Goal: Task Accomplishment & Management: Manage account settings

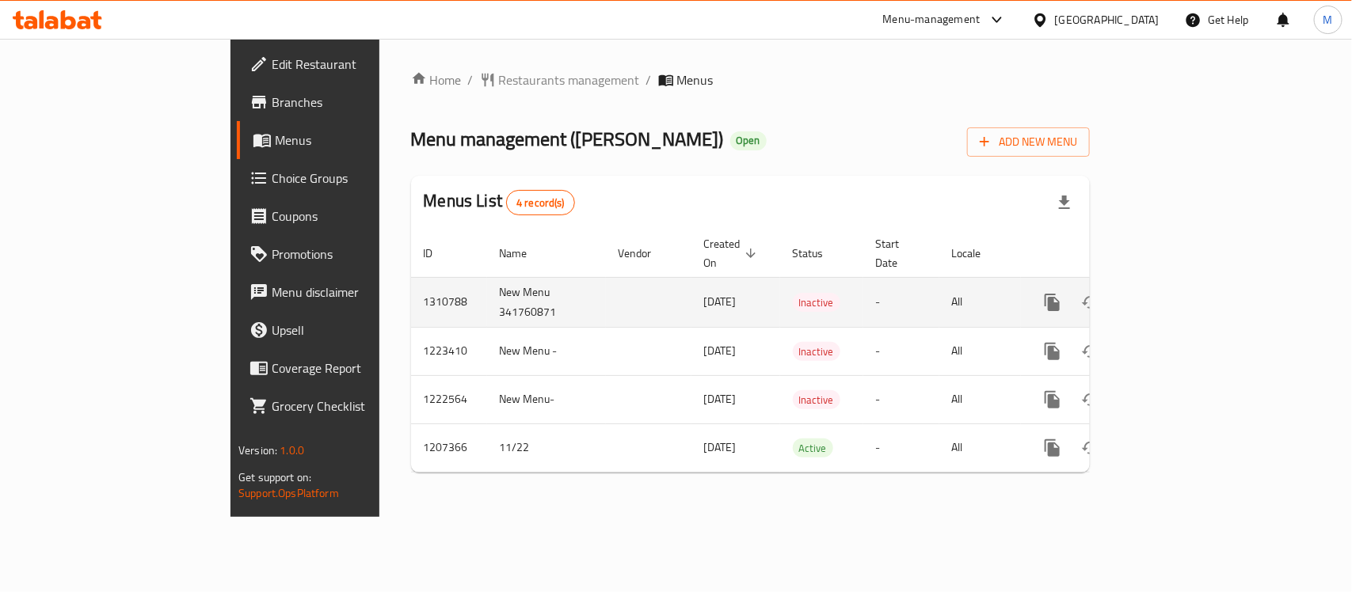
click at [1176, 293] on icon "enhanced table" at bounding box center [1166, 302] width 19 height 19
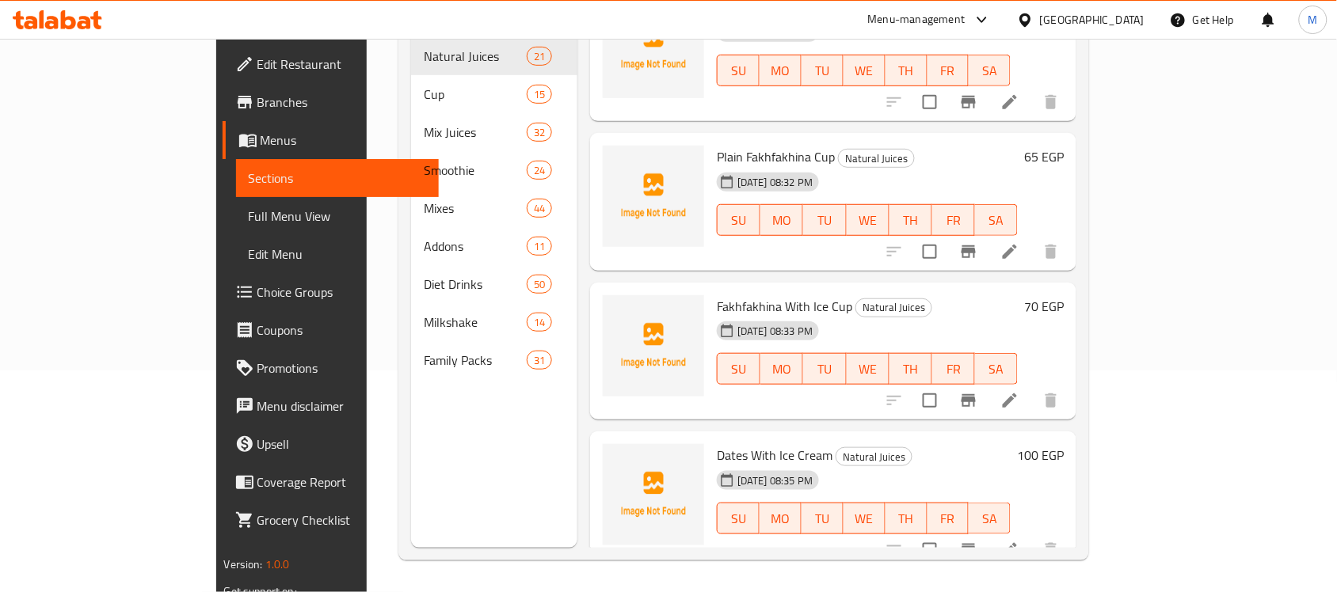
scroll to position [223, 0]
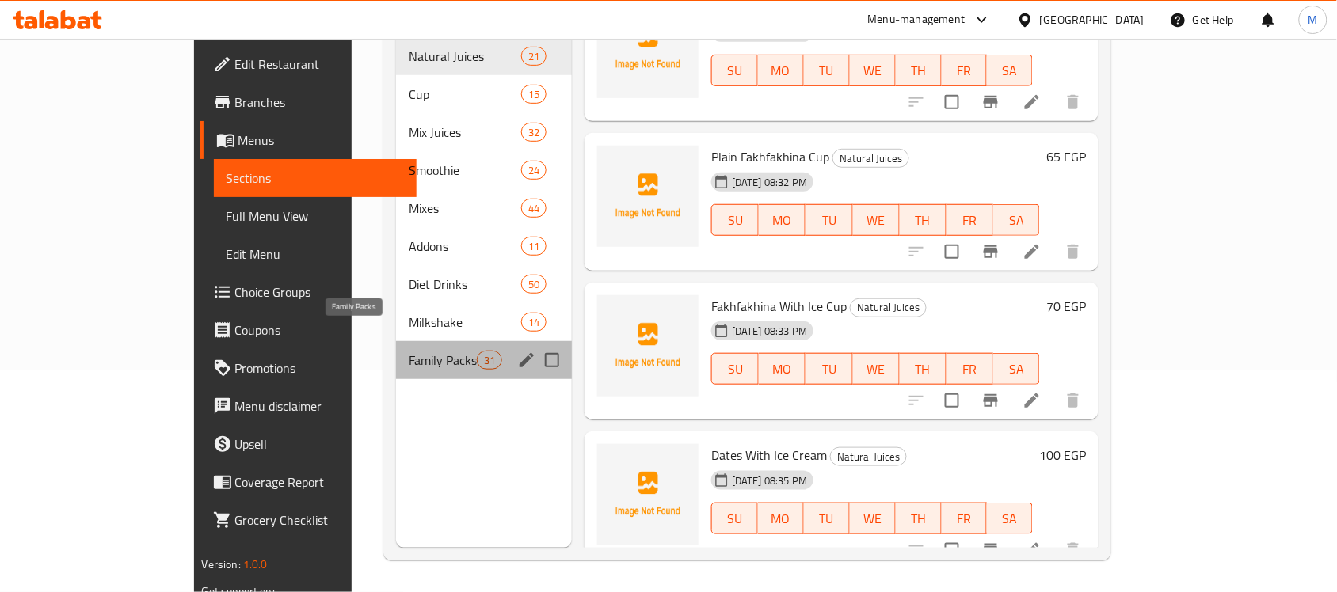
click at [409, 351] on span "Family Packs" at bounding box center [442, 360] width 67 height 19
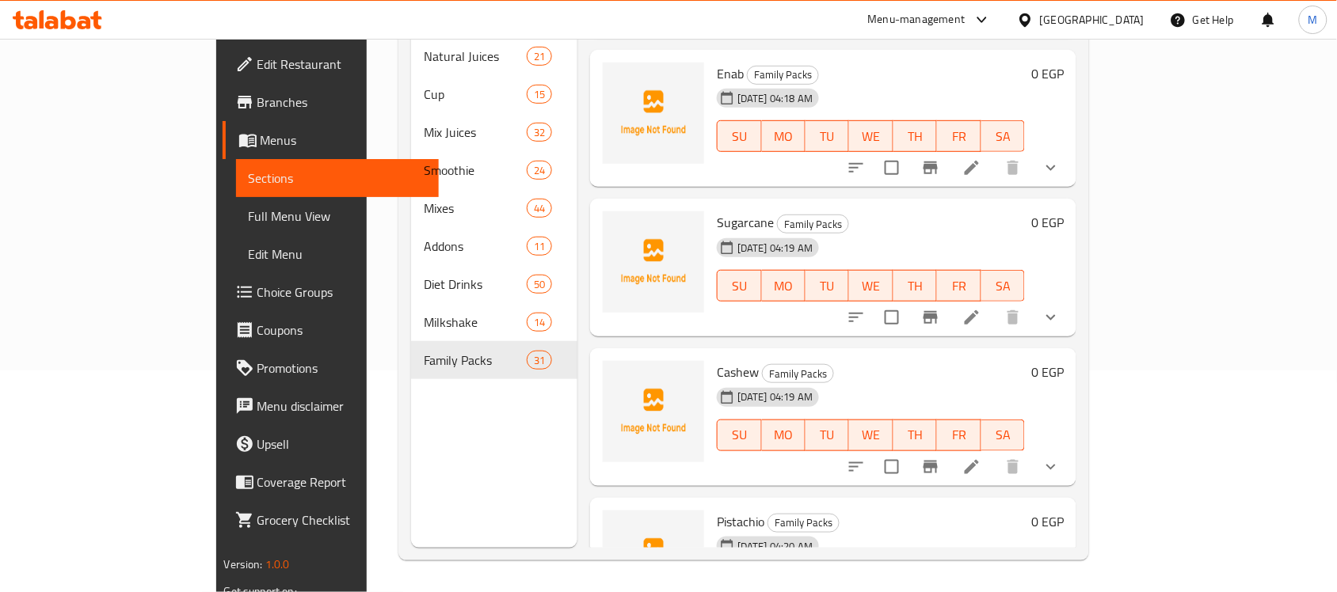
scroll to position [4096, 0]
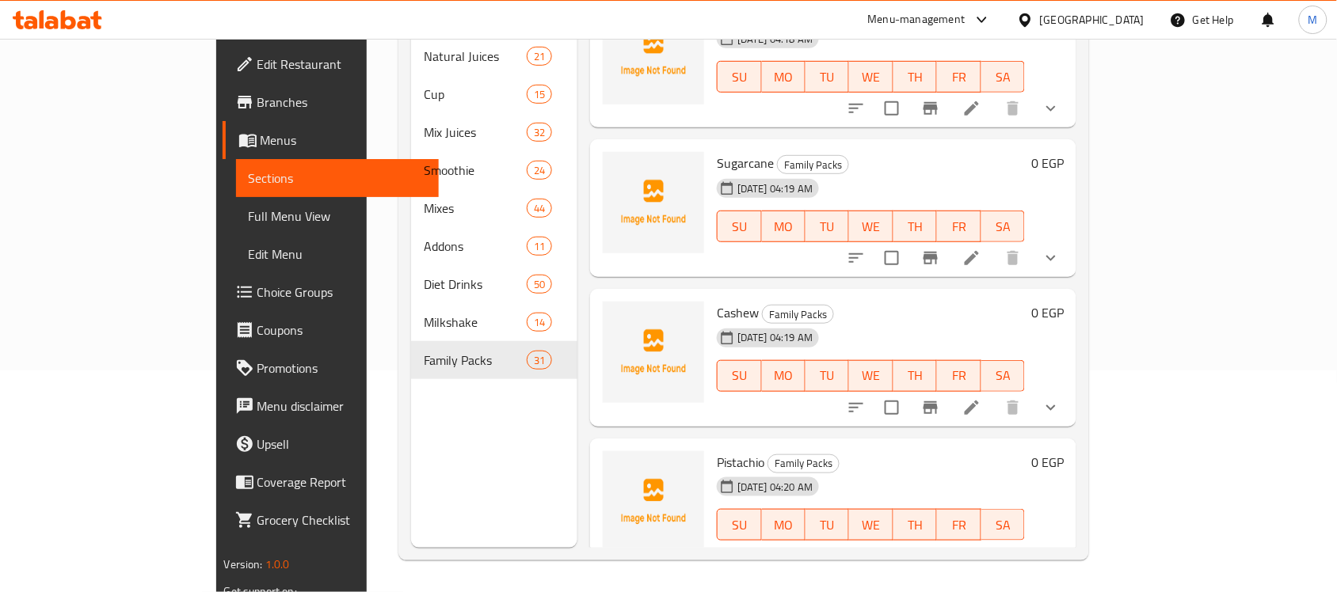
click at [994, 542] on li at bounding box center [971, 556] width 44 height 29
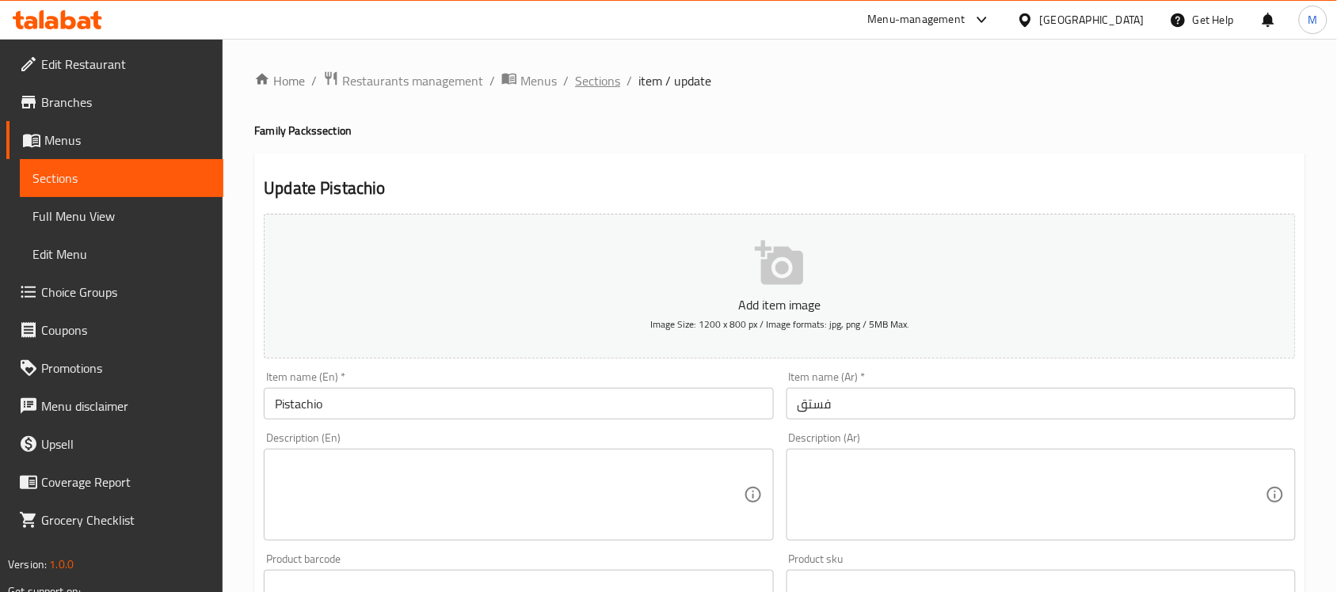
click at [607, 78] on span "Sections" at bounding box center [597, 80] width 45 height 19
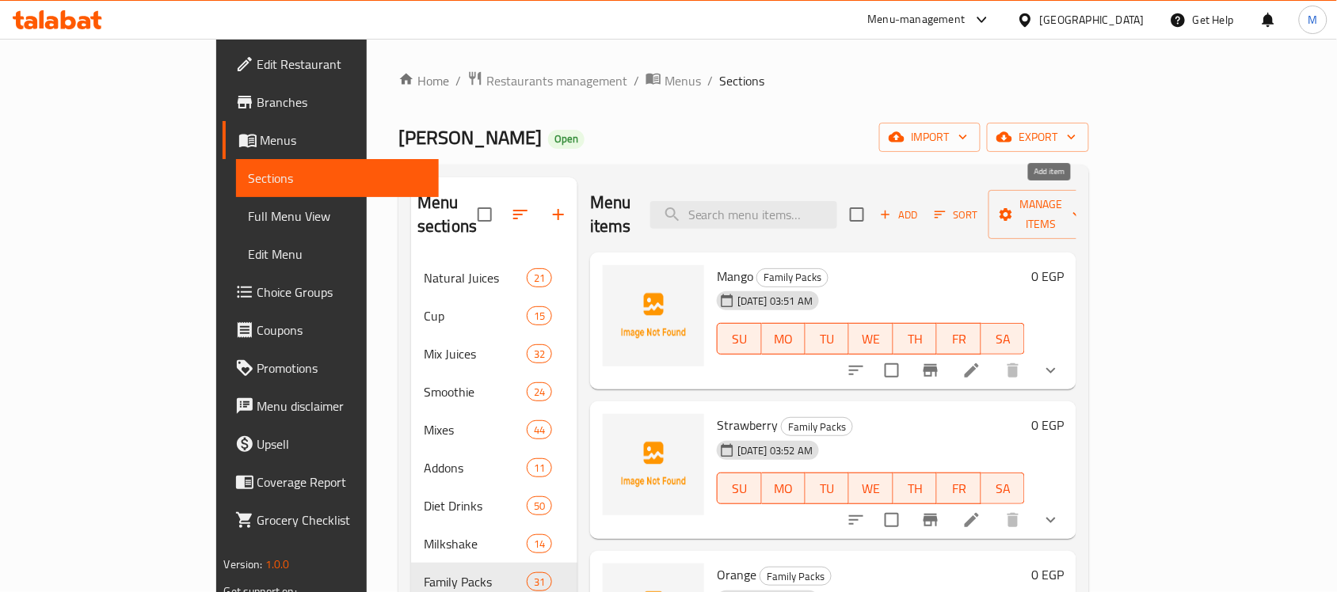
click at [920, 211] on span "Add" at bounding box center [898, 215] width 43 height 18
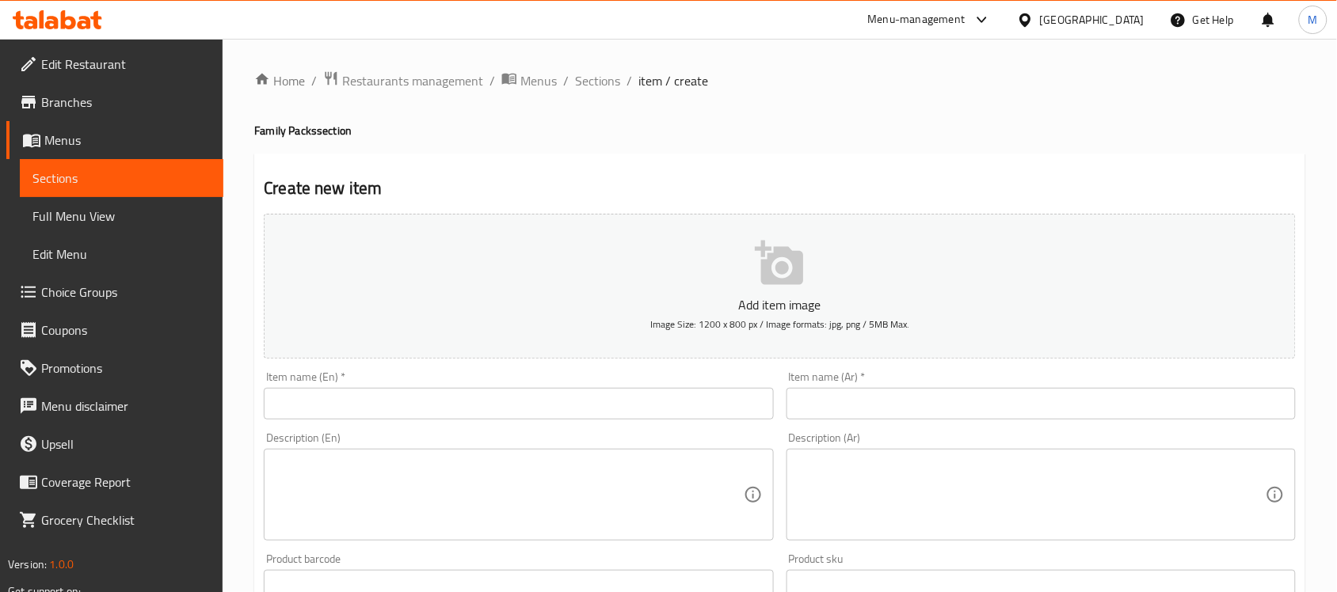
click at [963, 402] on input "text" at bounding box center [1040, 404] width 509 height 32
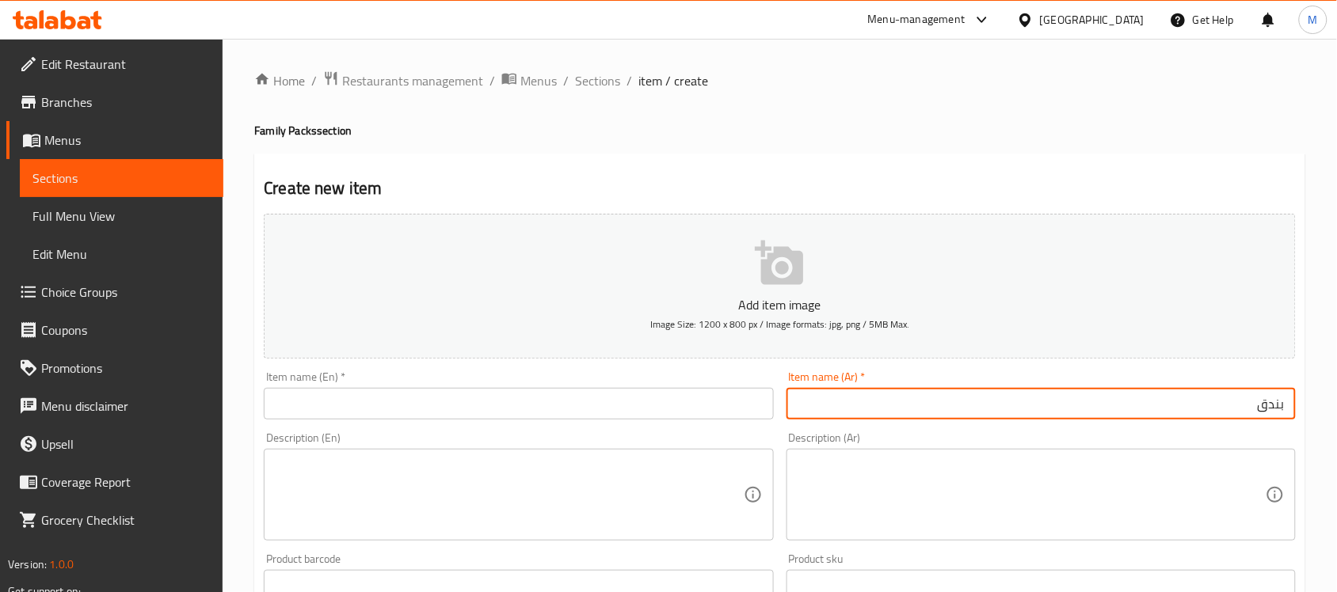
click at [1264, 406] on input "بندق" at bounding box center [1040, 404] width 509 height 32
type input "بندق"
click at [424, 398] on input "text" at bounding box center [518, 404] width 509 height 32
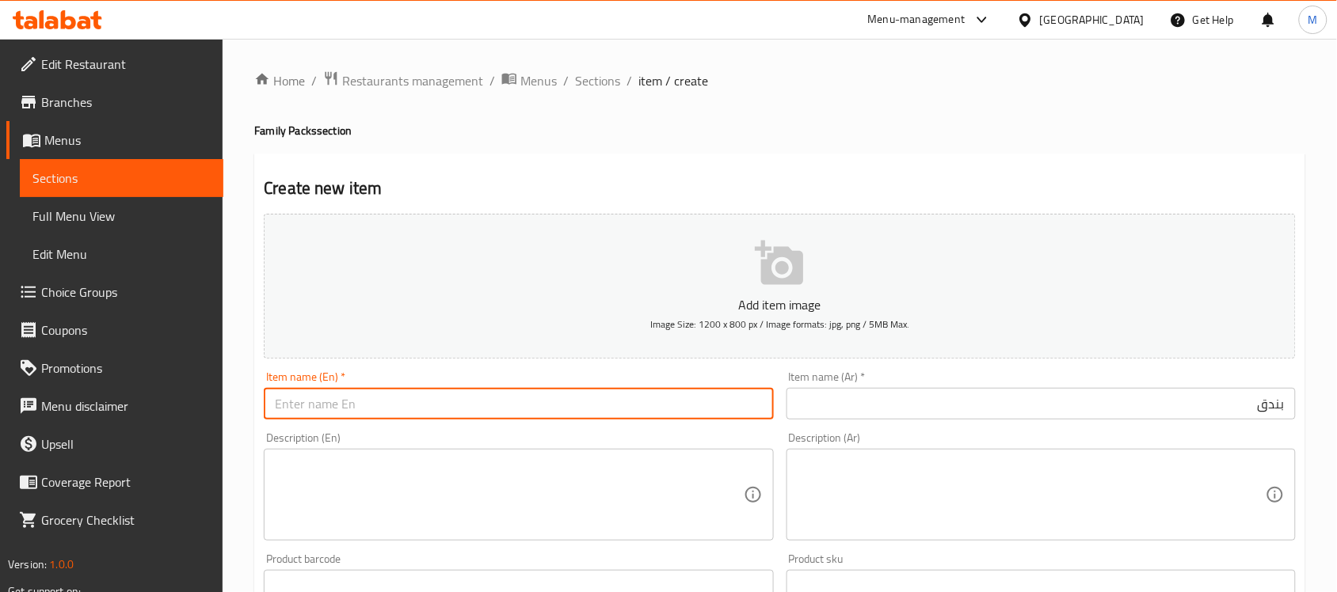
paste input "hazelnut"
drag, startPoint x: 279, startPoint y: 408, endPoint x: 271, endPoint y: 412, distance: 8.9
click at [271, 412] on input "hazelnut" at bounding box center [518, 404] width 509 height 32
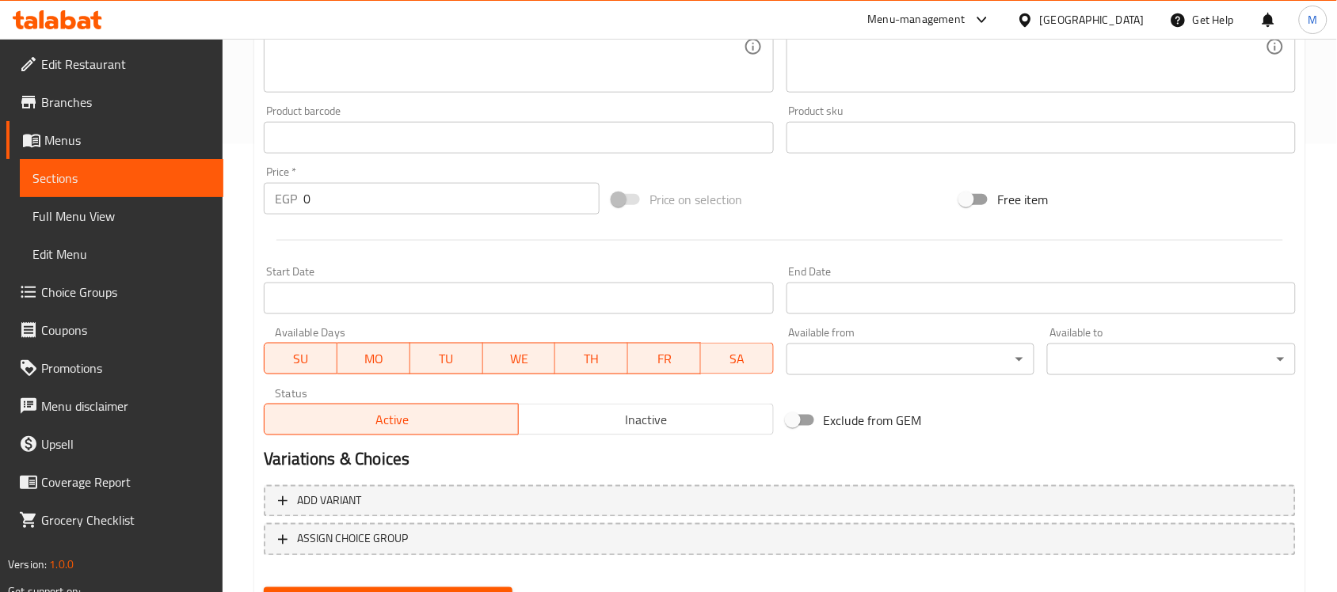
scroll to position [458, 0]
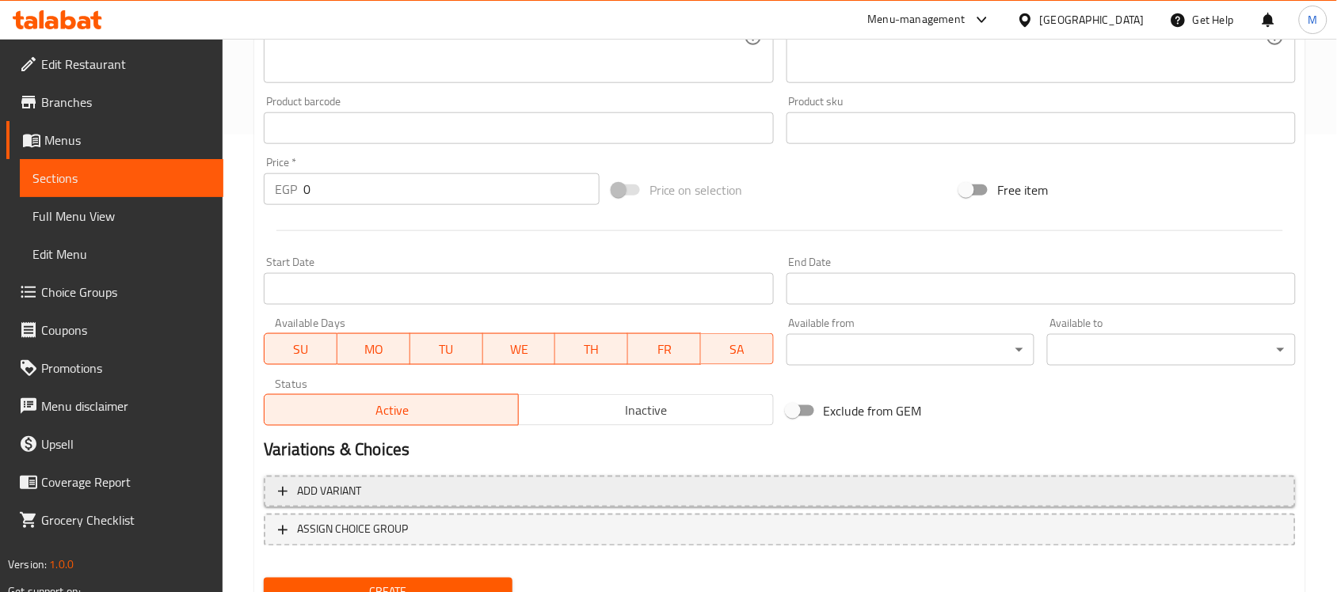
type input "أazelnut"
click at [543, 488] on div "Add variant ASSIGN CHOICE GROUP" at bounding box center [779, 521] width 1044 height 103
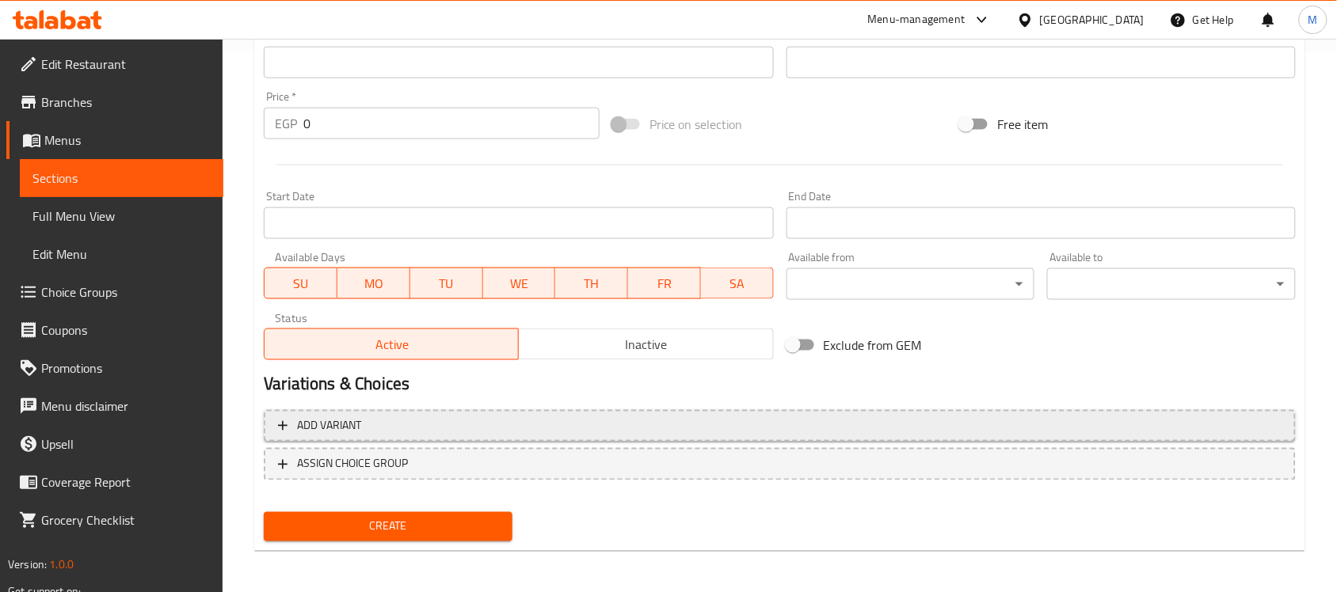
click at [547, 424] on span "Add variant" at bounding box center [779, 427] width 1003 height 20
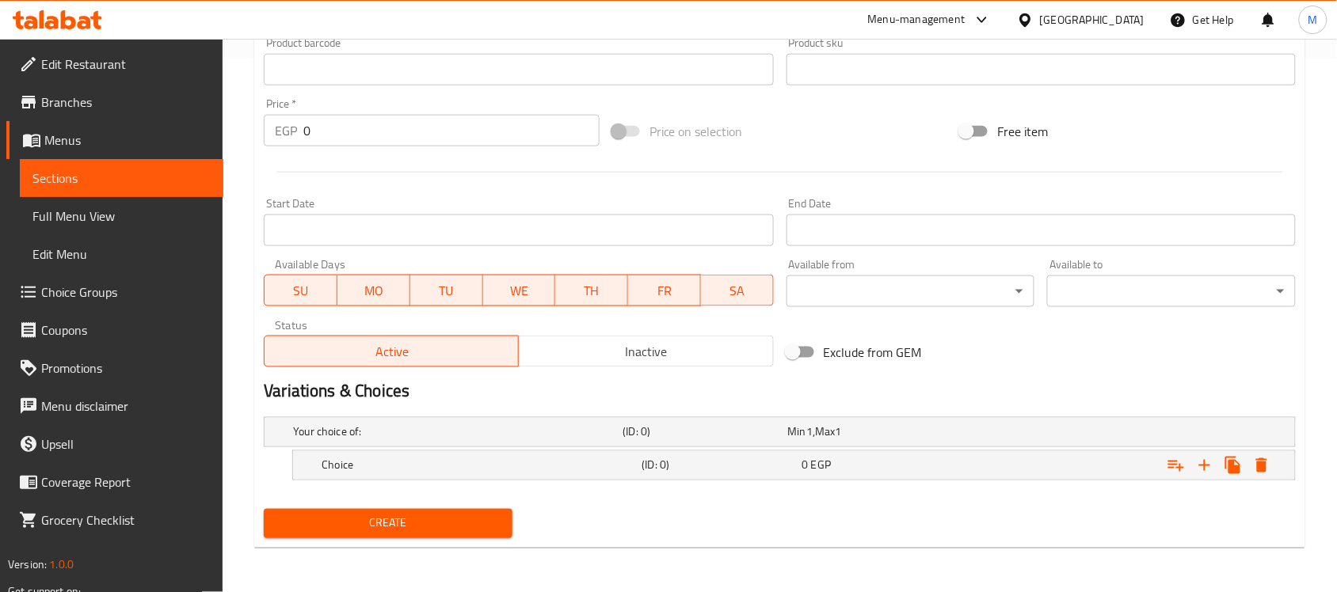
scroll to position [533, 0]
click at [1205, 463] on icon "Expand" at bounding box center [1204, 466] width 11 height 11
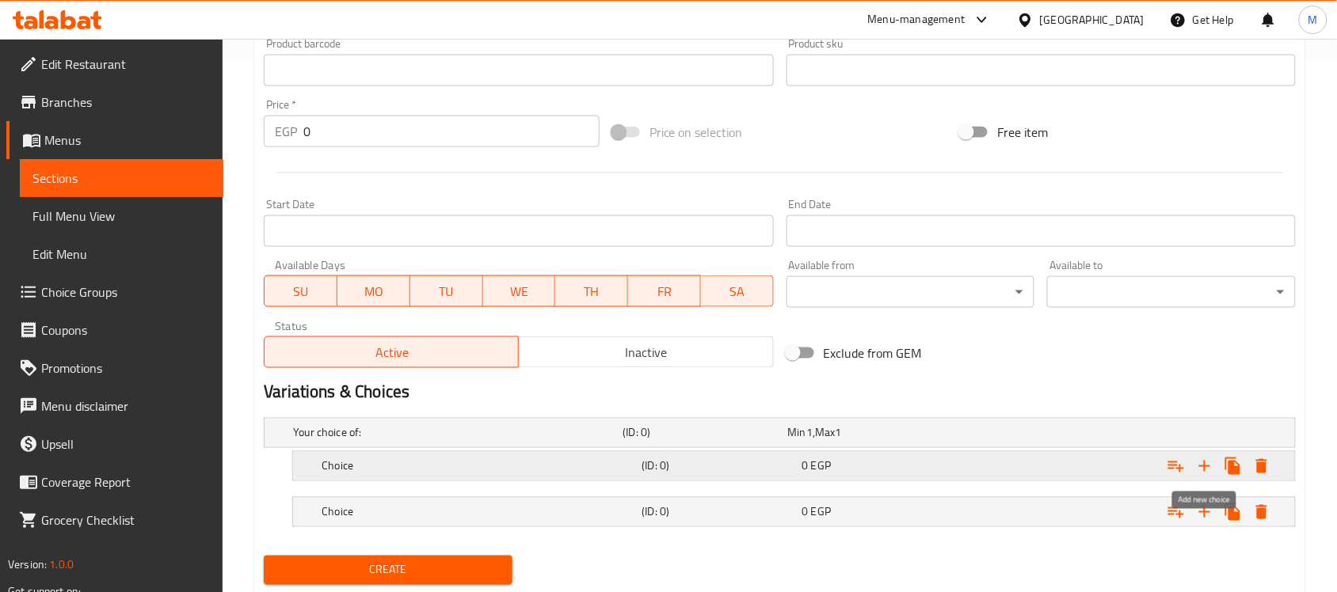
click at [1205, 463] on icon "Expand" at bounding box center [1204, 466] width 11 height 11
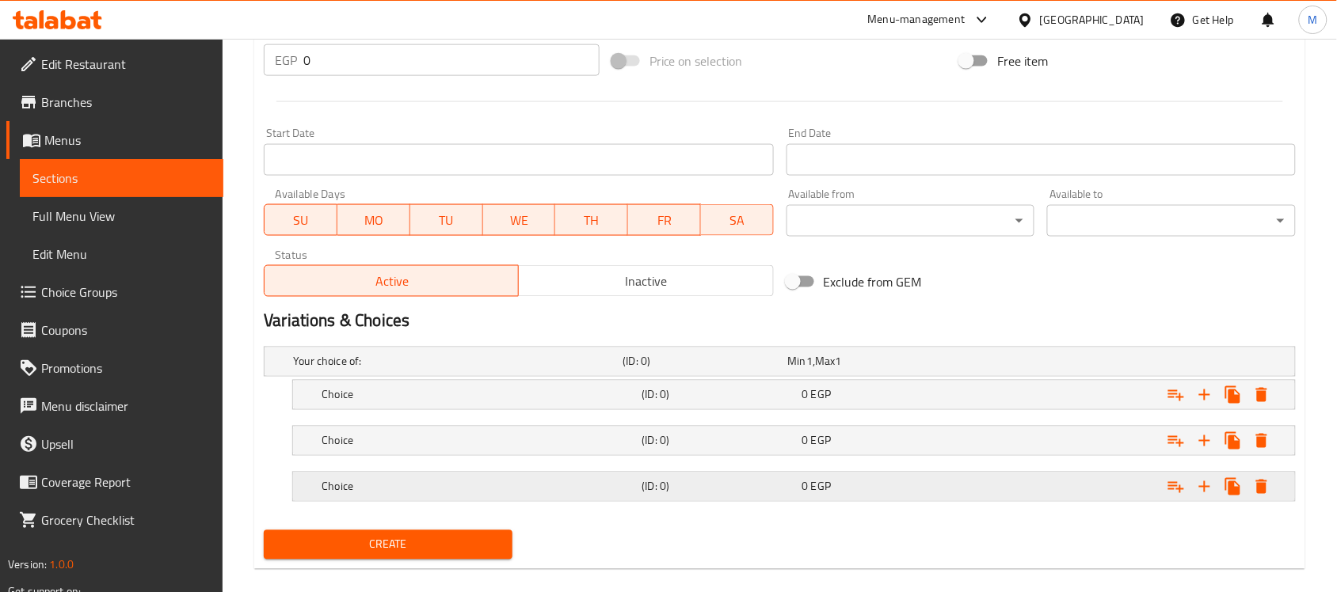
scroll to position [626, 0]
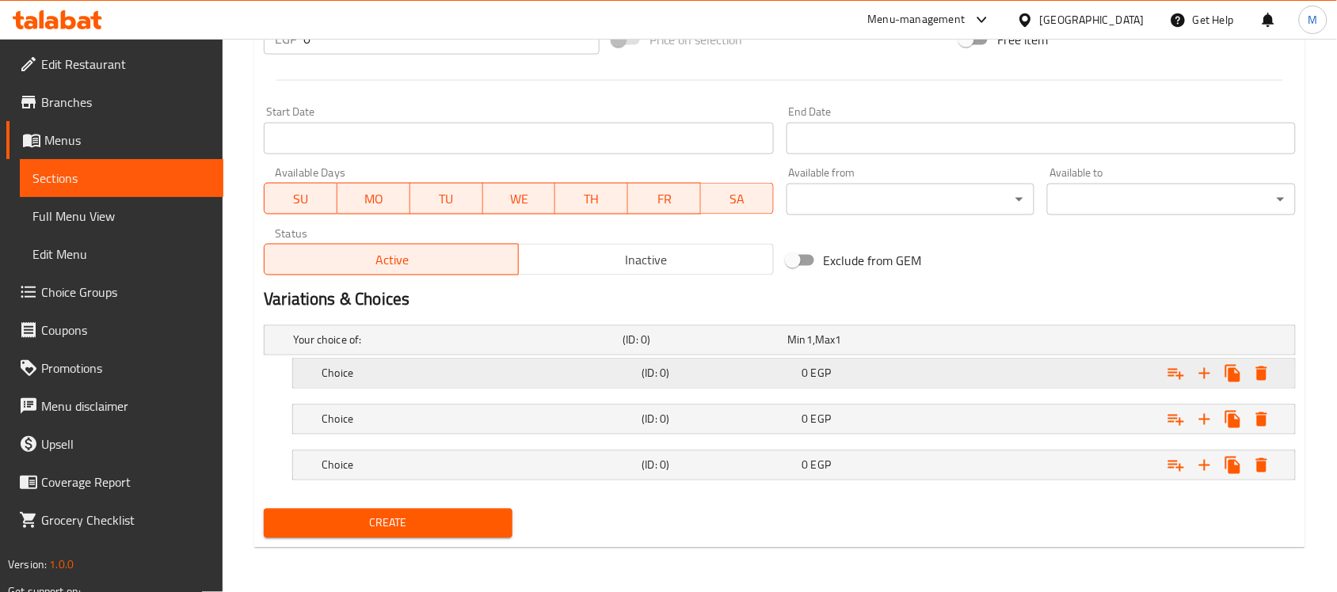
click at [541, 370] on h5 "Choice" at bounding box center [478, 374] width 314 height 16
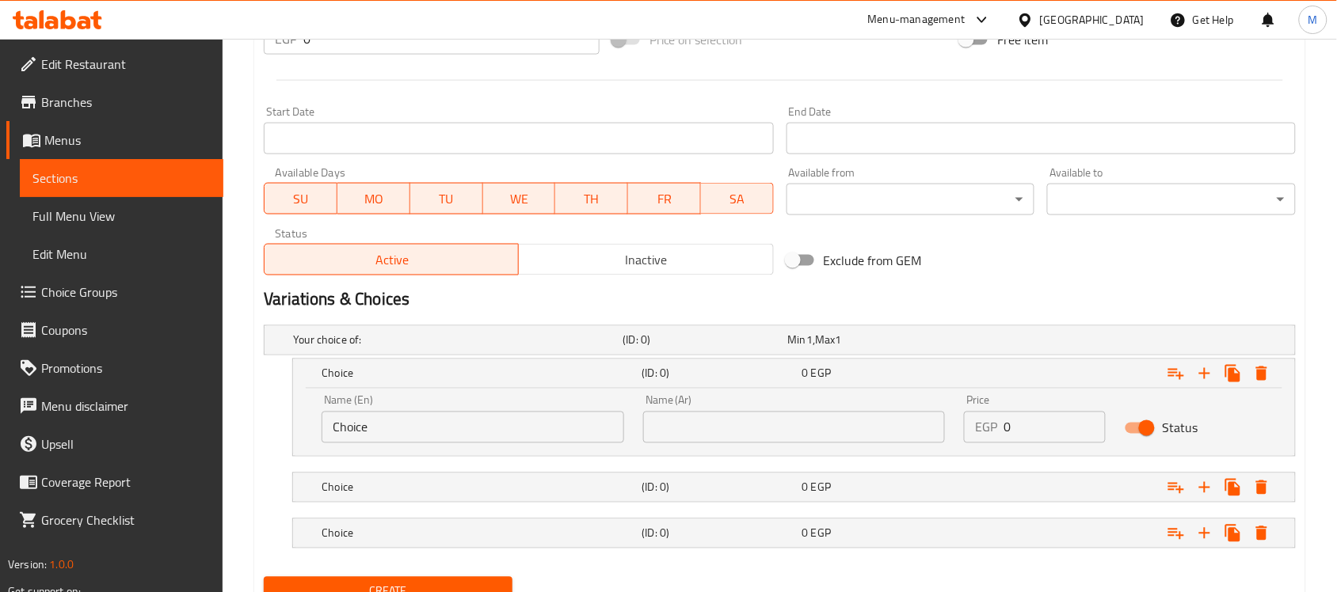
click at [531, 425] on input "Choice" at bounding box center [472, 428] width 302 height 32
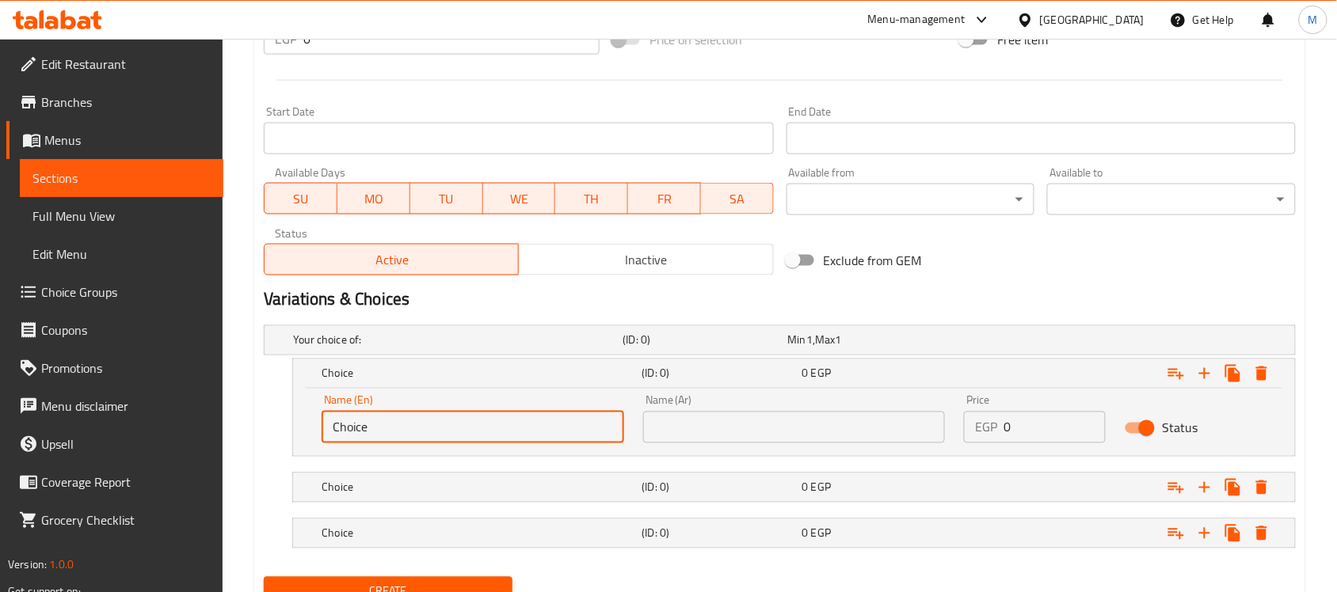
click at [531, 425] on input "Choice" at bounding box center [472, 428] width 302 height 32
type input "ٍ"
type input "Small"
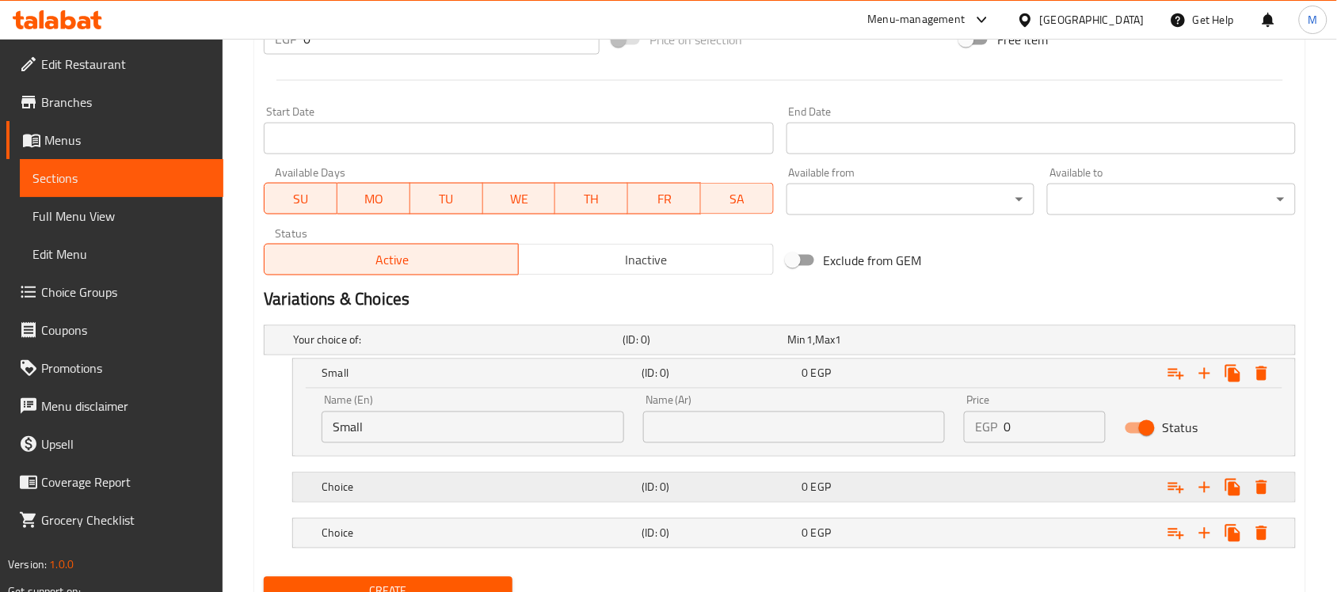
click at [462, 471] on div "Choice (ID: 0) 0 EGP" at bounding box center [798, 487] width 960 height 35
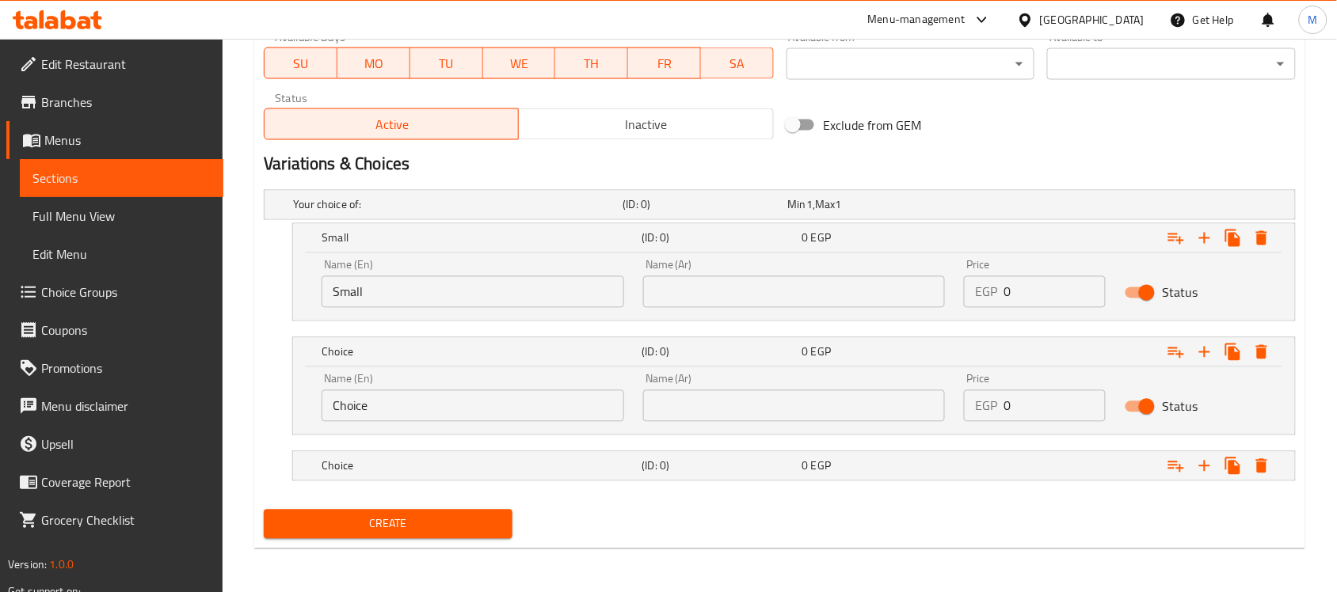
scroll to position [762, 0]
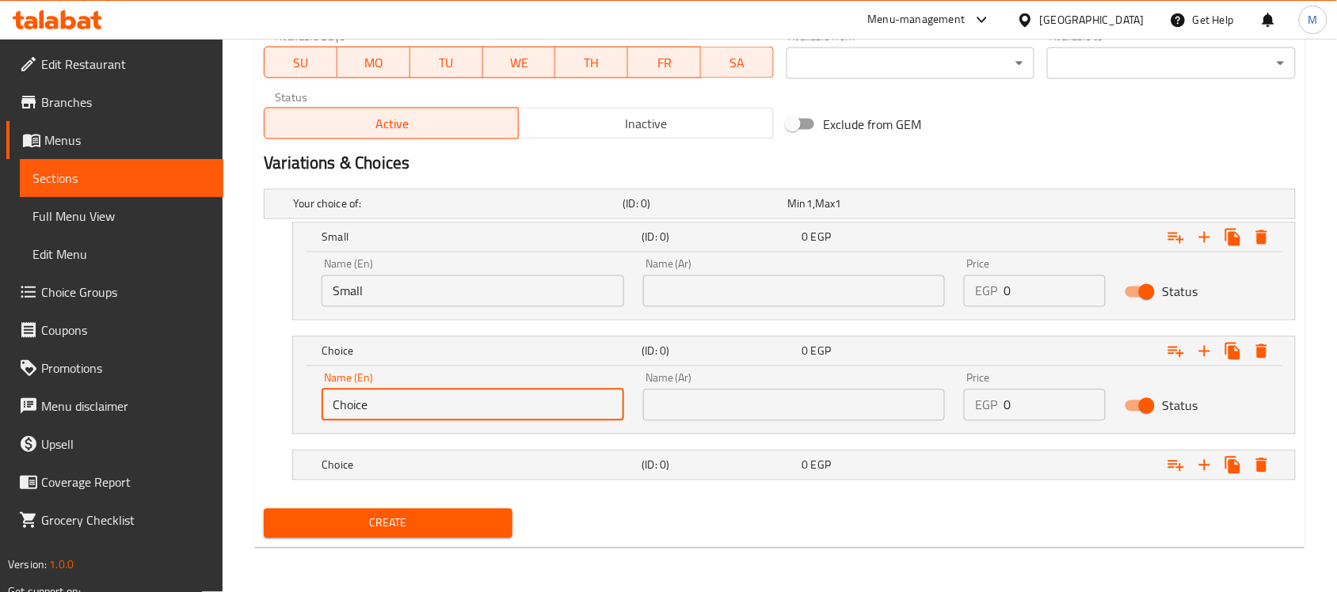
click at [400, 402] on input "Choice" at bounding box center [472, 406] width 302 height 32
type input "Medium"
click at [462, 458] on h5 "Choice" at bounding box center [478, 466] width 314 height 16
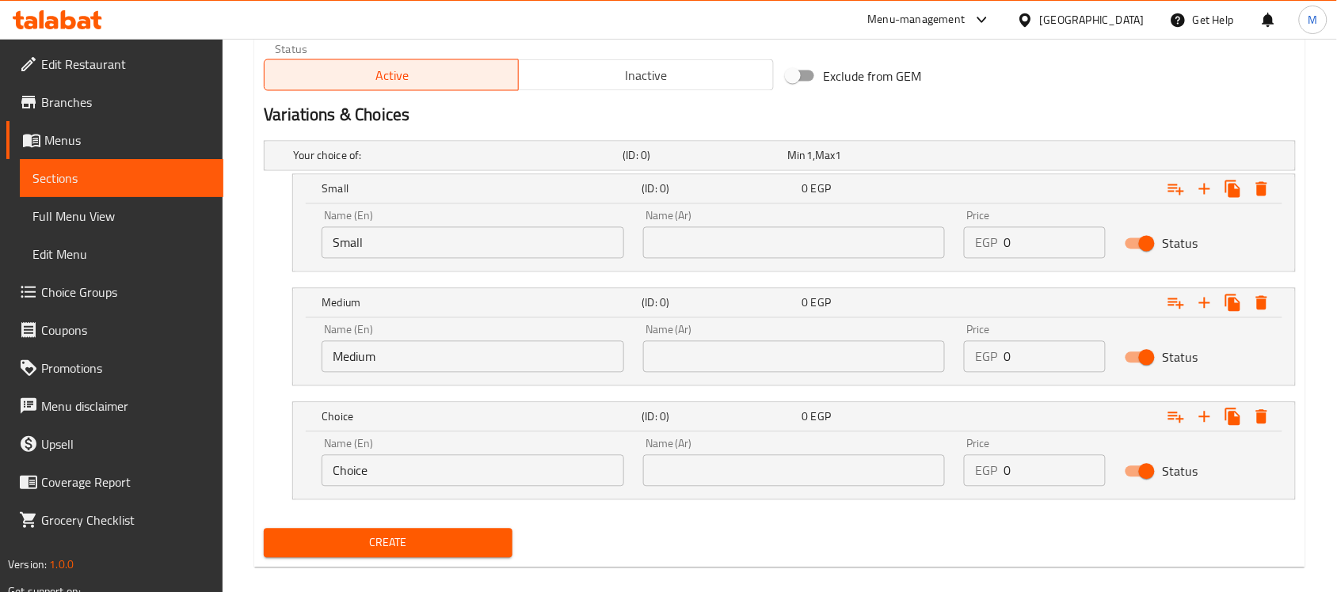
scroll to position [830, 0]
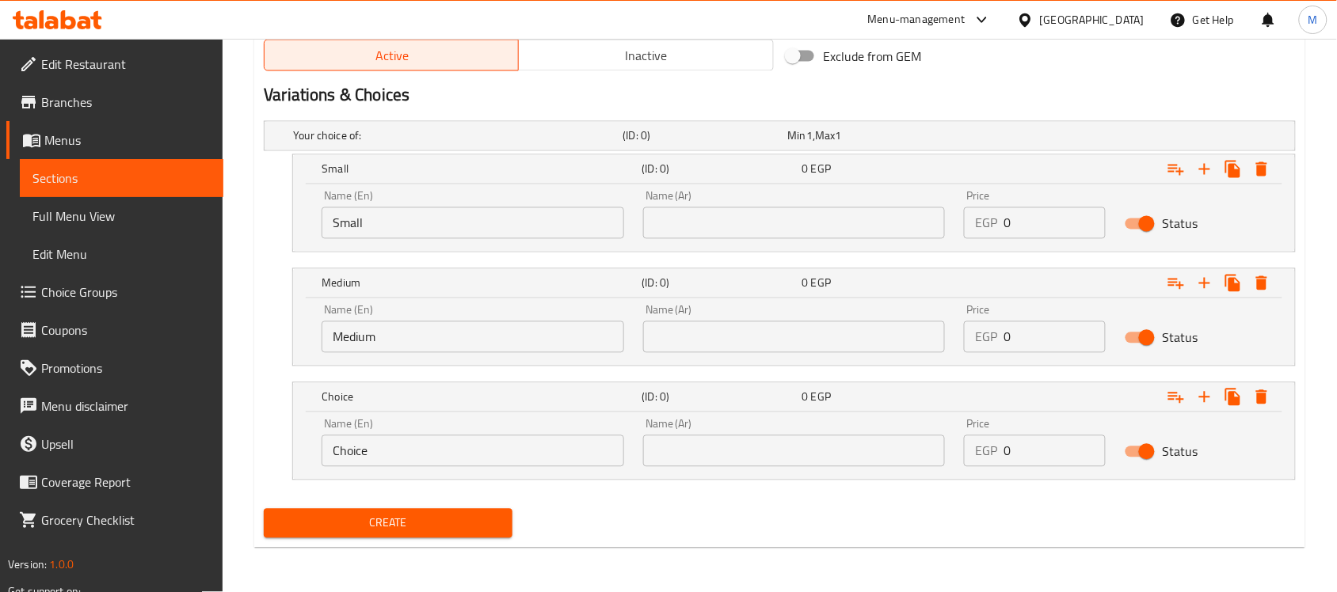
click at [445, 447] on input "Choice" at bounding box center [472, 452] width 302 height 32
type input "Large"
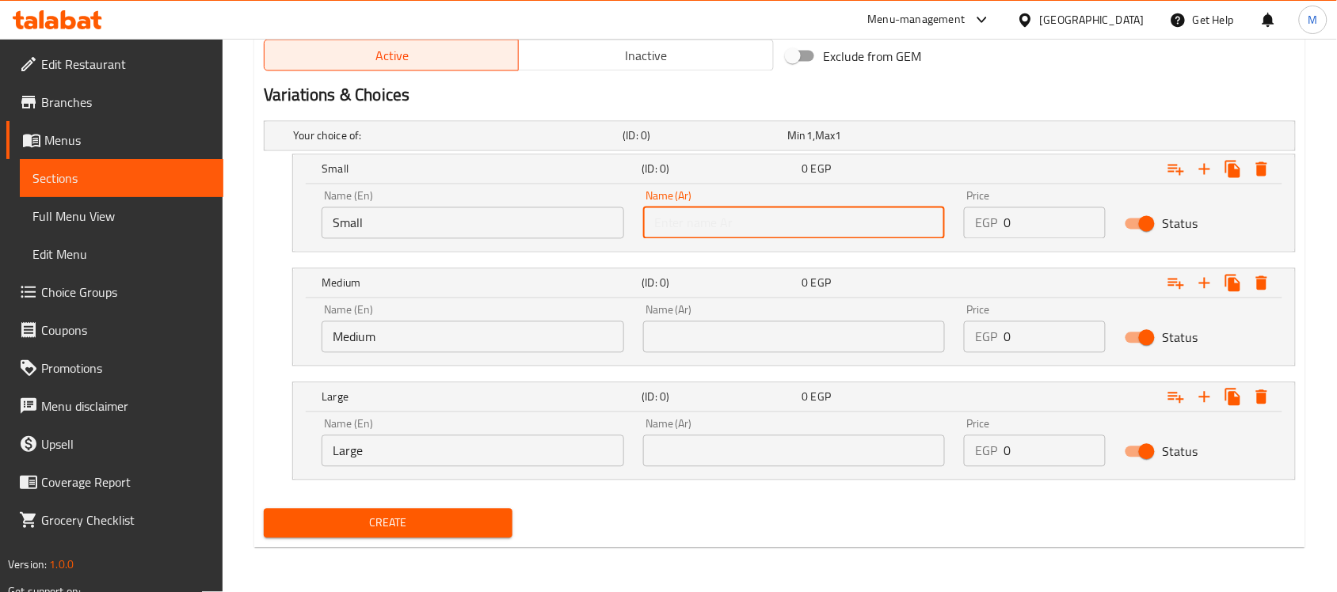
click at [736, 234] on input "text" at bounding box center [794, 223] width 302 height 32
type input "صغير"
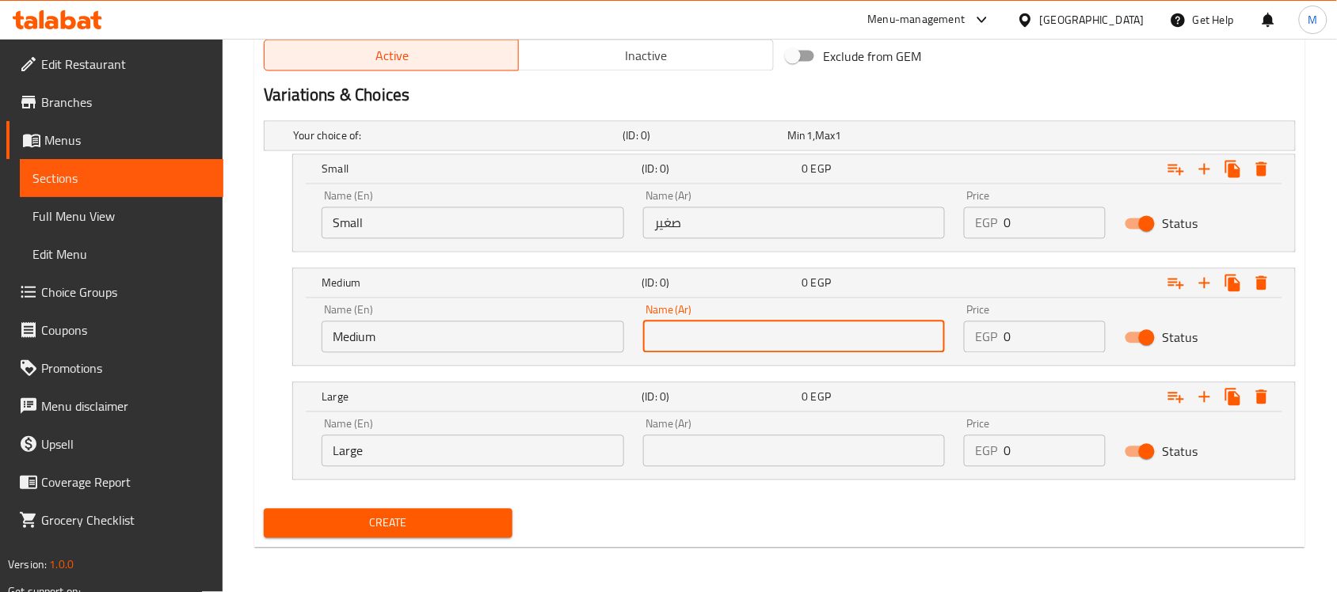
click at [718, 340] on input "text" at bounding box center [794, 337] width 302 height 32
type input "وسط"
click at [734, 459] on input "text" at bounding box center [794, 452] width 302 height 32
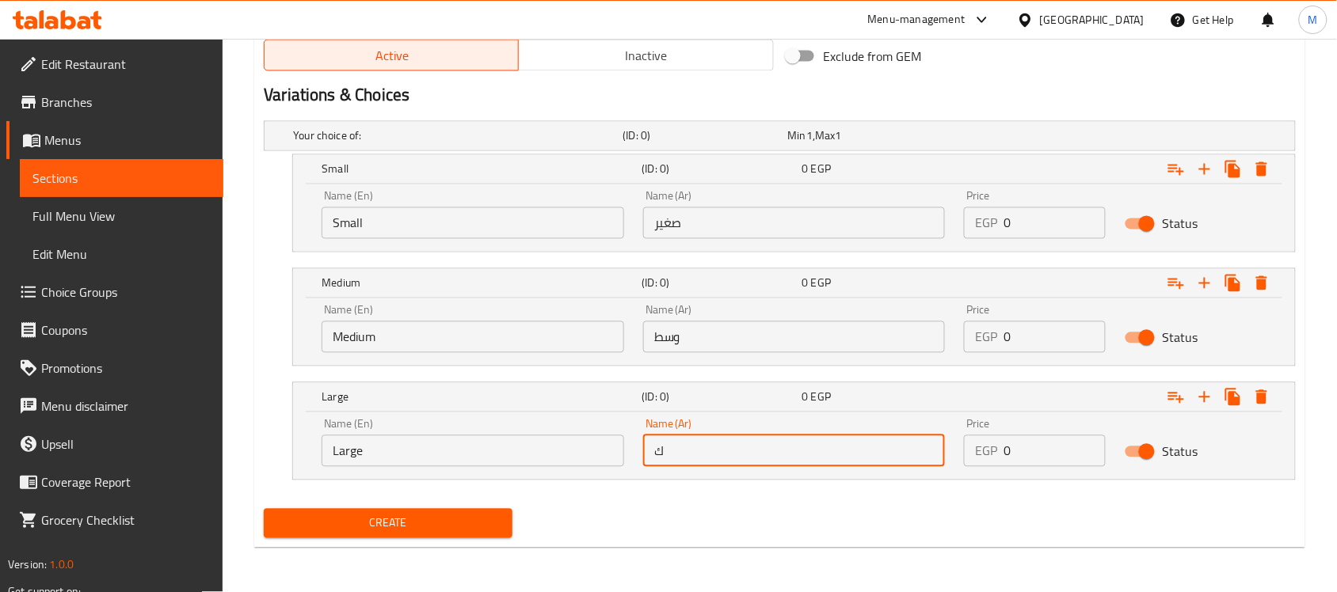
type input "كبير"
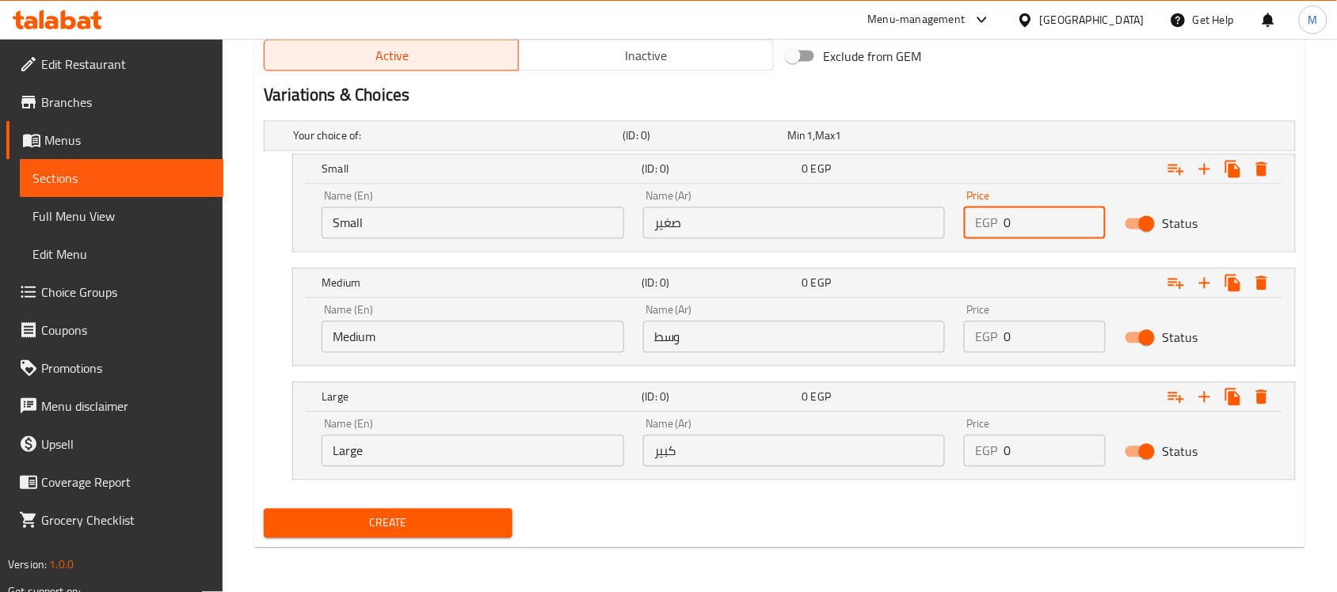
drag, startPoint x: 1044, startPoint y: 226, endPoint x: 987, endPoint y: 238, distance: 57.6
click at [987, 238] on div "EGP 0 Price" at bounding box center [1035, 223] width 142 height 32
type input "310"
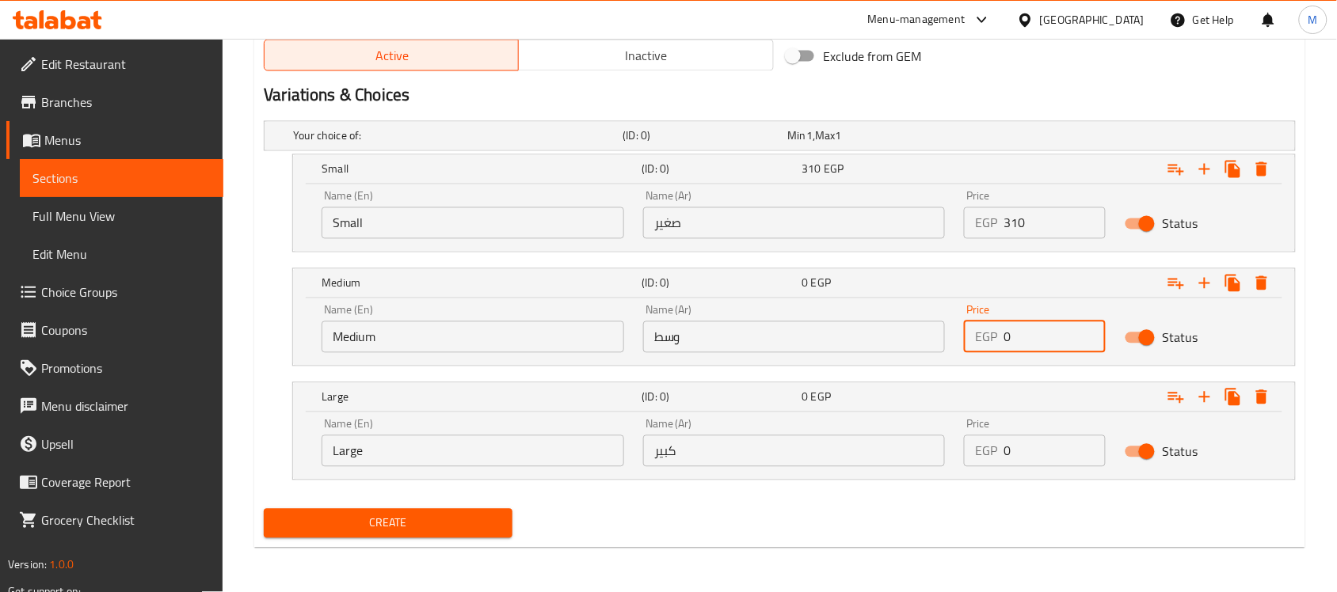
drag, startPoint x: 1017, startPoint y: 343, endPoint x: 986, endPoint y: 358, distance: 35.1
click at [986, 358] on div "Price EGP 0 Price" at bounding box center [1034, 328] width 161 height 67
type input "525"
drag, startPoint x: 1015, startPoint y: 466, endPoint x: 982, endPoint y: 477, distance: 35.1
click at [982, 477] on div "Name (En) Large Name (En) Name (Ar) كبير Name (Ar) Price EGP 0 Price Status" at bounding box center [794, 446] width 1002 height 67
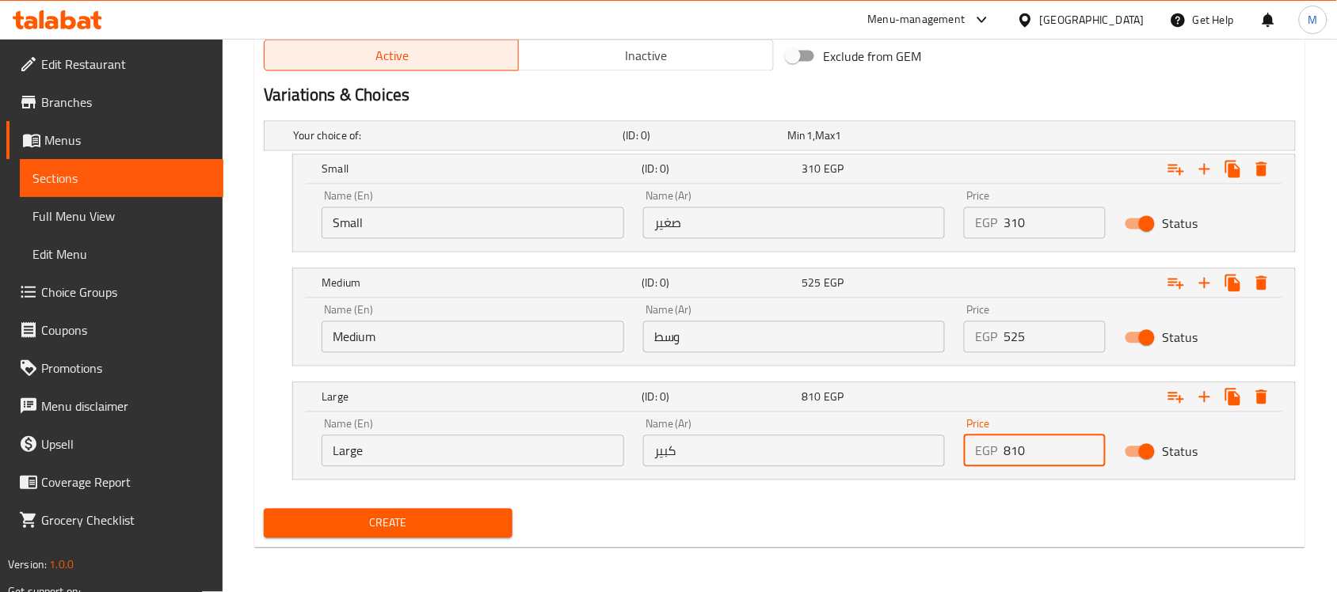
type input "810"
click at [471, 508] on div "Create" at bounding box center [387, 524] width 261 height 42
click at [471, 516] on span "Create" at bounding box center [387, 524] width 223 height 20
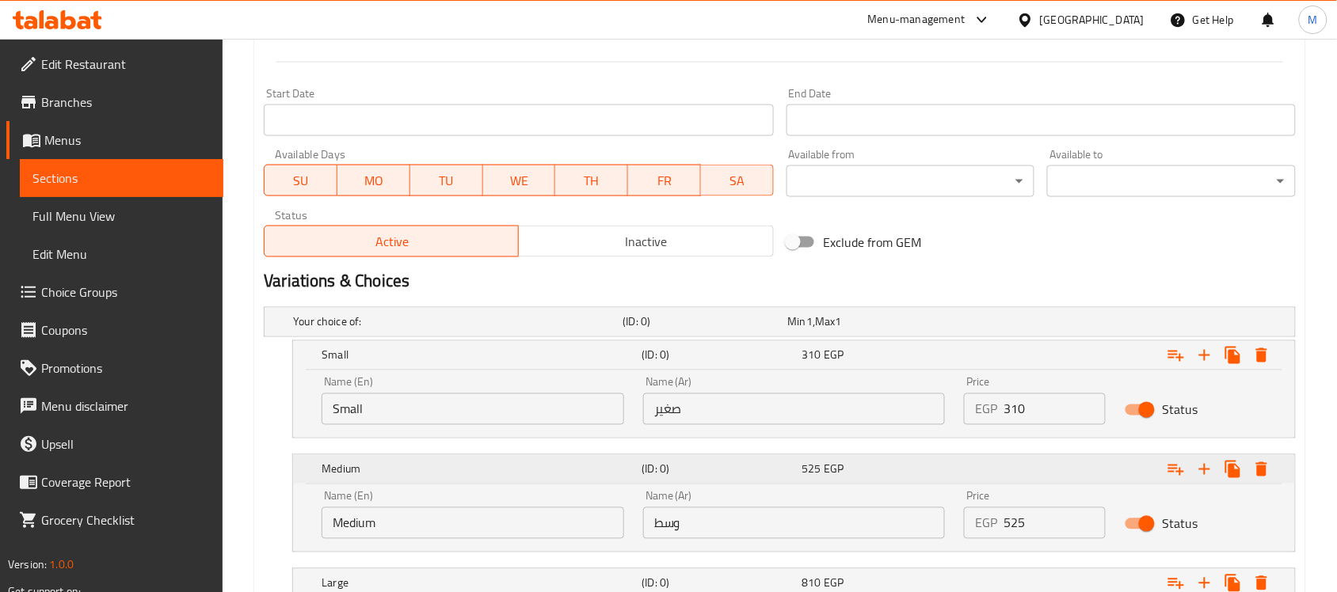
scroll to position [812, 0]
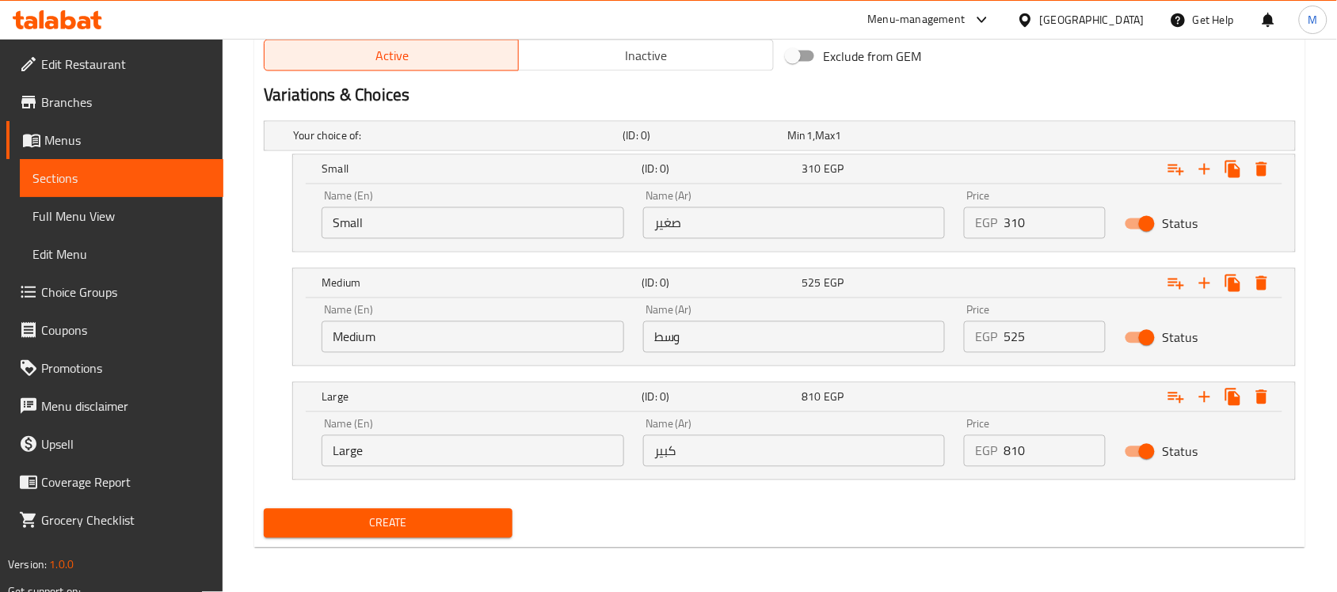
type input "Hazelnut"
click at [487, 525] on span "Create" at bounding box center [387, 524] width 223 height 20
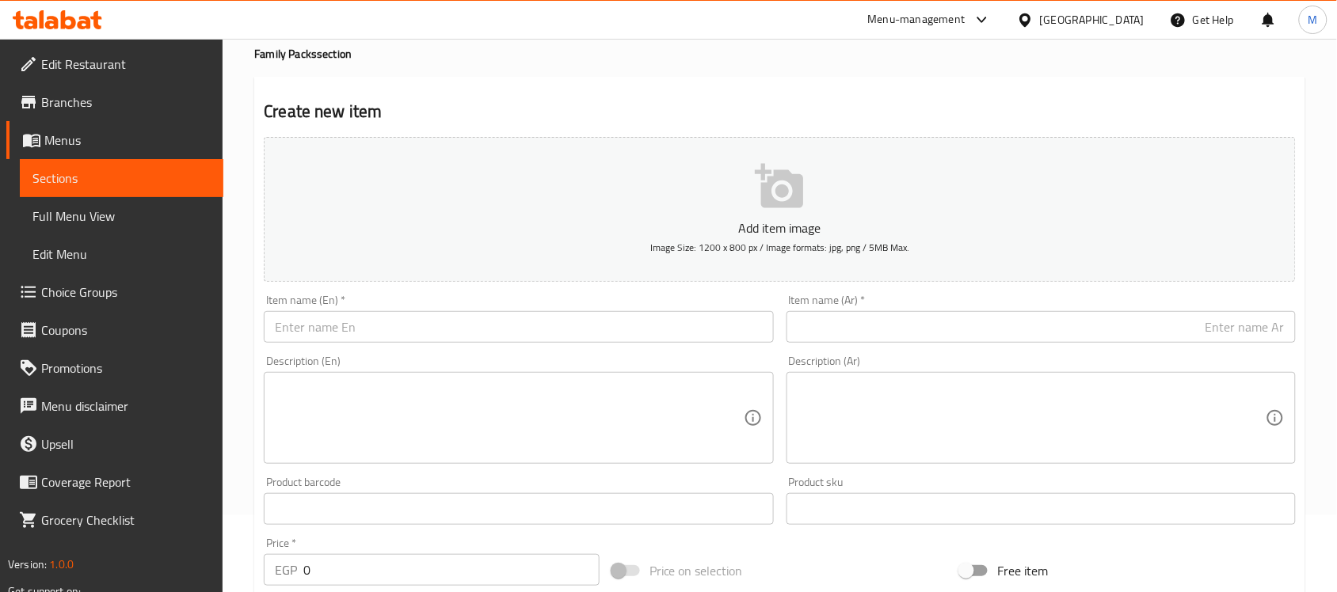
scroll to position [21, 0]
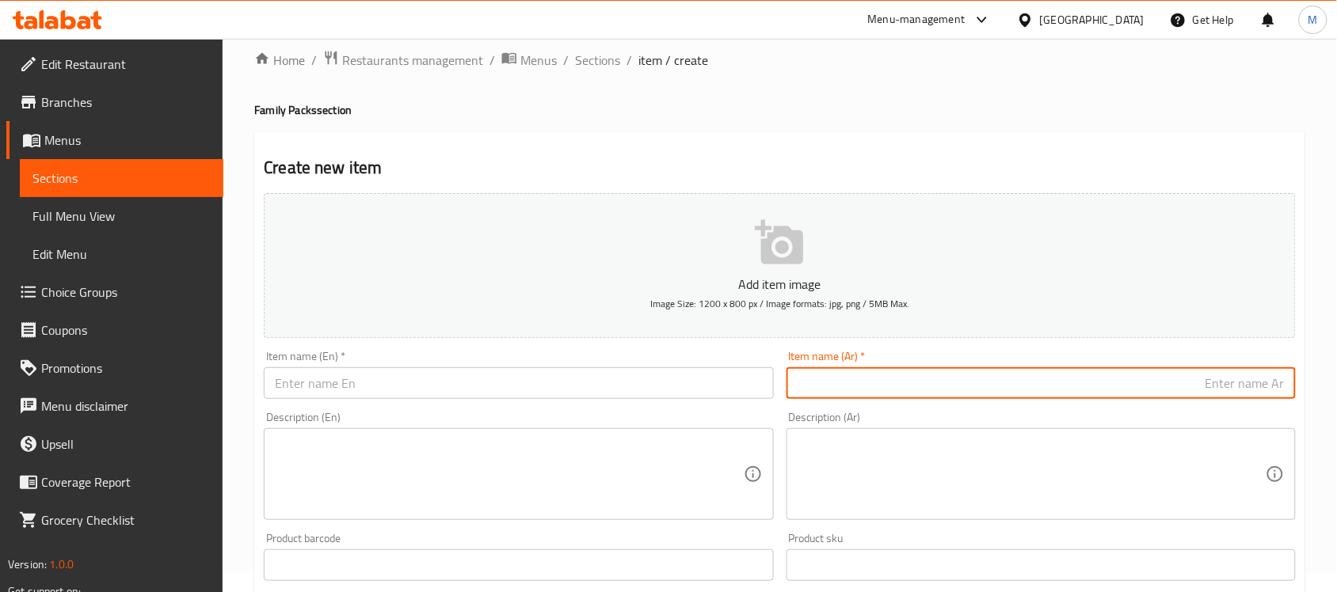
click at [955, 392] on input "text" at bounding box center [1040, 383] width 509 height 32
click at [1248, 382] on input "سوداني" at bounding box center [1040, 383] width 509 height 32
type input "سوداني"
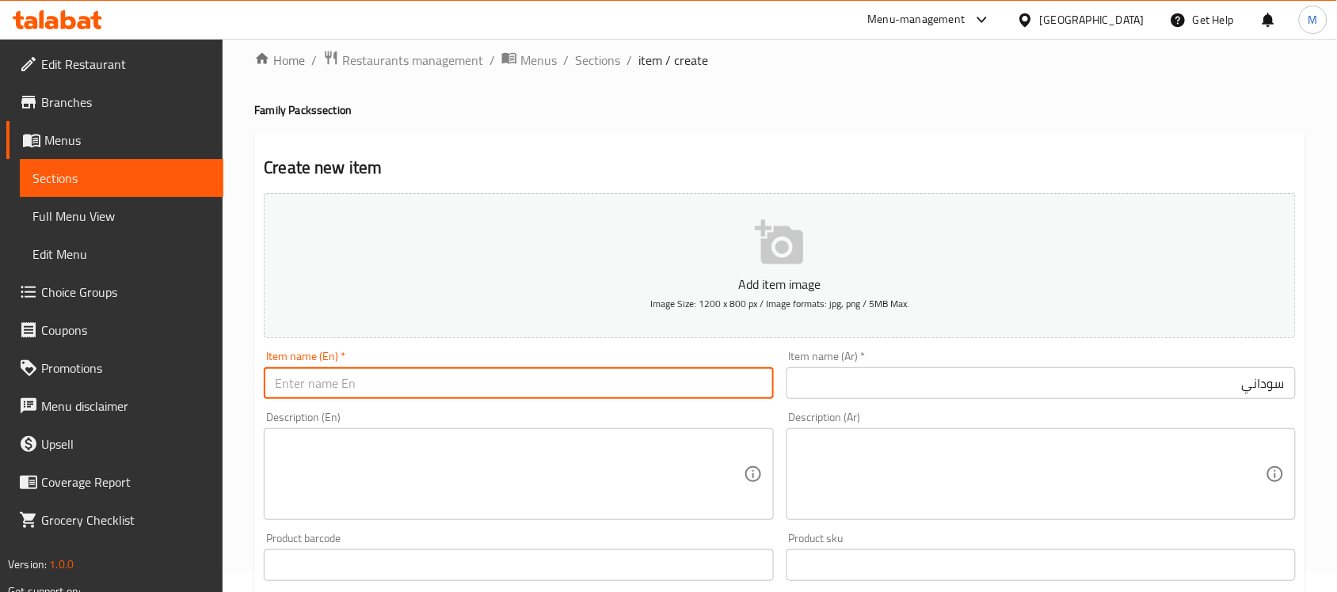
click at [475, 372] on input "text" at bounding box center [518, 383] width 509 height 32
paste input "peanut"
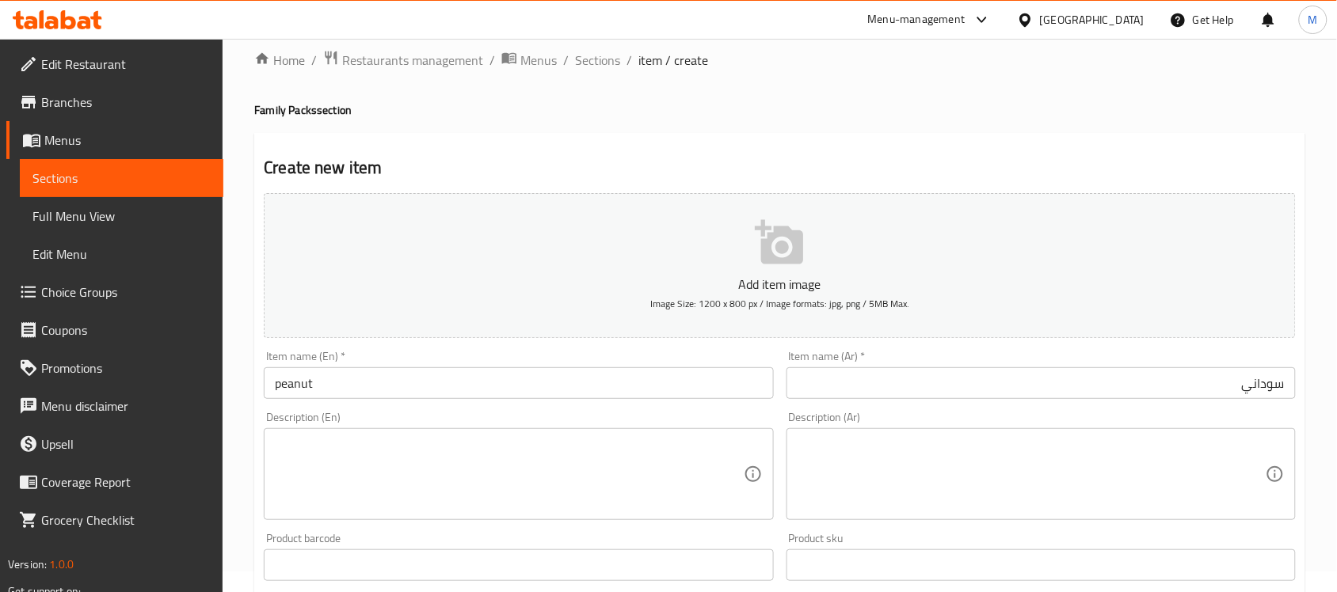
click at [416, 400] on div "Item name (En)   * peanut Item name (En) *" at bounding box center [518, 374] width 522 height 61
click at [394, 388] on input "peanut" at bounding box center [518, 383] width 509 height 32
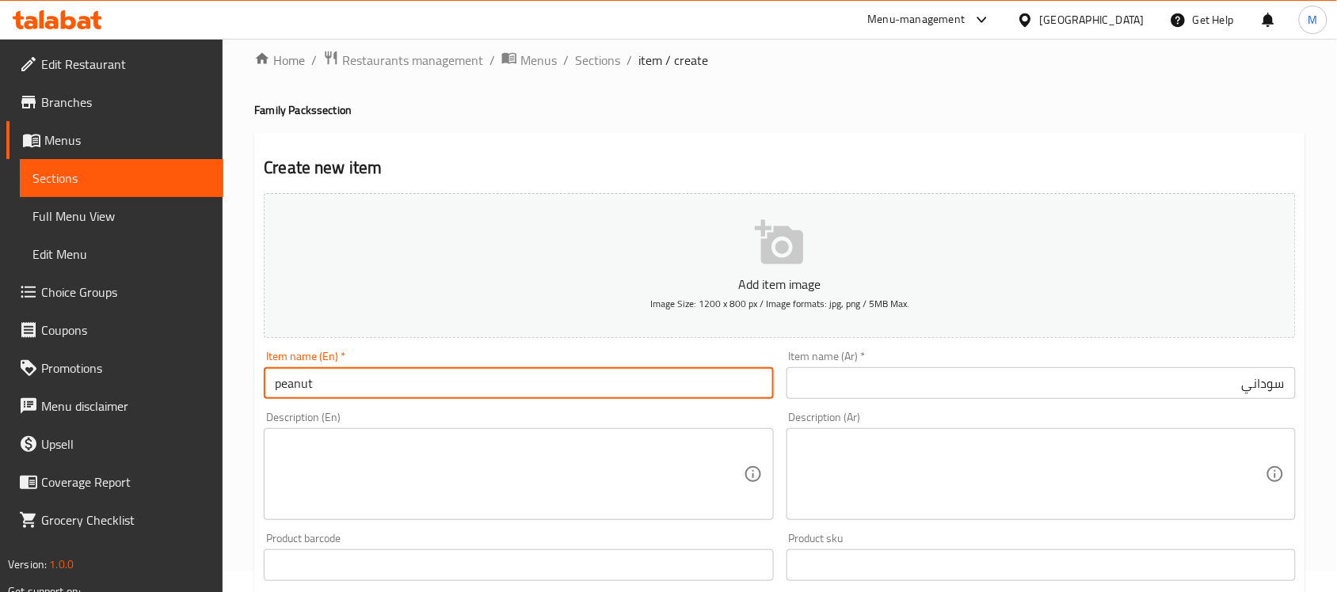
click at [394, 388] on input "peanut" at bounding box center [518, 383] width 509 height 32
type input "Peanut"
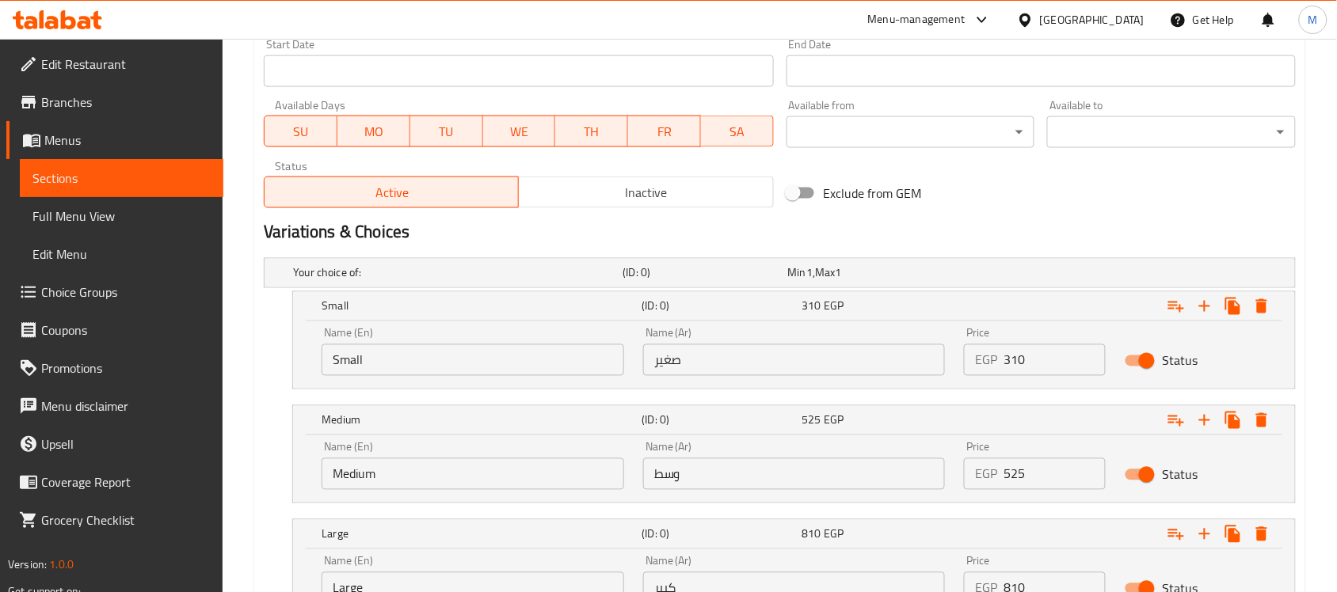
scroll to position [686, 0]
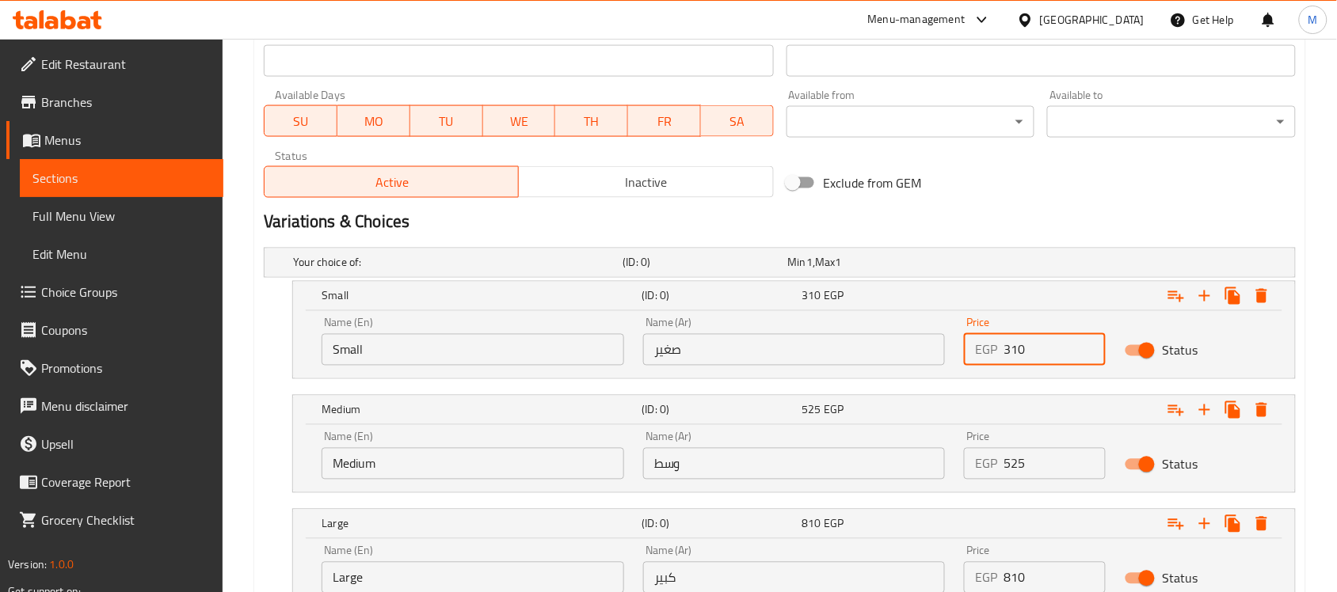
drag, startPoint x: 1014, startPoint y: 349, endPoint x: 992, endPoint y: 359, distance: 23.4
click at [992, 359] on div "EGP 310 Price" at bounding box center [1035, 350] width 142 height 32
type input "225"
drag, startPoint x: 1026, startPoint y: 472, endPoint x: 1002, endPoint y: 479, distance: 24.8
click at [1002, 479] on div "EGP 525 Price" at bounding box center [1035, 464] width 142 height 32
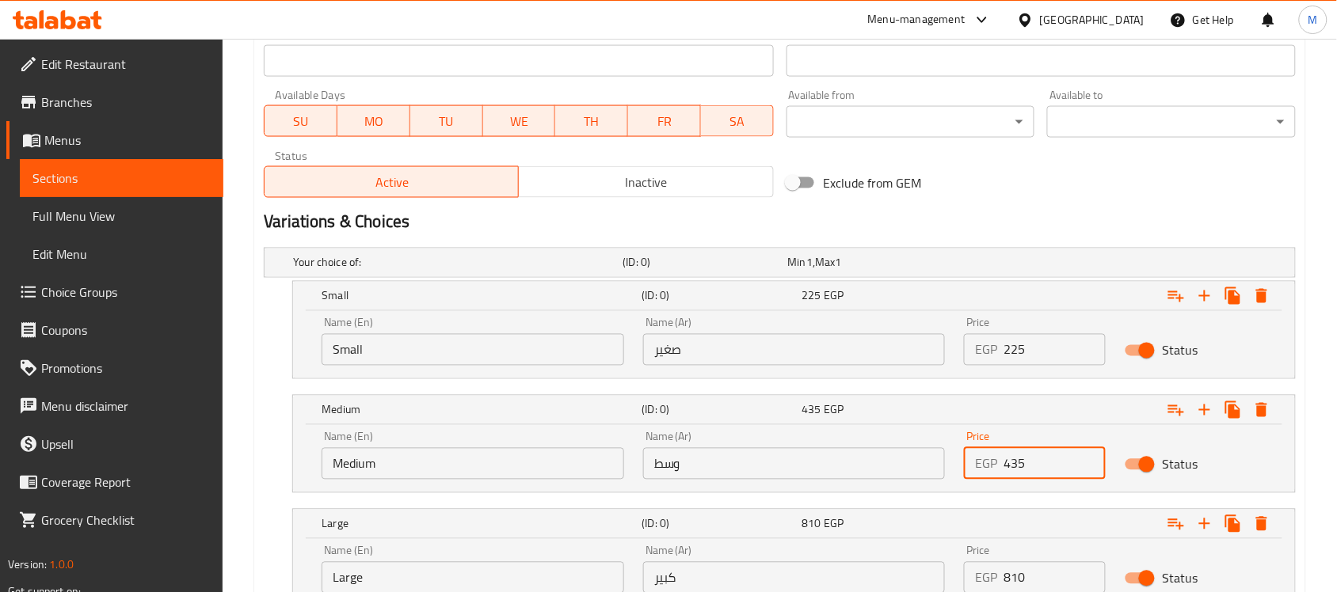
type input "435"
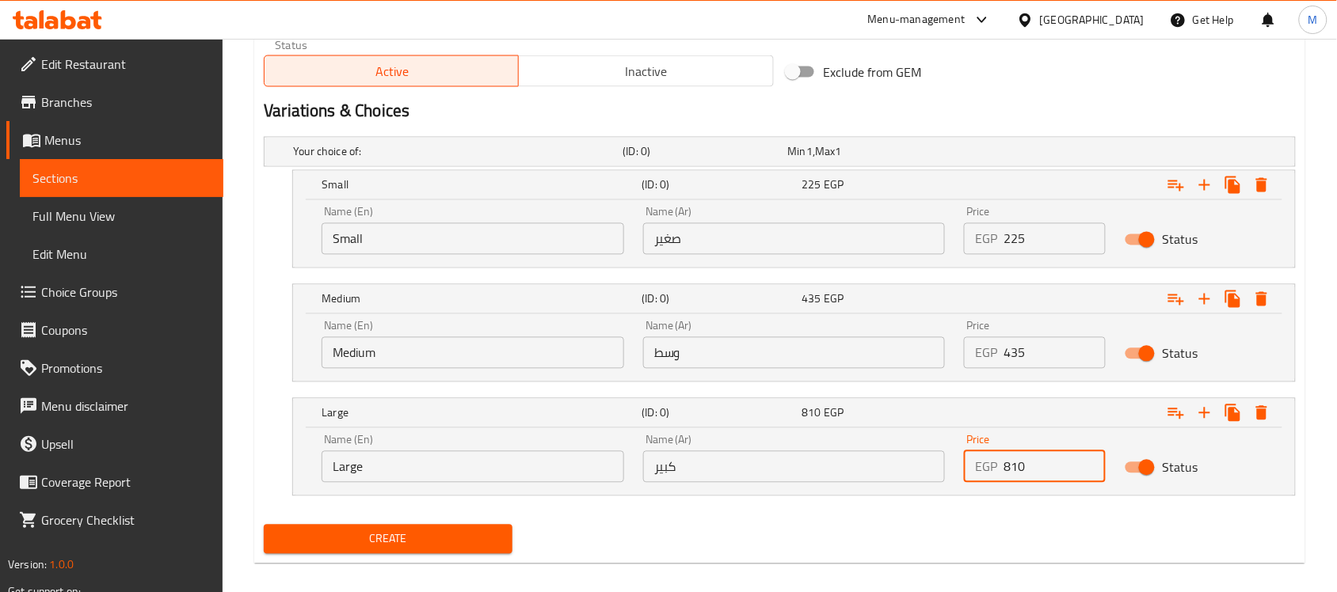
scroll to position [812, 0]
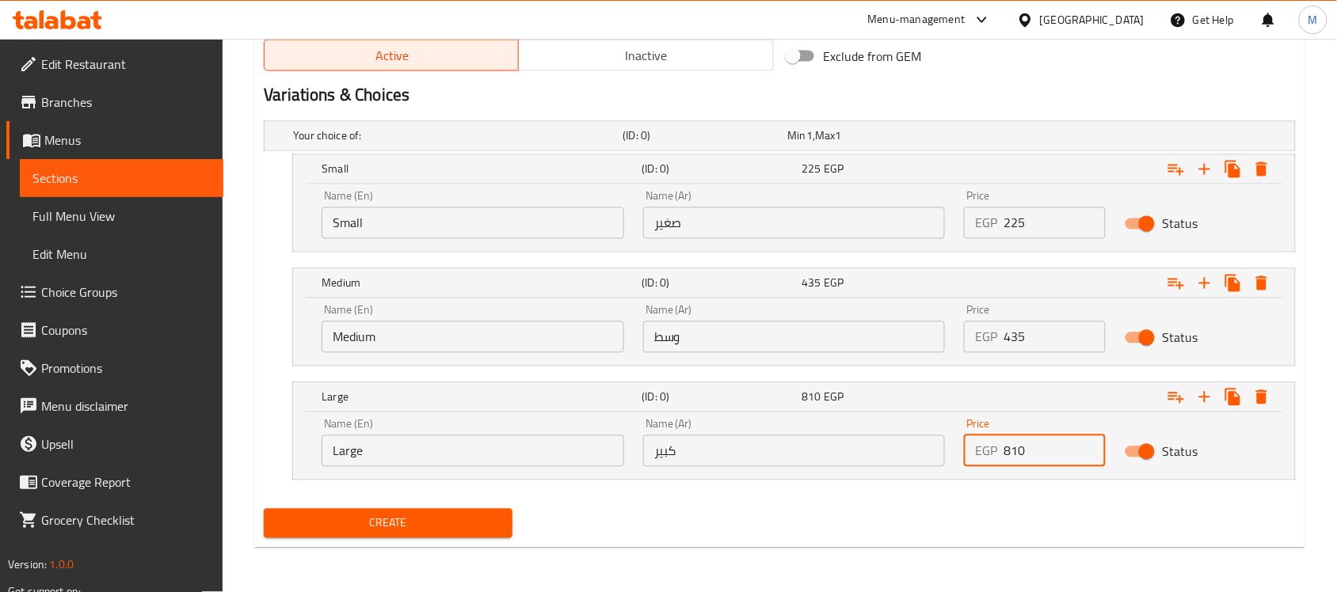
type input "600"
click at [469, 531] on span "Create" at bounding box center [387, 524] width 223 height 20
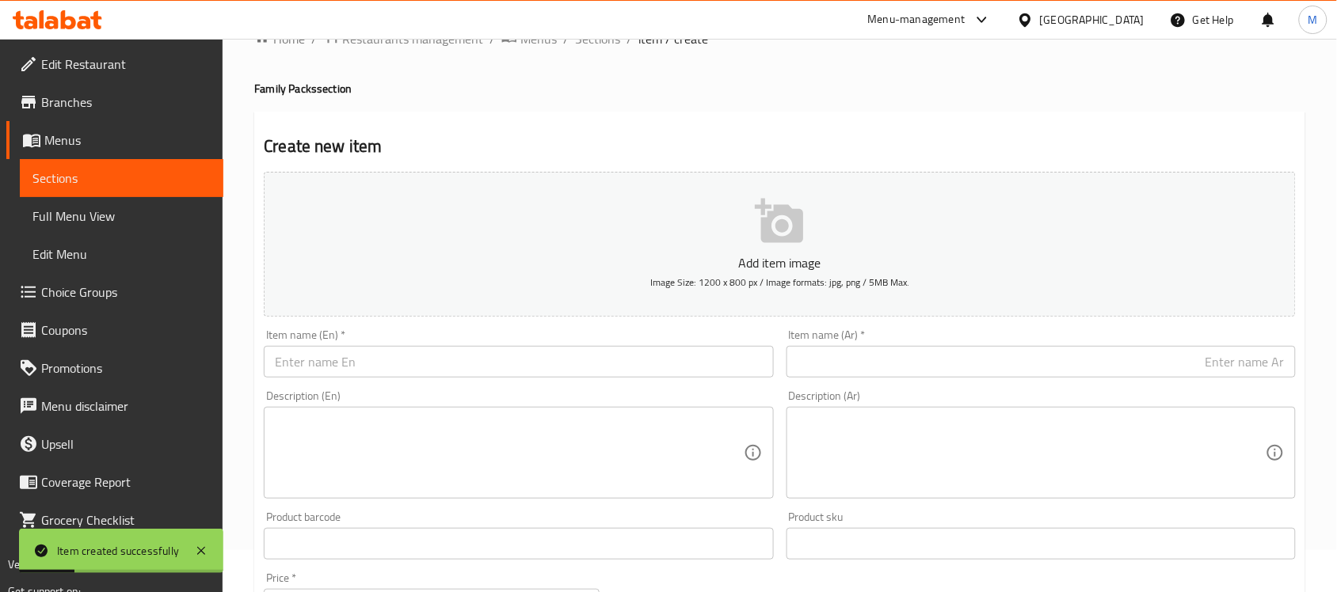
scroll to position [21, 0]
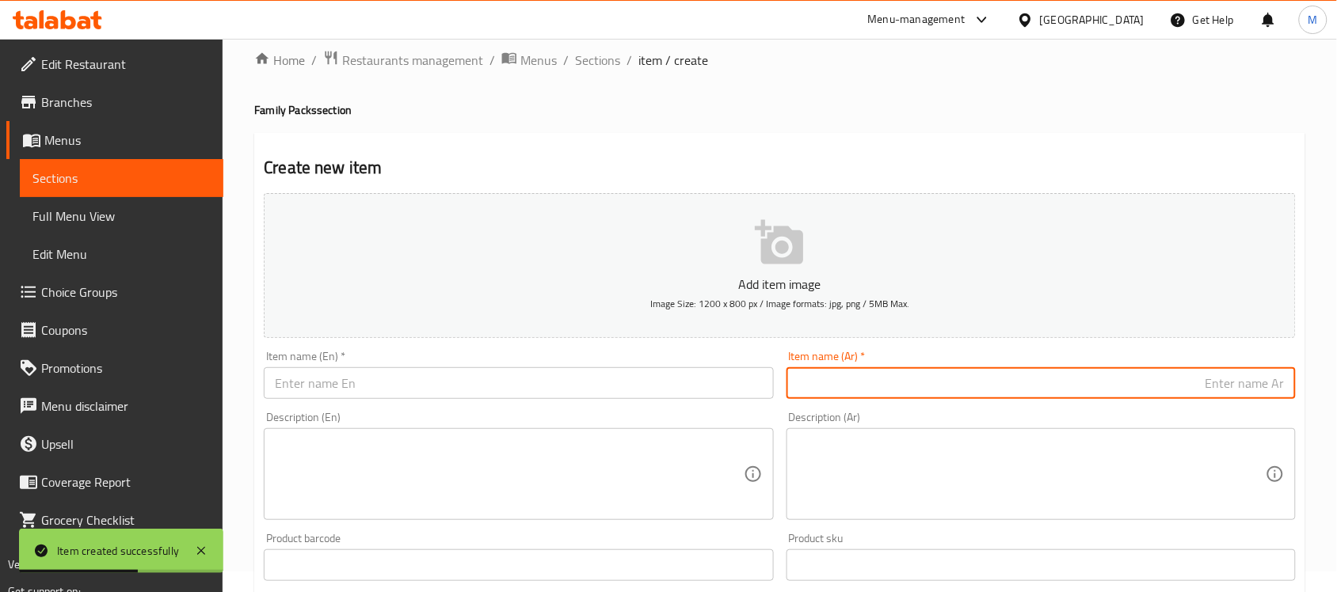
click at [907, 382] on input "text" at bounding box center [1040, 383] width 509 height 32
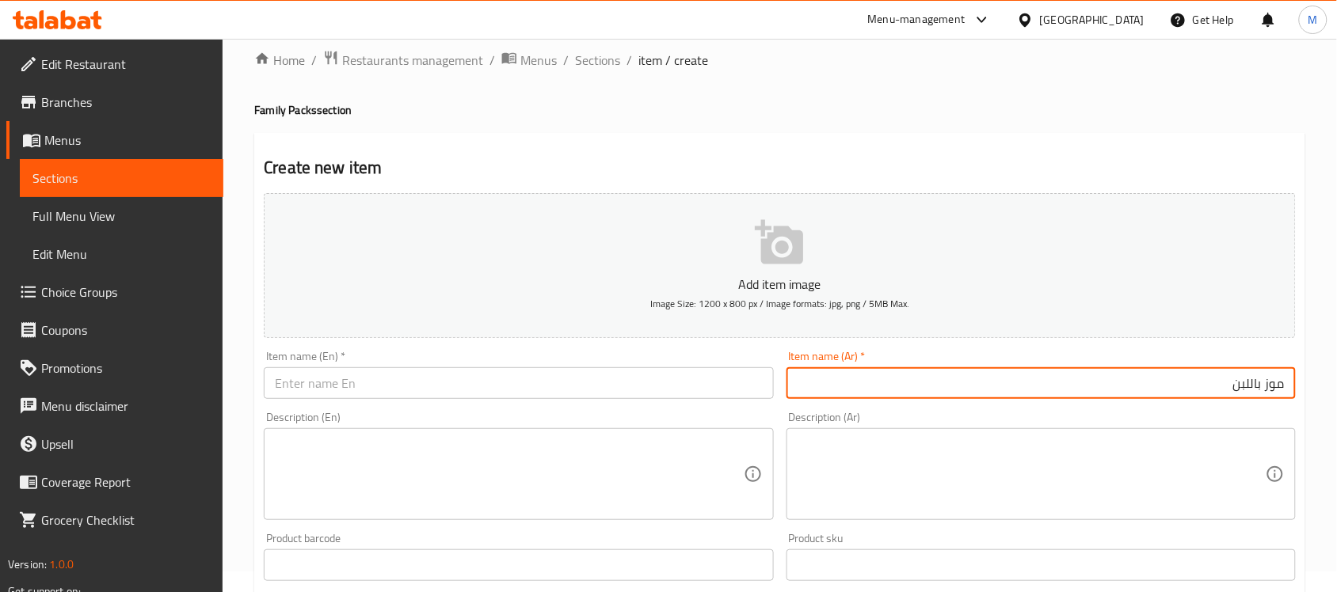
click at [1238, 373] on input "موز باللبن" at bounding box center [1040, 383] width 509 height 32
type input "موز باللبن"
click at [533, 382] on input "text" at bounding box center [518, 383] width 509 height 32
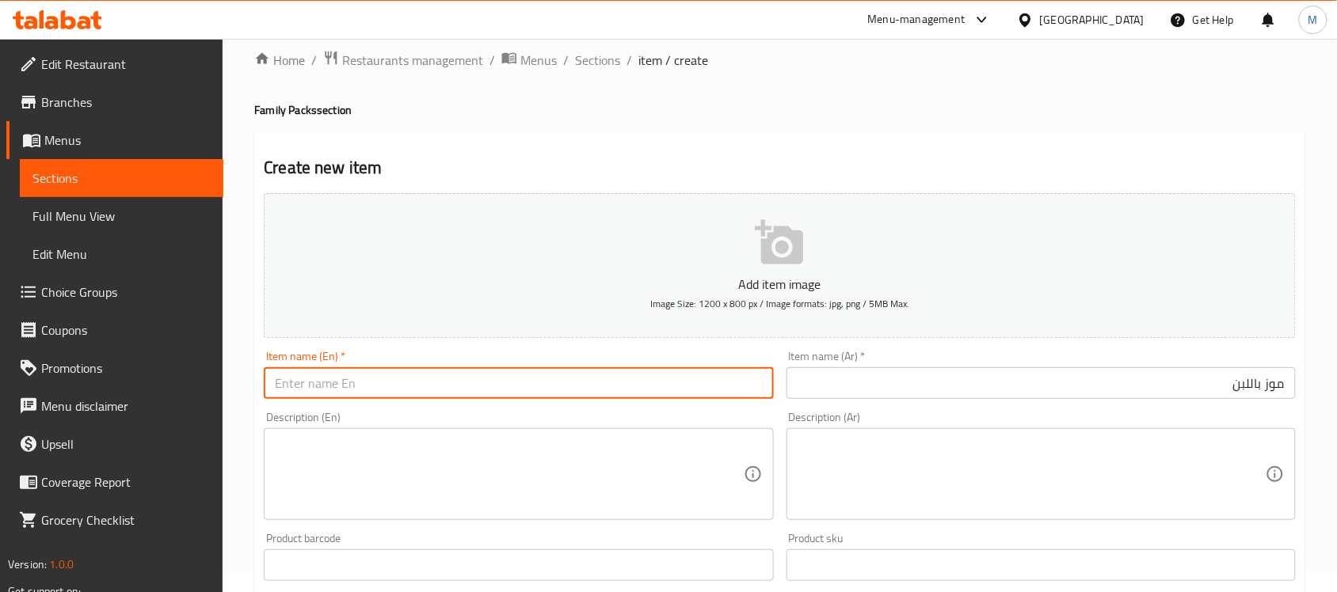
paste input "Banana with milk"
type input "Banana with Milk"
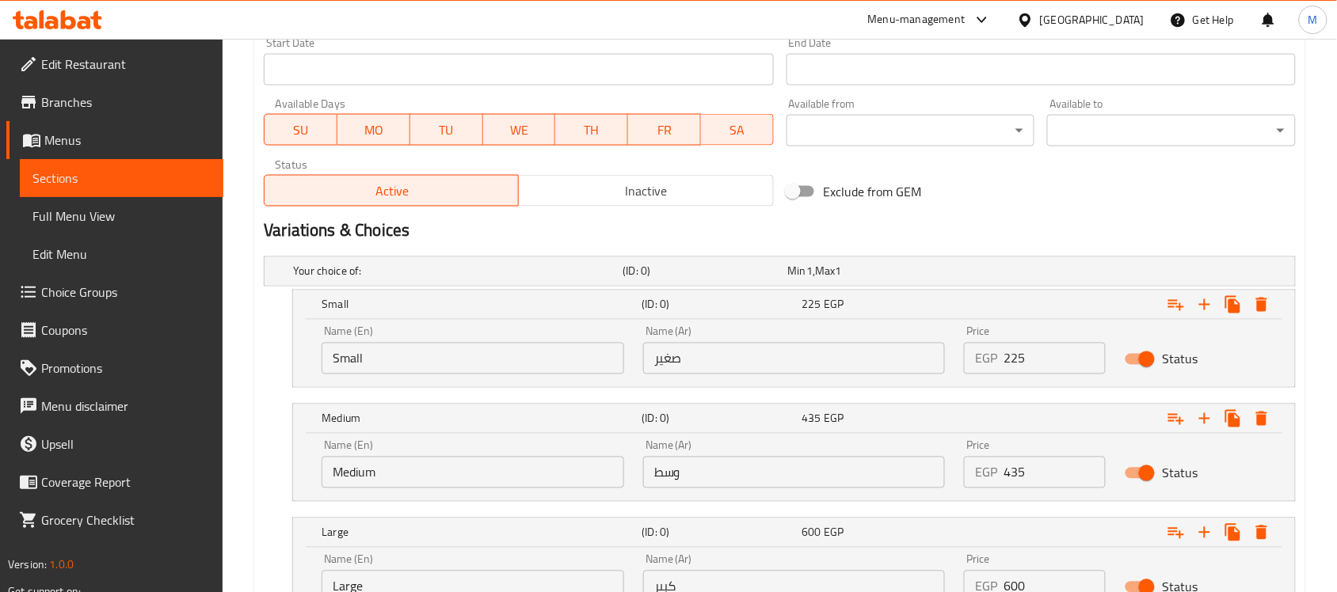
scroll to position [679, 0]
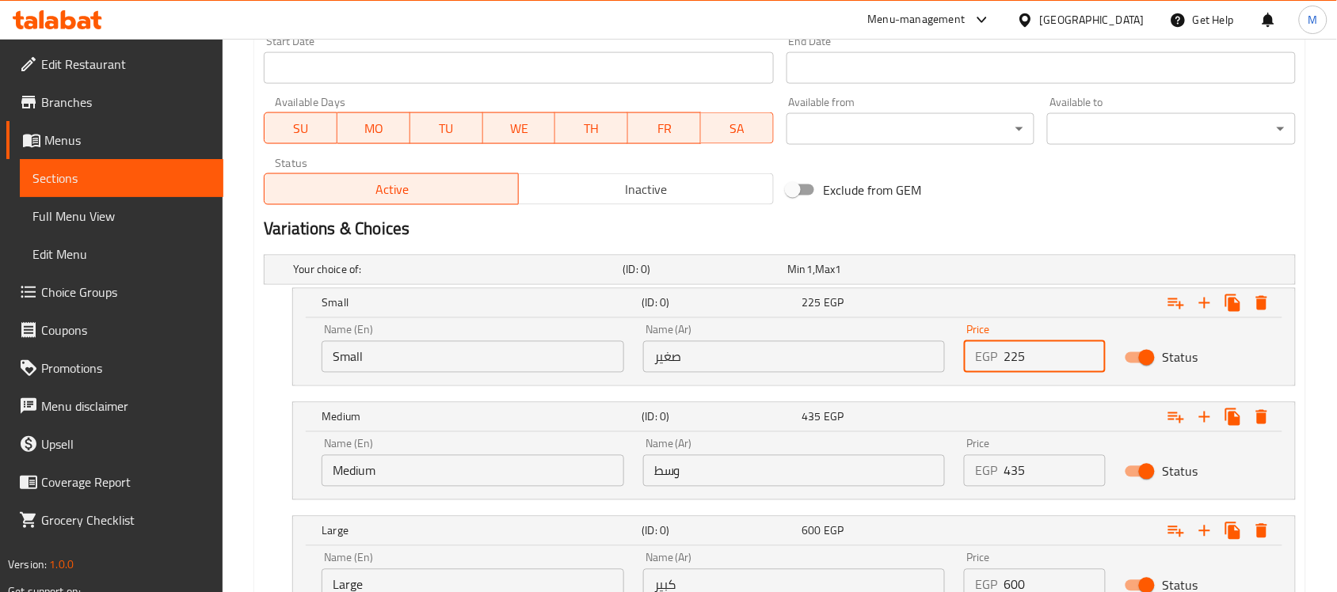
drag, startPoint x: 1032, startPoint y: 346, endPoint x: 991, endPoint y: 354, distance: 41.9
click at [991, 354] on div "EGP 225 Price" at bounding box center [1035, 357] width 142 height 32
type input "120"
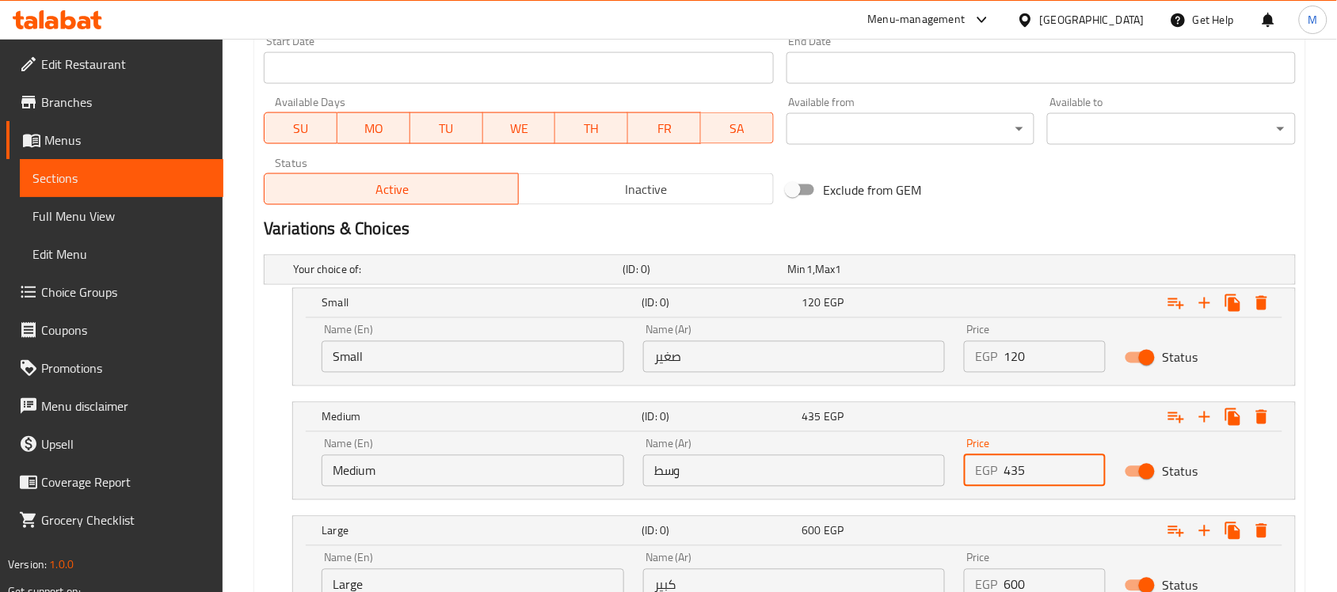
drag, startPoint x: 1010, startPoint y: 476, endPoint x: 987, endPoint y: 476, distance: 23.8
click at [987, 476] on div "EGP 435 Price" at bounding box center [1035, 471] width 142 height 32
type input "230"
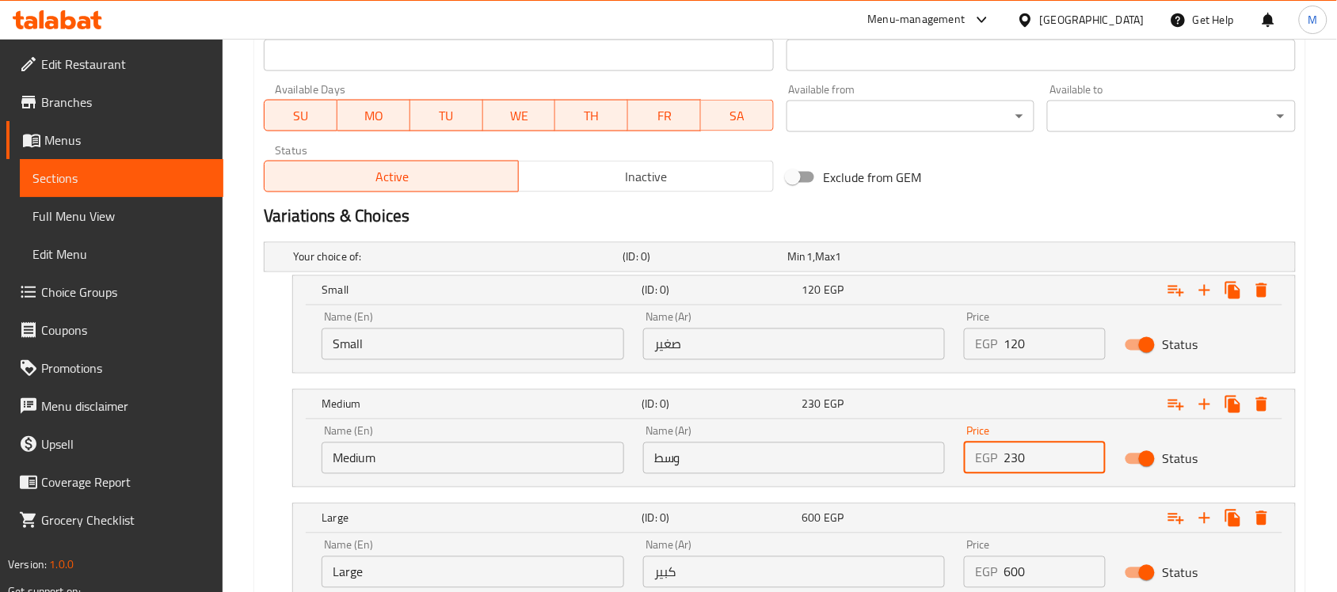
scroll to position [812, 0]
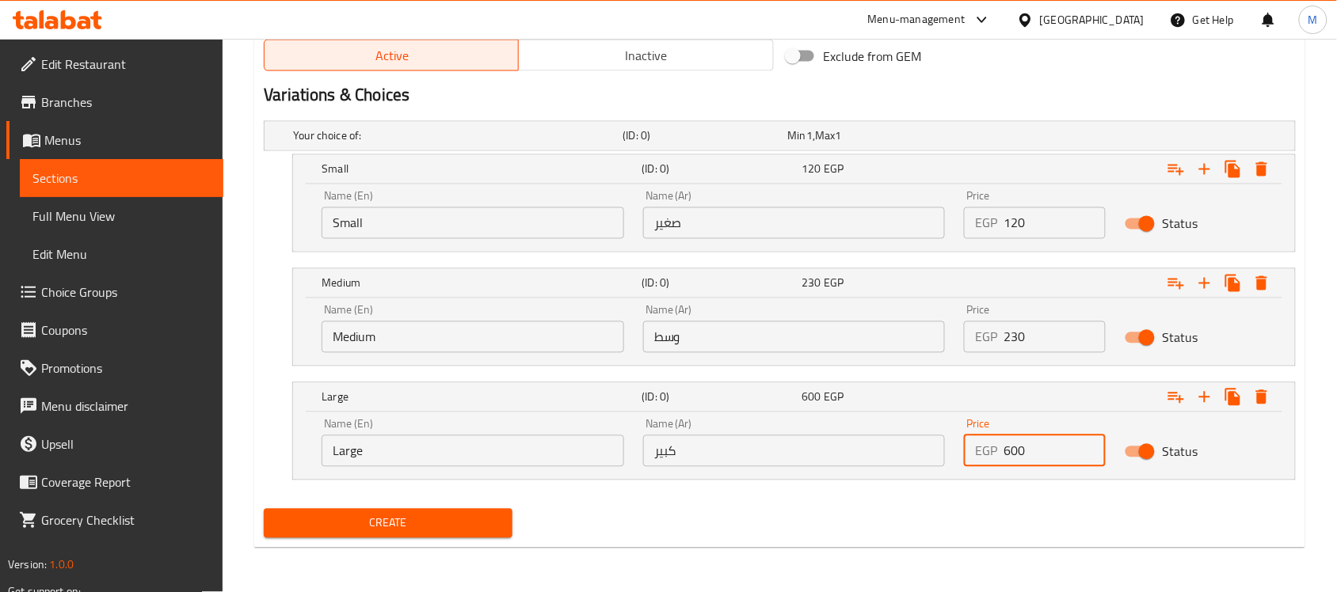
drag, startPoint x: 1006, startPoint y: 448, endPoint x: 1023, endPoint y: 449, distance: 17.4
click at [1023, 449] on input "600" at bounding box center [1054, 452] width 102 height 32
type input "340"
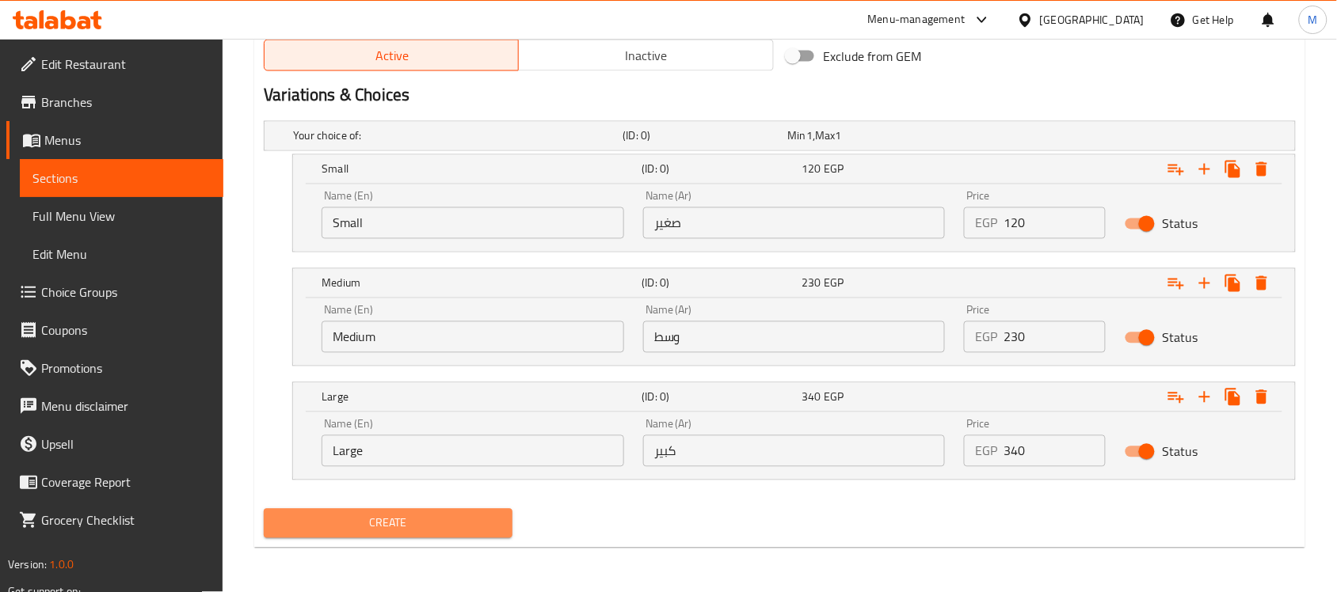
click at [444, 519] on span "Create" at bounding box center [387, 524] width 223 height 20
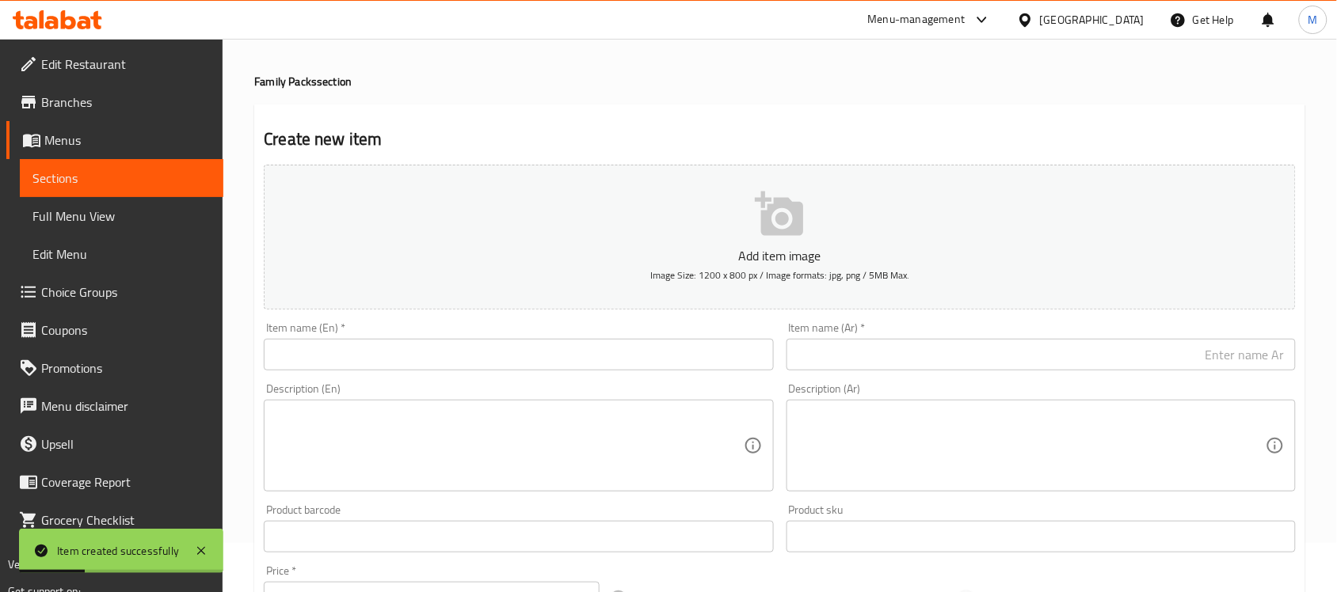
scroll to position [21, 0]
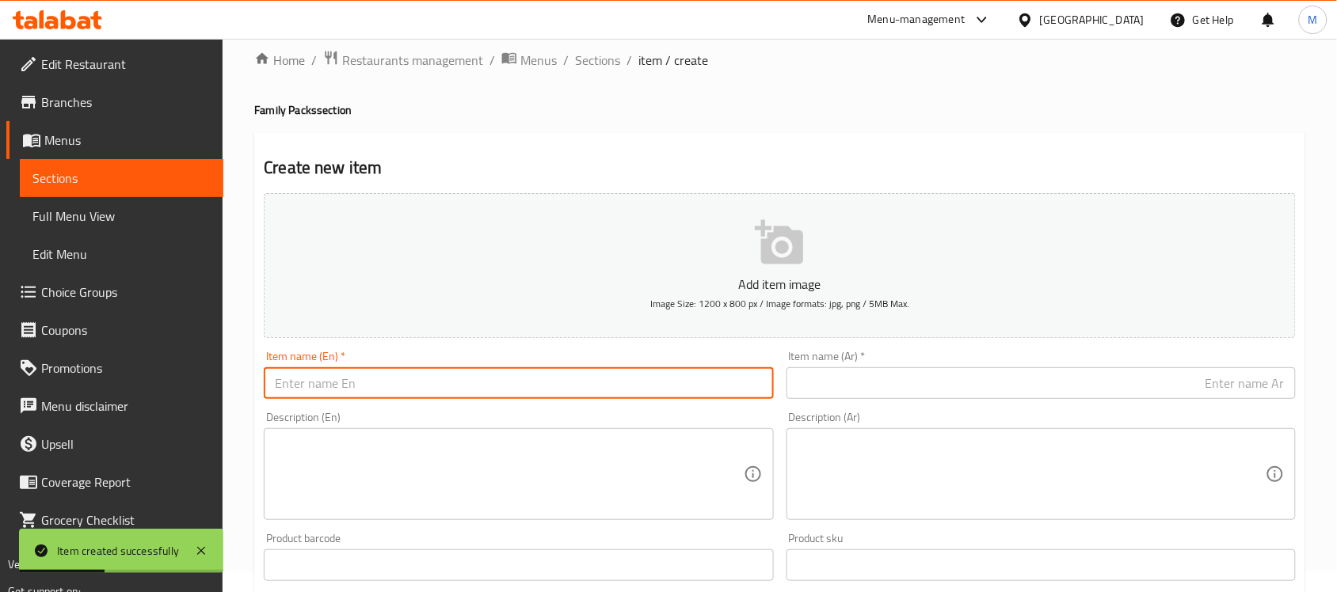
click at [493, 386] on input "text" at bounding box center [518, 383] width 509 height 32
paste input "Plain arugula"
click at [493, 386] on input "Plain arugula" at bounding box center [518, 383] width 509 height 32
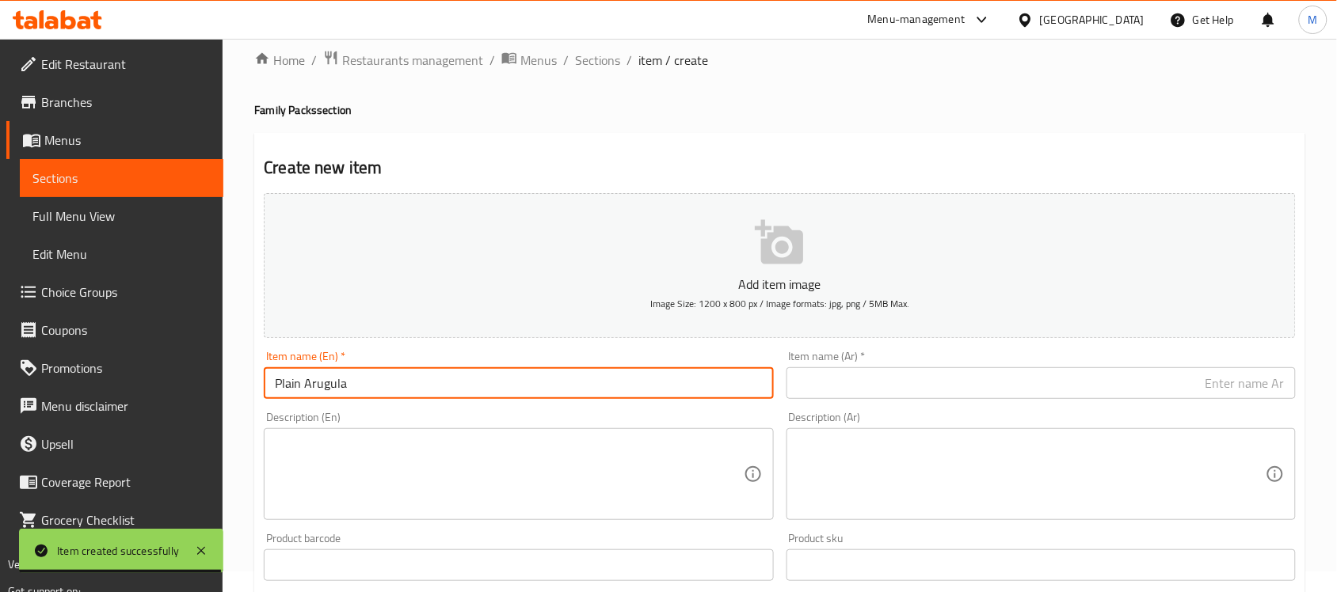
type input "Plain Arugula"
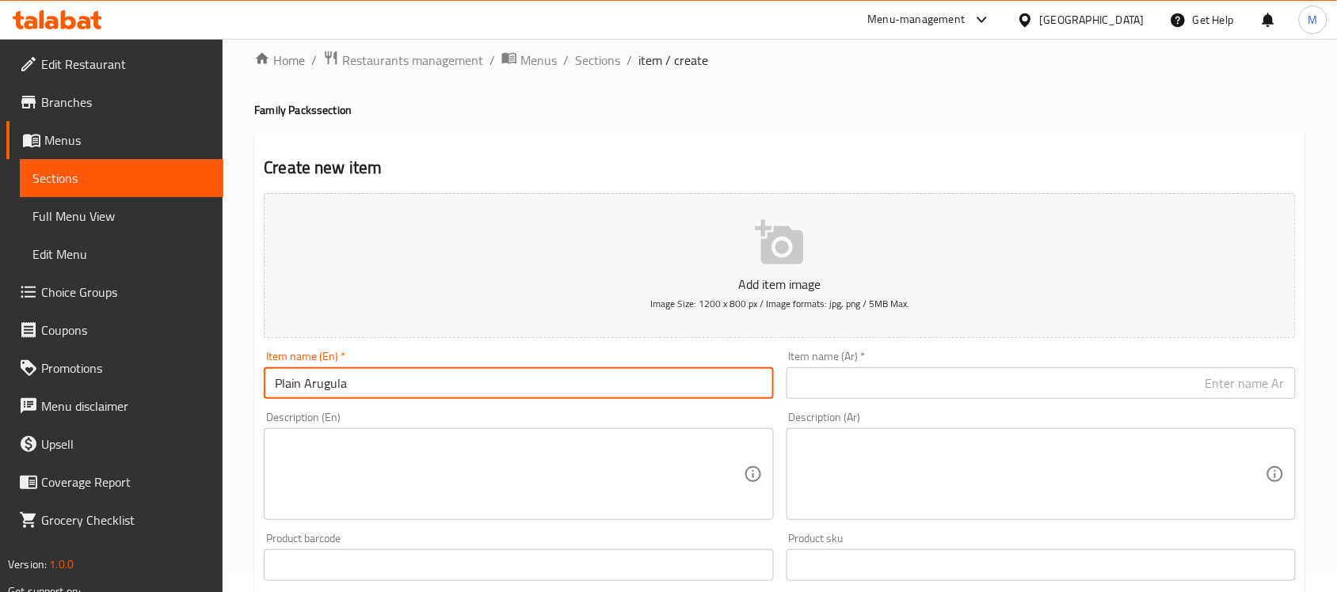
click at [1047, 381] on input "text" at bounding box center [1040, 383] width 509 height 32
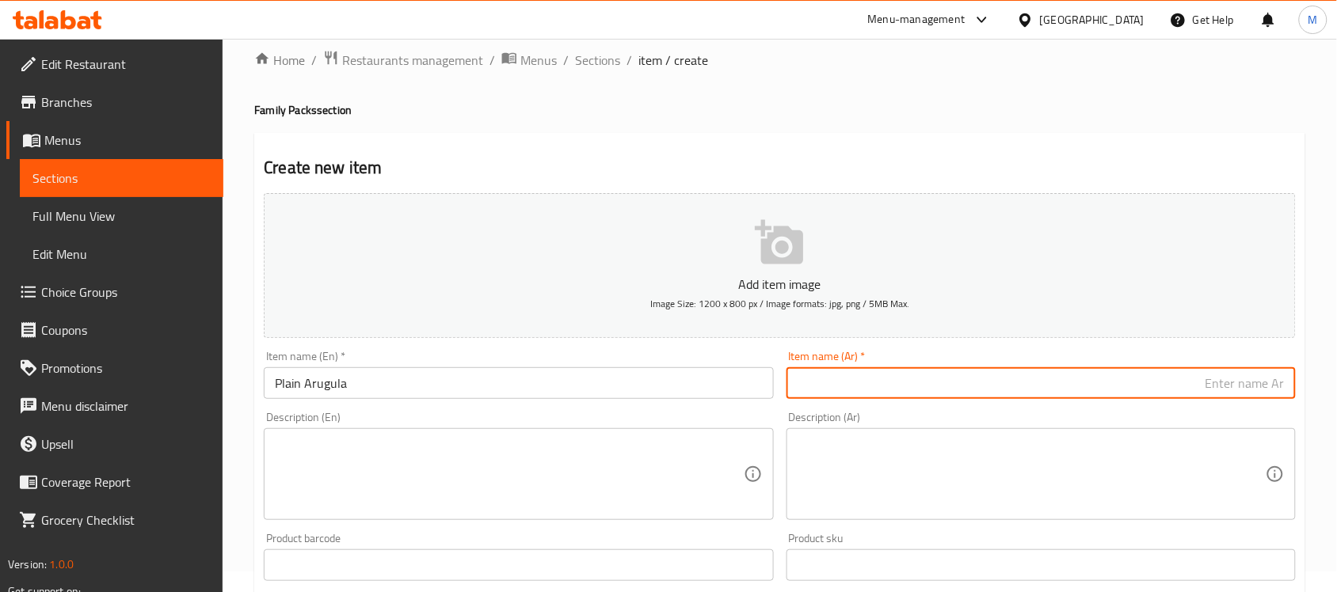
paste input "جرجير سادة"
type input "جرجير سادة"
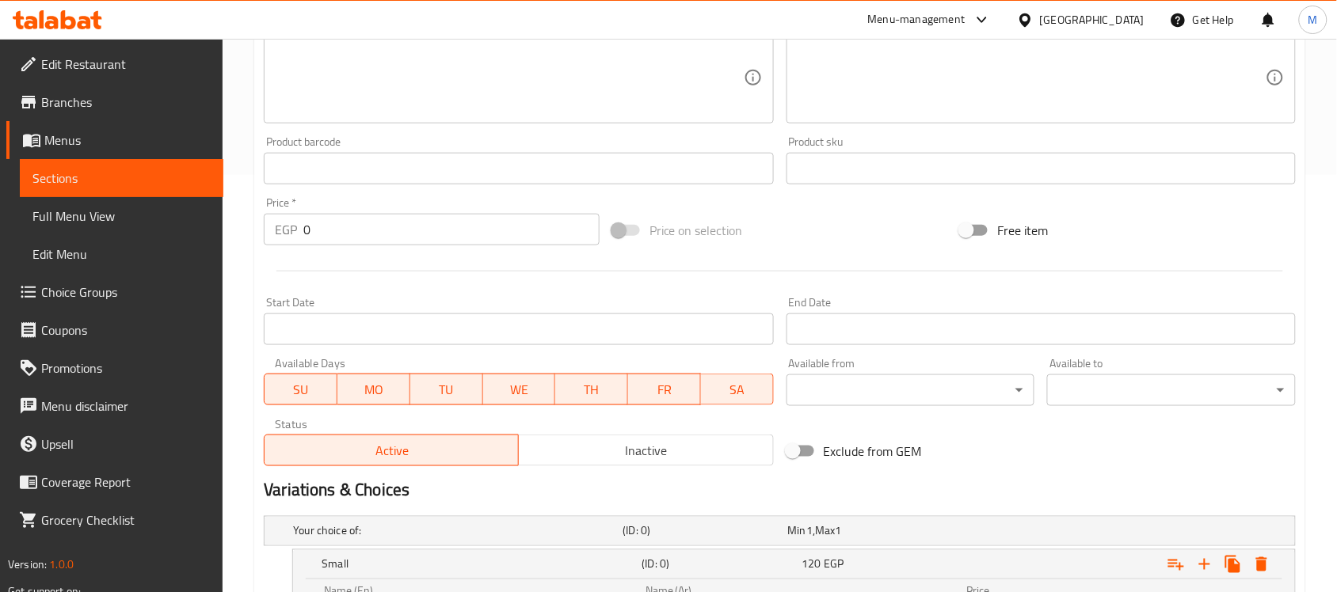
scroll to position [614, 0]
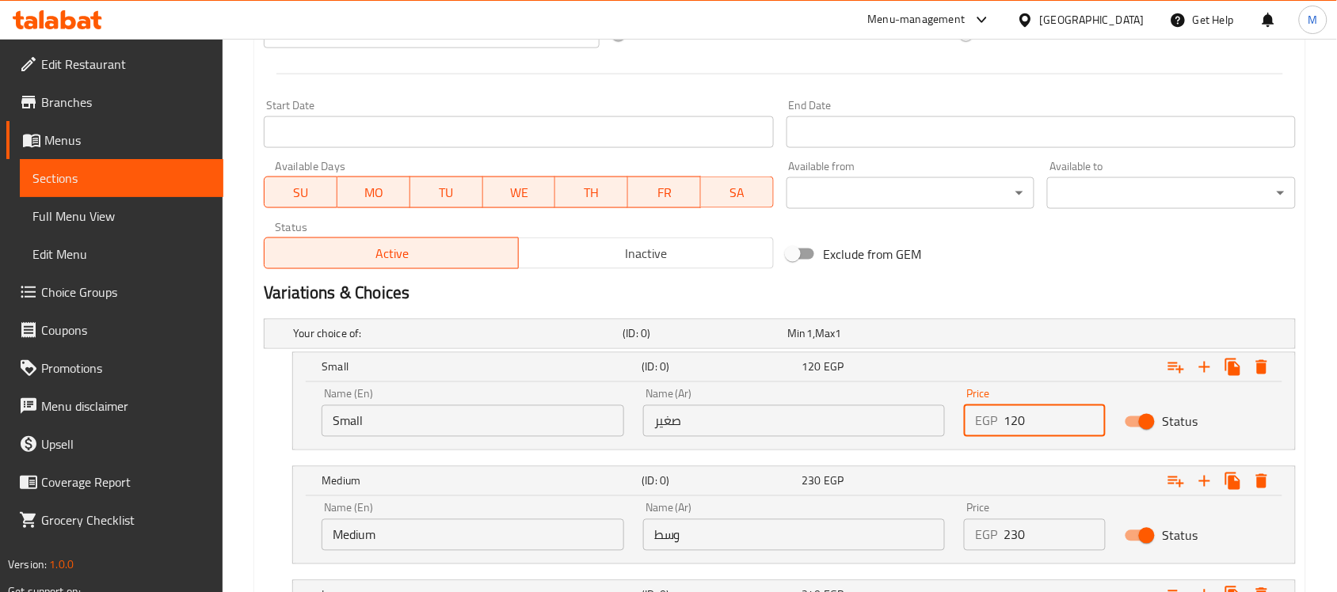
drag, startPoint x: 1024, startPoint y: 428, endPoint x: 990, endPoint y: 422, distance: 34.5
click at [990, 422] on div "EGP 120 Price" at bounding box center [1035, 421] width 142 height 32
type input "65"
drag, startPoint x: 1006, startPoint y: 542, endPoint x: 987, endPoint y: 548, distance: 19.0
click at [987, 548] on div "EGP 230 Price" at bounding box center [1035, 535] width 142 height 32
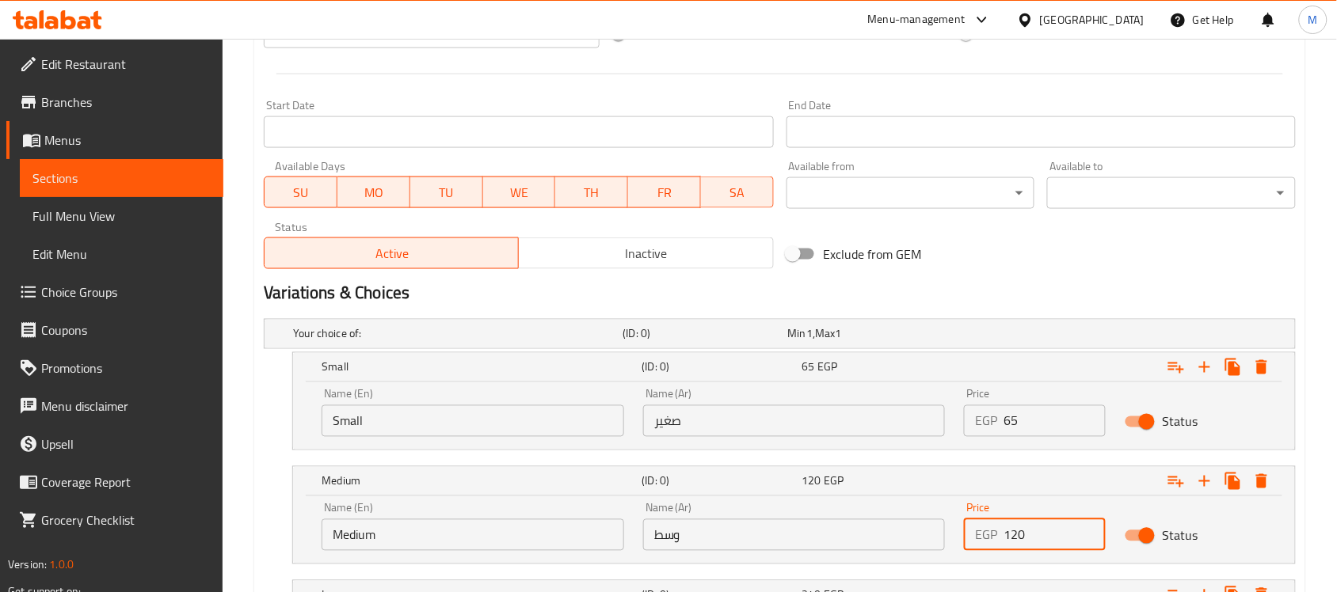
type input "120"
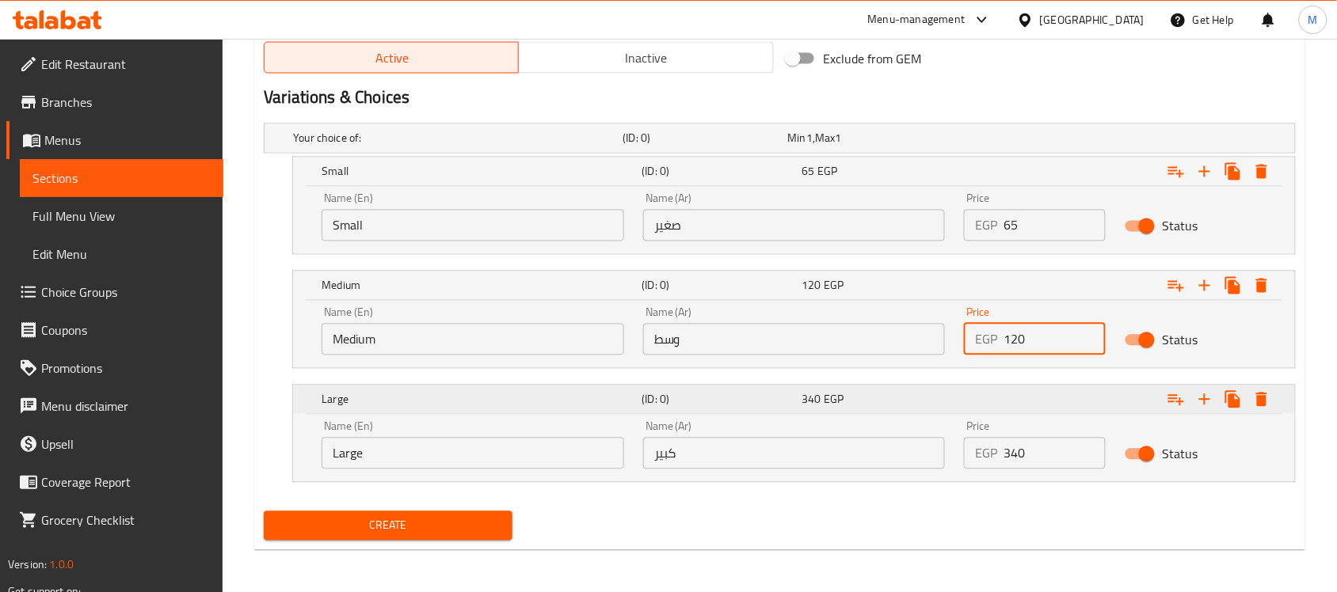
scroll to position [812, 0]
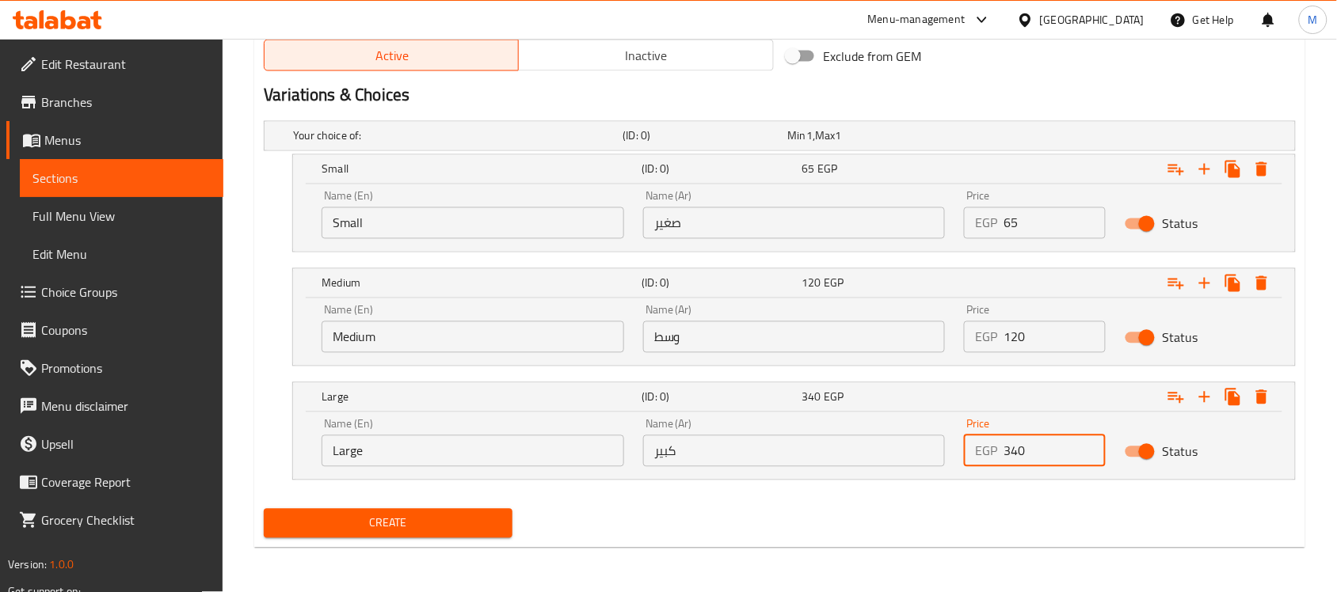
drag, startPoint x: 1018, startPoint y: 444, endPoint x: 996, endPoint y: 457, distance: 25.5
click at [996, 457] on div "EGP 340 Price" at bounding box center [1035, 452] width 142 height 32
type input "160"
click at [476, 527] on span "Create" at bounding box center [387, 524] width 223 height 20
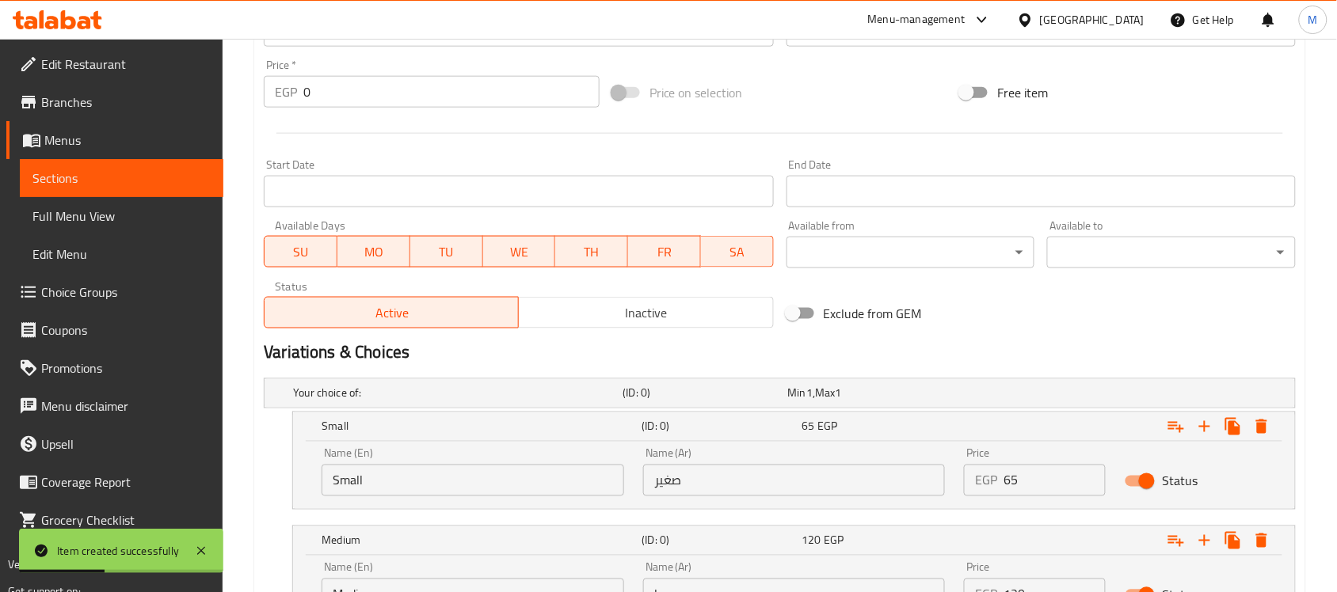
scroll to position [219, 0]
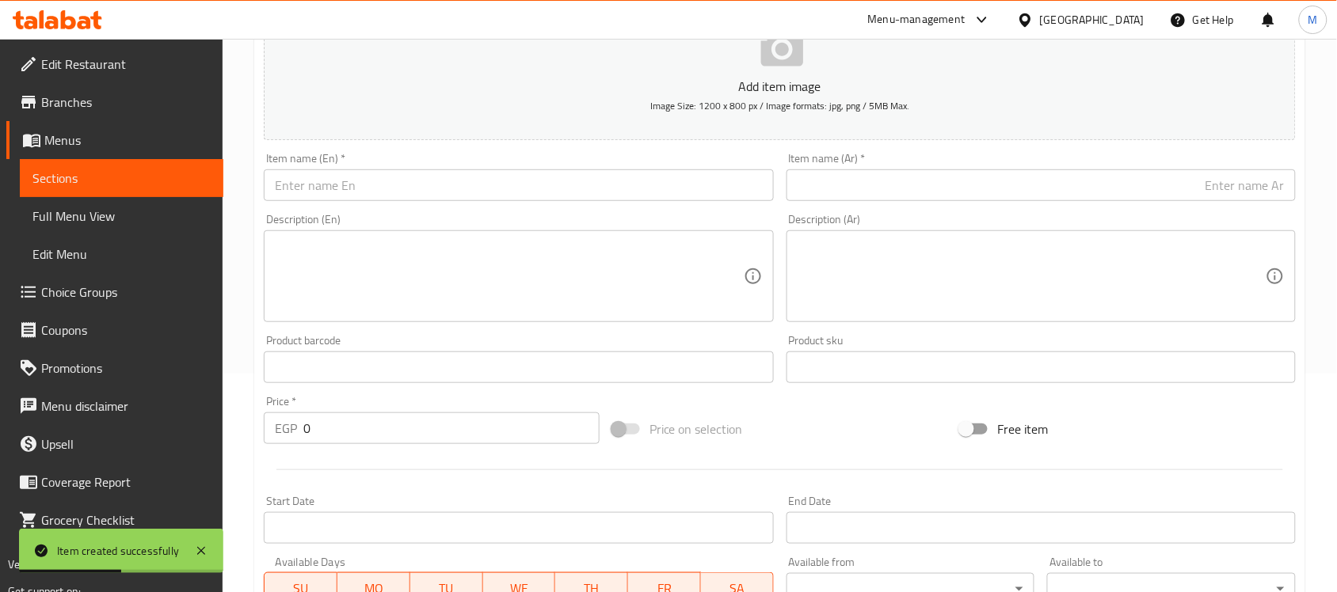
click at [881, 187] on input "text" at bounding box center [1040, 185] width 509 height 32
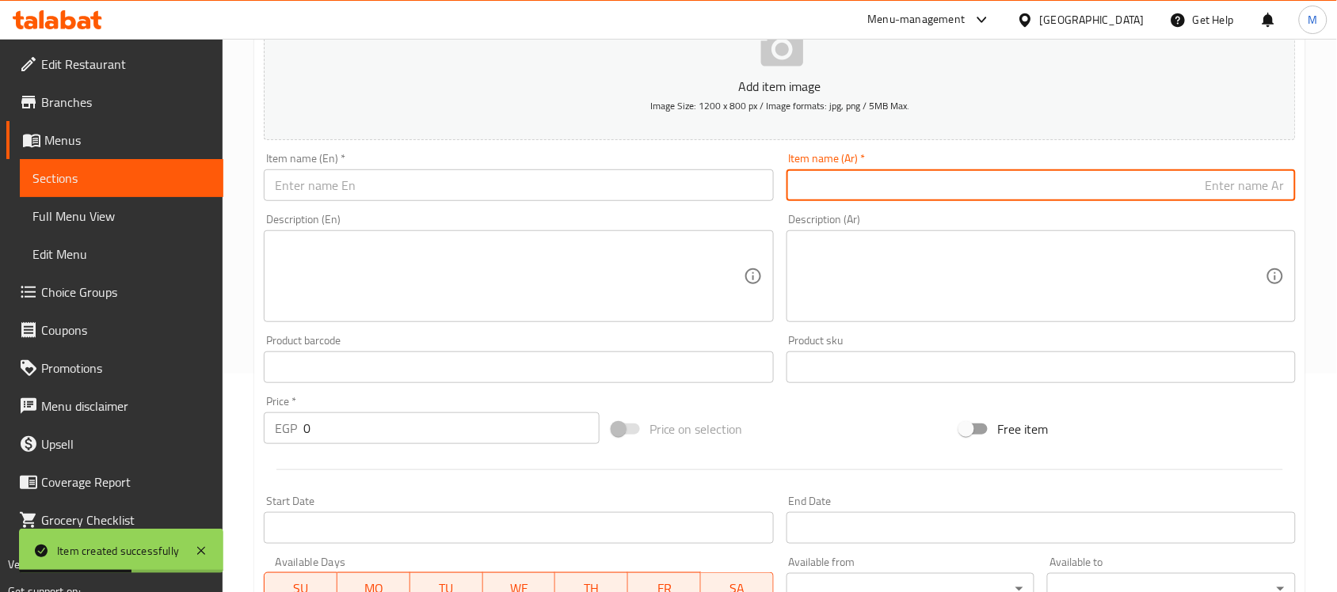
paste input "جرجير بالعسل"
type input "جرجير بالعسل"
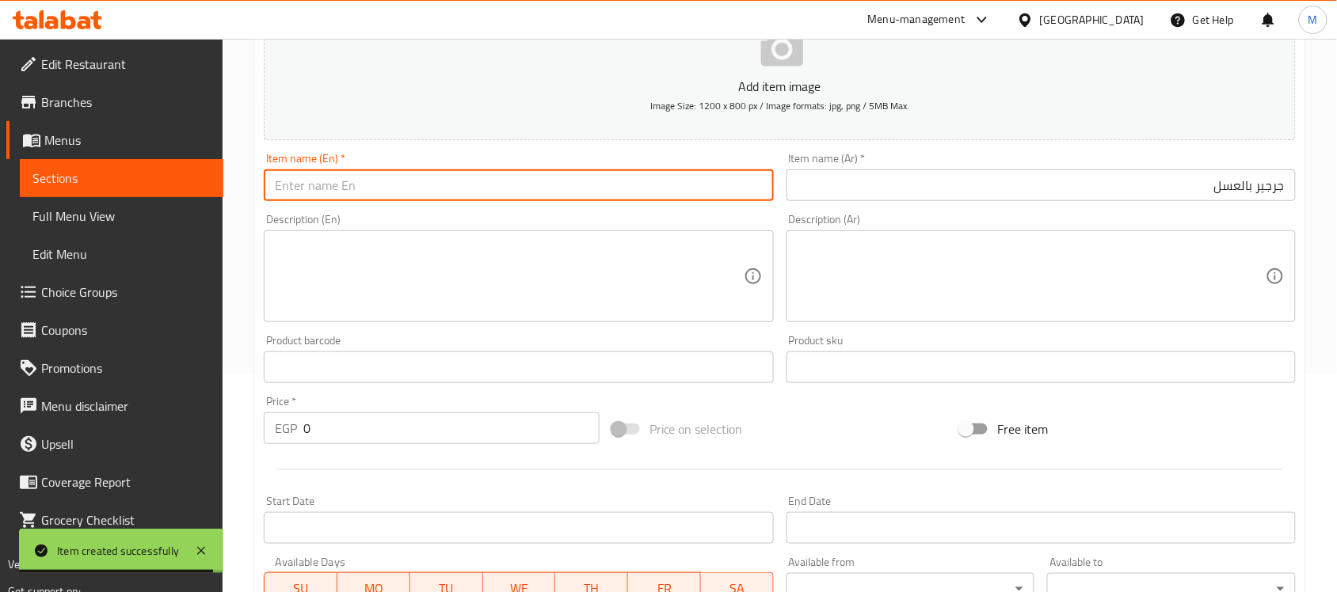
click at [385, 183] on input "text" at bounding box center [518, 185] width 509 height 32
paste input "Watercress with honey"
click at [385, 183] on input "Watercress with honey" at bounding box center [518, 185] width 509 height 32
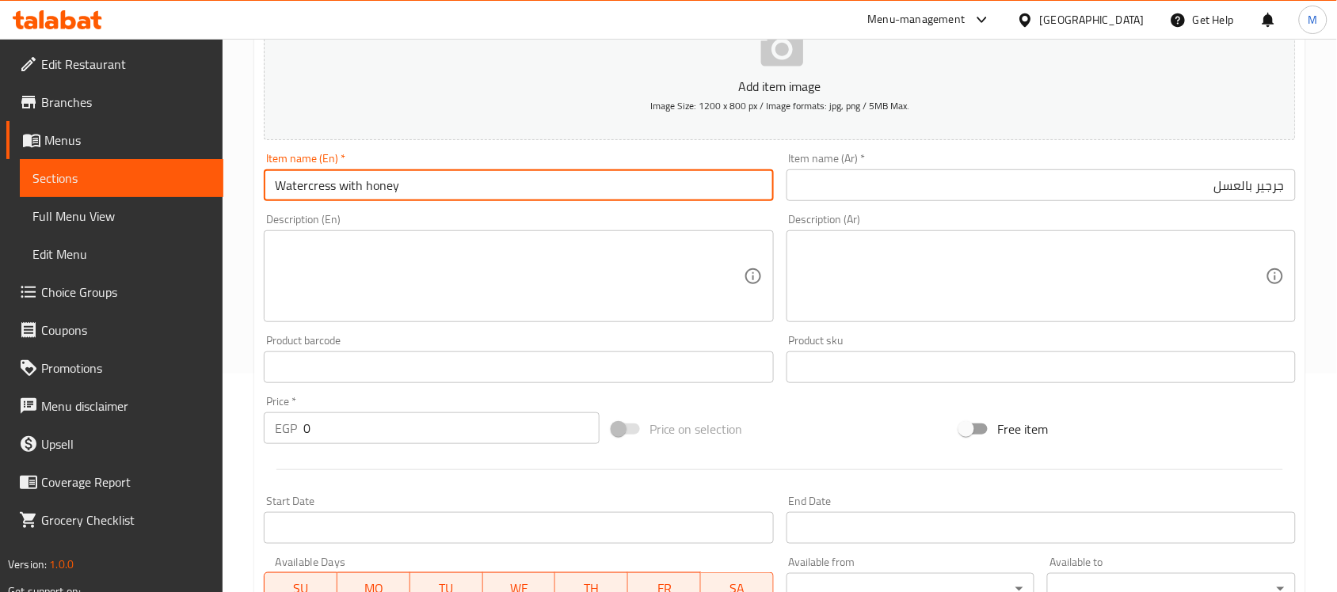
click at [385, 183] on input "Watercress with honey" at bounding box center [518, 185] width 509 height 32
click at [327, 190] on input "Watercress with Honey" at bounding box center [518, 185] width 509 height 32
click at [297, 192] on input "Watercress with Honey" at bounding box center [518, 185] width 509 height 32
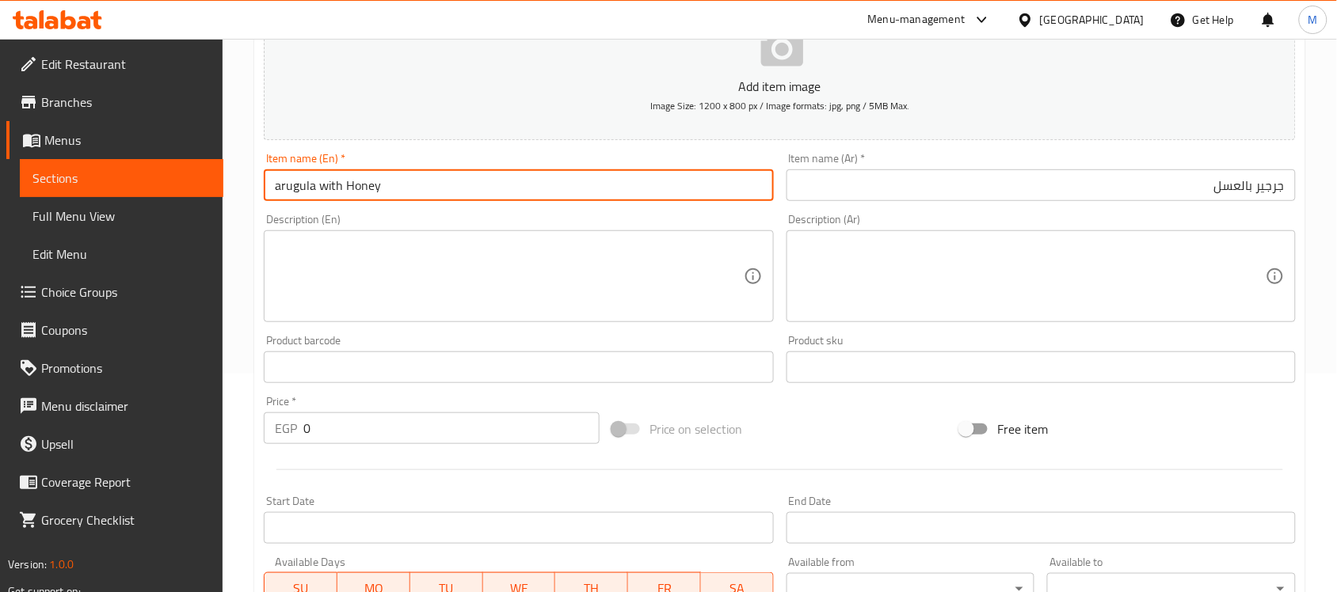
click at [280, 192] on input "arugula with Honey" at bounding box center [518, 185] width 509 height 32
click at [394, 191] on input "Arugula with Honey" at bounding box center [518, 185] width 509 height 32
type input "Arugula with Honey"
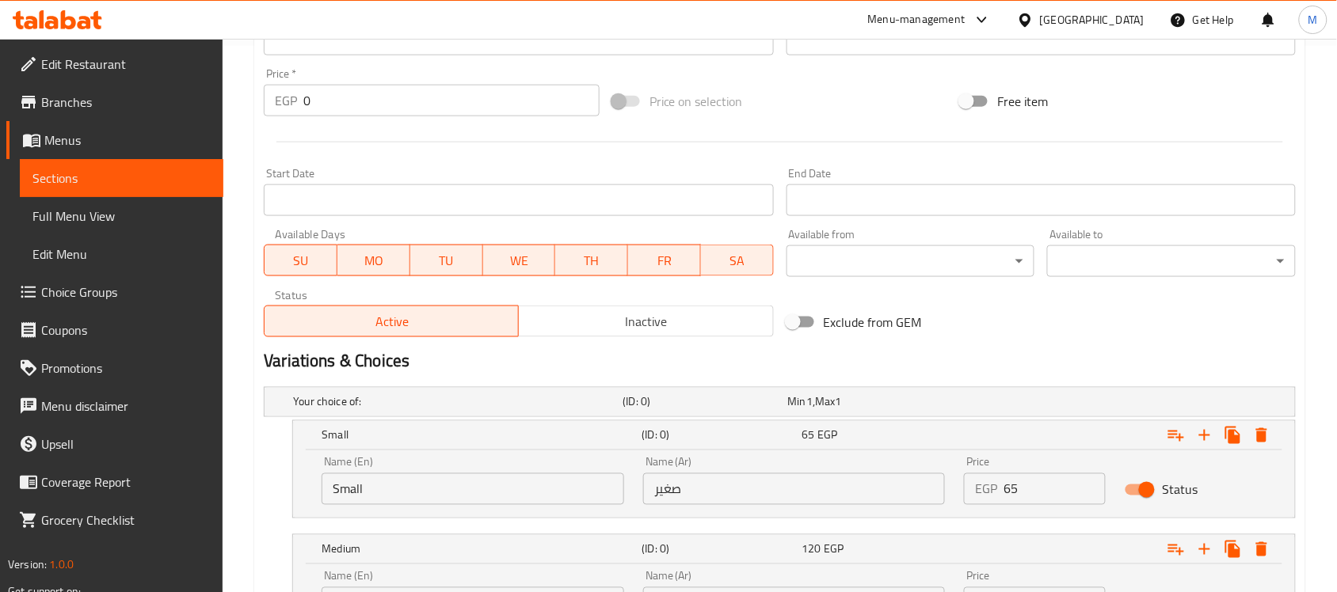
scroll to position [614, 0]
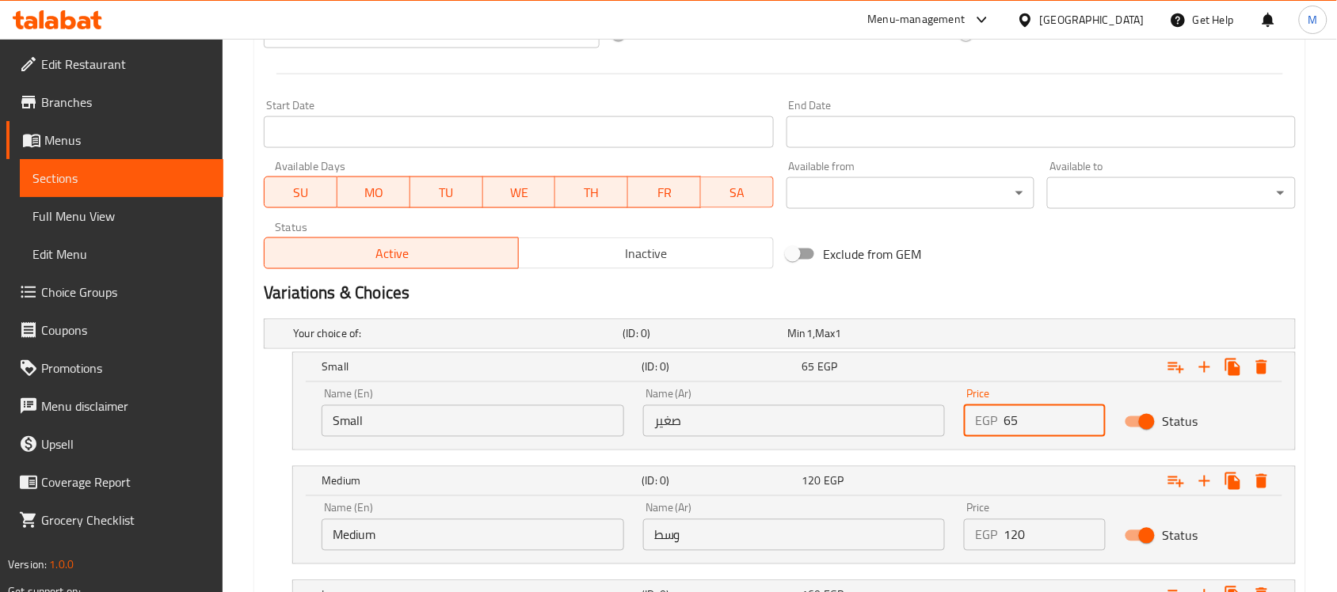
drag, startPoint x: 1022, startPoint y: 417, endPoint x: 972, endPoint y: 424, distance: 51.2
click at [972, 424] on div "EGP 65 Price" at bounding box center [1035, 421] width 142 height 32
type input "75"
drag, startPoint x: 1006, startPoint y: 546, endPoint x: 1021, endPoint y: 534, distance: 19.2
click at [1021, 534] on input "120" at bounding box center [1054, 535] width 102 height 32
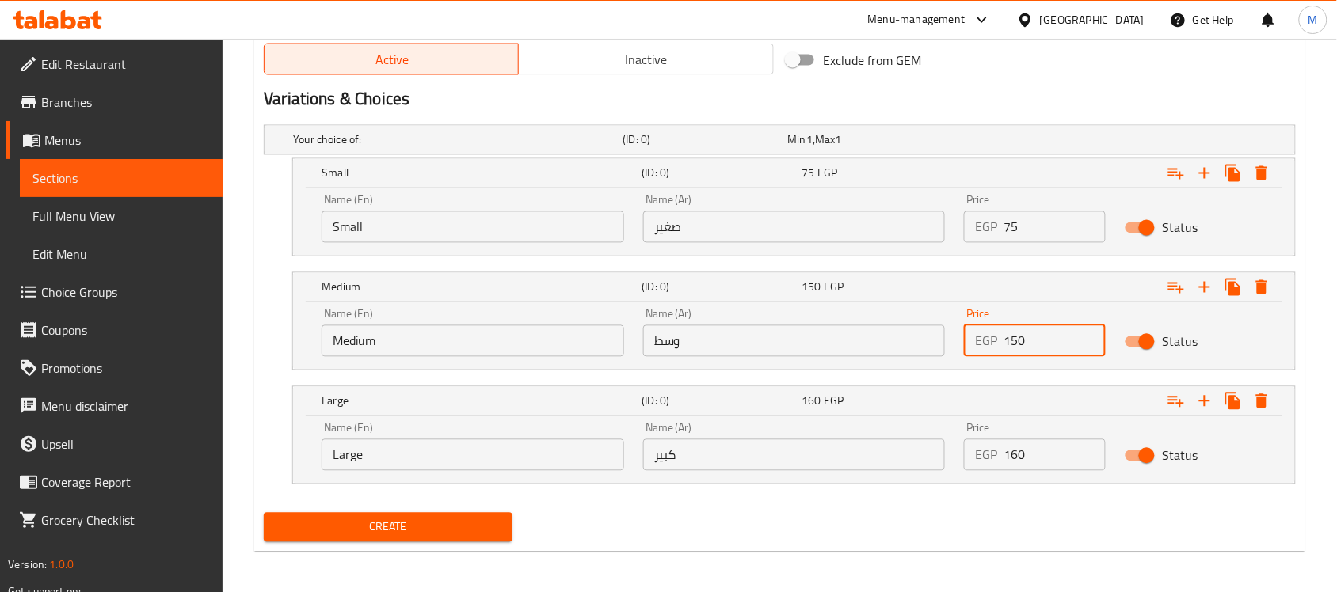
scroll to position [812, 0]
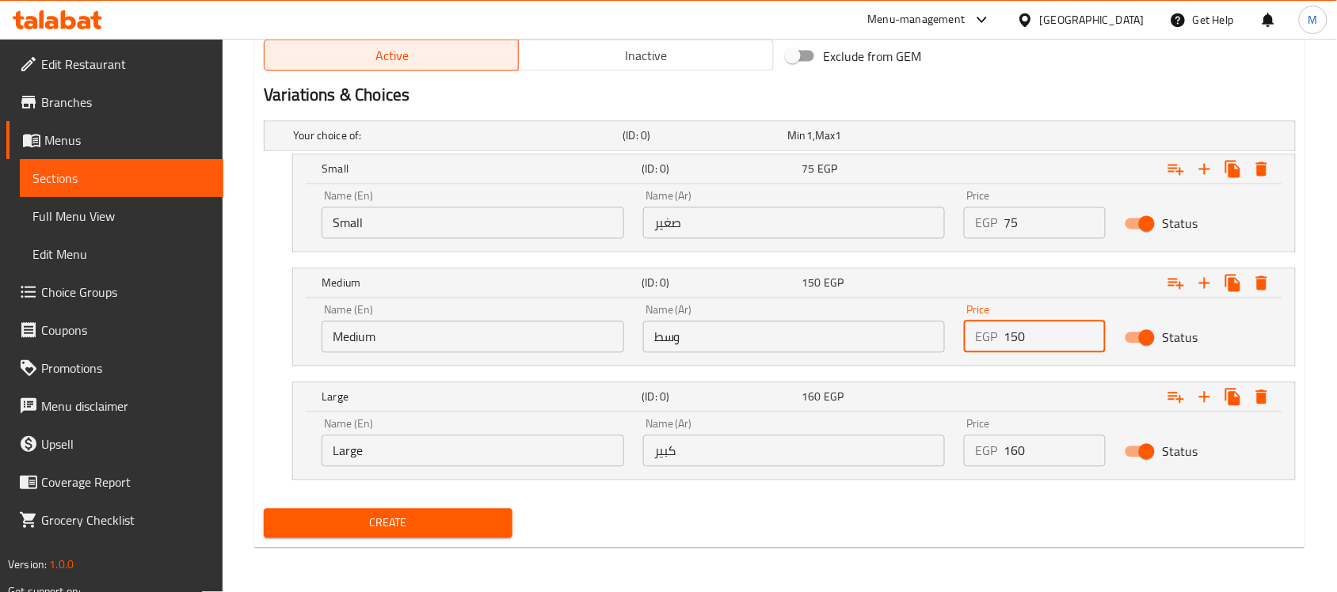
type input "150"
drag, startPoint x: 1022, startPoint y: 445, endPoint x: 991, endPoint y: 461, distance: 35.4
click at [991, 461] on div "EGP 160 Price" at bounding box center [1035, 452] width 142 height 32
type input "230"
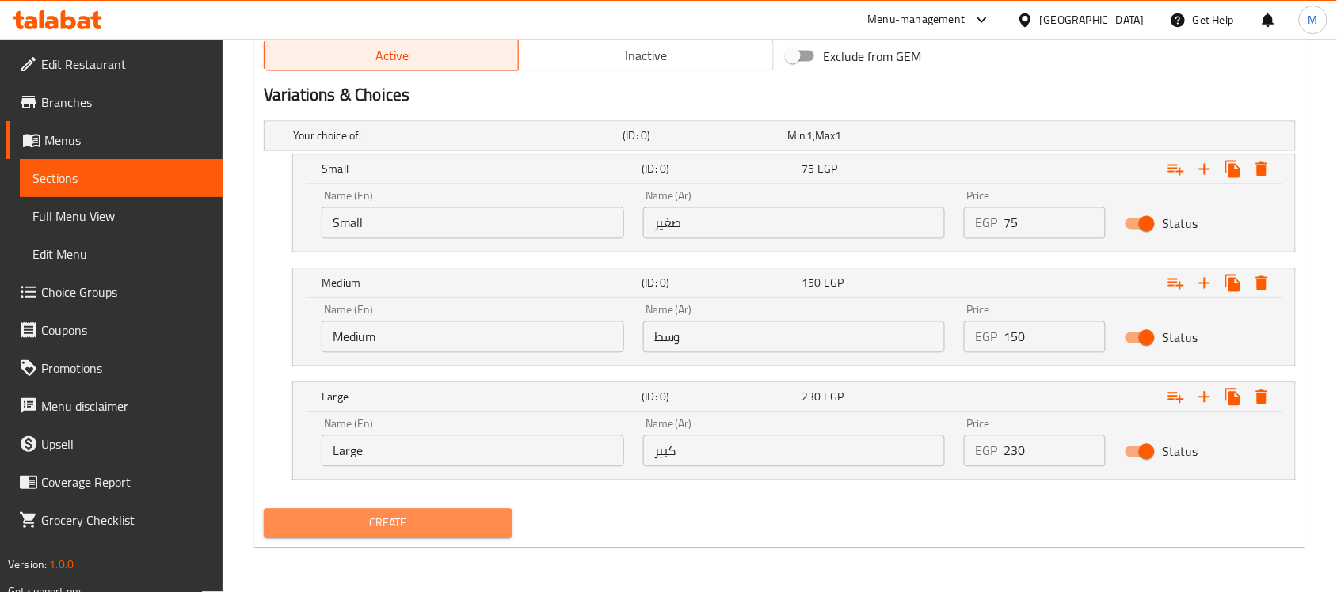
click at [470, 517] on span "Create" at bounding box center [387, 524] width 223 height 20
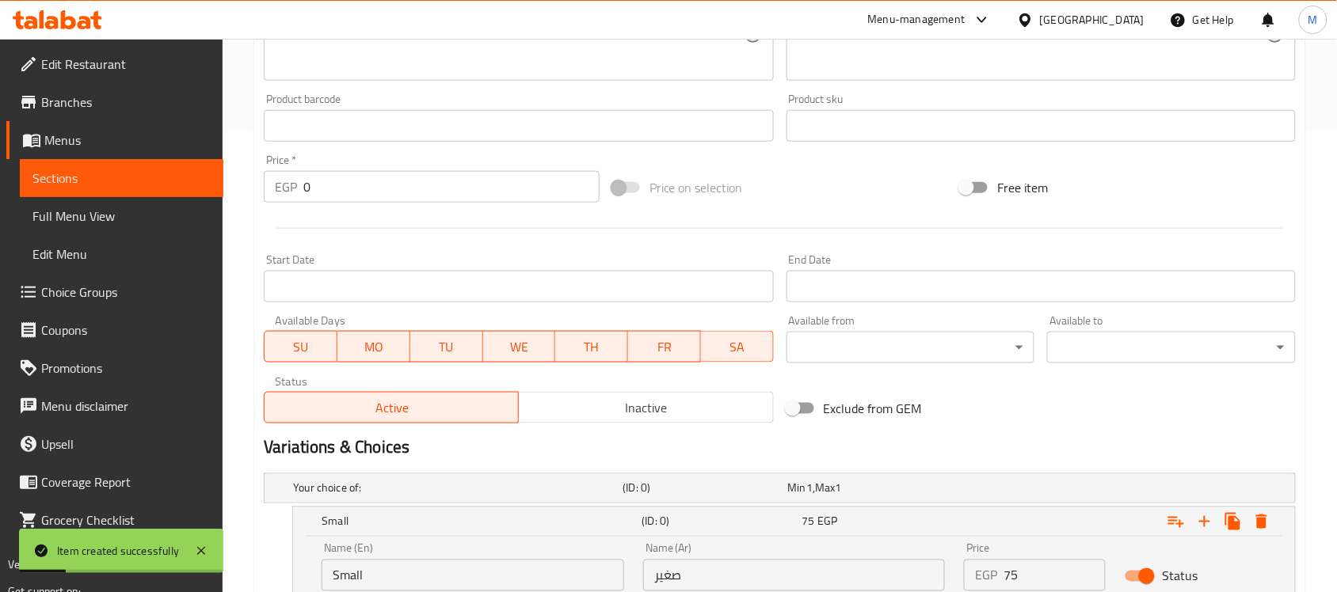
scroll to position [120, 0]
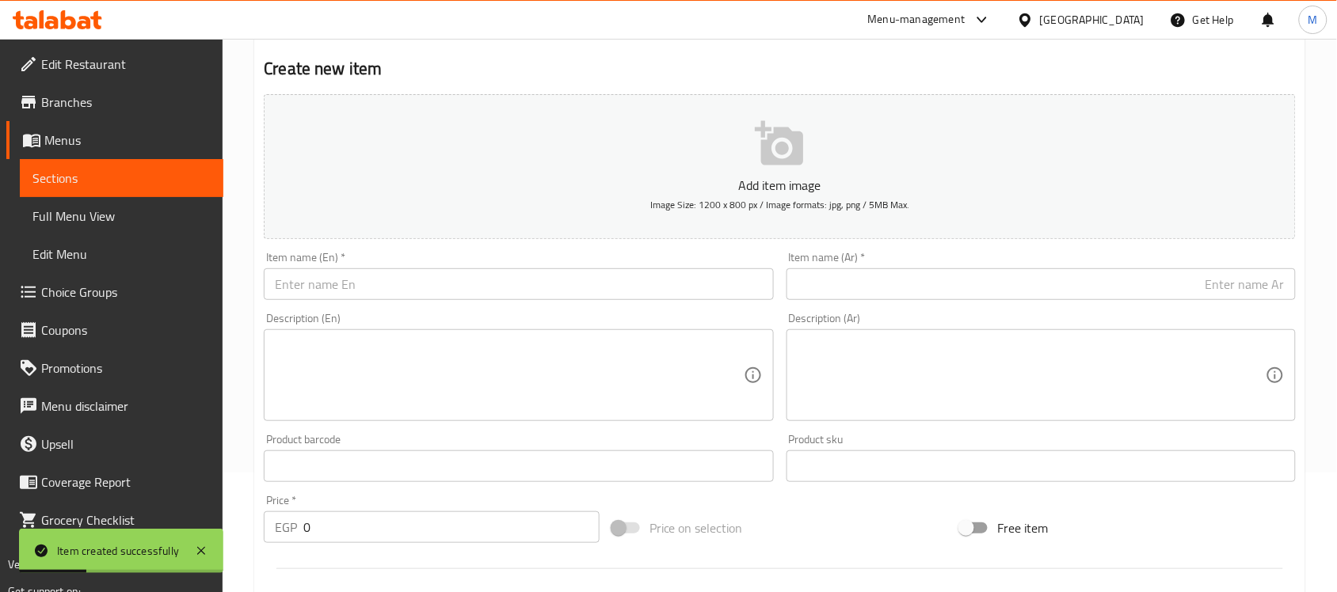
click at [954, 289] on input "text" at bounding box center [1040, 284] width 509 height 32
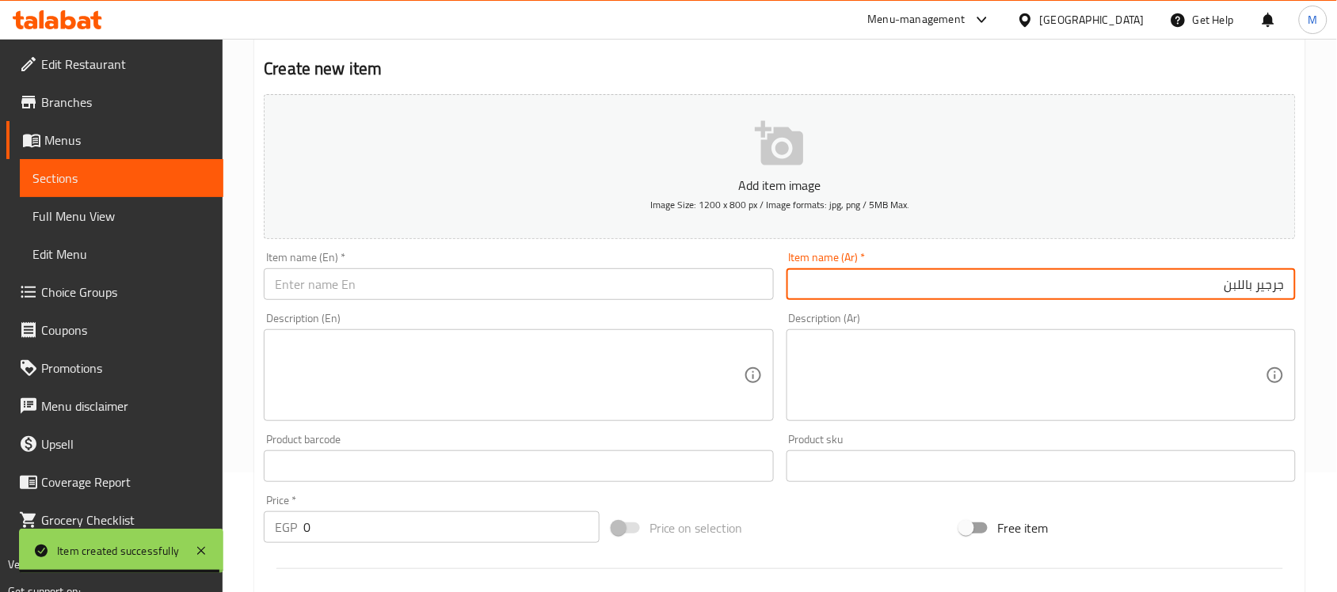
click at [1255, 282] on input "جرجير باللبن" at bounding box center [1040, 284] width 509 height 32
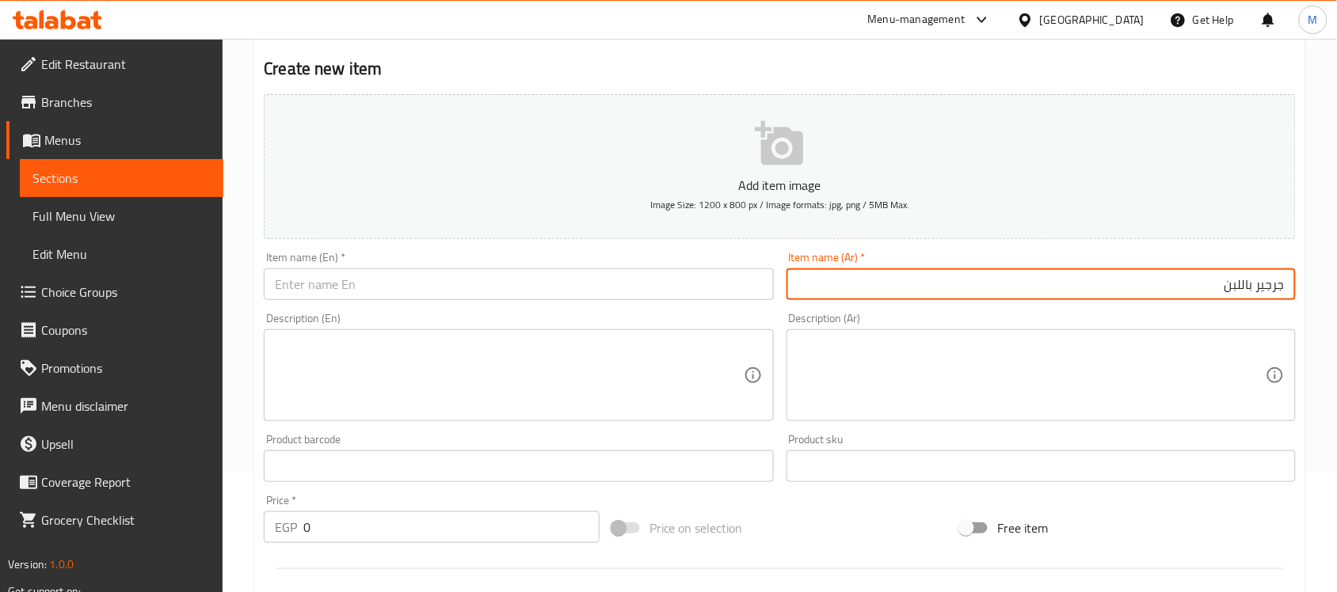
click at [1255, 282] on input "جرجير باللبن" at bounding box center [1040, 284] width 509 height 32
type input "جرجير باللبن"
click at [505, 290] on input "text" at bounding box center [518, 284] width 509 height 32
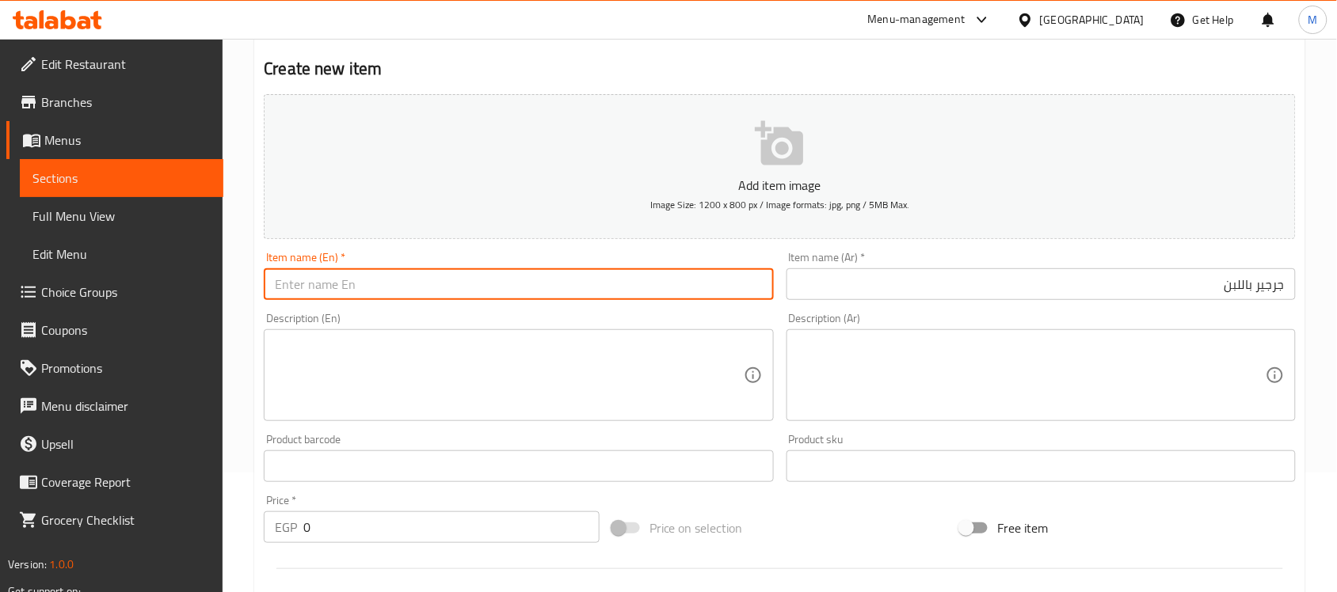
paste input "Watercress with yogurt"
click at [310, 280] on input "Watercress with yogurt" at bounding box center [518, 284] width 509 height 32
click at [363, 279] on input "Arugula with yogurt" at bounding box center [518, 284] width 509 height 32
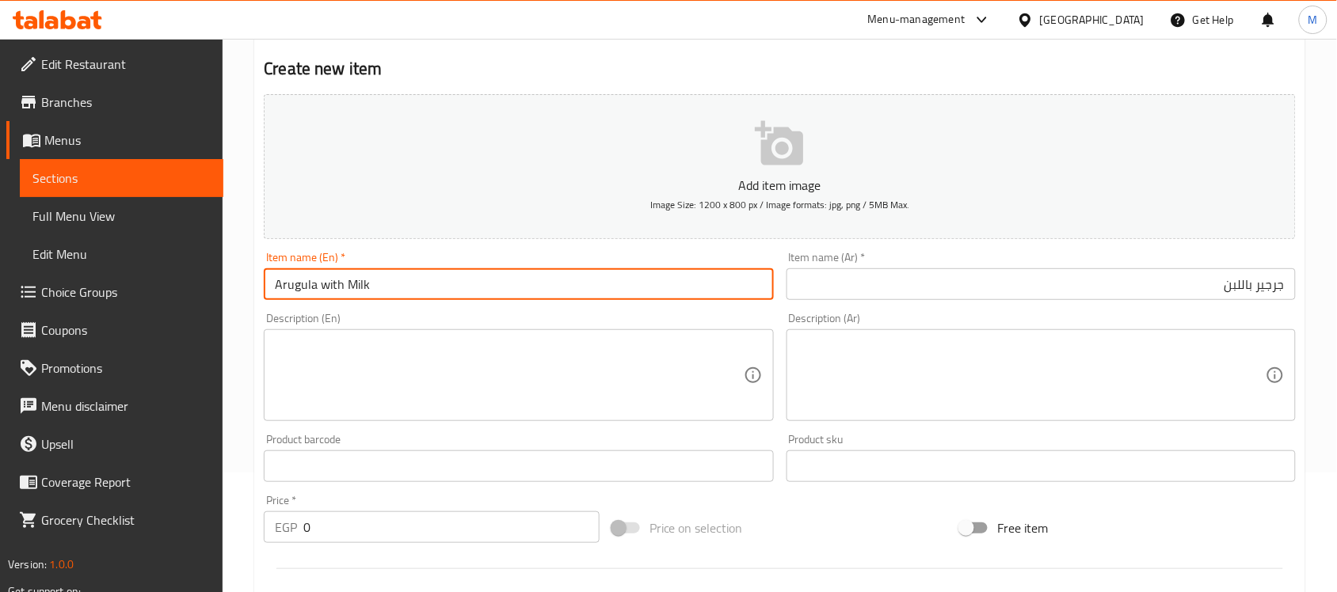
type input "Arugula with Milk"
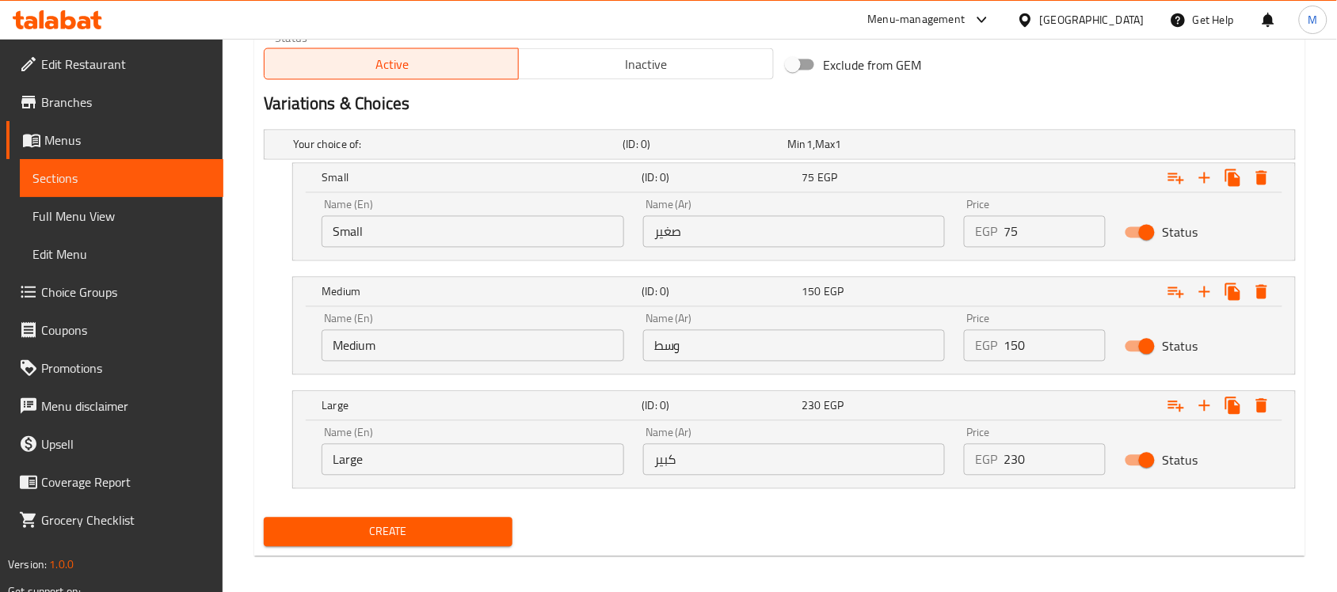
scroll to position [812, 0]
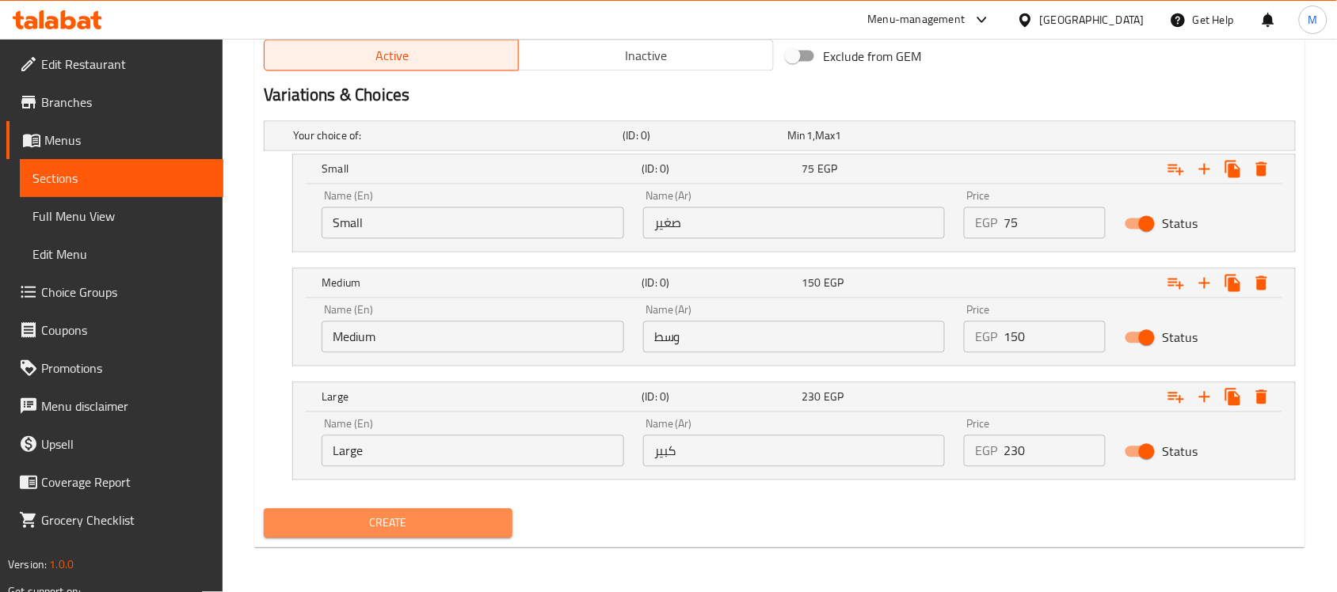
click at [467, 536] on button "Create" at bounding box center [388, 523] width 249 height 29
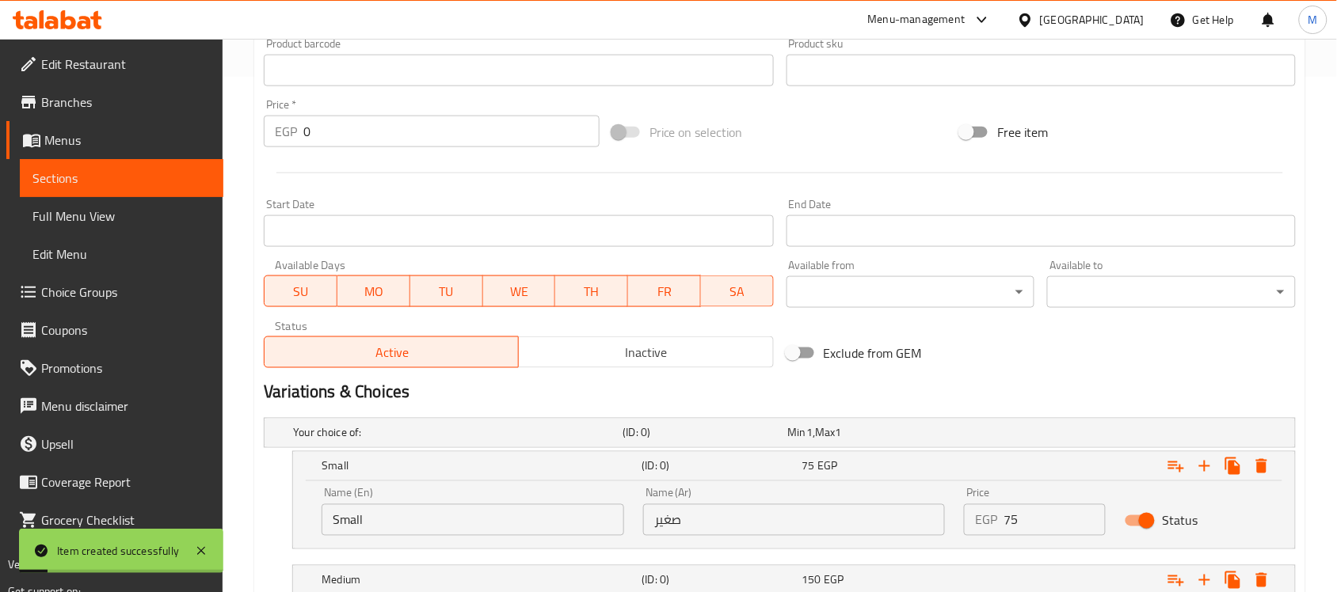
scroll to position [120, 0]
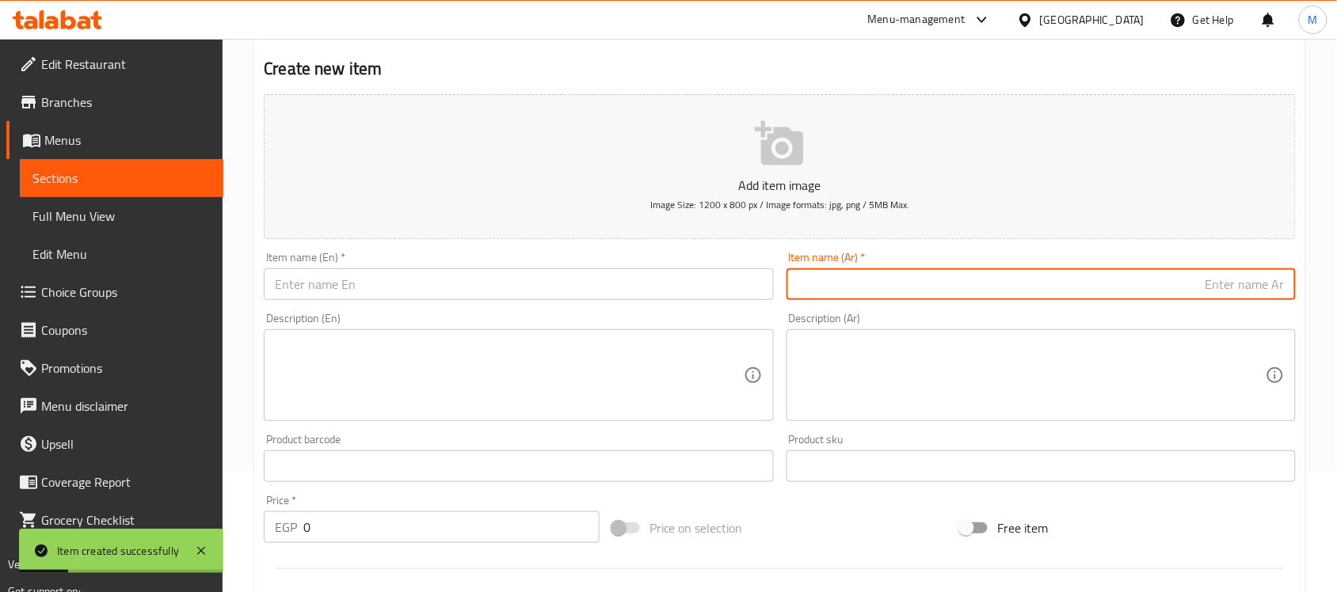
click at [936, 295] on input "text" at bounding box center [1040, 284] width 509 height 32
click at [1253, 294] on input "دوم سادة" at bounding box center [1040, 284] width 509 height 32
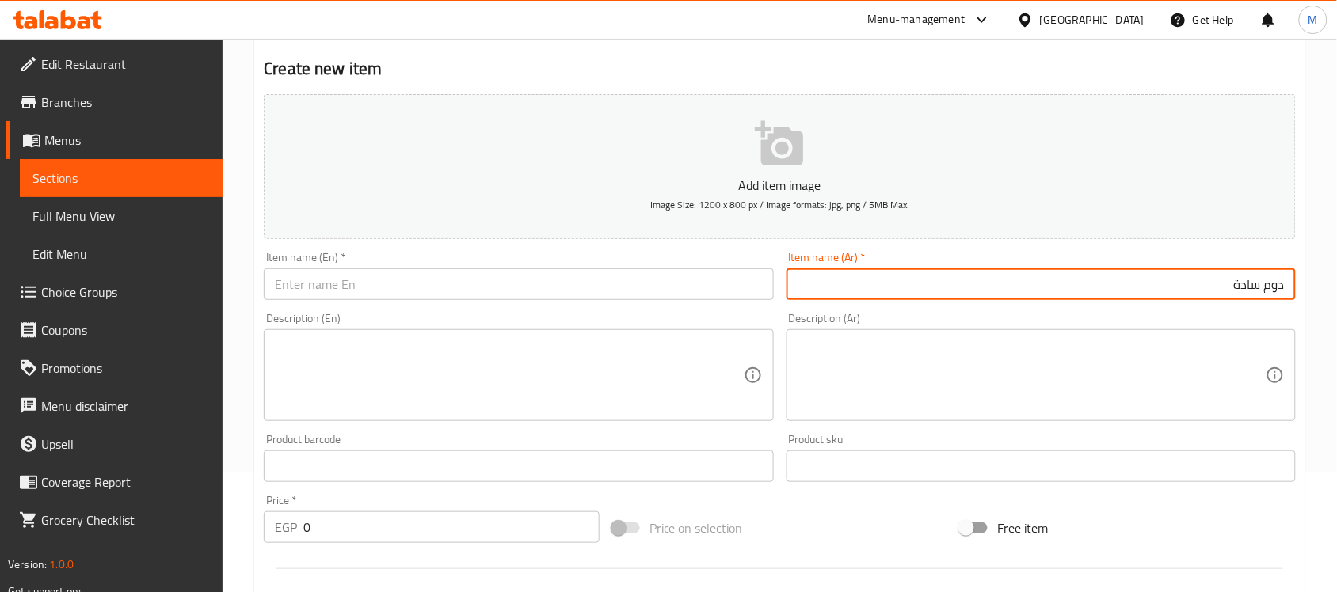
click at [1253, 294] on input "دوم سادة" at bounding box center [1040, 284] width 509 height 32
type input "دوم سادة"
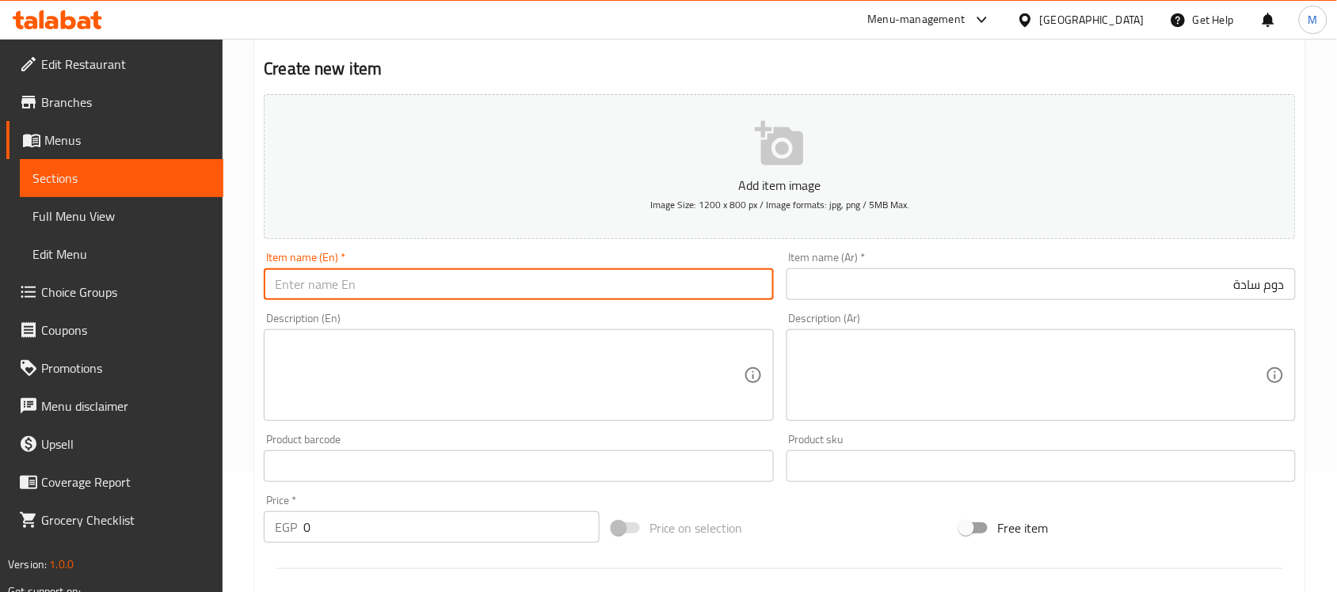
click at [426, 290] on input "text" at bounding box center [518, 284] width 509 height 32
paste input "Doum"
click at [272, 287] on input "Doum" at bounding box center [518, 284] width 509 height 32
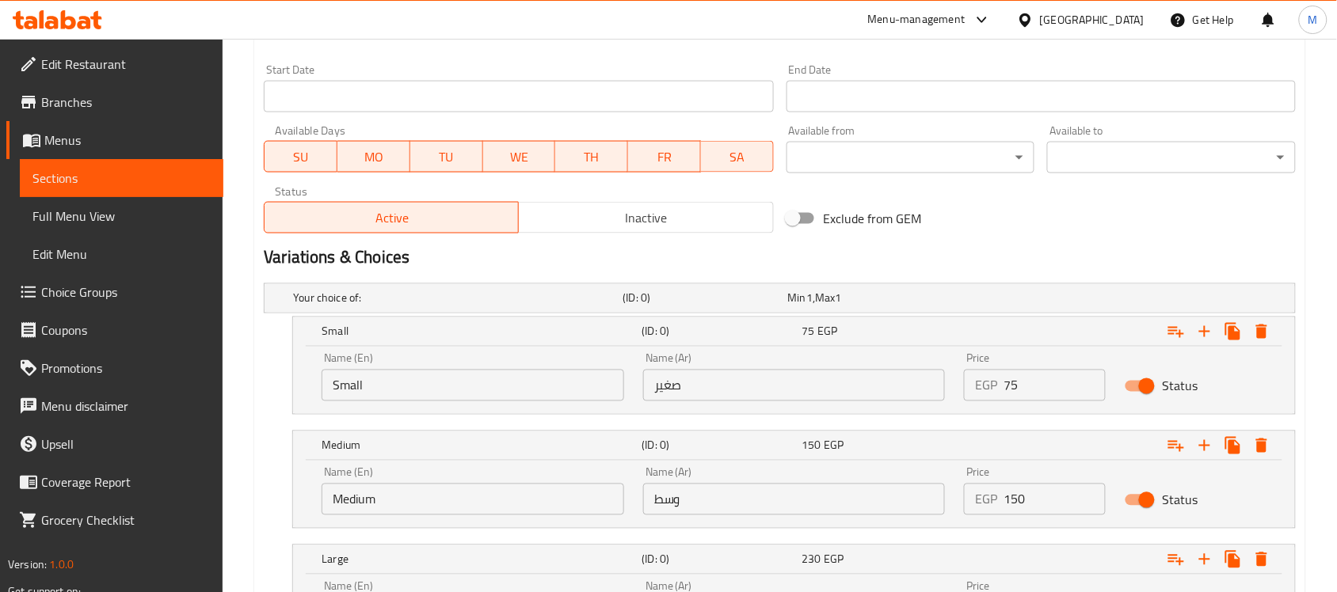
scroll to position [706, 0]
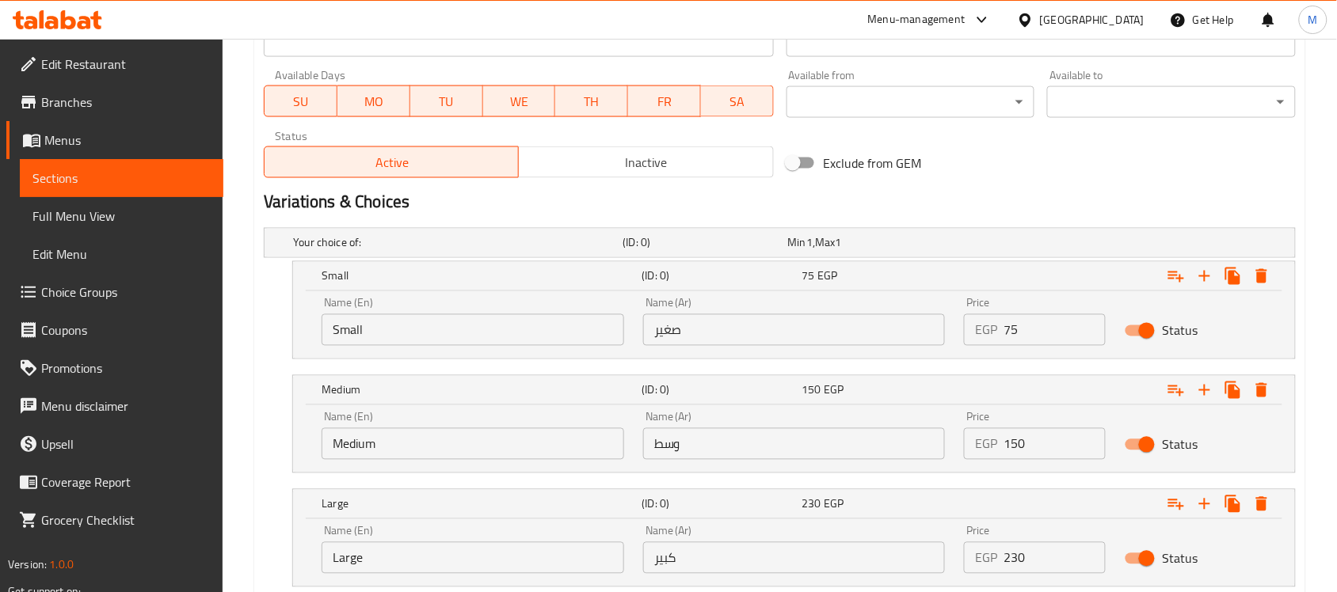
type input "Plain Doum"
drag, startPoint x: 1014, startPoint y: 333, endPoint x: 998, endPoint y: 334, distance: 16.6
click at [998, 334] on div "EGP 75 Price" at bounding box center [1035, 330] width 142 height 32
type input "70"
drag, startPoint x: 1029, startPoint y: 447, endPoint x: 996, endPoint y: 441, distance: 33.9
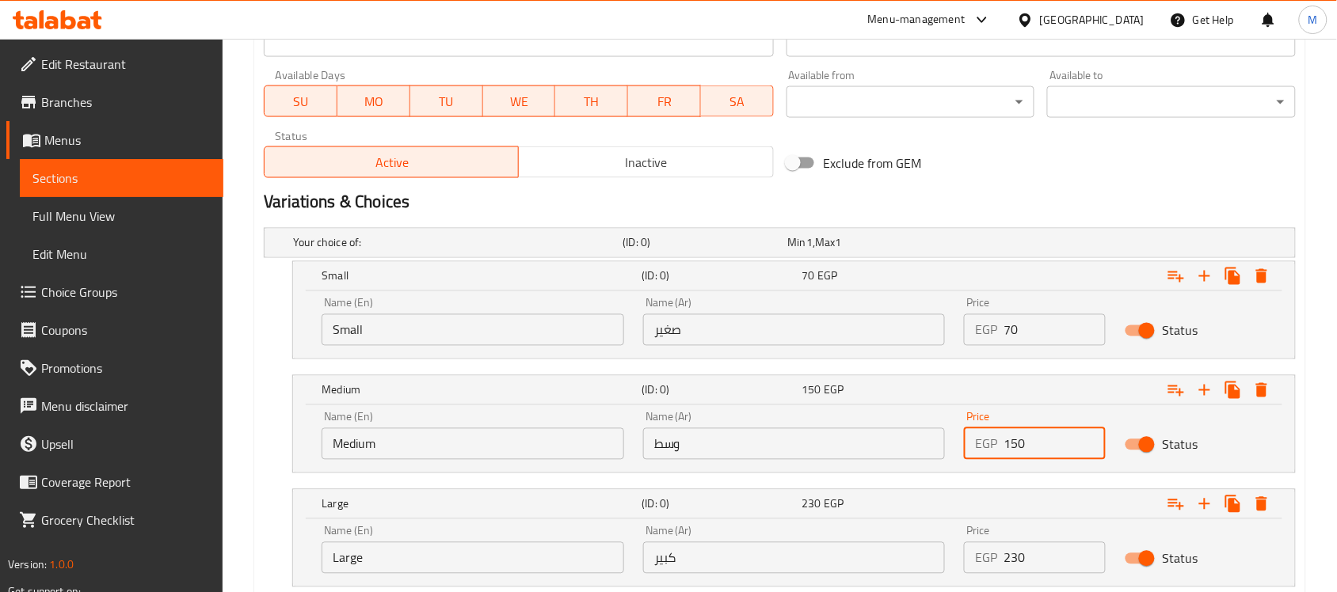
click at [996, 441] on div "EGP 150 Price" at bounding box center [1035, 444] width 142 height 32
type input "125"
drag, startPoint x: 1014, startPoint y: 563, endPoint x: 996, endPoint y: 565, distance: 18.3
click at [996, 565] on div "EGP 230 Price" at bounding box center [1035, 558] width 142 height 32
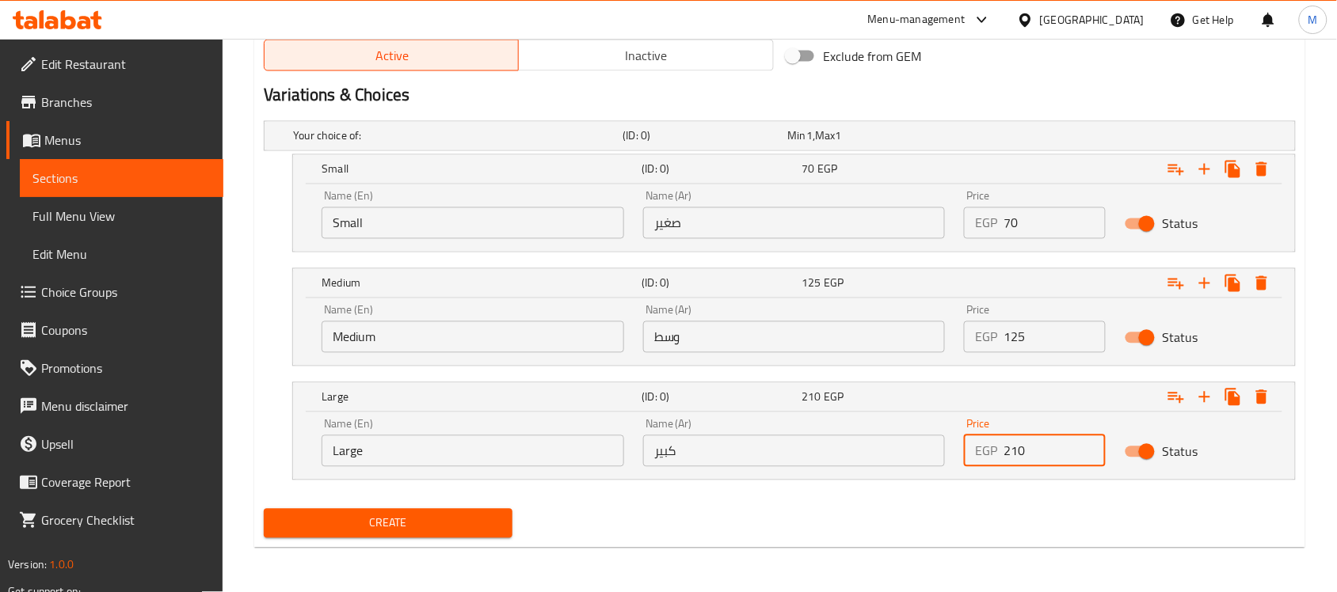
type input "210"
click at [420, 528] on span "Create" at bounding box center [387, 524] width 223 height 20
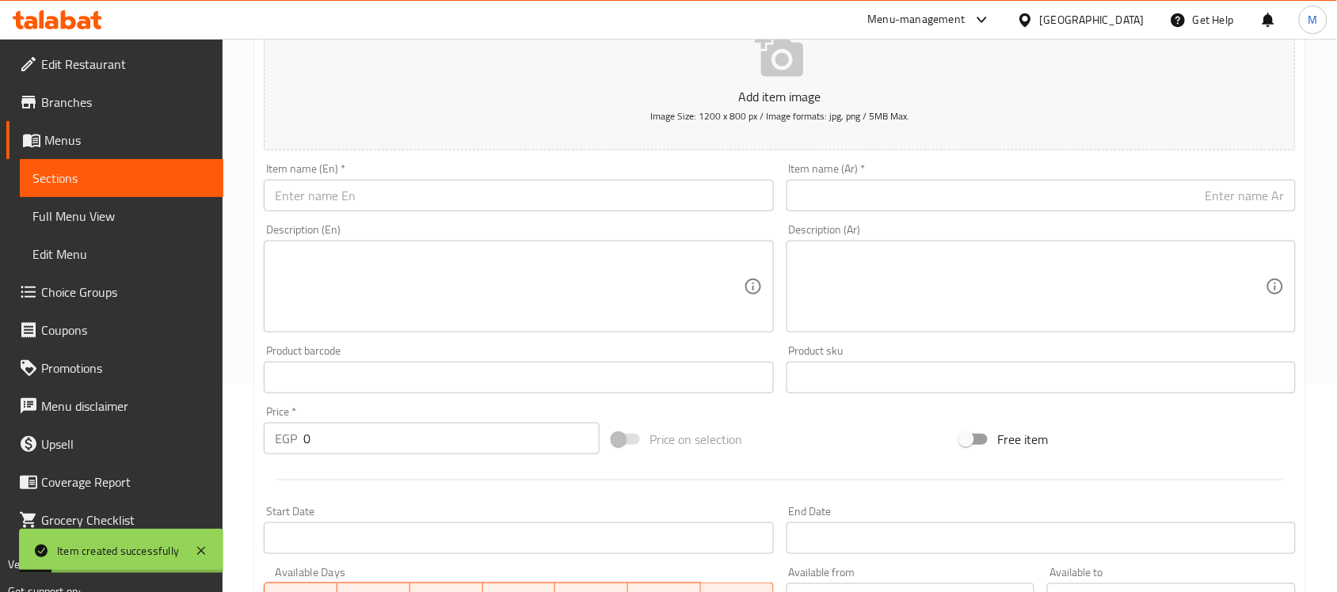
scroll to position [120, 0]
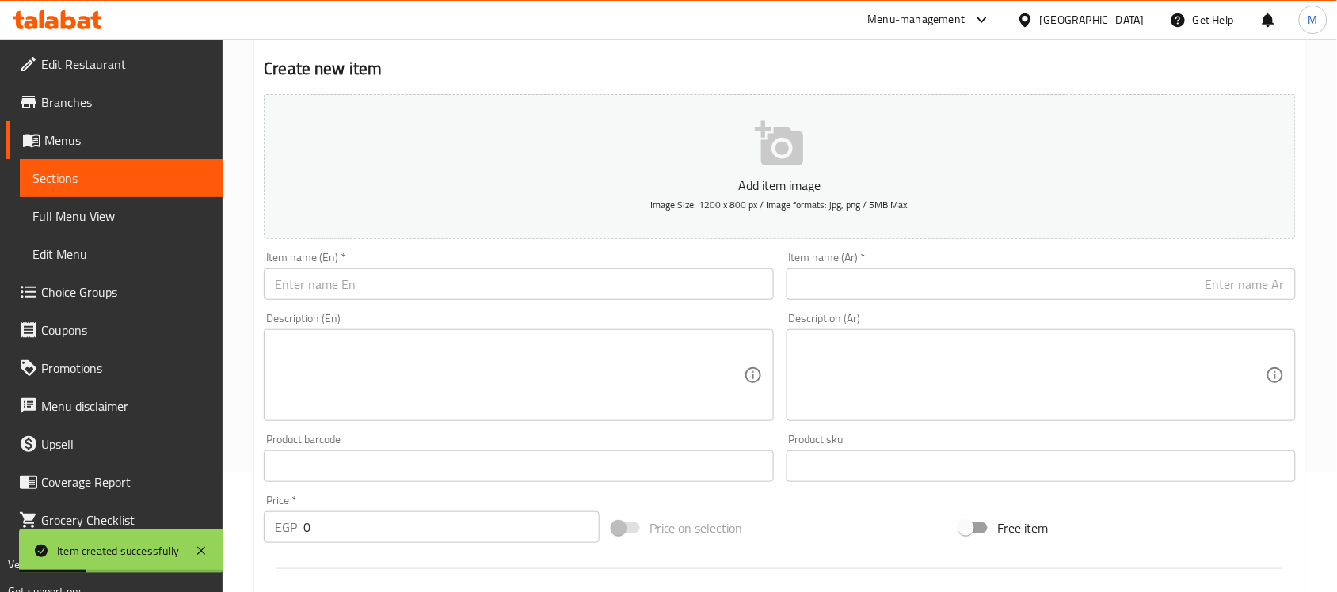
click at [477, 290] on input "text" at bounding box center [518, 284] width 509 height 32
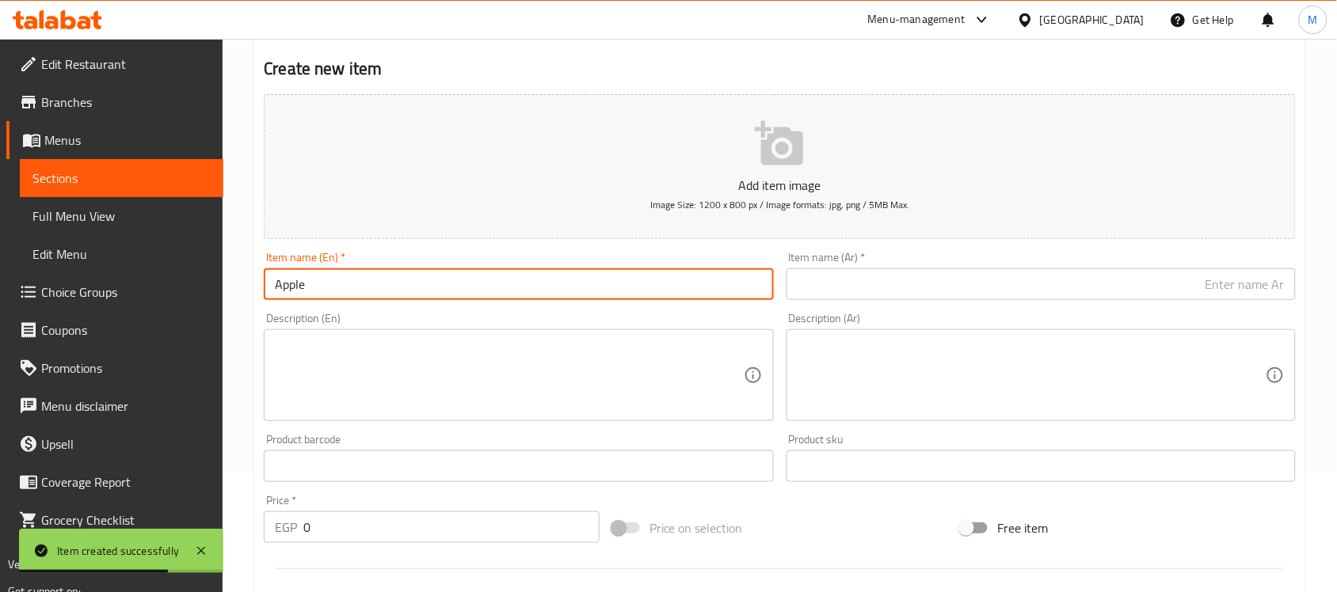
type input "Apple"
click at [930, 281] on input "text" at bounding box center [1040, 284] width 509 height 32
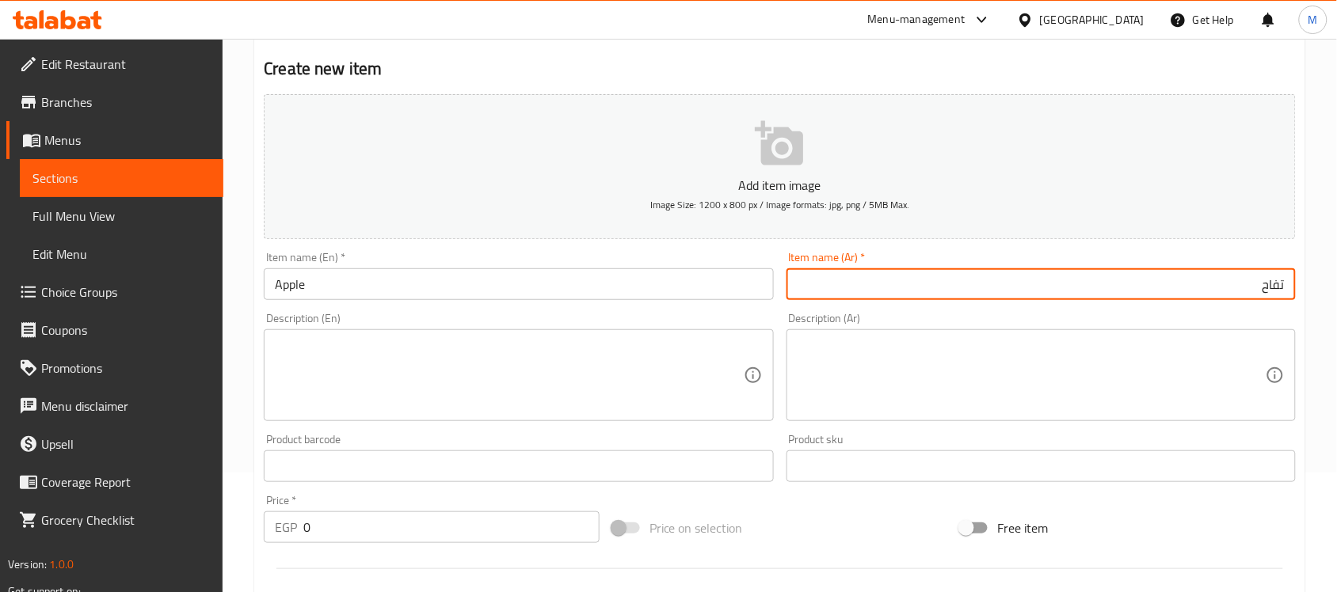
type input "تفاح"
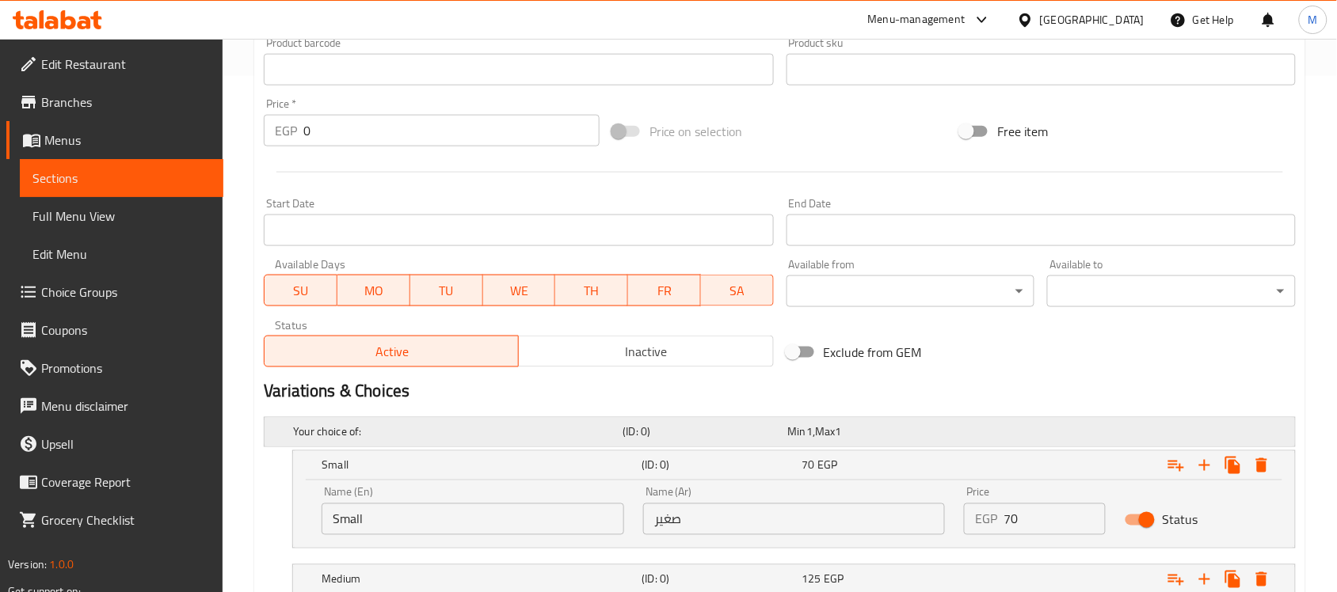
scroll to position [614, 0]
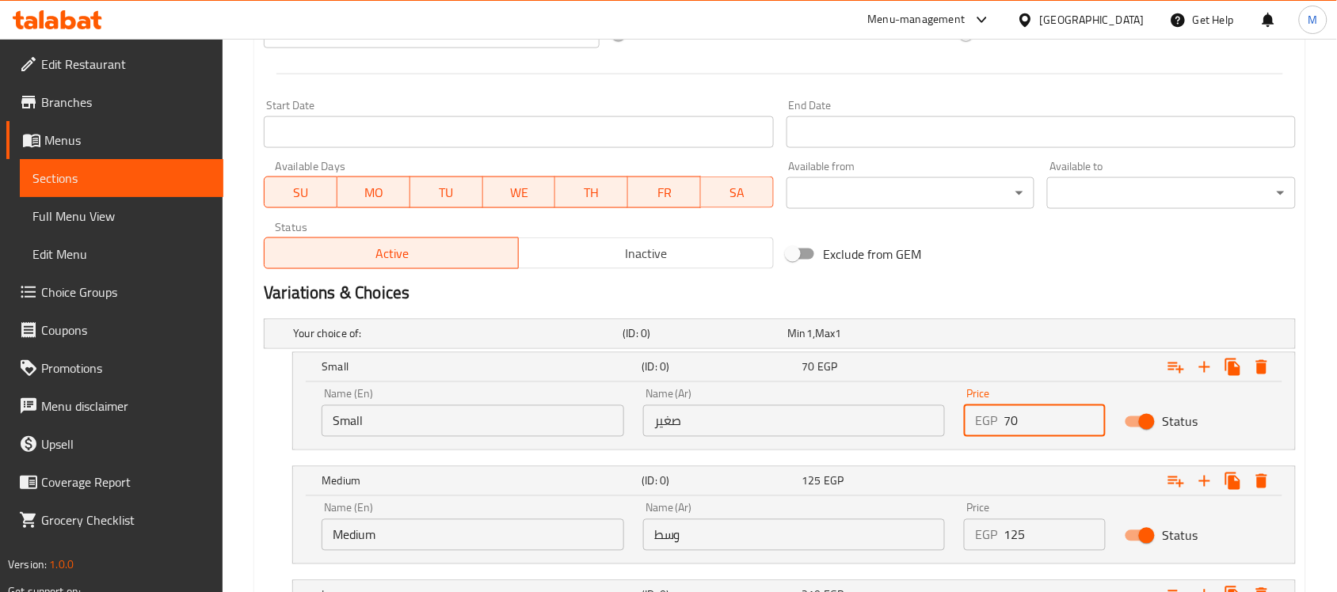
drag, startPoint x: 1027, startPoint y: 432, endPoint x: 999, endPoint y: 425, distance: 28.6
click at [999, 425] on div "EGP 70 Price" at bounding box center [1035, 421] width 142 height 32
type input "120"
drag, startPoint x: 1014, startPoint y: 548, endPoint x: 986, endPoint y: 539, distance: 29.1
click at [986, 539] on div "EGP 125 Price" at bounding box center [1035, 535] width 142 height 32
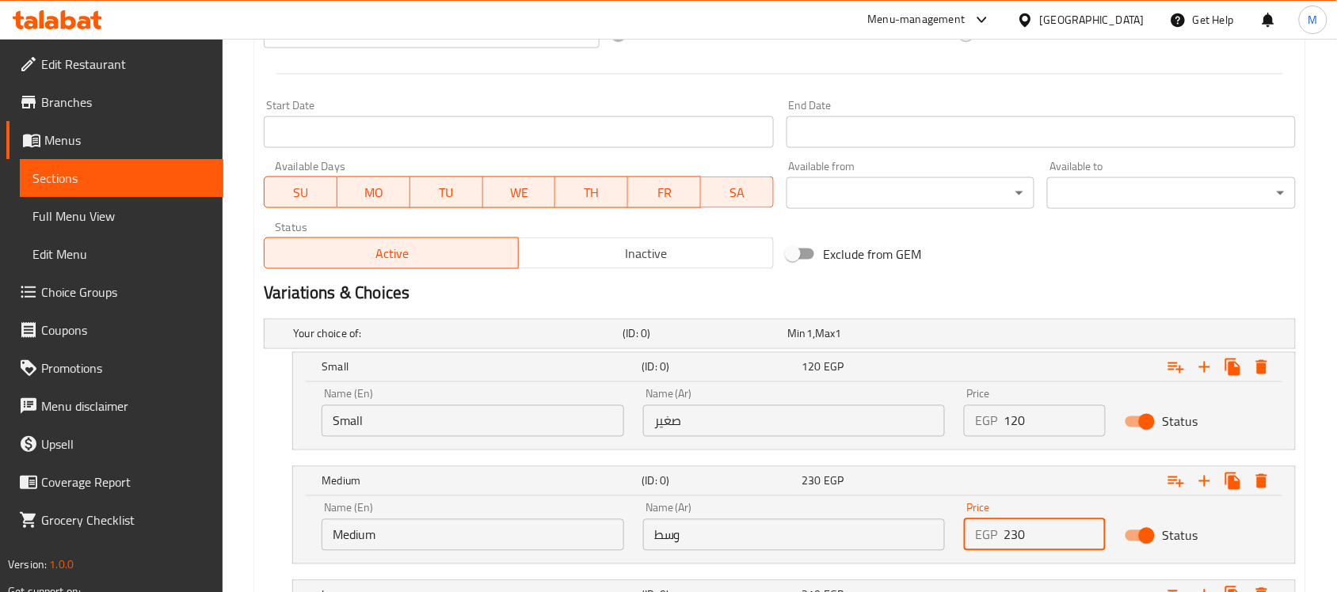
type input "230"
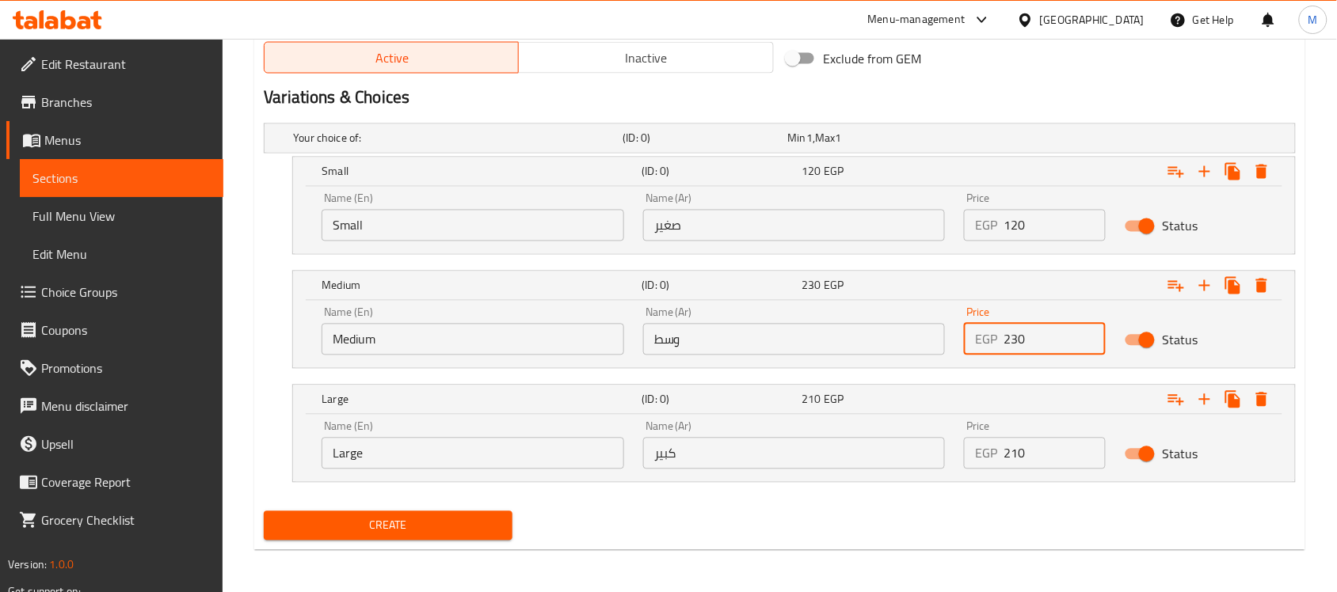
scroll to position [812, 0]
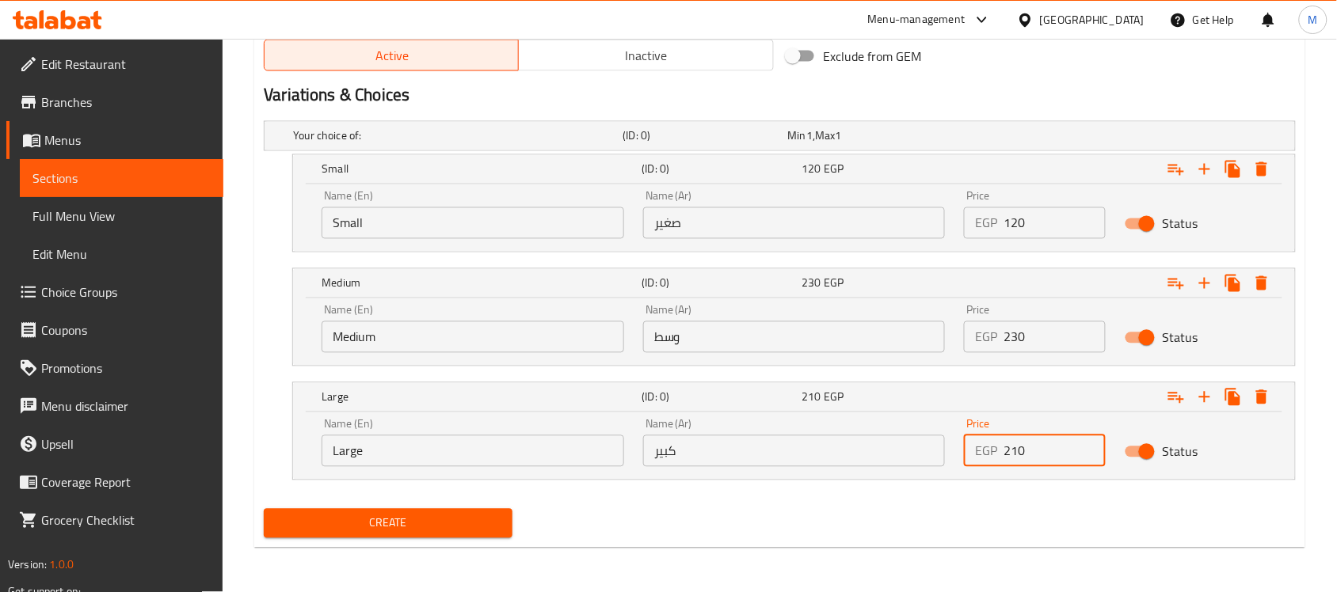
drag, startPoint x: 1015, startPoint y: 455, endPoint x: 988, endPoint y: 462, distance: 27.7
click at [988, 462] on div "EGP 210 Price" at bounding box center [1035, 452] width 142 height 32
type input "340"
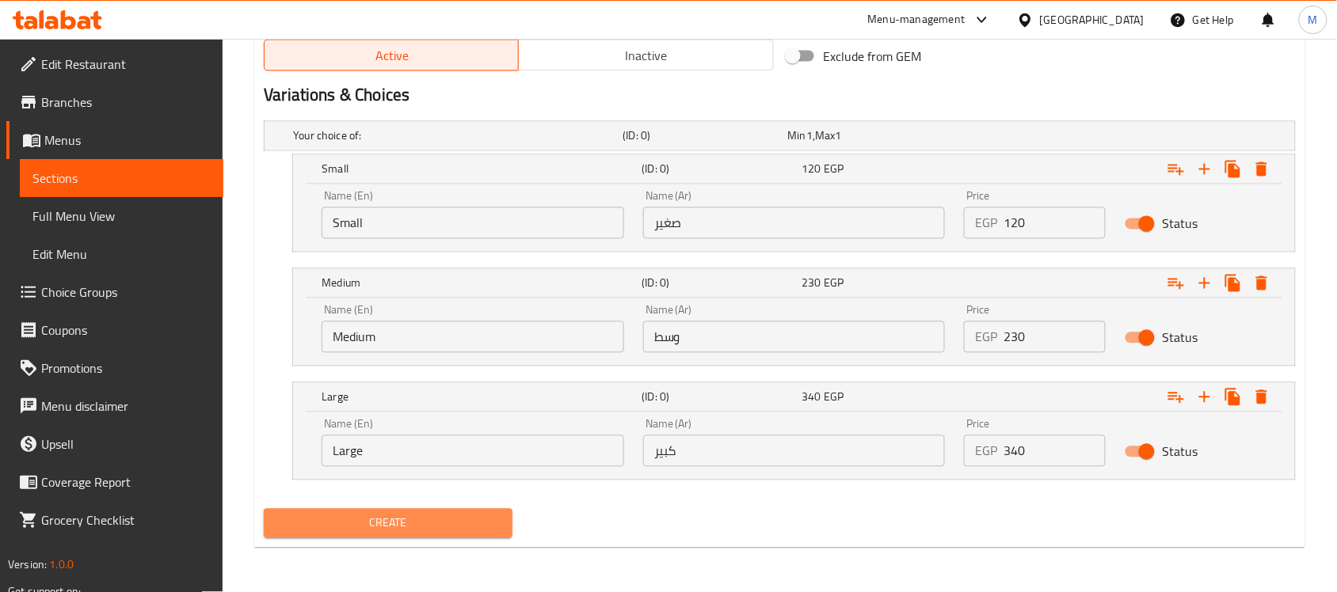
click at [496, 525] on span "Create" at bounding box center [387, 524] width 223 height 20
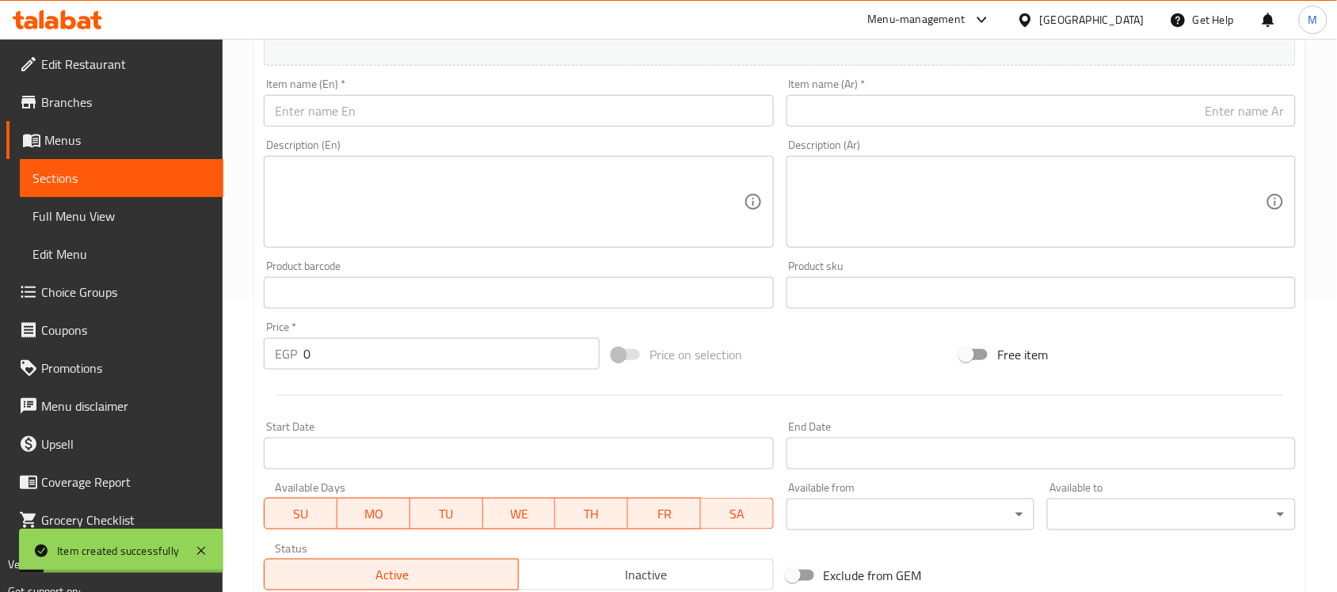
scroll to position [219, 0]
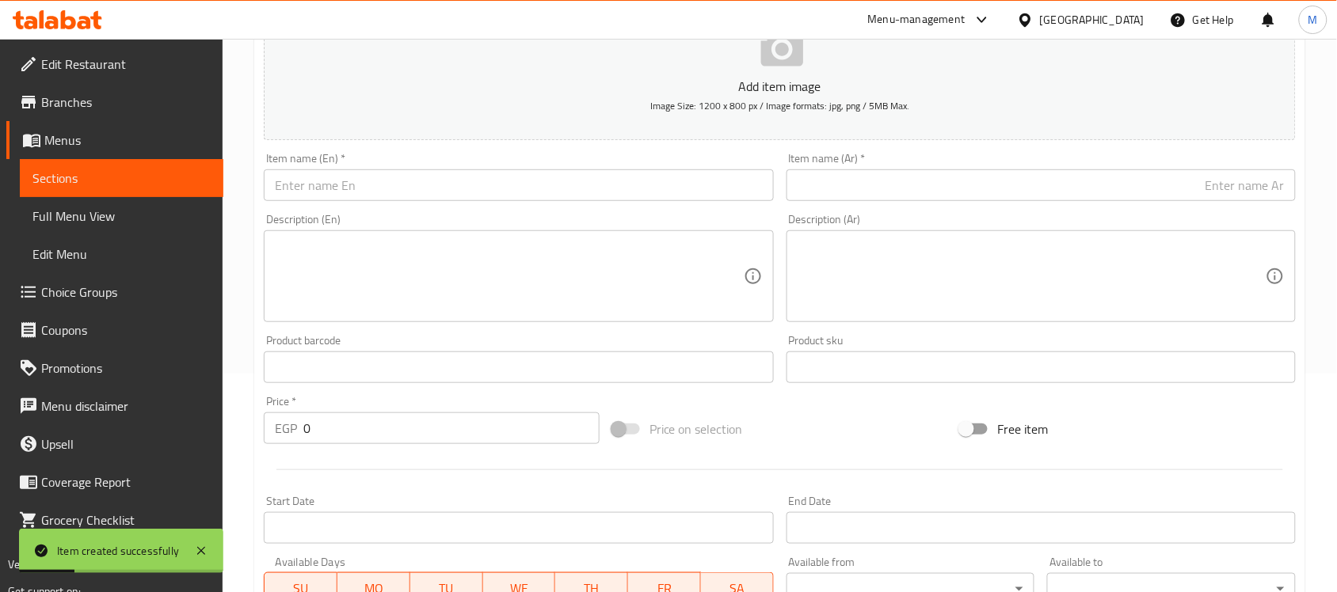
click at [915, 198] on input "text" at bounding box center [1040, 185] width 509 height 32
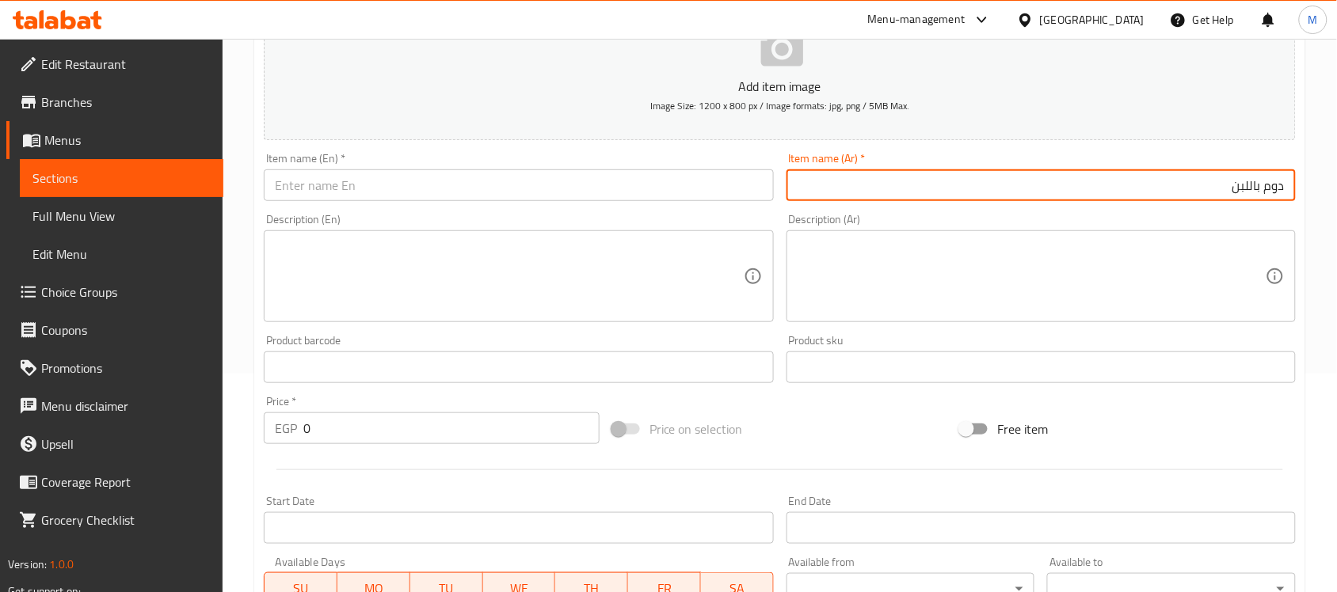
type input "دوم باللبن"
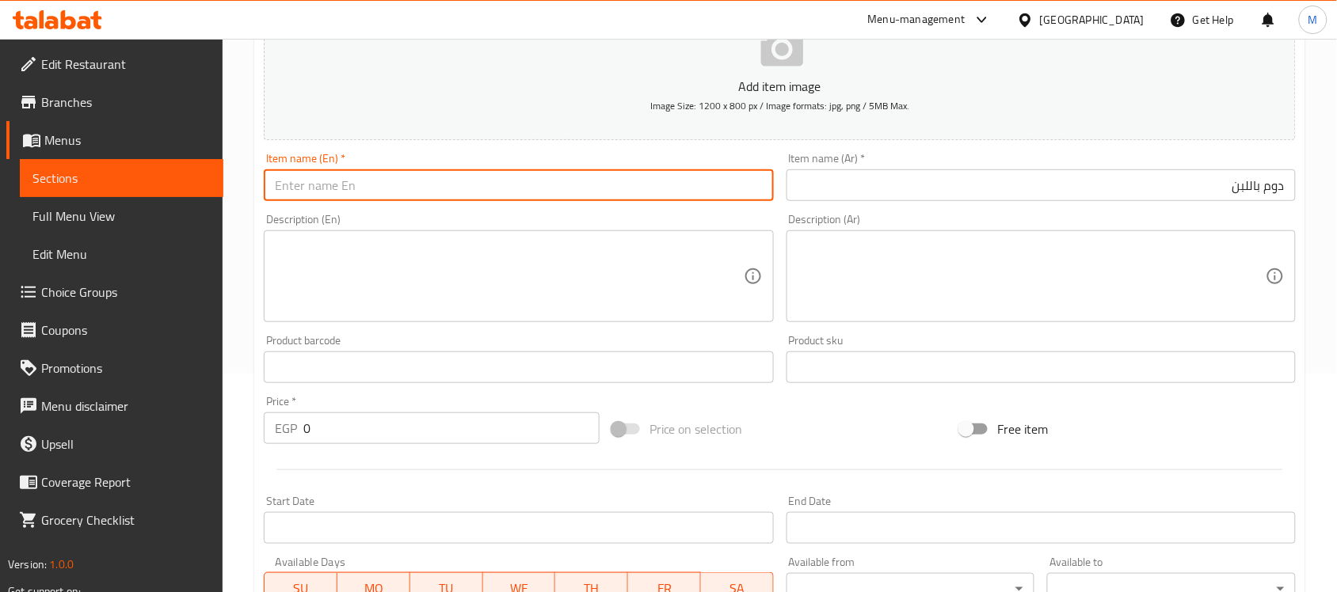
click at [429, 184] on input "text" at bounding box center [518, 185] width 509 height 32
paste input "Doum"
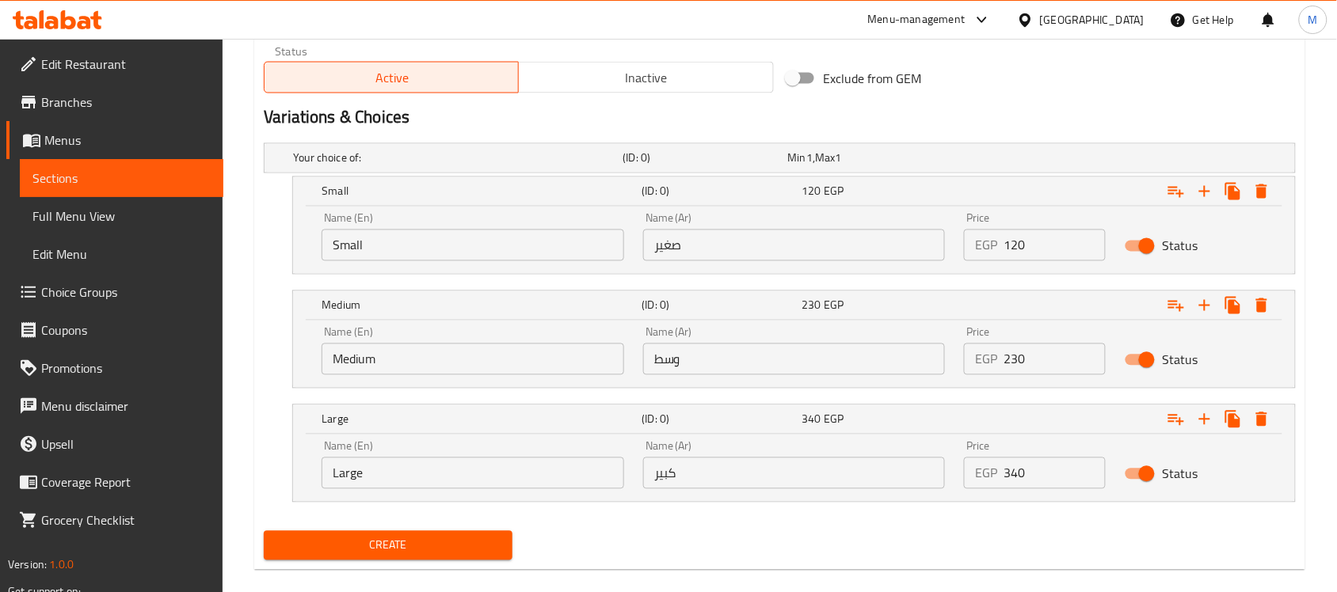
scroll to position [812, 0]
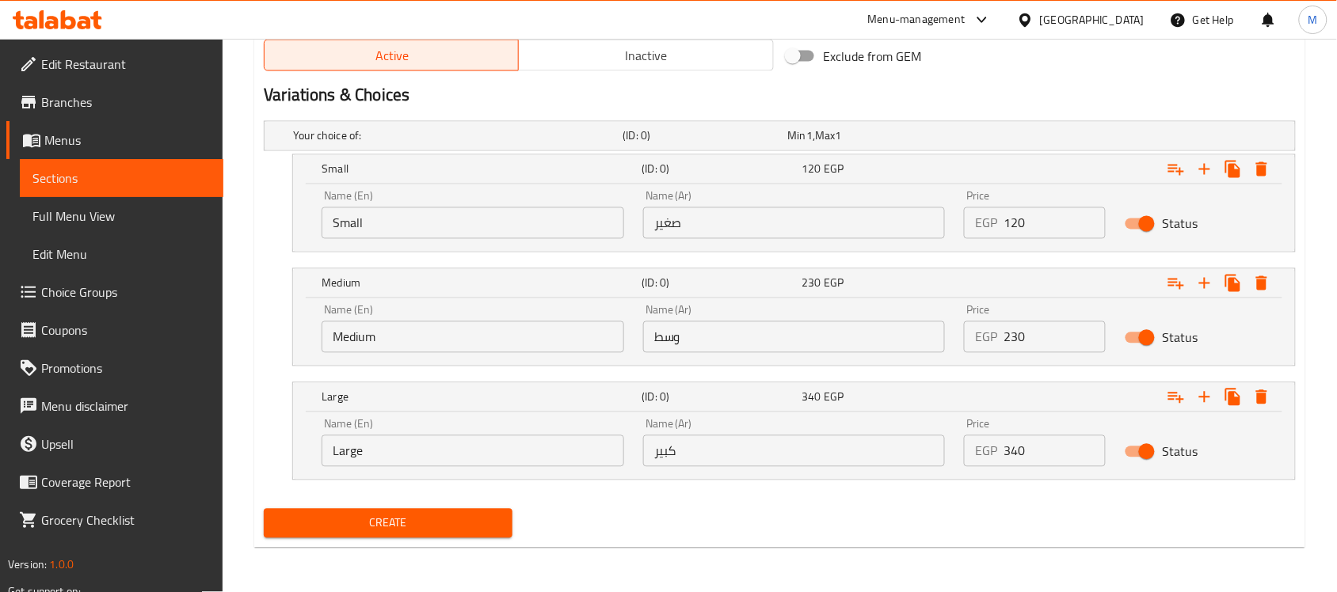
type input "Doum with Milk"
drag, startPoint x: 1019, startPoint y: 226, endPoint x: 998, endPoint y: 232, distance: 21.5
click at [998, 232] on div "EGP 120 Price" at bounding box center [1035, 223] width 142 height 32
type input "75"
drag, startPoint x: 1006, startPoint y: 325, endPoint x: 1018, endPoint y: 325, distance: 11.9
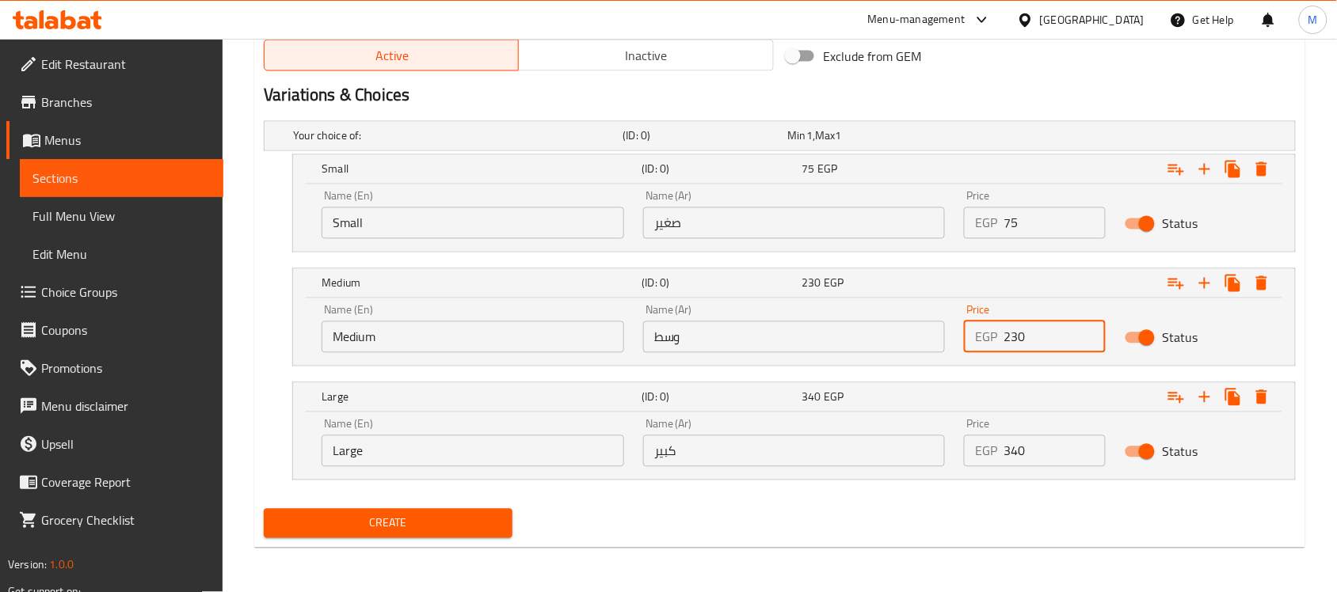
click at [1018, 325] on input "230" at bounding box center [1054, 337] width 102 height 32
type input "150"
drag, startPoint x: 1007, startPoint y: 459, endPoint x: 998, endPoint y: 459, distance: 8.7
click at [998, 459] on div "EGP 340 Price" at bounding box center [1035, 452] width 142 height 32
type input "235"
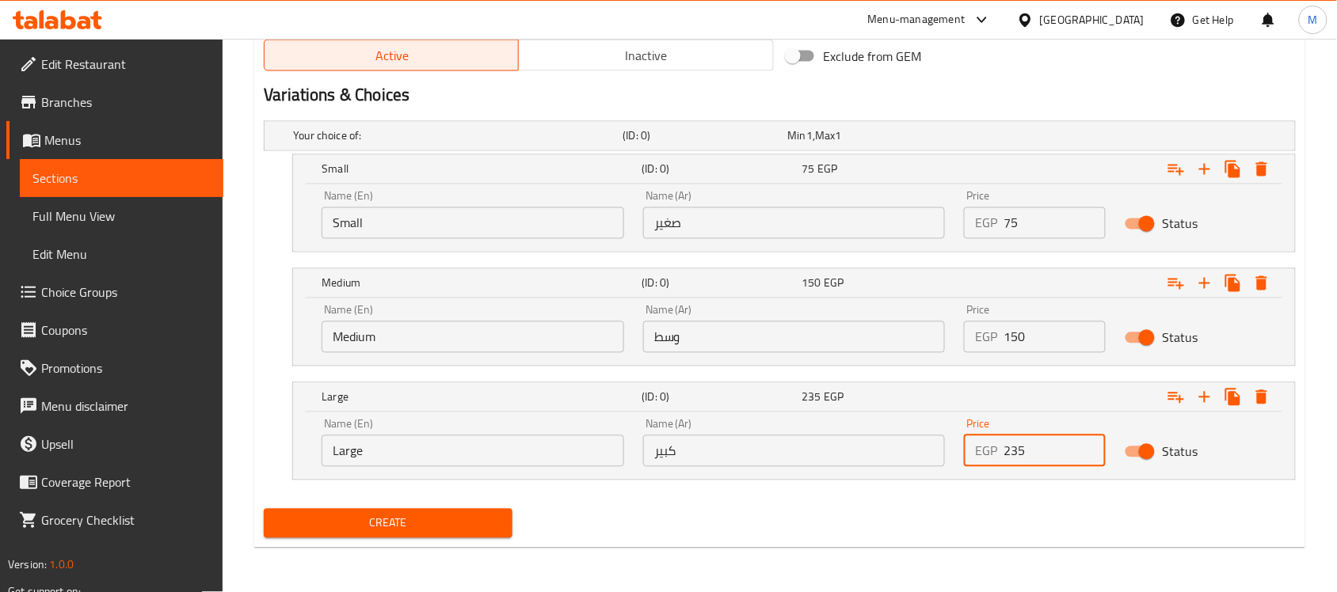
click at [465, 514] on span "Create" at bounding box center [387, 524] width 223 height 20
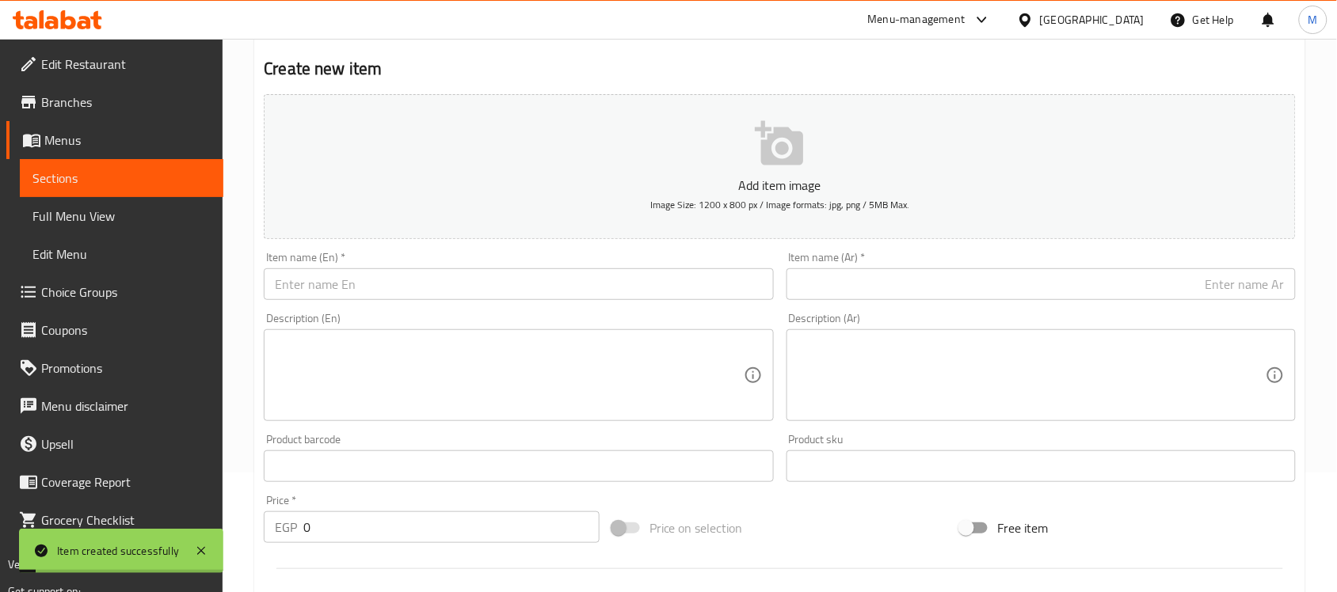
scroll to position [0, 0]
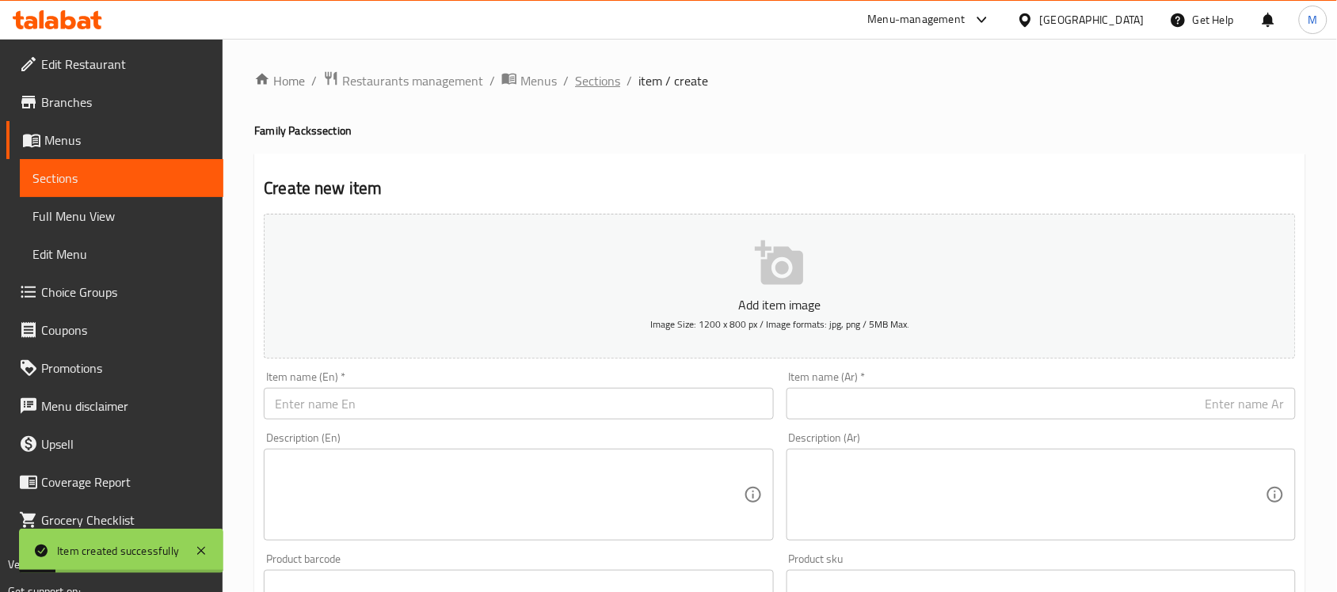
click at [599, 76] on span "Sections" at bounding box center [597, 80] width 45 height 19
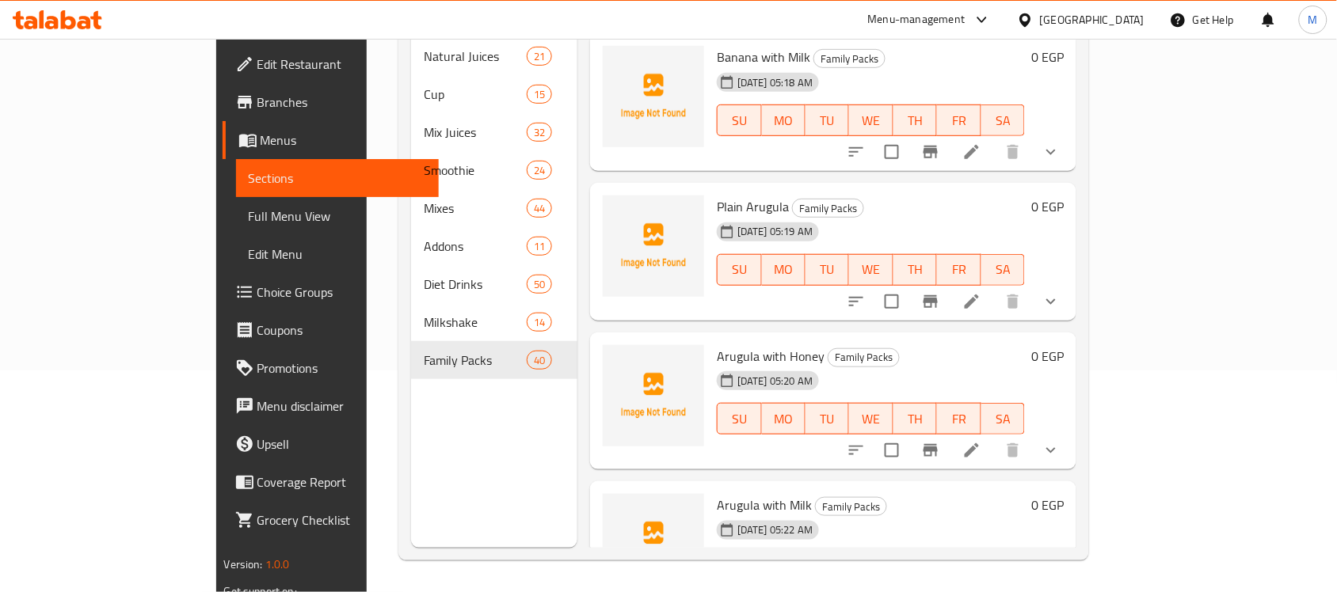
scroll to position [5441, 0]
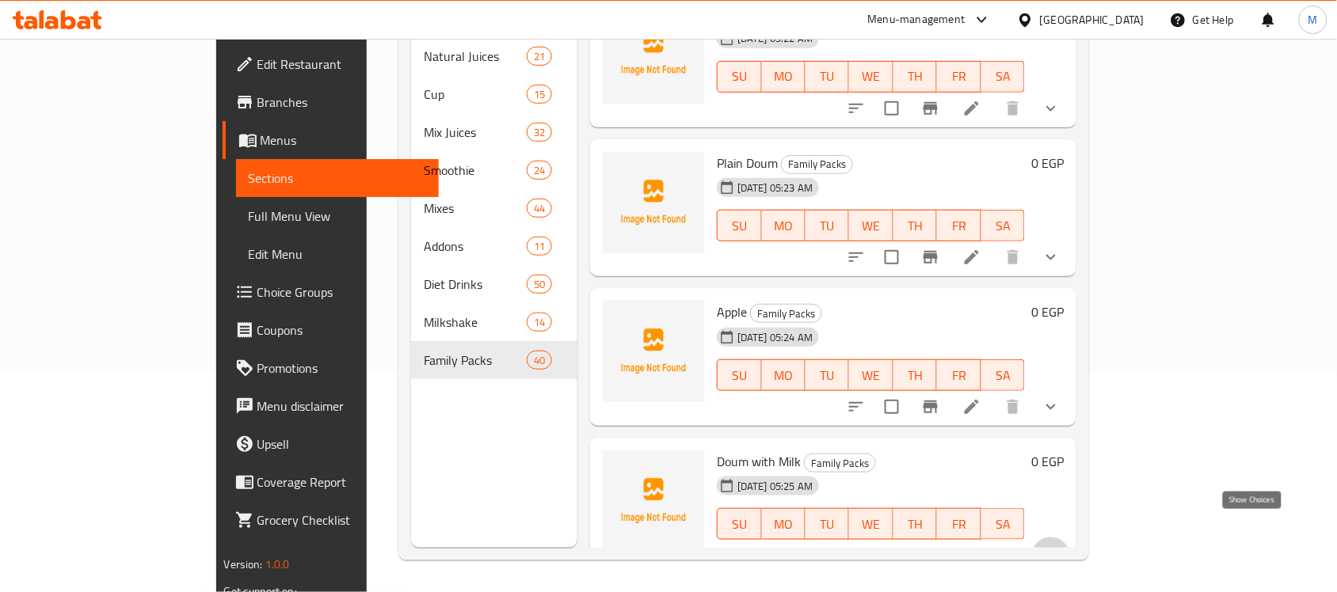
click at [1060, 546] on icon "show more" at bounding box center [1050, 555] width 19 height 19
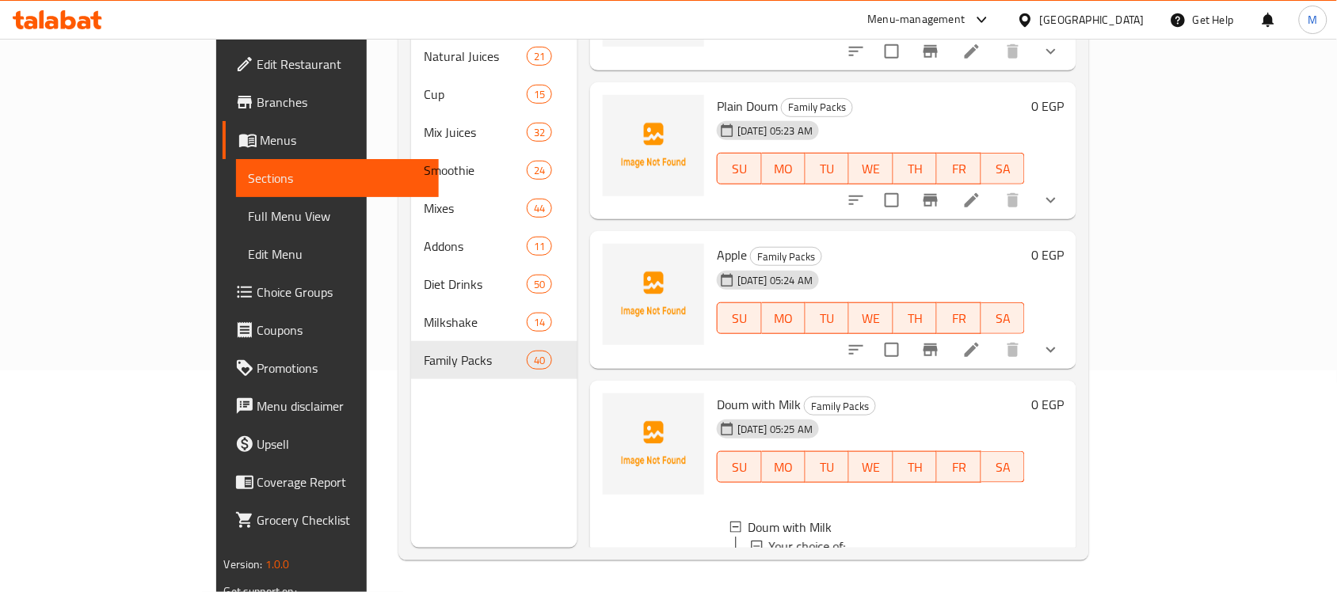
scroll to position [5594, 0]
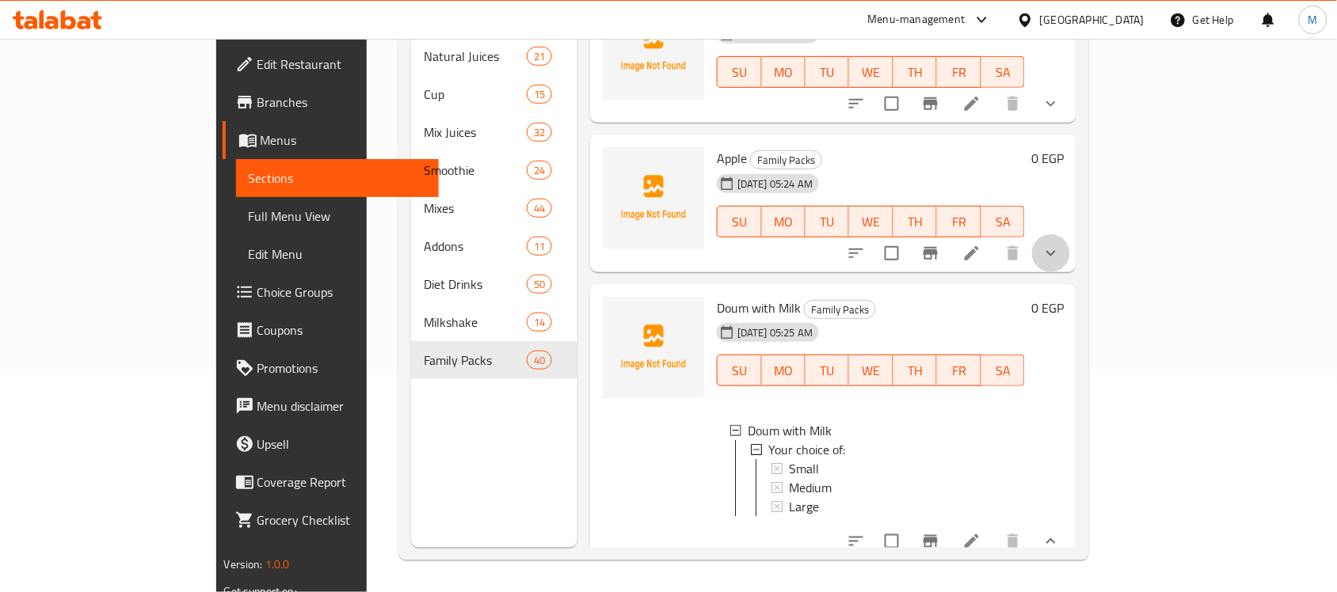
click at [1070, 234] on button "show more" at bounding box center [1051, 253] width 38 height 38
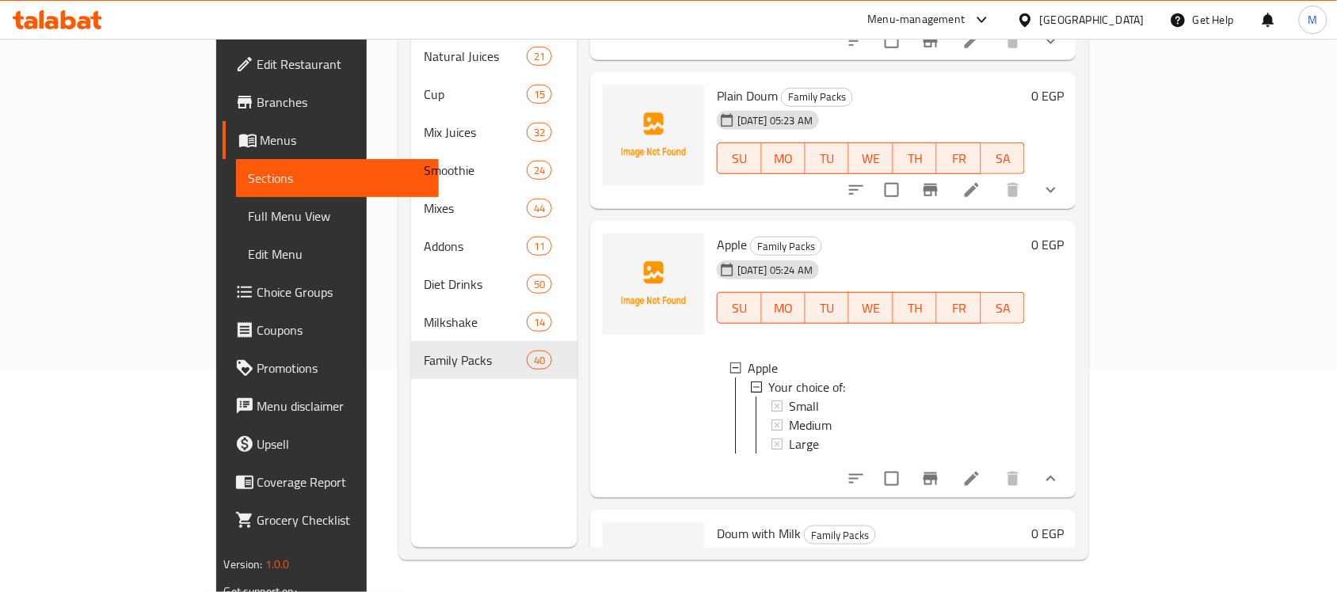
scroll to position [5396, 0]
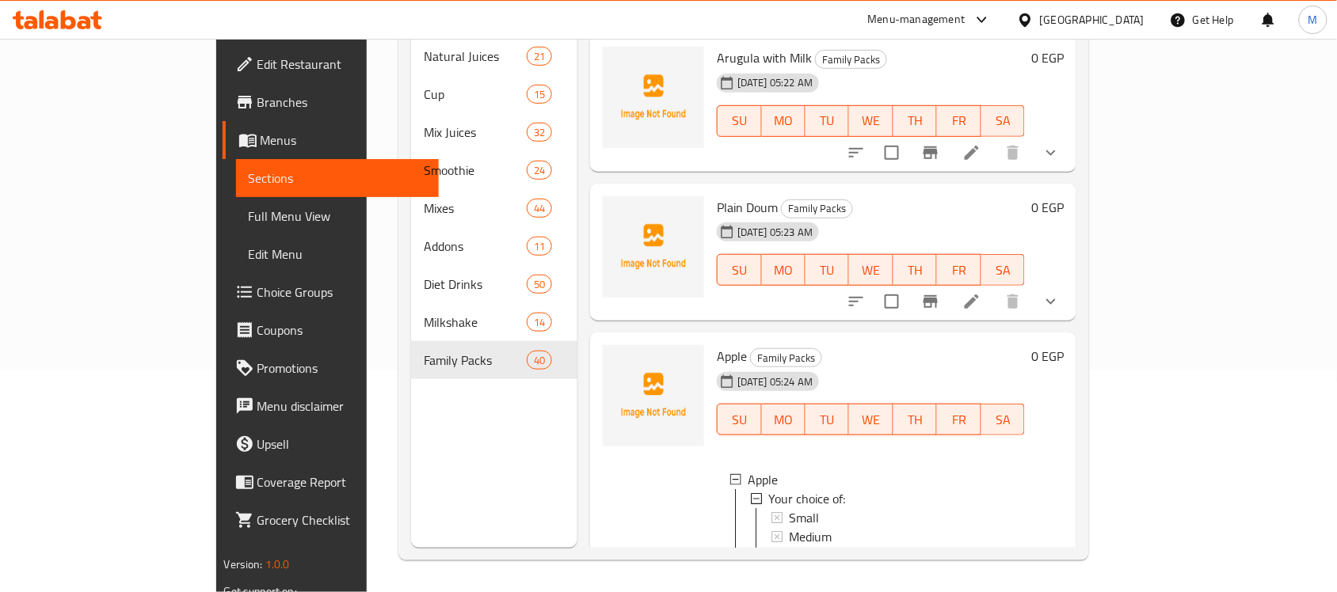
click at [1060, 292] on icon "show more" at bounding box center [1050, 301] width 19 height 19
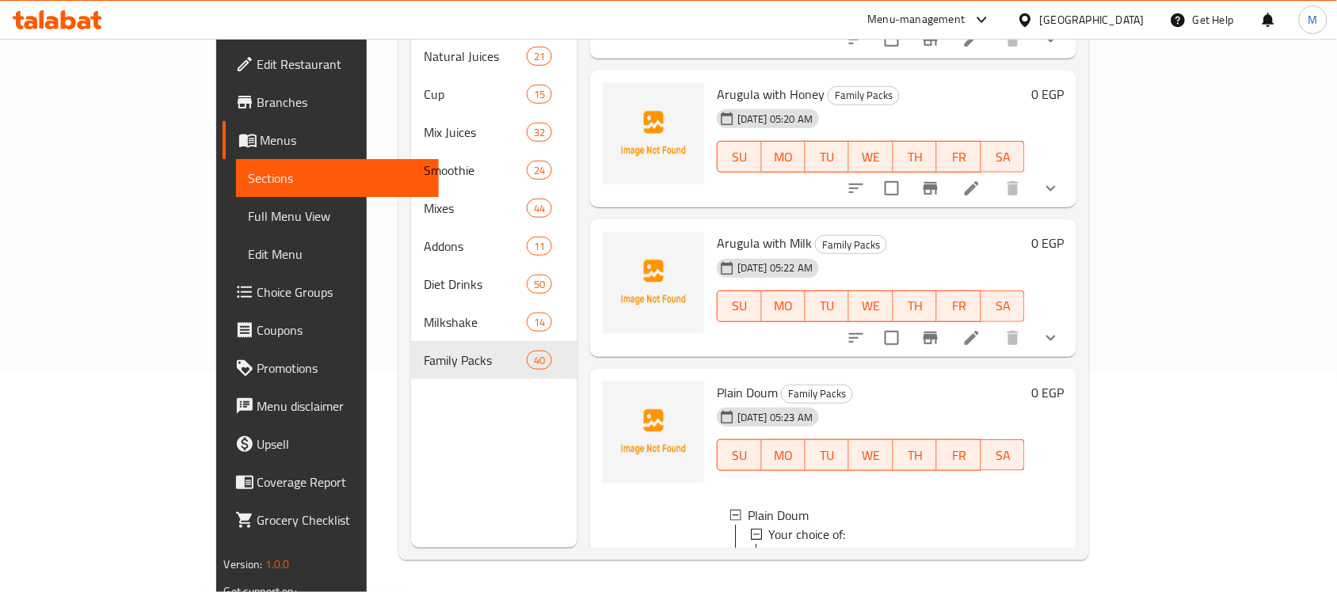
scroll to position [5198, 0]
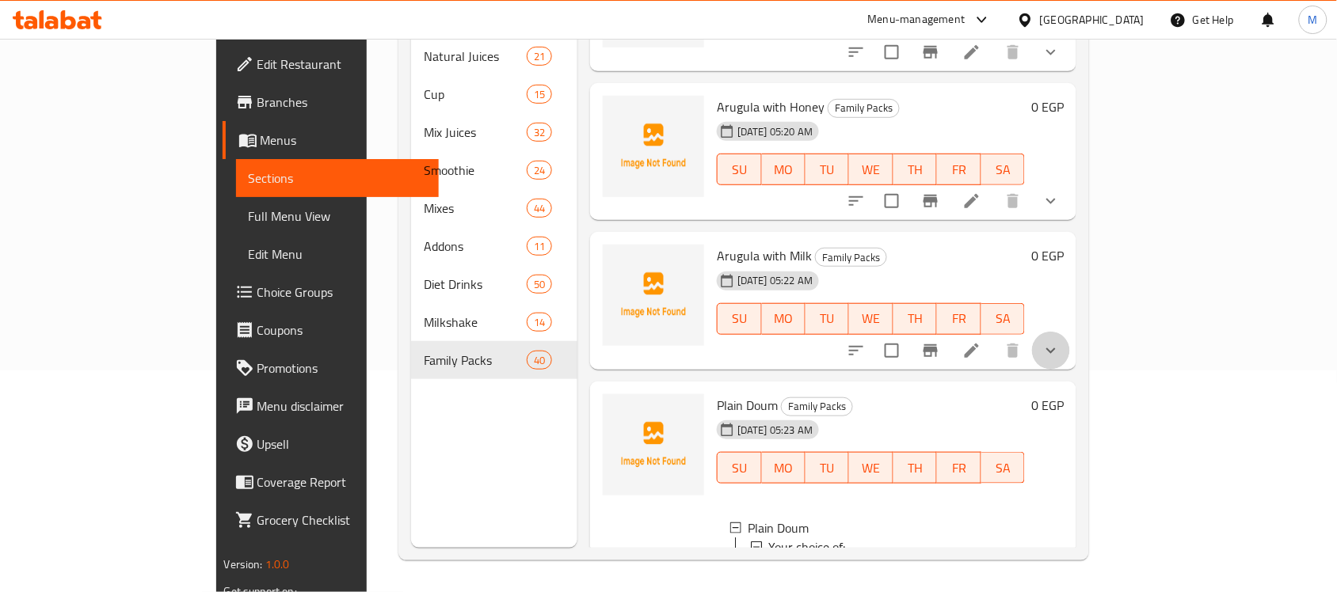
click at [1060, 341] on icon "show more" at bounding box center [1050, 350] width 19 height 19
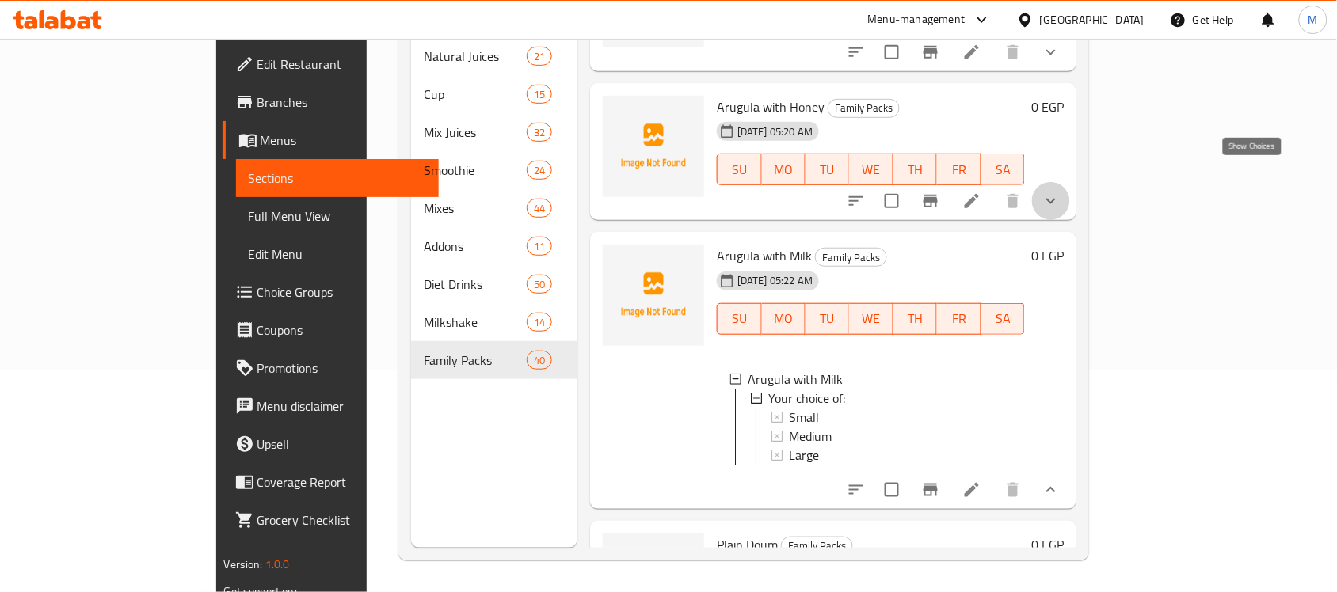
click at [1060, 192] on icon "show more" at bounding box center [1050, 201] width 19 height 19
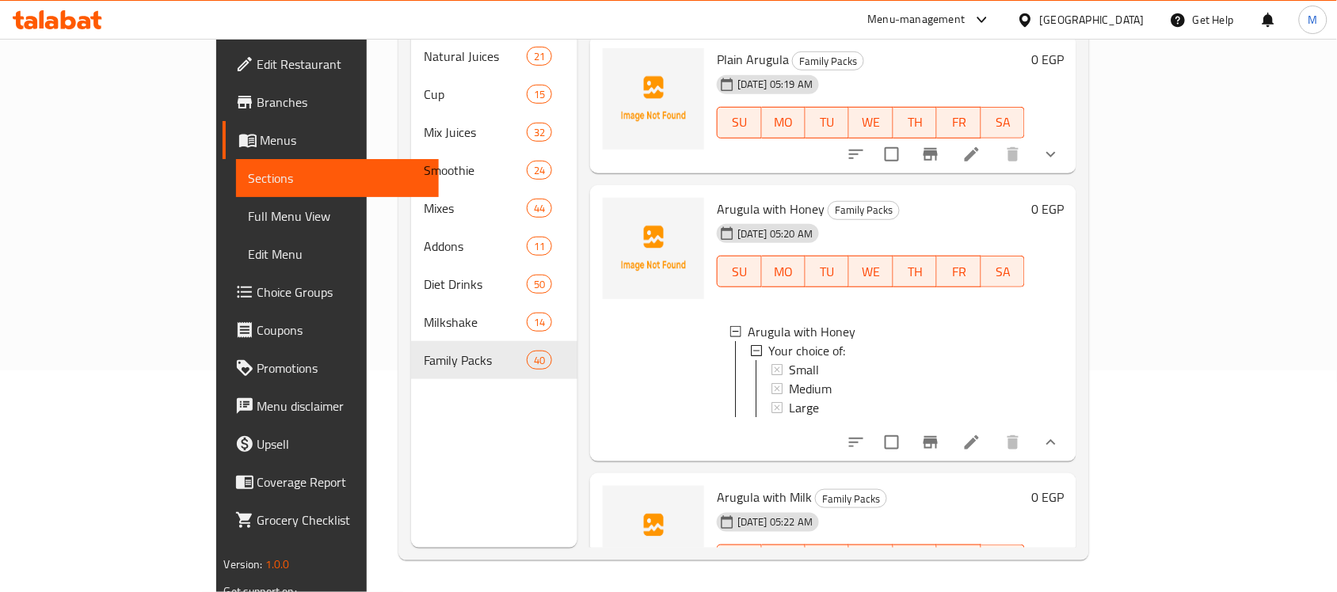
scroll to position [5000, 0]
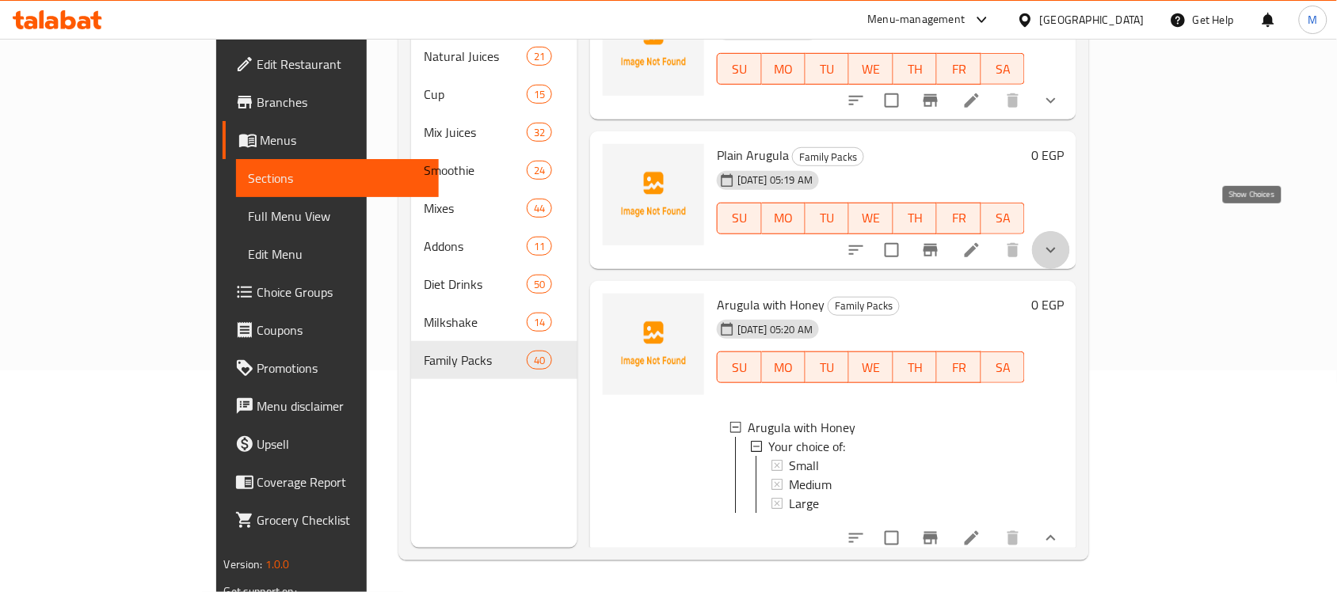
click at [1056, 247] on icon "show more" at bounding box center [1051, 250] width 10 height 6
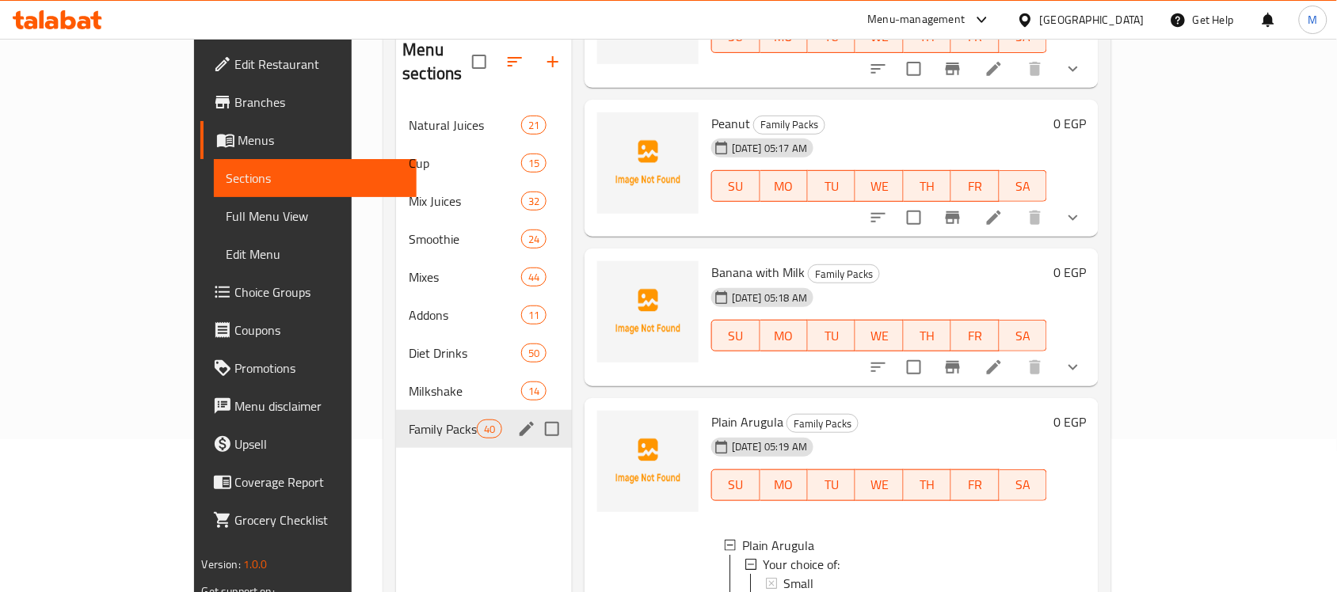
scroll to position [124, 0]
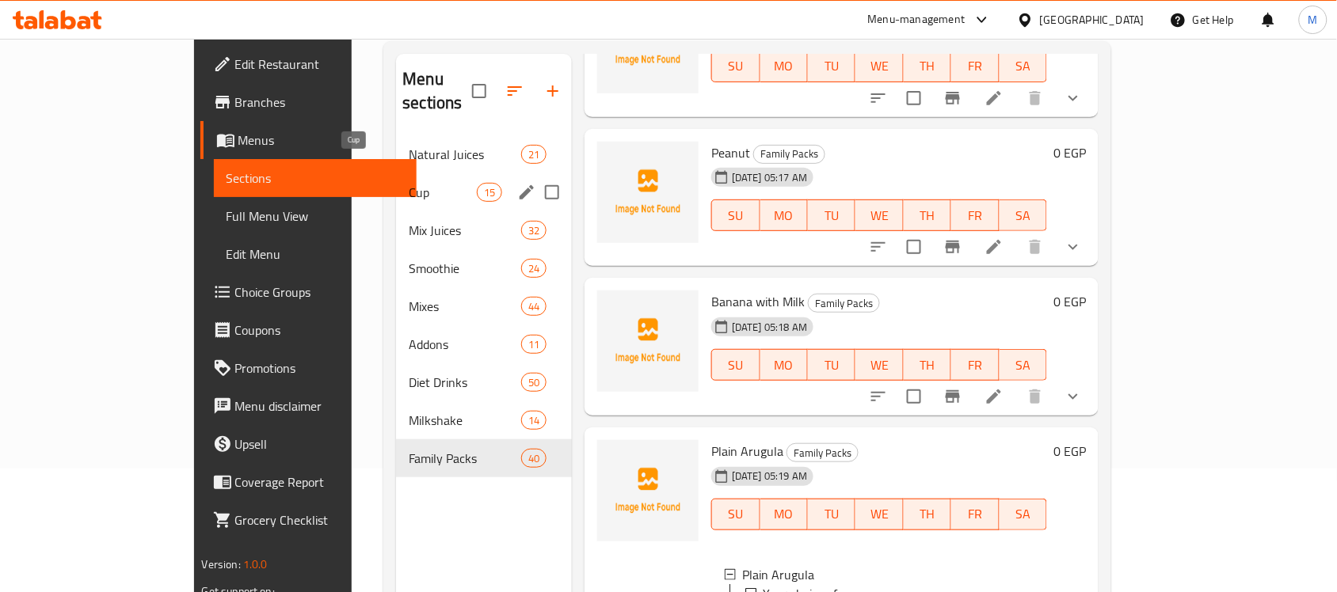
click at [409, 183] on span "Cup" at bounding box center [442, 192] width 67 height 19
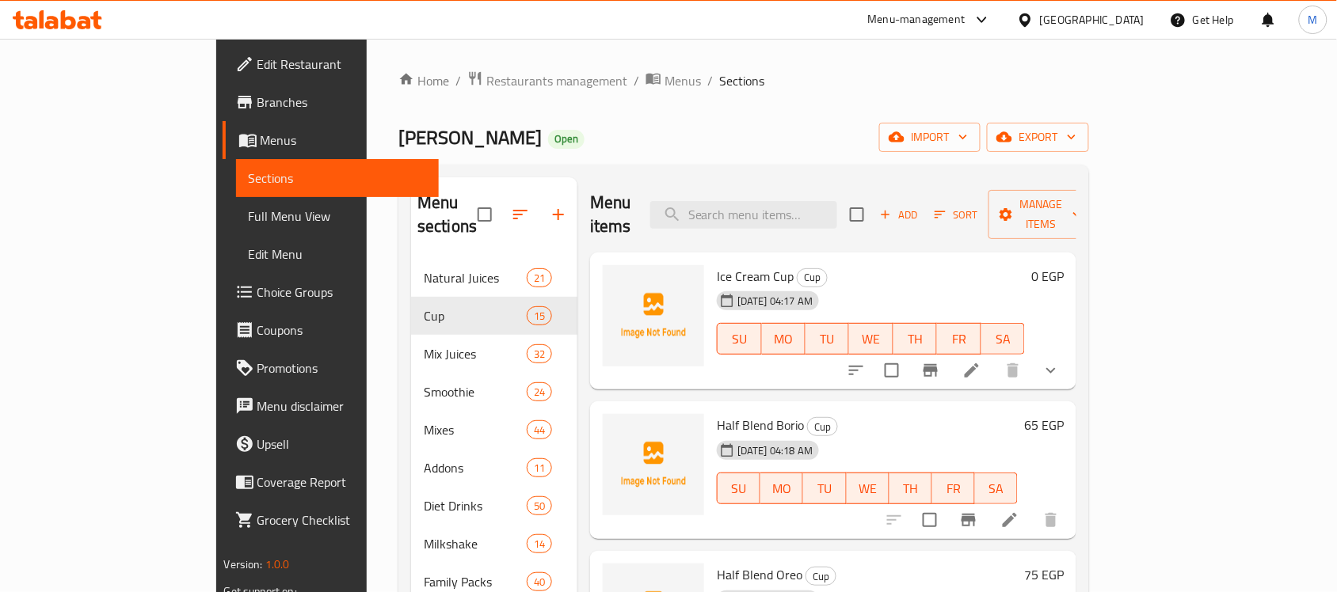
click at [257, 56] on span "Edit Restaurant" at bounding box center [341, 64] width 169 height 19
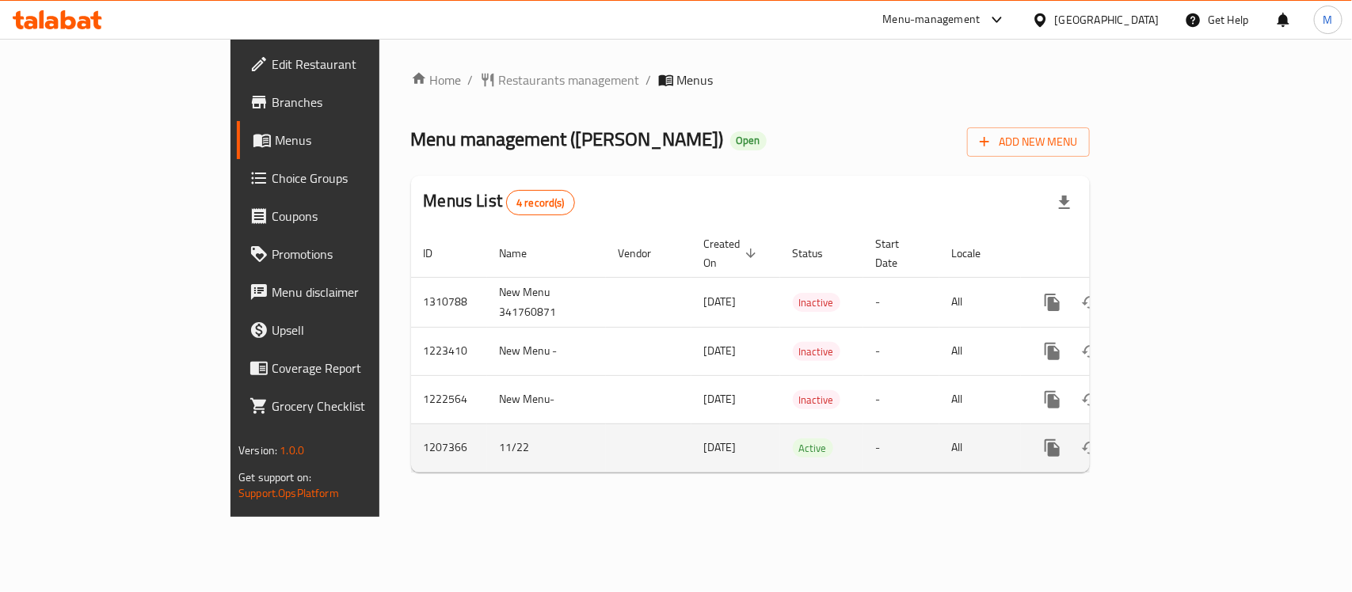
click at [1173, 441] on icon "enhanced table" at bounding box center [1166, 448] width 14 height 14
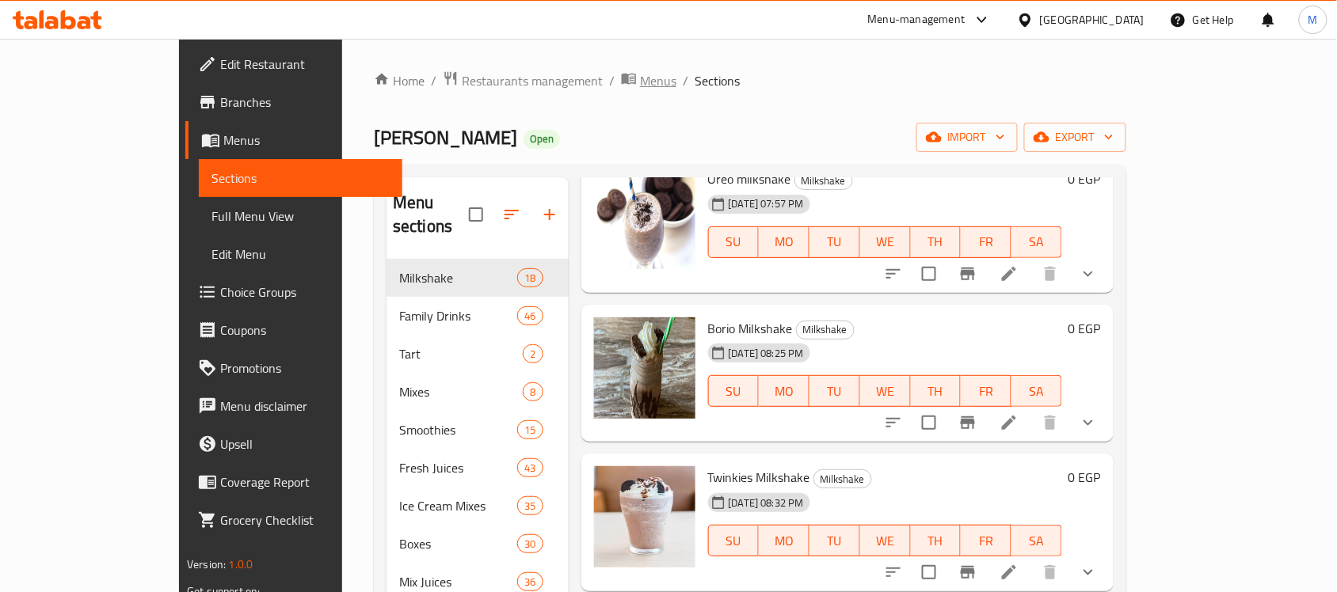
click at [640, 76] on span "Menus" at bounding box center [658, 80] width 36 height 19
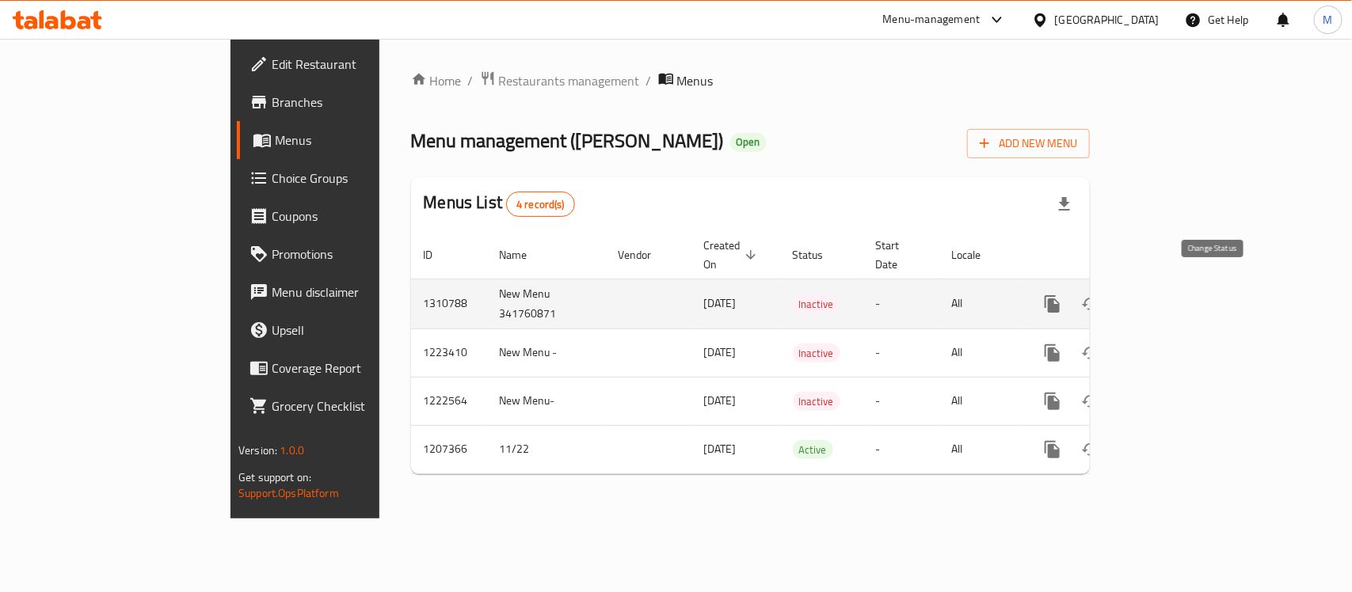
click at [1100, 295] on icon "enhanced table" at bounding box center [1090, 304] width 19 height 19
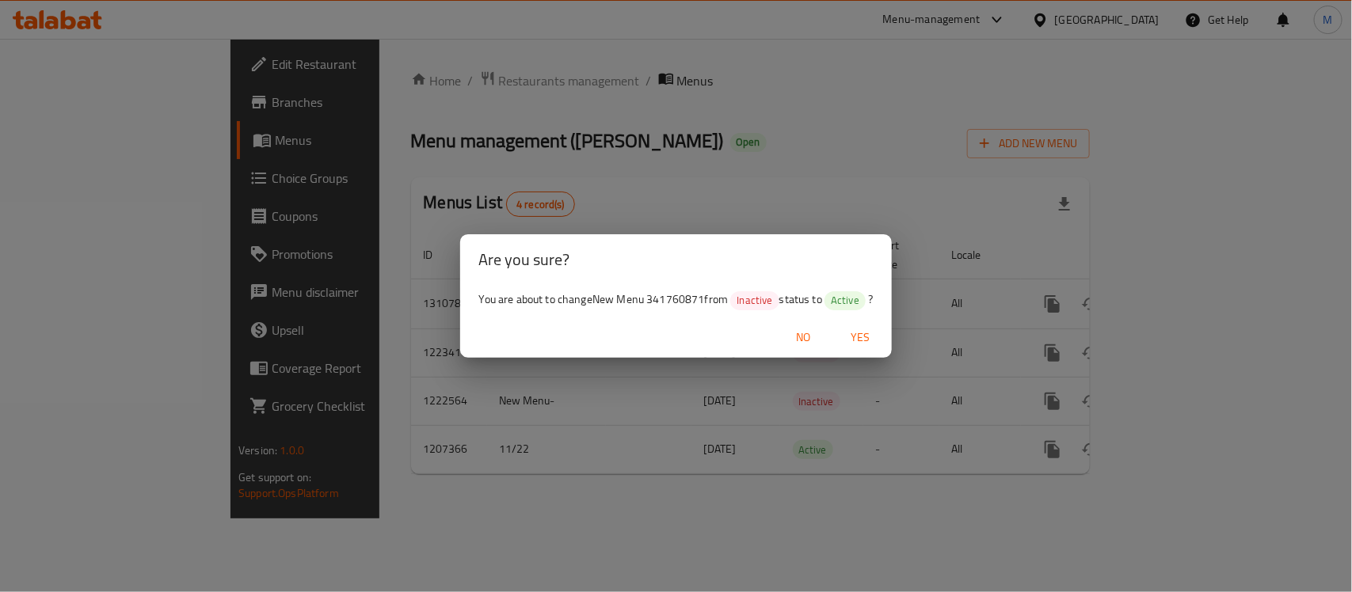
click at [849, 326] on button "Yes" at bounding box center [860, 337] width 51 height 29
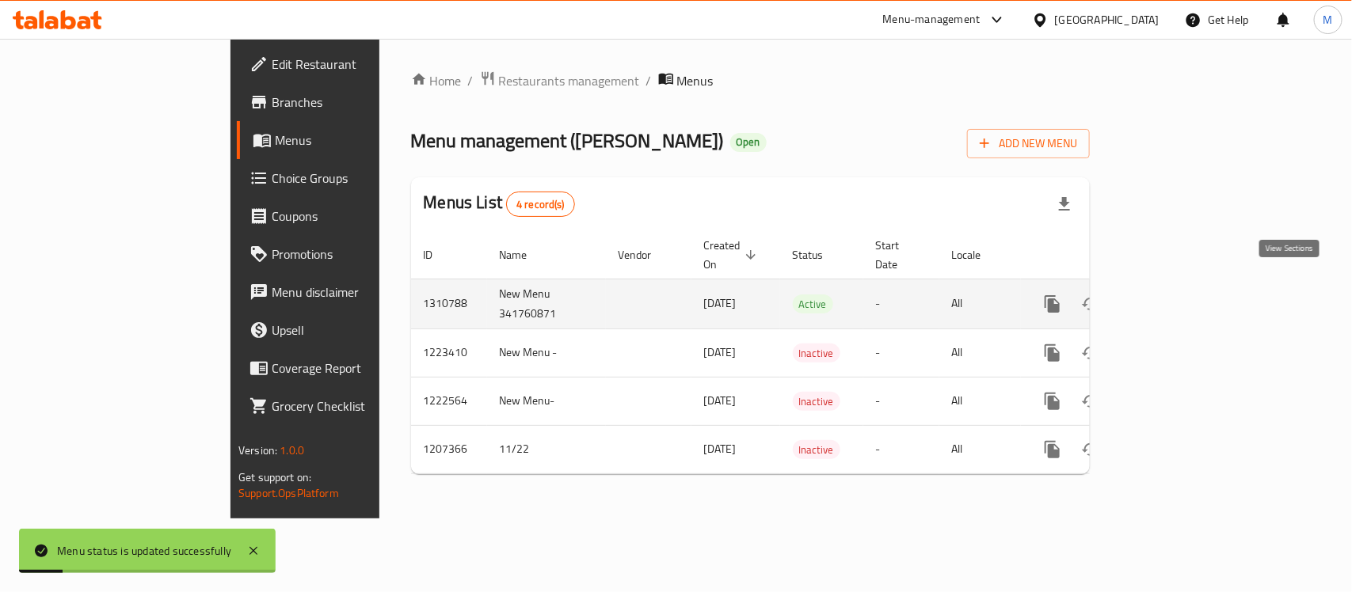
click at [1176, 295] on icon "enhanced table" at bounding box center [1166, 304] width 19 height 19
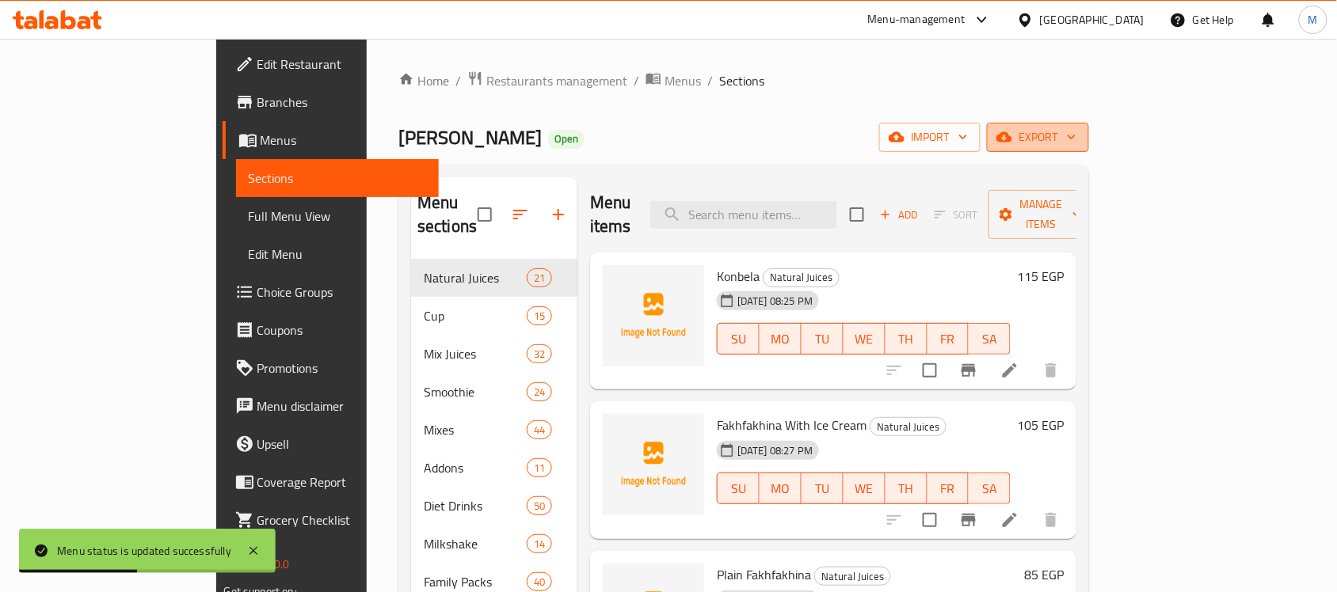
click at [1076, 135] on span "export" at bounding box center [1037, 137] width 77 height 20
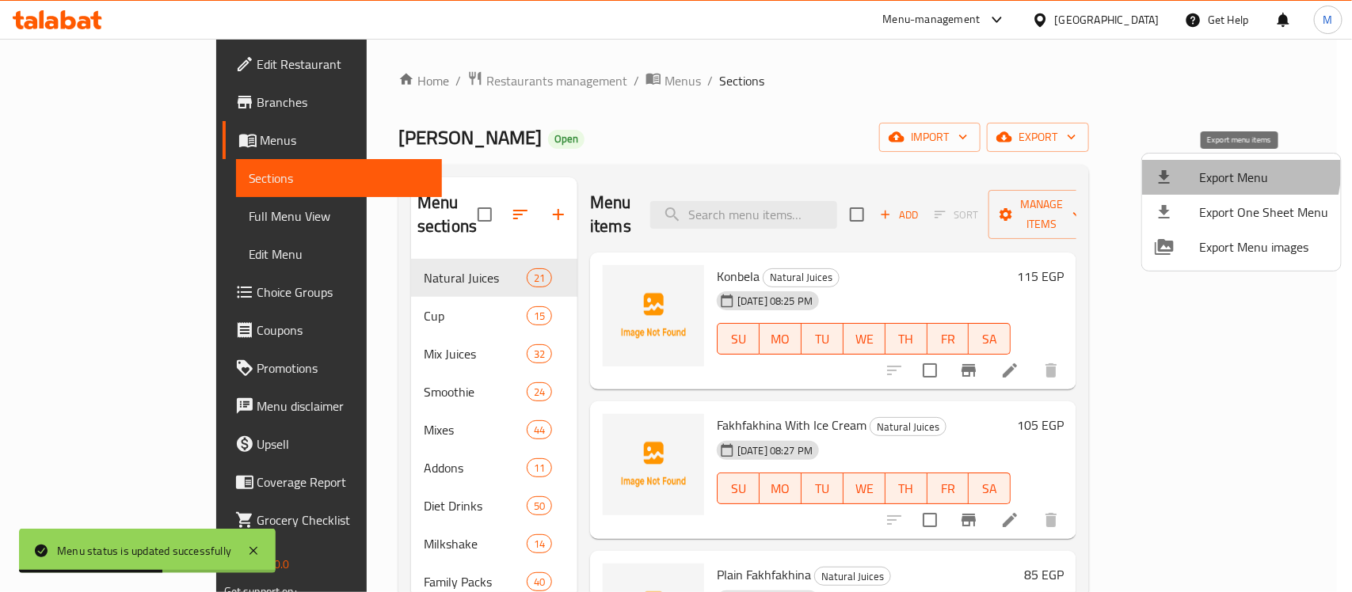
click at [1208, 168] on span "Export Menu" at bounding box center [1263, 177] width 129 height 19
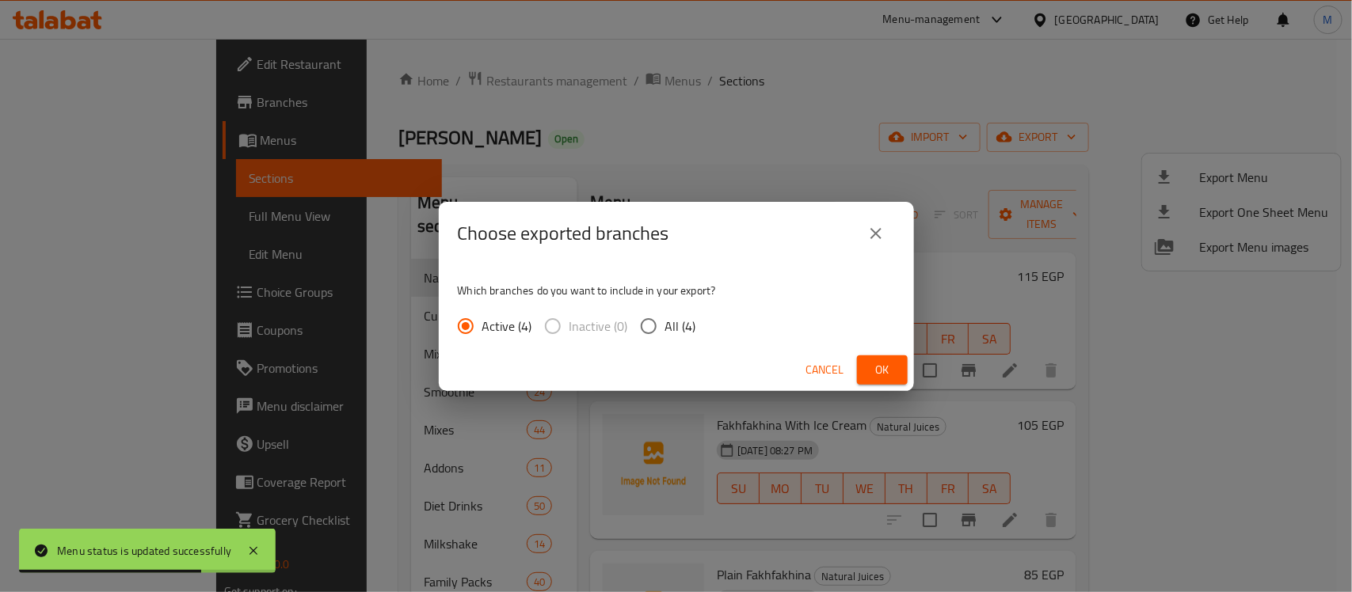
click at [650, 323] on input "All (4)" at bounding box center [648, 326] width 33 height 33
radio input "true"
click at [873, 373] on span "Ok" at bounding box center [881, 370] width 25 height 20
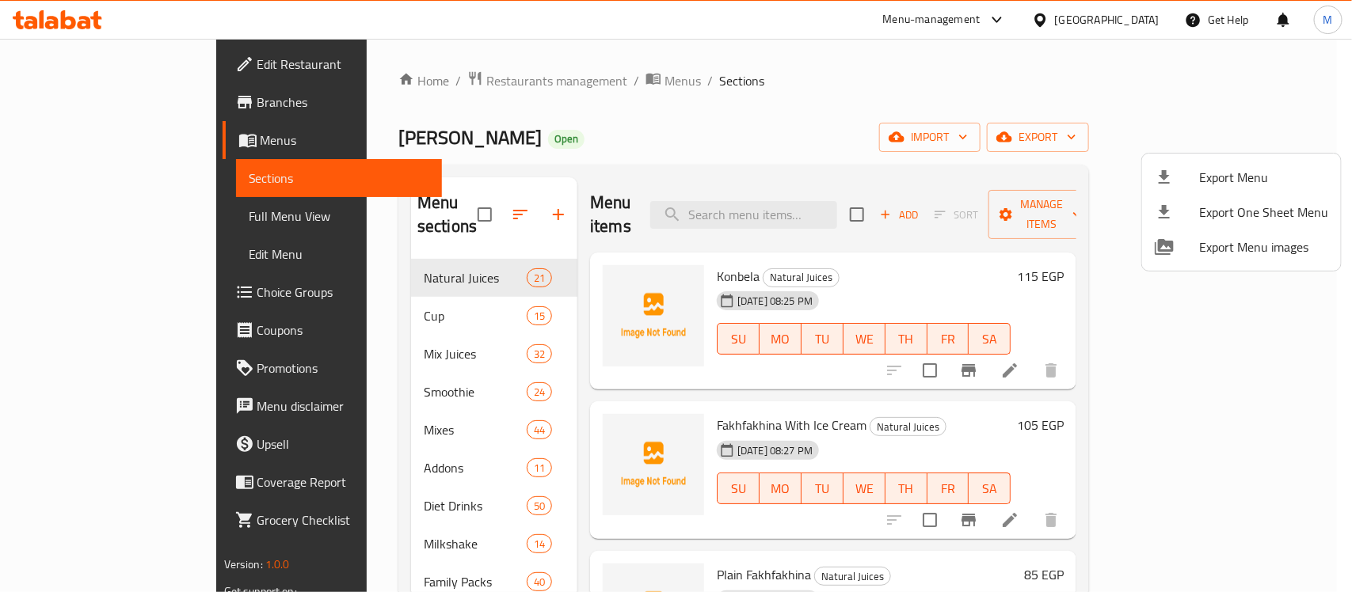
click at [352, 409] on div at bounding box center [676, 296] width 1352 height 592
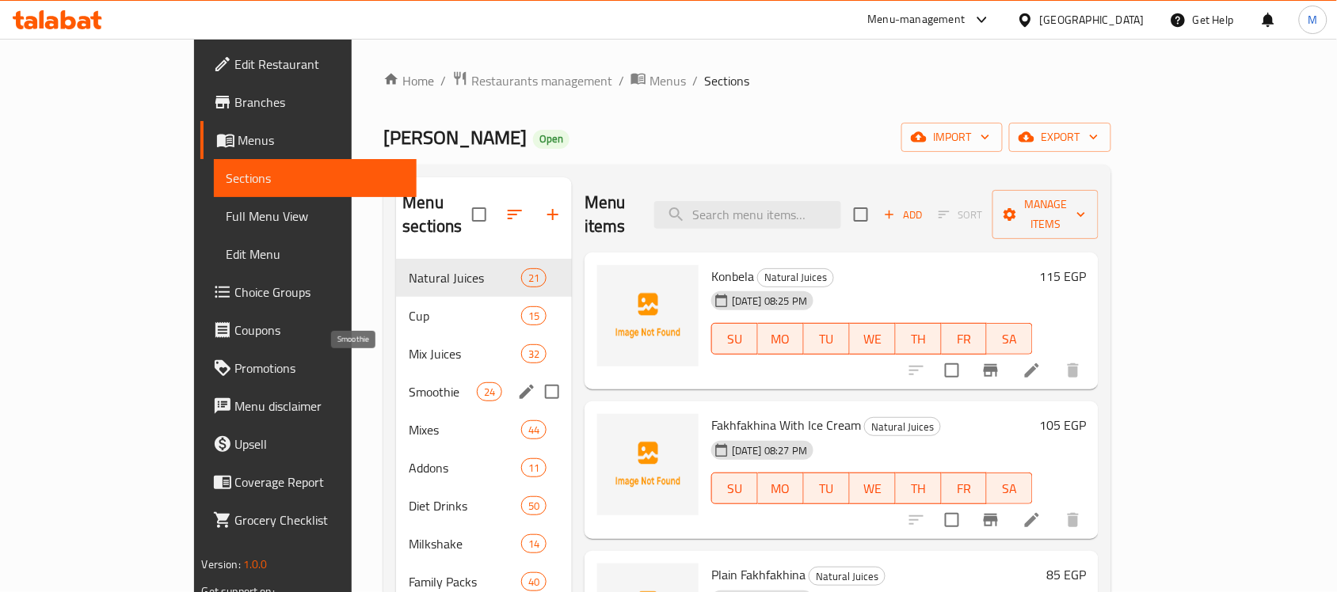
scroll to position [99, 0]
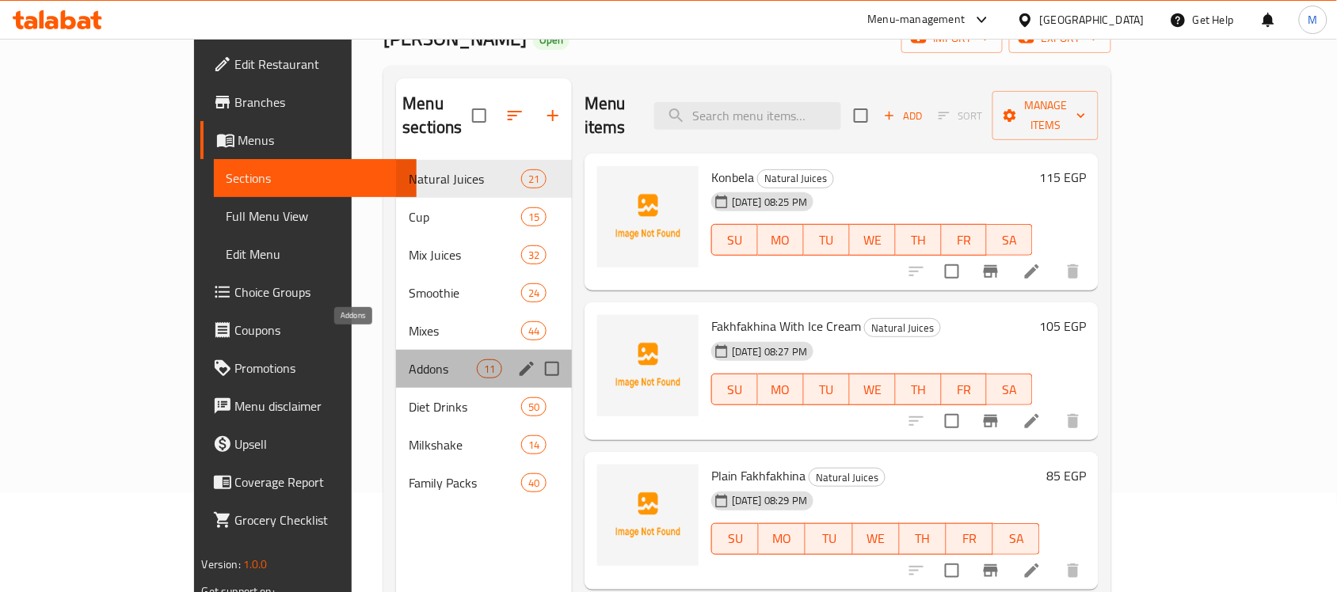
click at [409, 359] on span "Addons" at bounding box center [442, 368] width 67 height 19
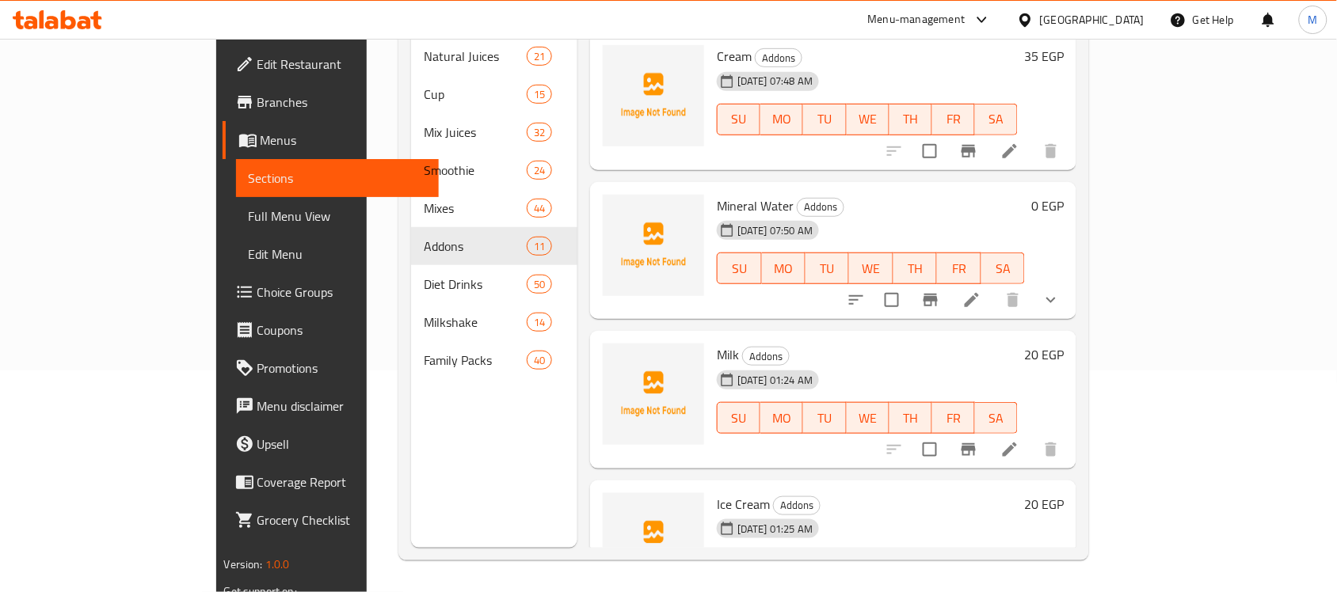
scroll to position [223, 0]
click at [239, 137] on icon at bounding box center [247, 141] width 17 height 13
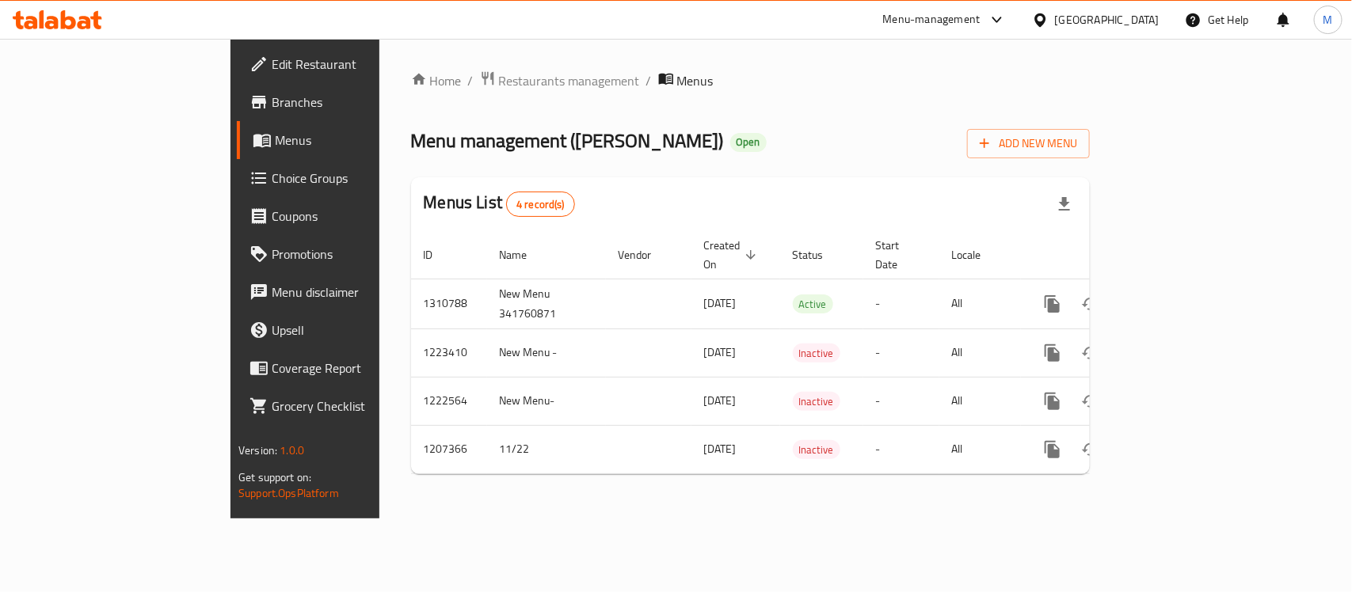
click at [1047, 508] on div "Home / Restaurants management / Menus Menu management ( Abo Lela ) Open Add New…" at bounding box center [750, 279] width 742 height 480
click at [1146, 22] on div "[GEOGRAPHIC_DATA]" at bounding box center [1107, 19] width 105 height 17
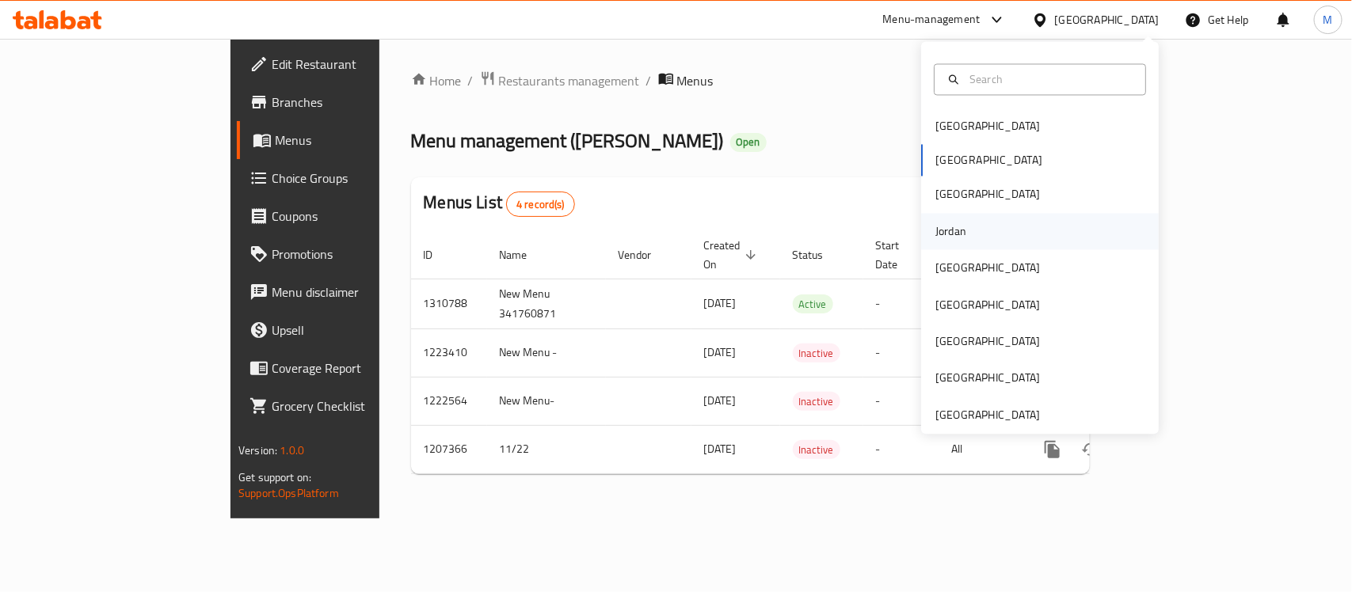
click at [952, 230] on div "Jordan" at bounding box center [950, 231] width 56 height 36
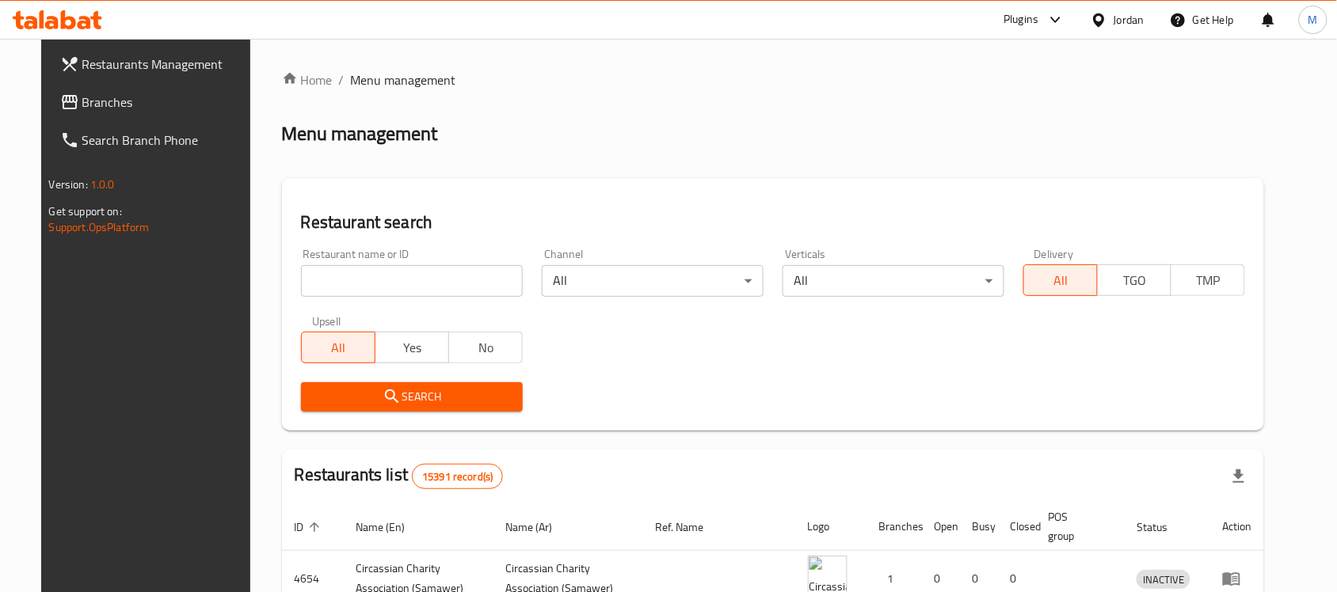
click at [60, 93] on icon at bounding box center [69, 102] width 19 height 19
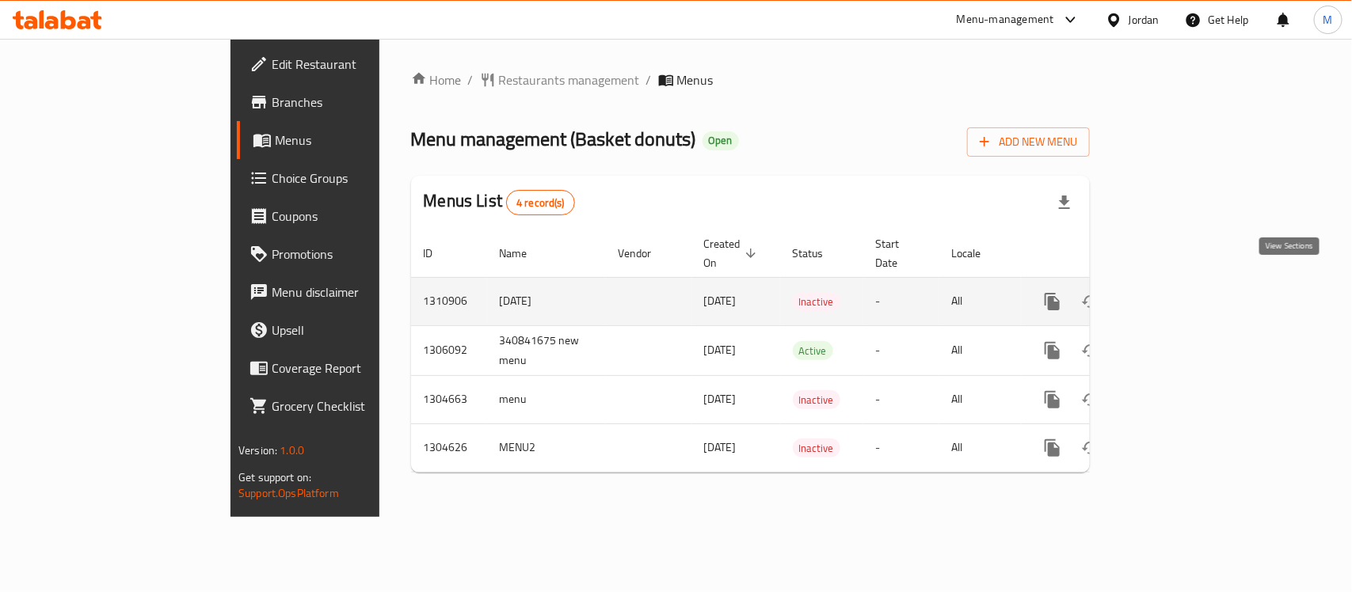
click at [1173, 295] on icon "enhanced table" at bounding box center [1166, 302] width 14 height 14
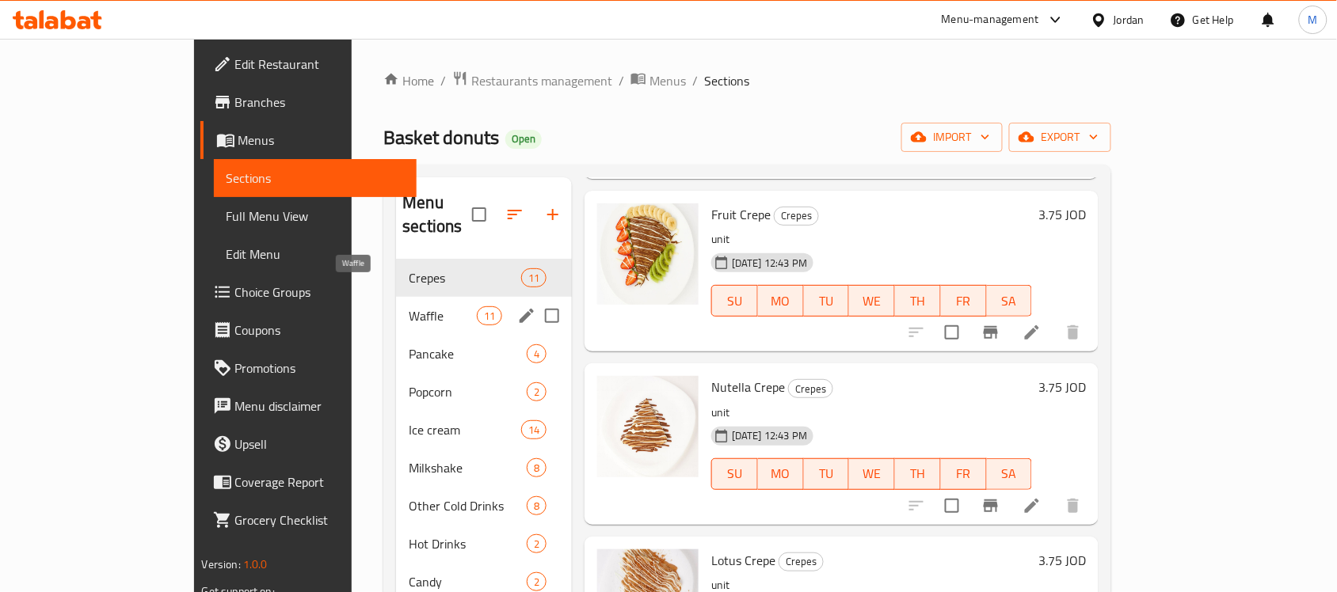
click at [409, 306] on span "Waffle" at bounding box center [442, 315] width 67 height 19
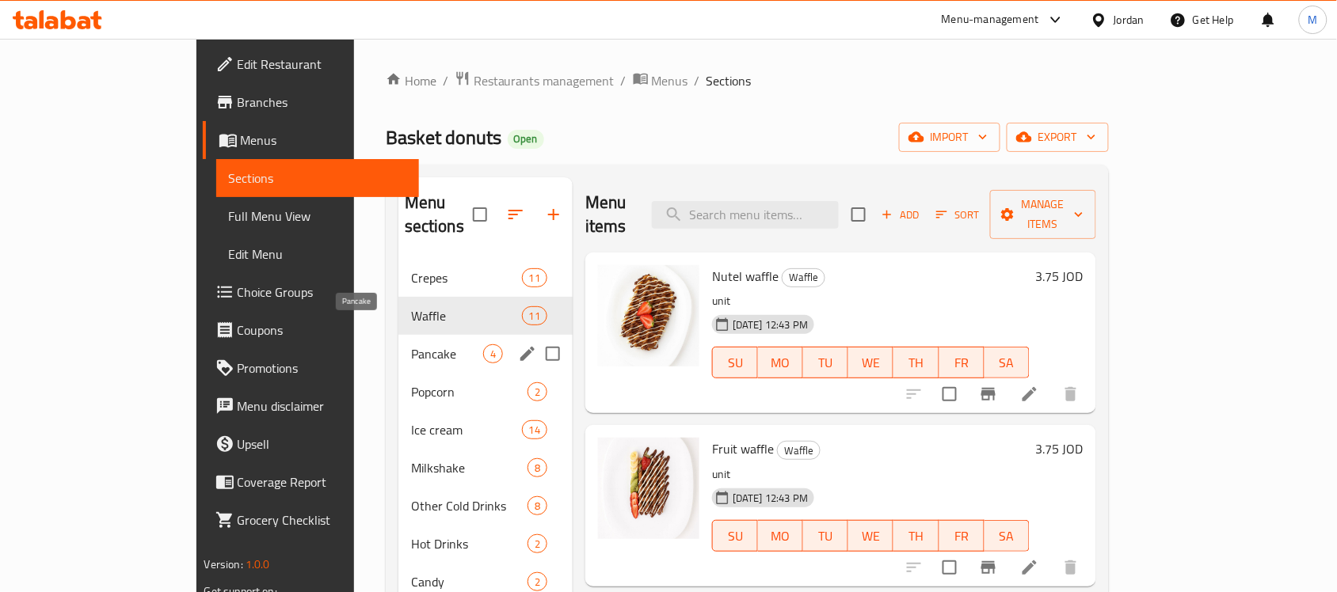
click at [411, 344] on span "Pancake" at bounding box center [447, 353] width 72 height 19
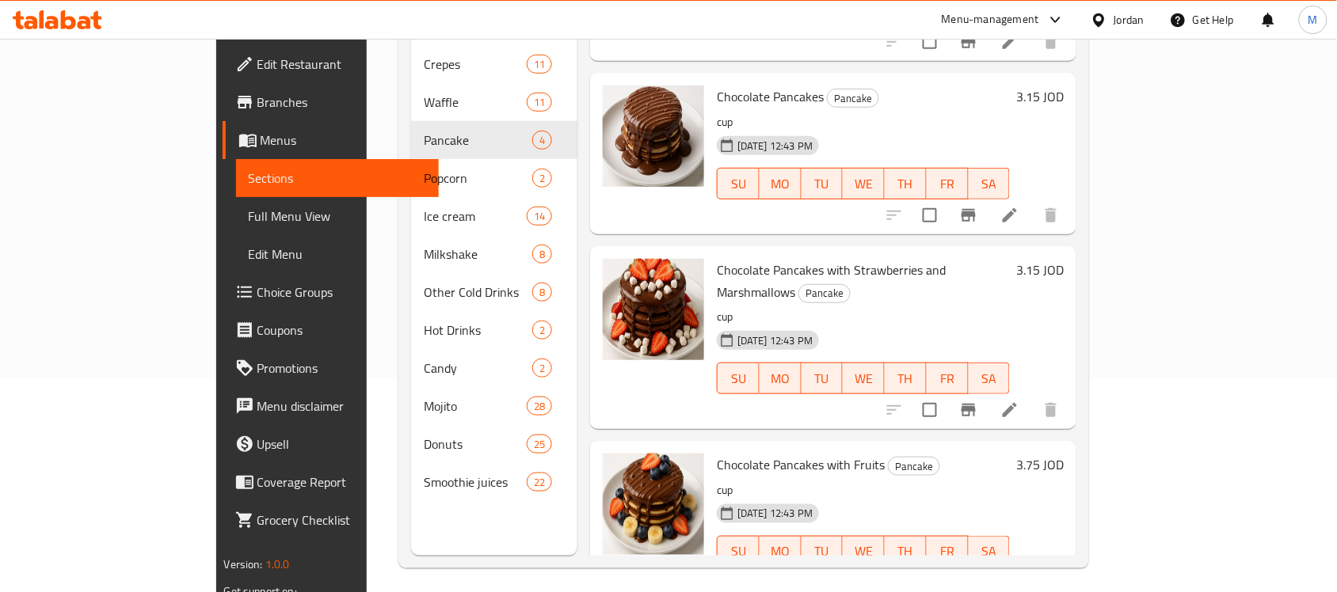
scroll to position [223, 0]
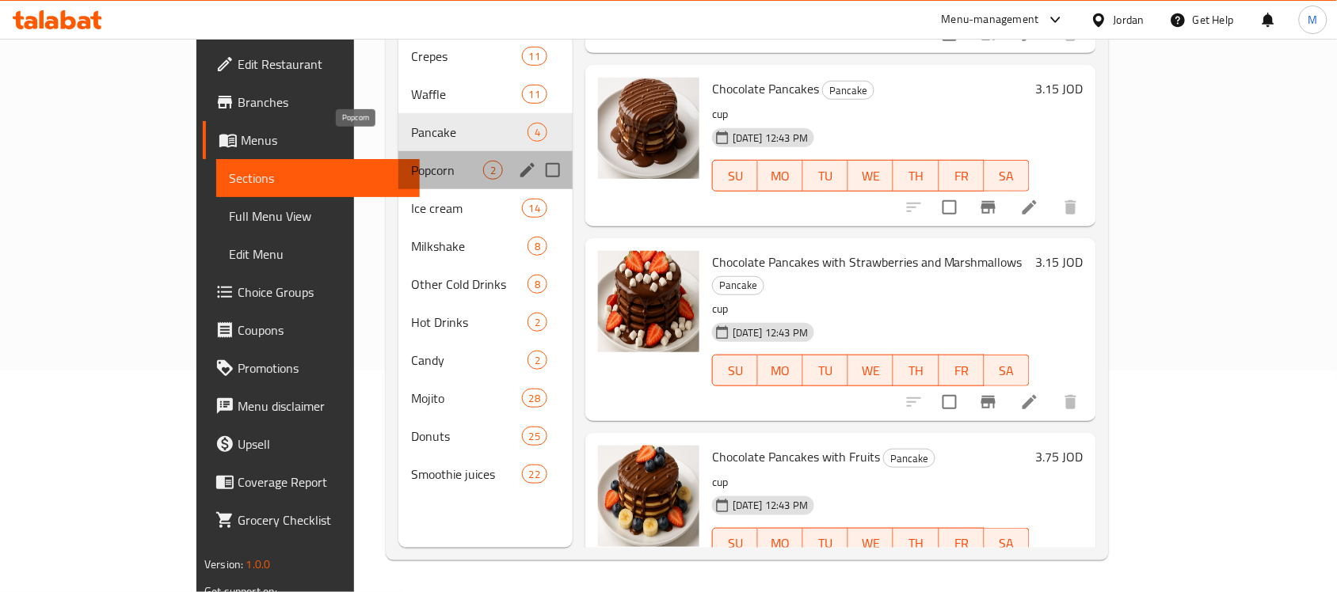
click at [411, 161] on span "Popcorn" at bounding box center [447, 170] width 72 height 19
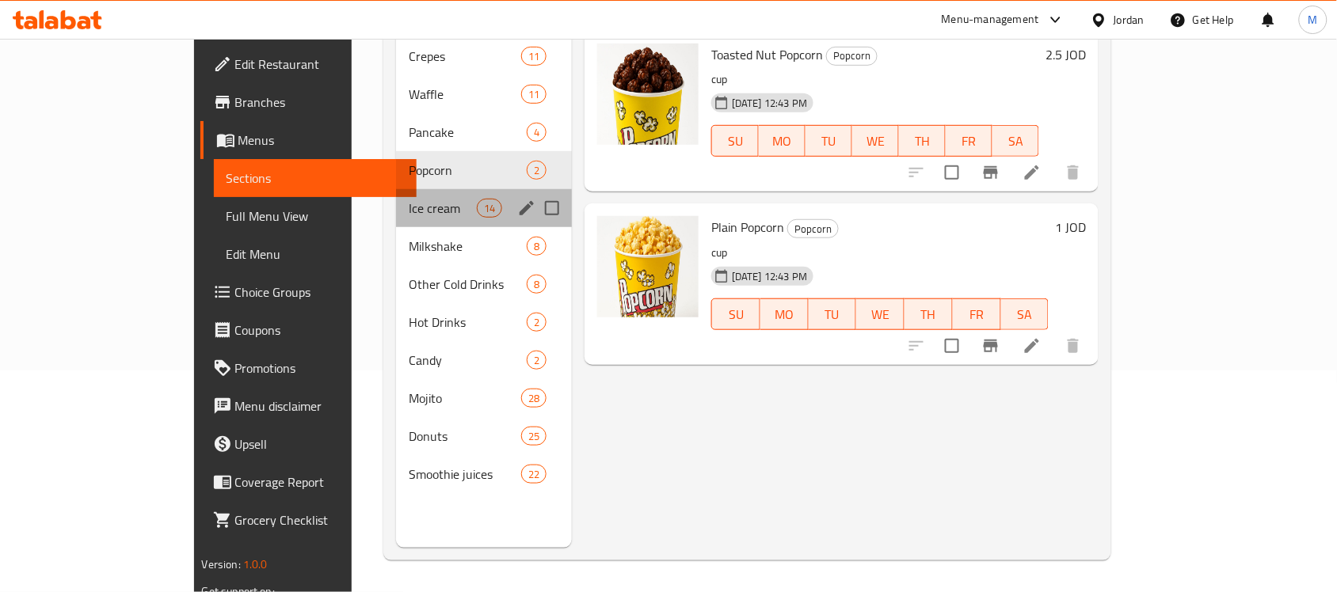
click at [396, 200] on div "Ice cream 14" at bounding box center [484, 208] width 176 height 38
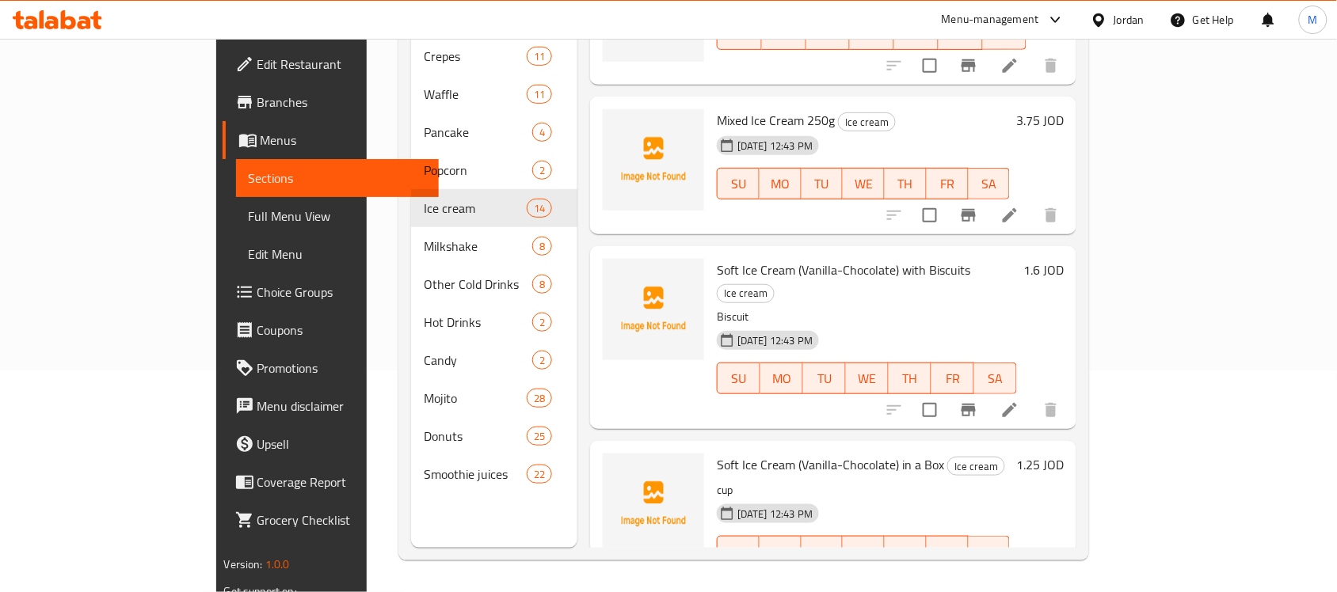
scroll to position [1796, 0]
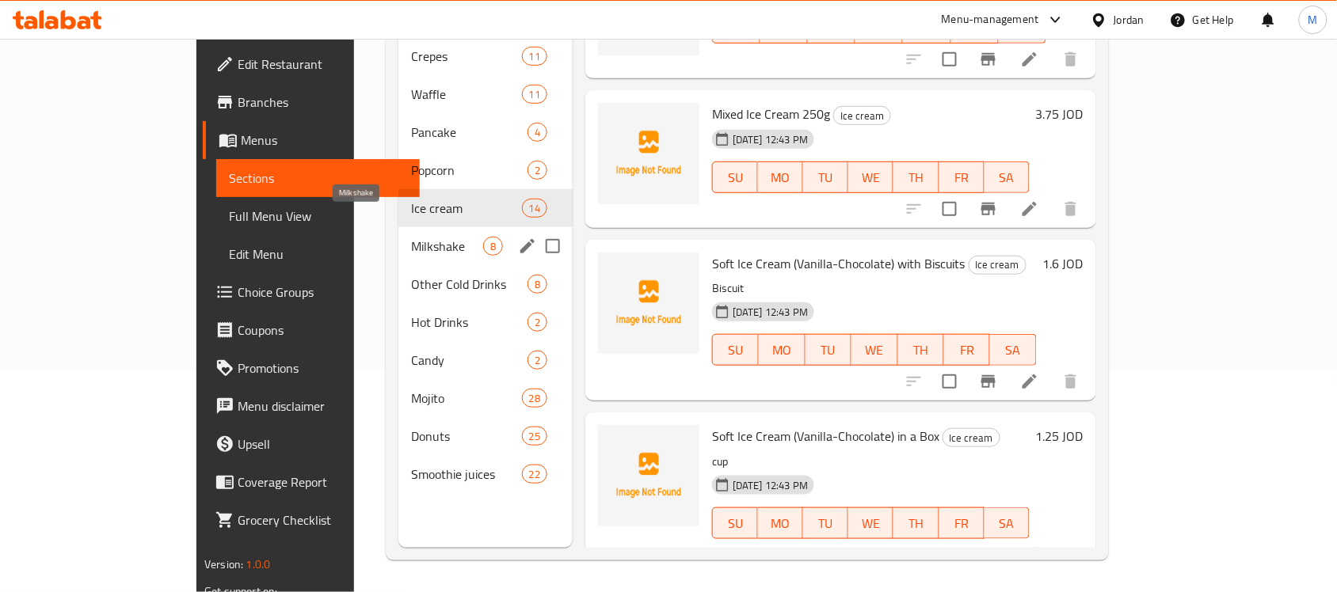
click at [411, 237] on span "Milkshake" at bounding box center [447, 246] width 72 height 19
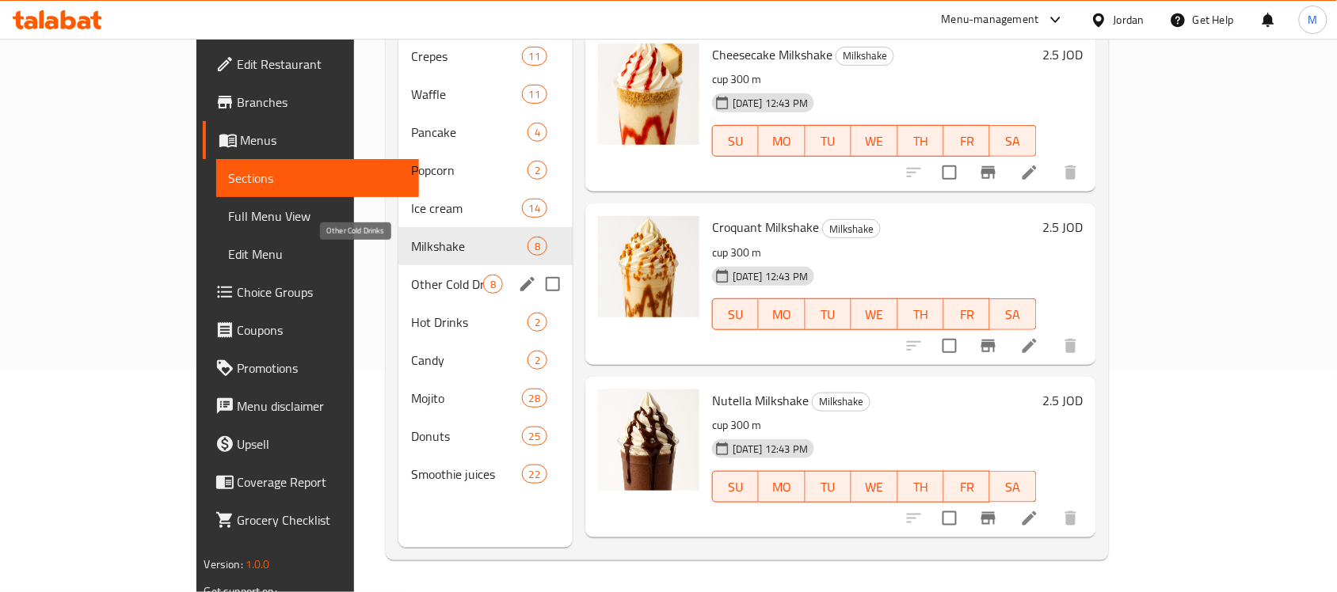
click at [411, 275] on span "Other Cold Drinks" at bounding box center [447, 284] width 72 height 19
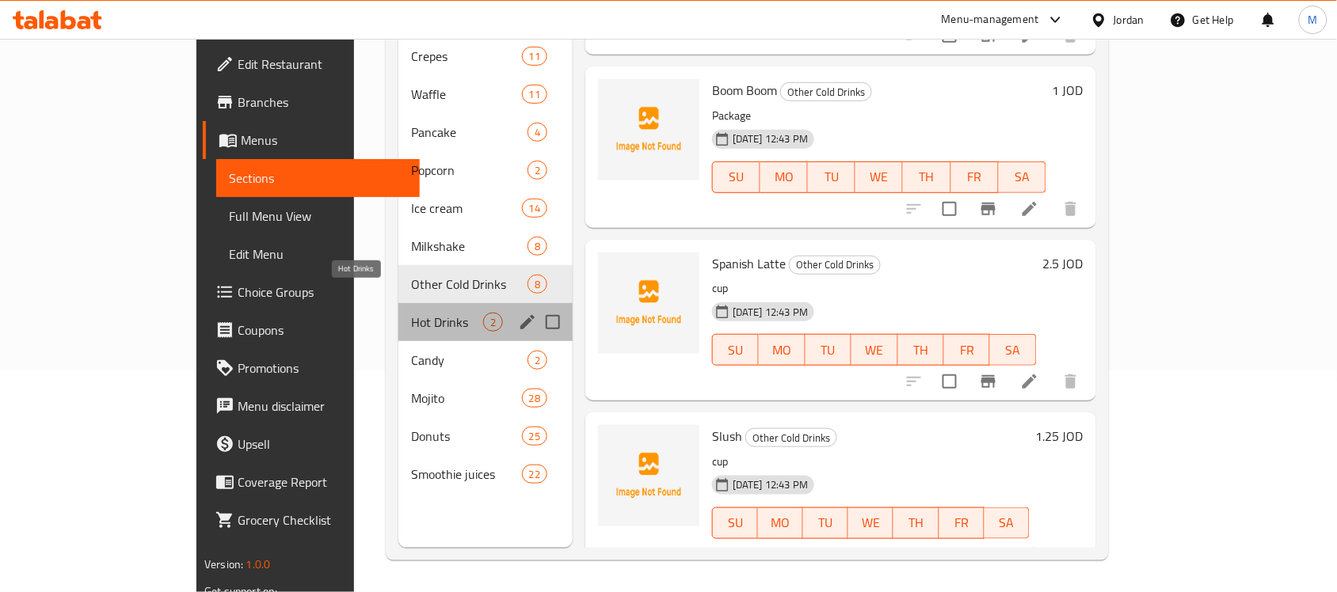
click at [411, 313] on span "Hot Drinks" at bounding box center [447, 322] width 72 height 19
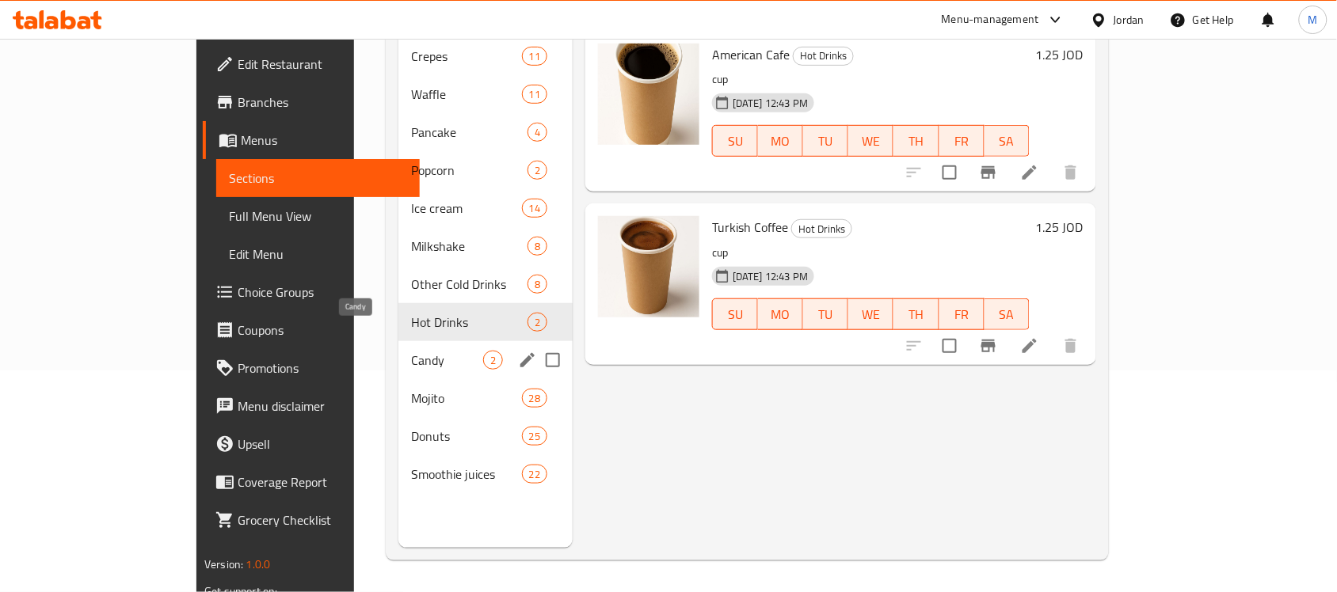
click at [411, 351] on span "Candy" at bounding box center [447, 360] width 72 height 19
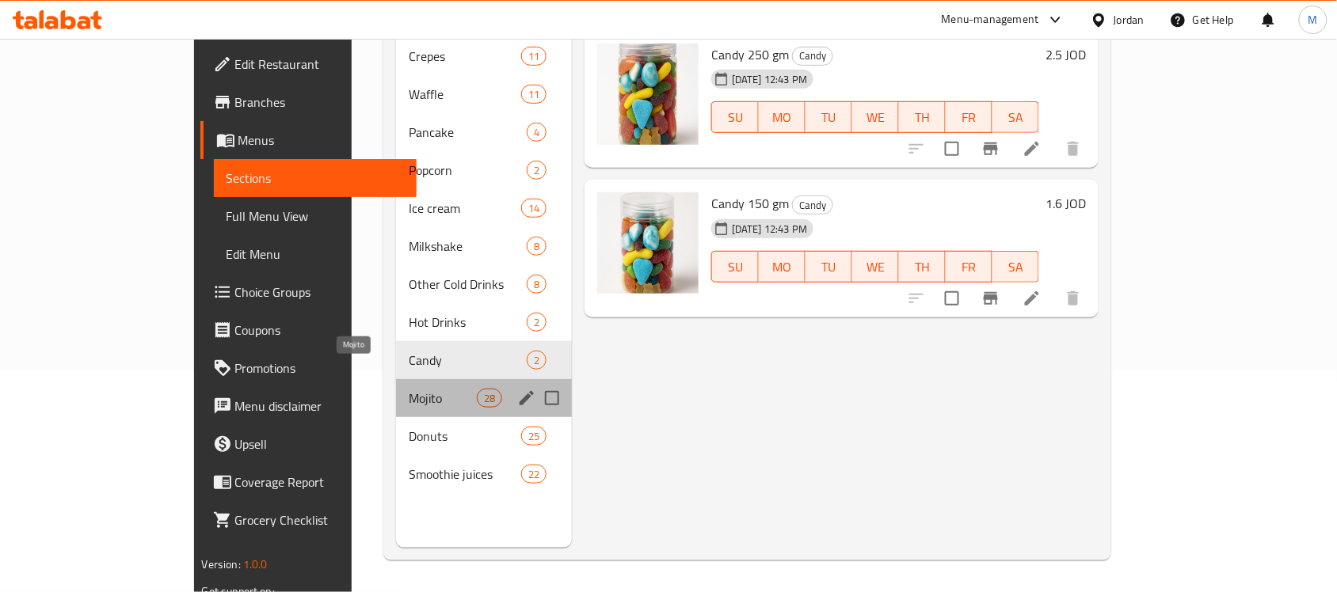
click at [409, 389] on span "Mojito" at bounding box center [442, 398] width 67 height 19
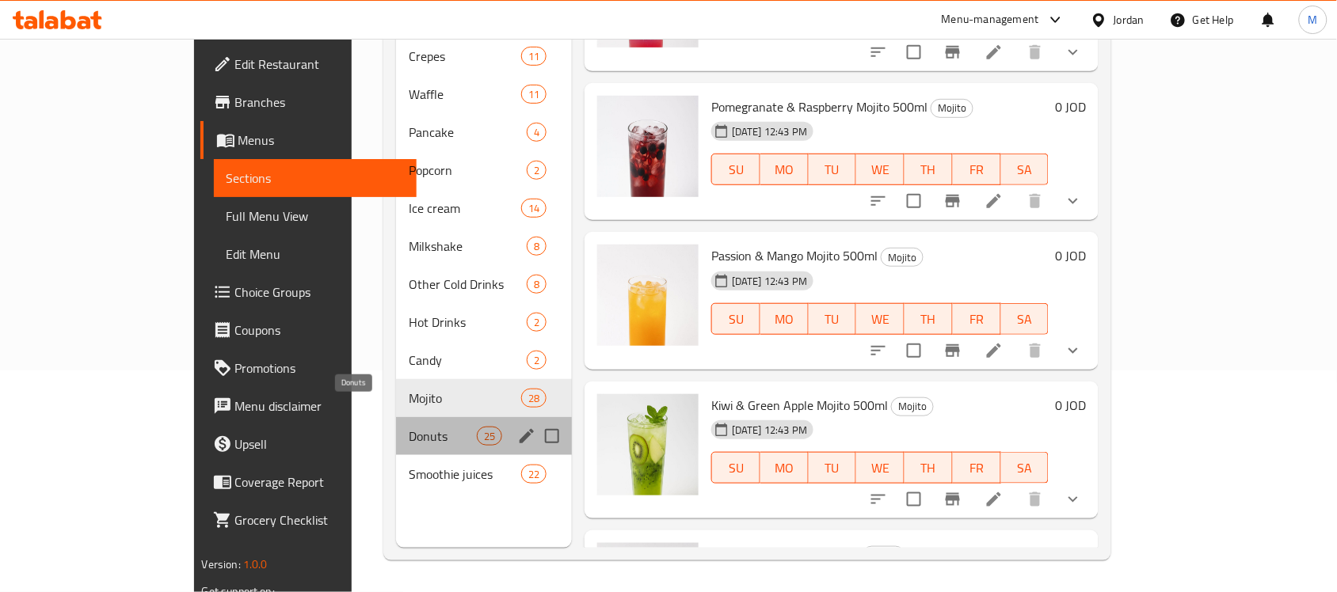
click at [409, 427] on span "Donuts" at bounding box center [442, 436] width 67 height 19
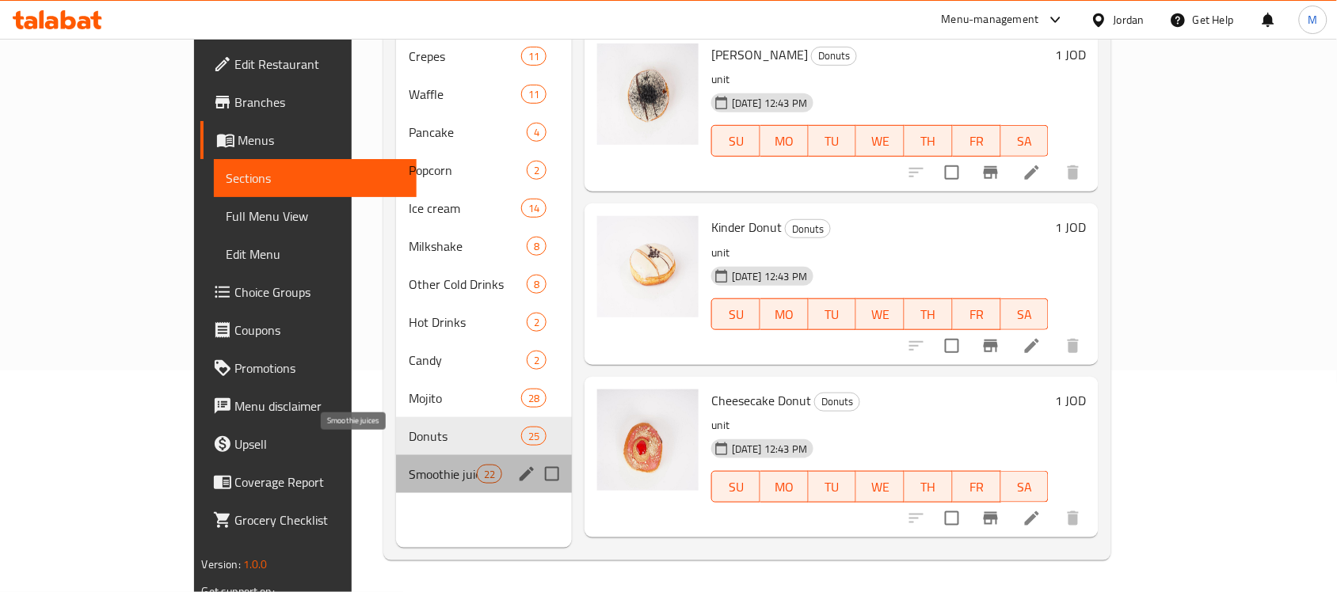
click at [409, 465] on span "Smoothie juices" at bounding box center [442, 474] width 67 height 19
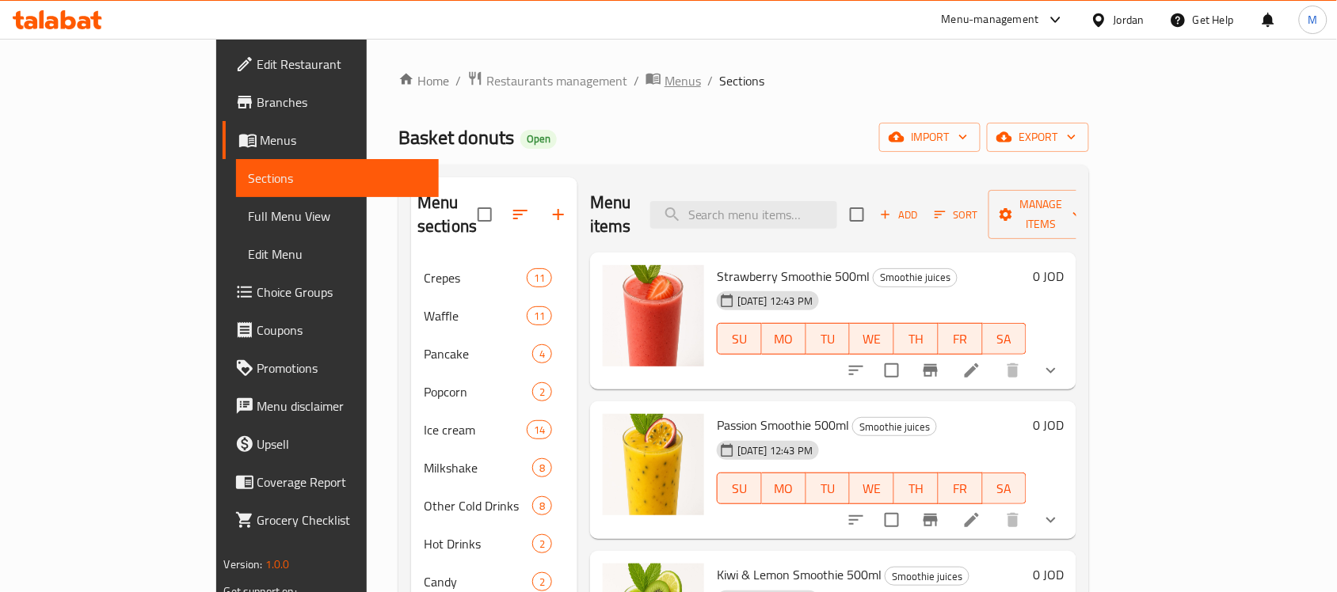
click at [664, 89] on span "Menus" at bounding box center [682, 80] width 36 height 19
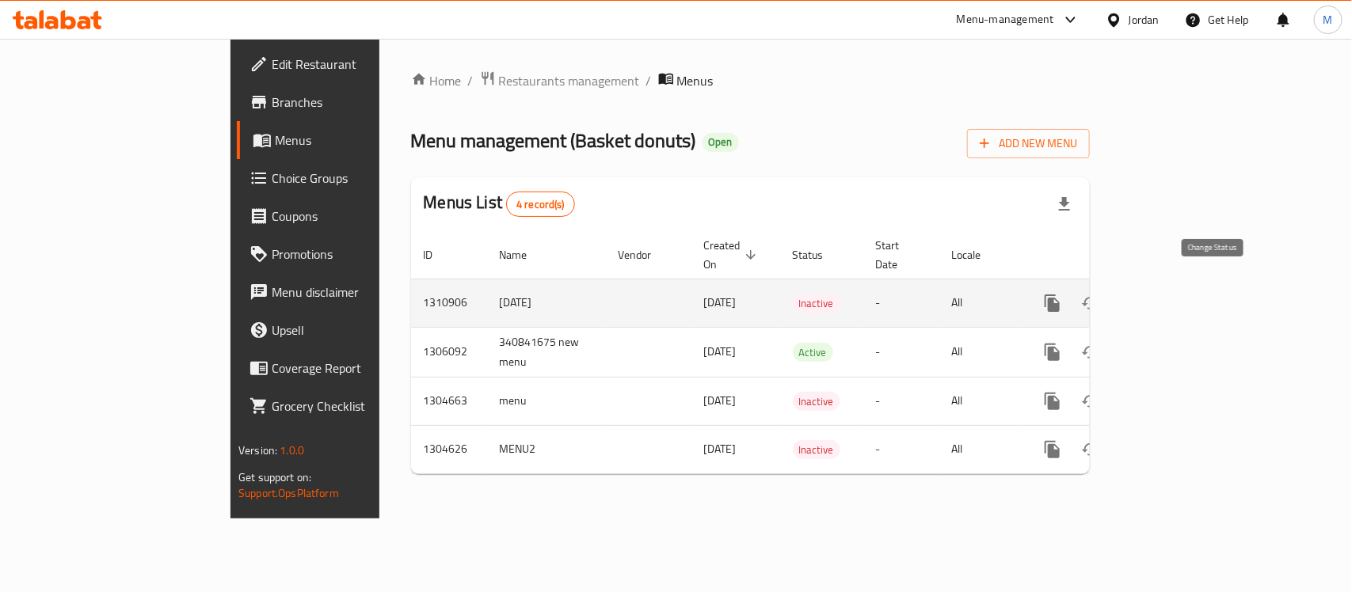
click at [1100, 294] on icon "enhanced table" at bounding box center [1090, 303] width 19 height 19
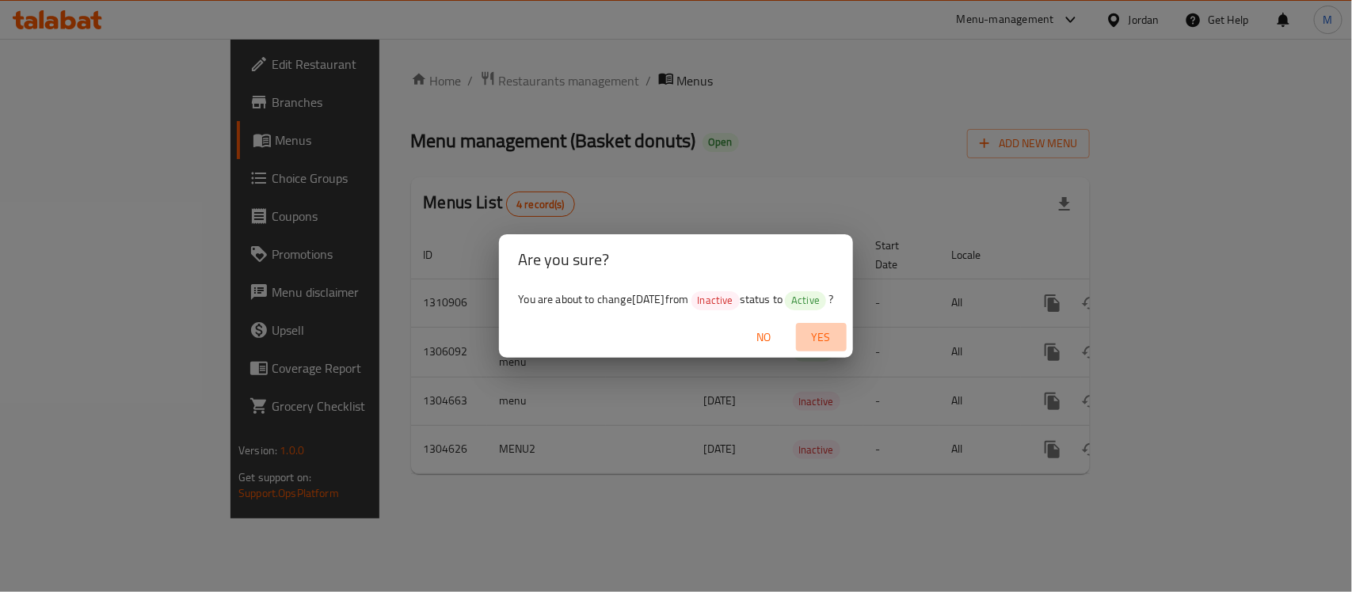
click at [832, 335] on span "Yes" at bounding box center [821, 338] width 38 height 20
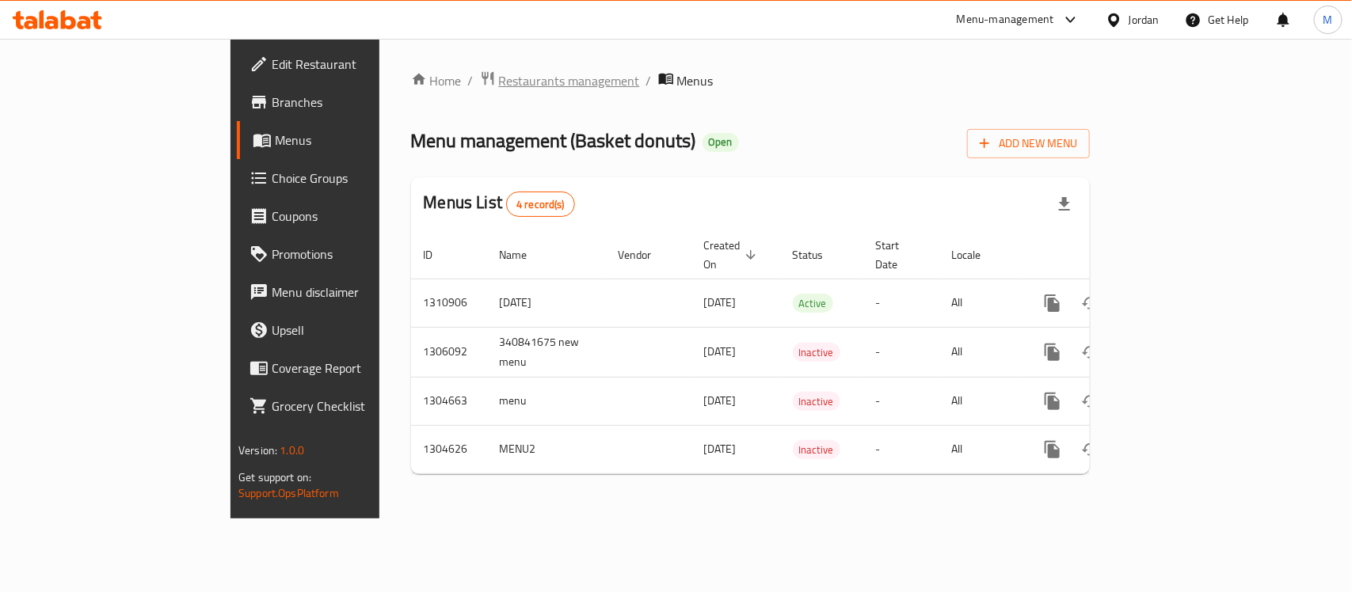
click at [499, 80] on span "Restaurants management" at bounding box center [569, 80] width 141 height 19
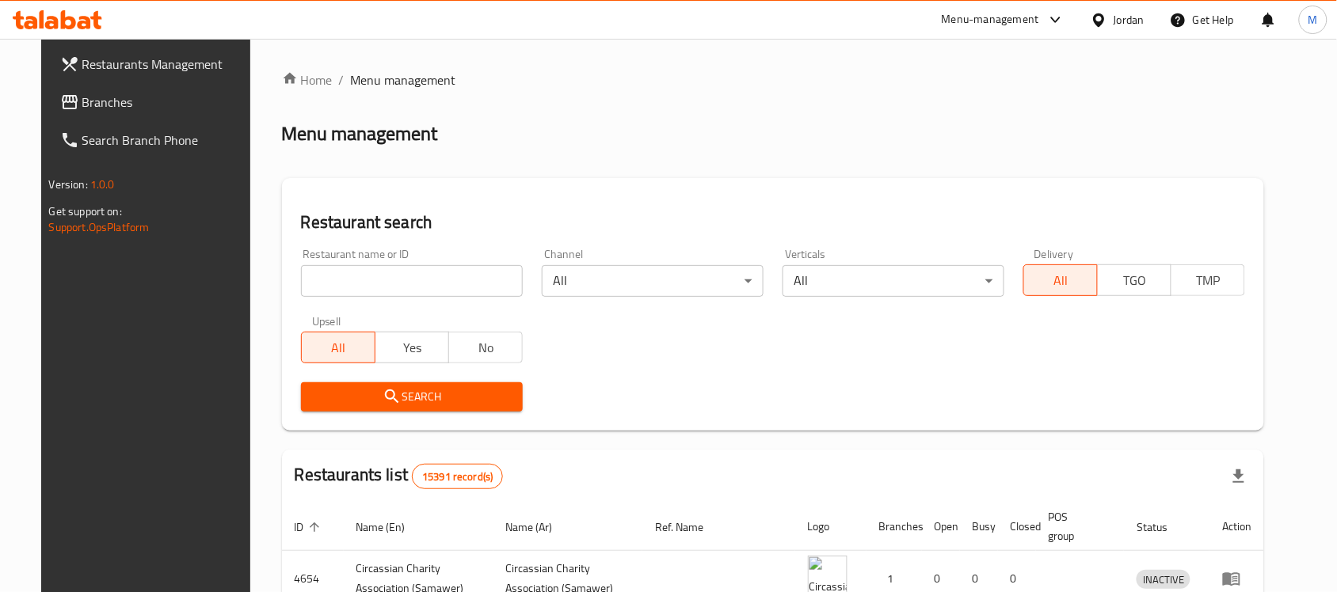
click at [1129, 16] on div "Jordan" at bounding box center [1128, 19] width 31 height 17
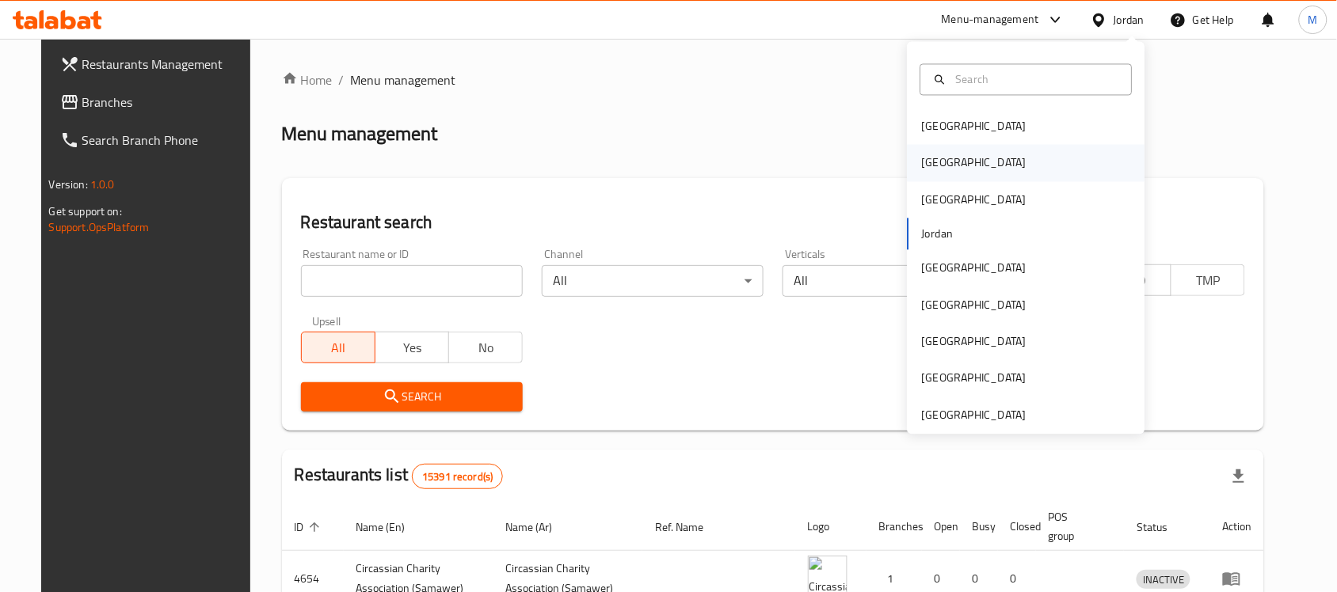
click at [944, 163] on div "[GEOGRAPHIC_DATA]" at bounding box center [974, 163] width 130 height 36
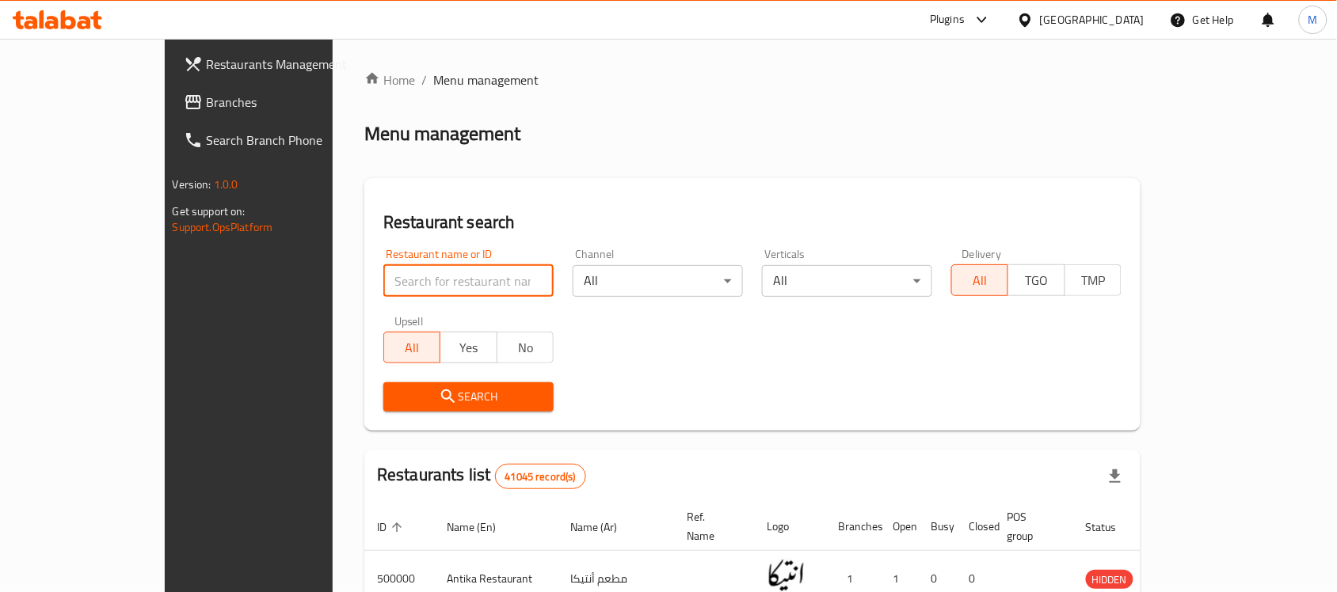
click at [383, 287] on input "search" at bounding box center [468, 281] width 170 height 32
paste input "675202"
type input "675202"
click button "Search" at bounding box center [468, 396] width 170 height 29
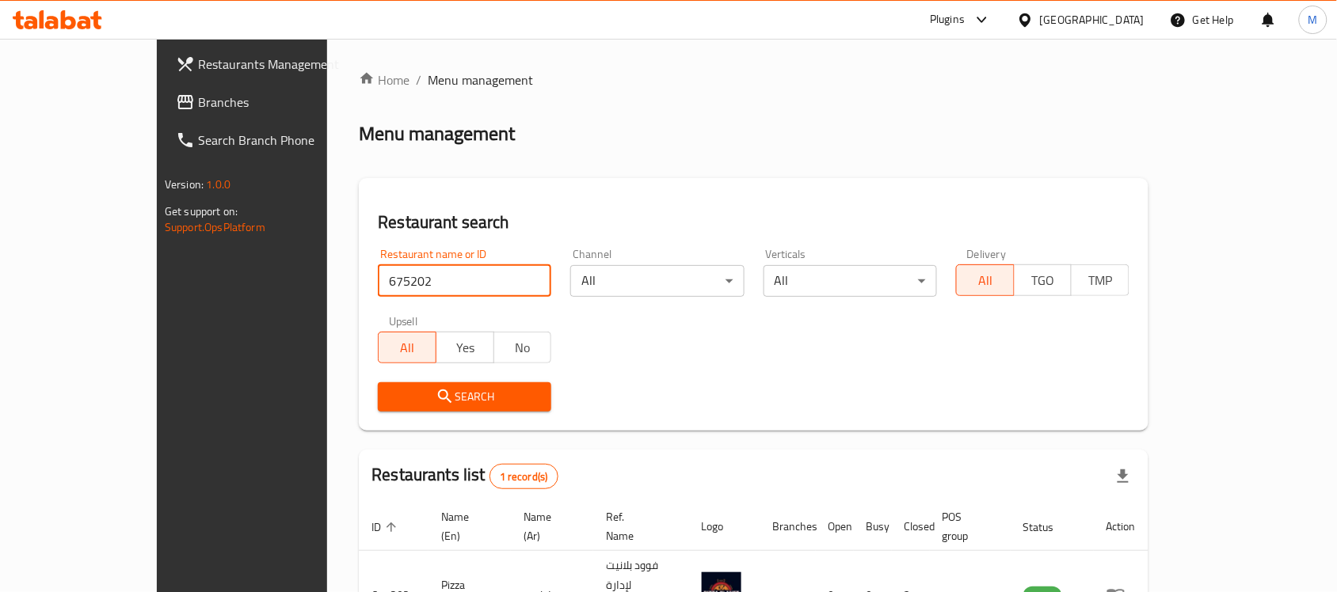
scroll to position [83, 0]
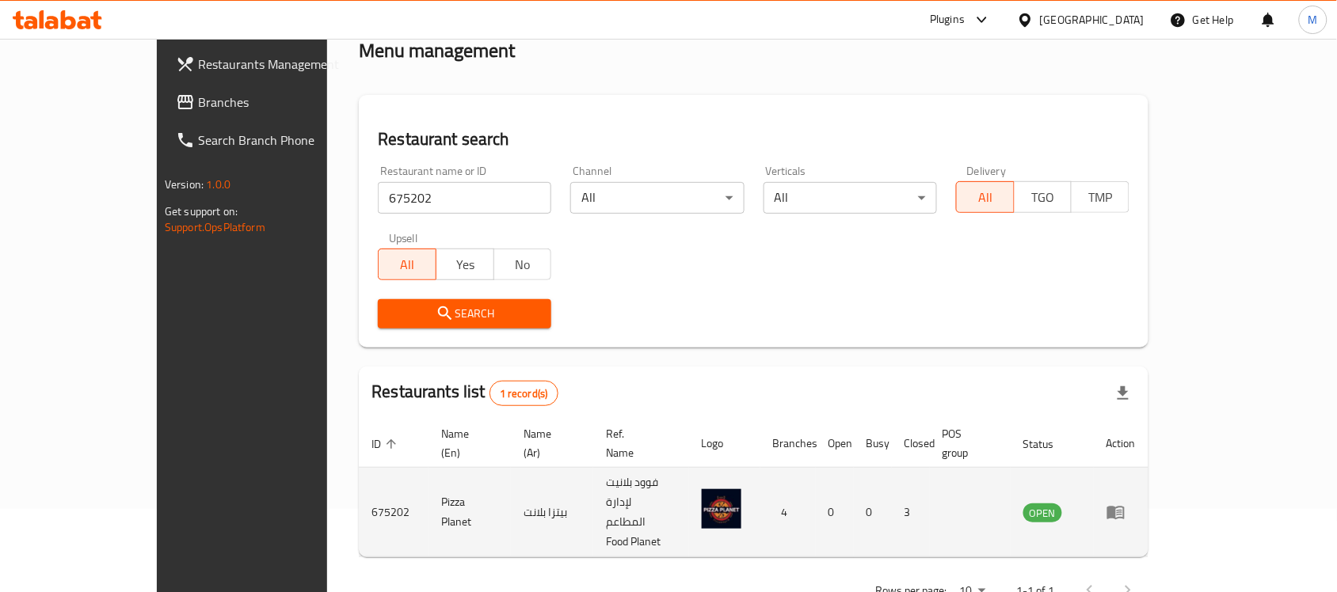
click at [428, 481] on td "Pizza Planet" at bounding box center [469, 512] width 82 height 89
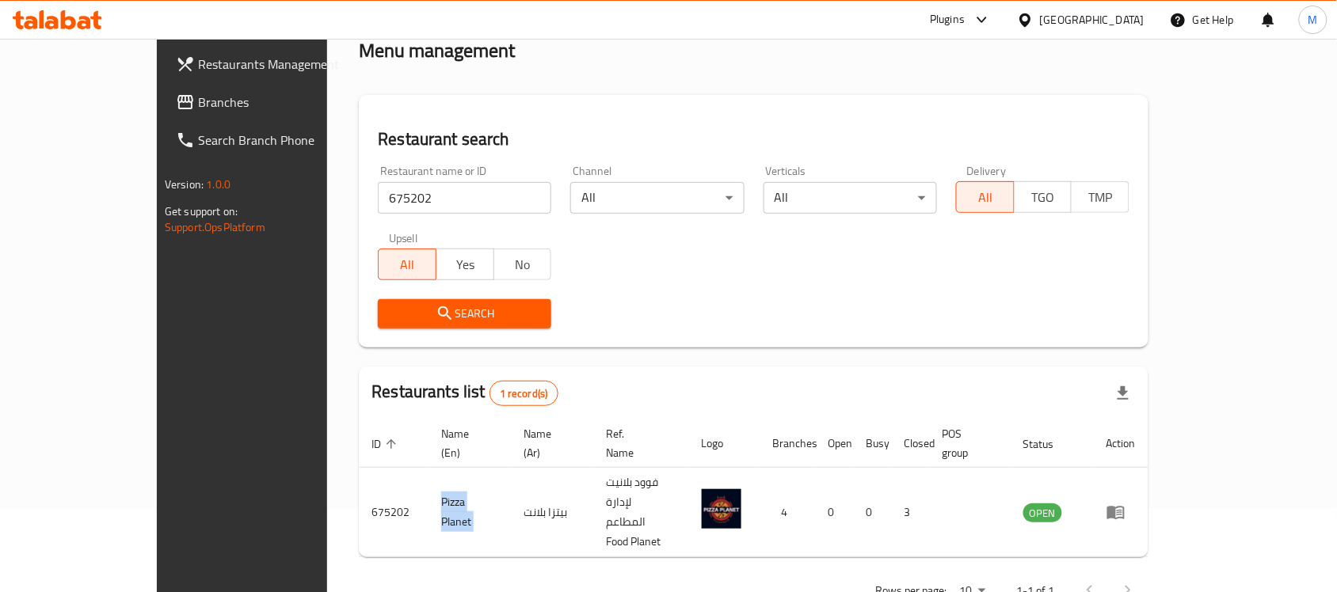
copy td "Pizza Planet"
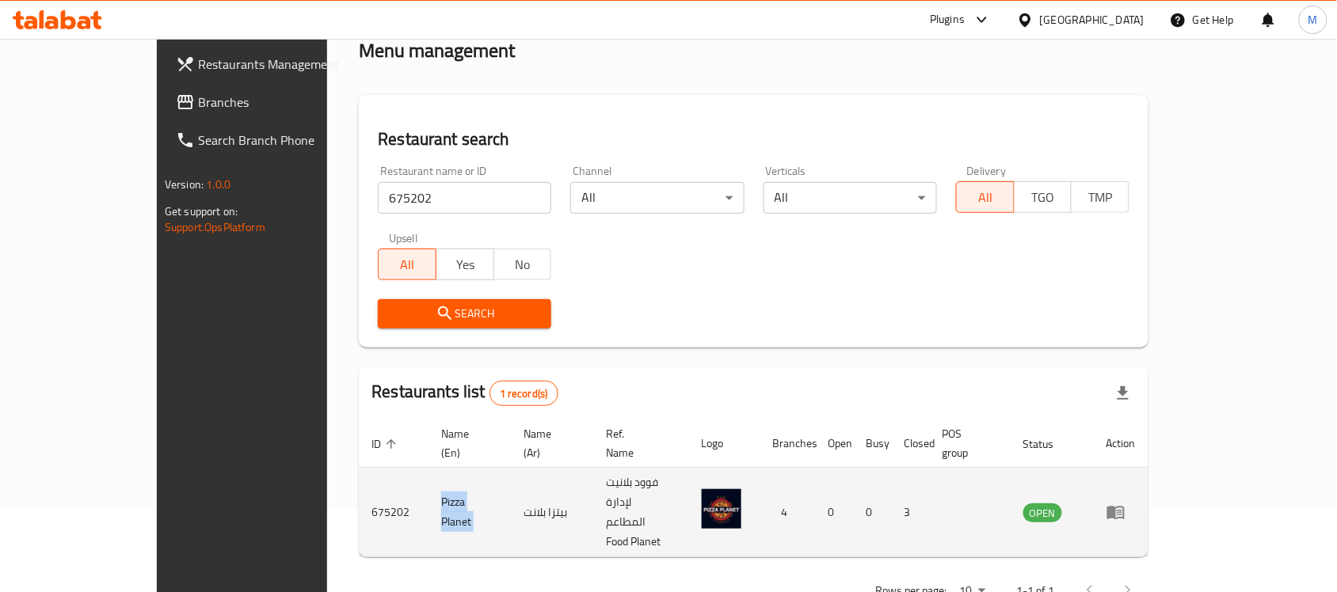
click at [1125, 503] on icon "enhanced table" at bounding box center [1115, 512] width 19 height 19
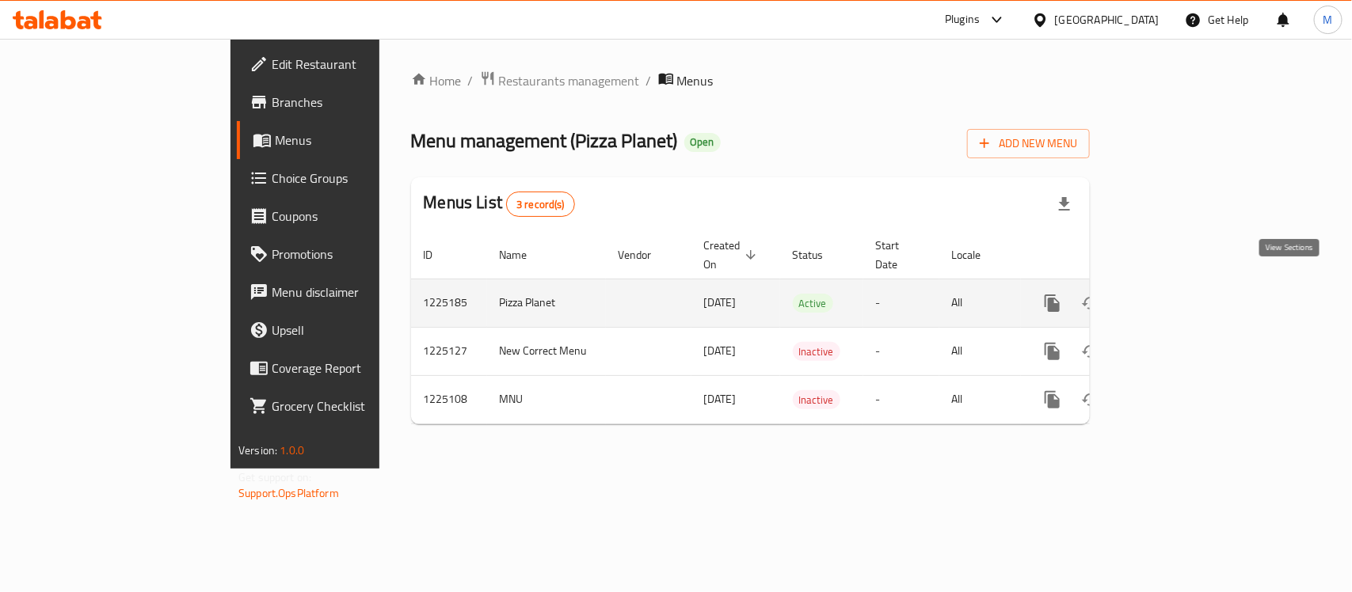
click at [1176, 294] on icon "enhanced table" at bounding box center [1166, 303] width 19 height 19
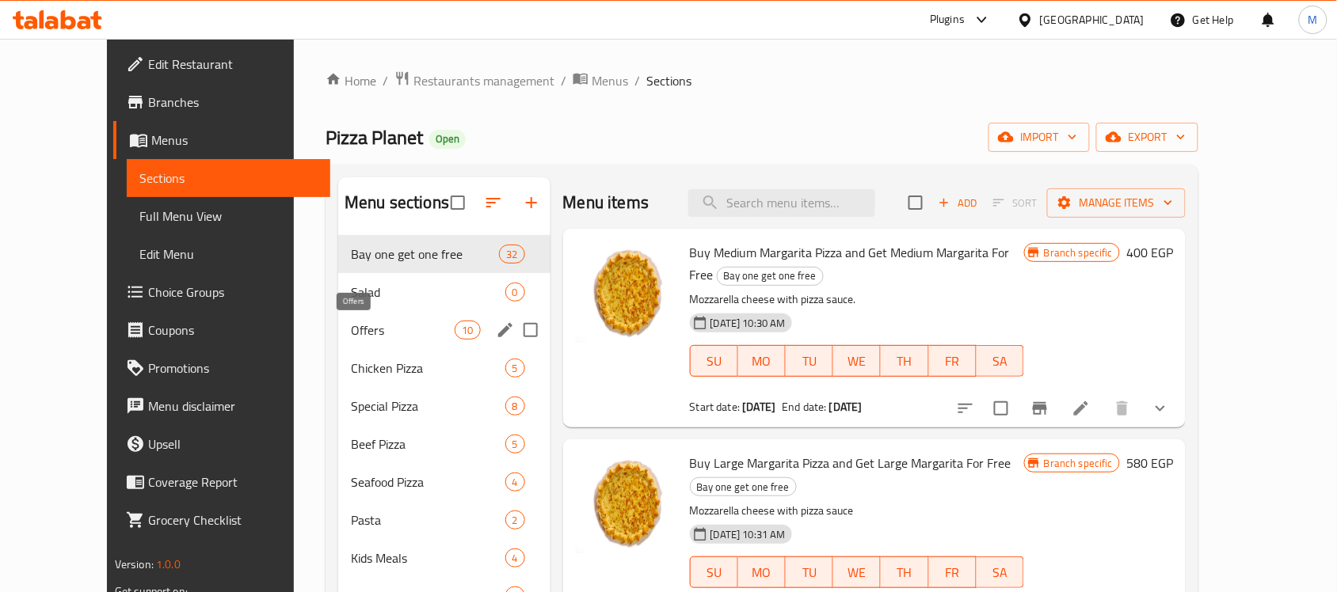
click at [351, 333] on span "Offers" at bounding box center [403, 330] width 104 height 19
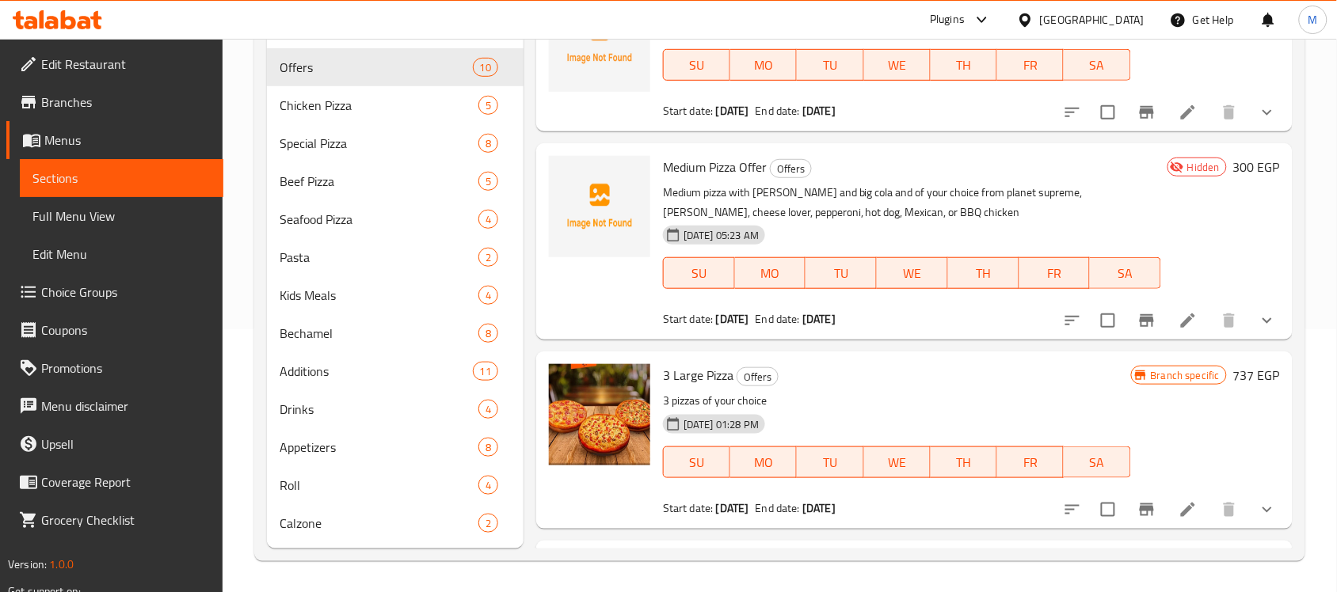
scroll to position [78, 0]
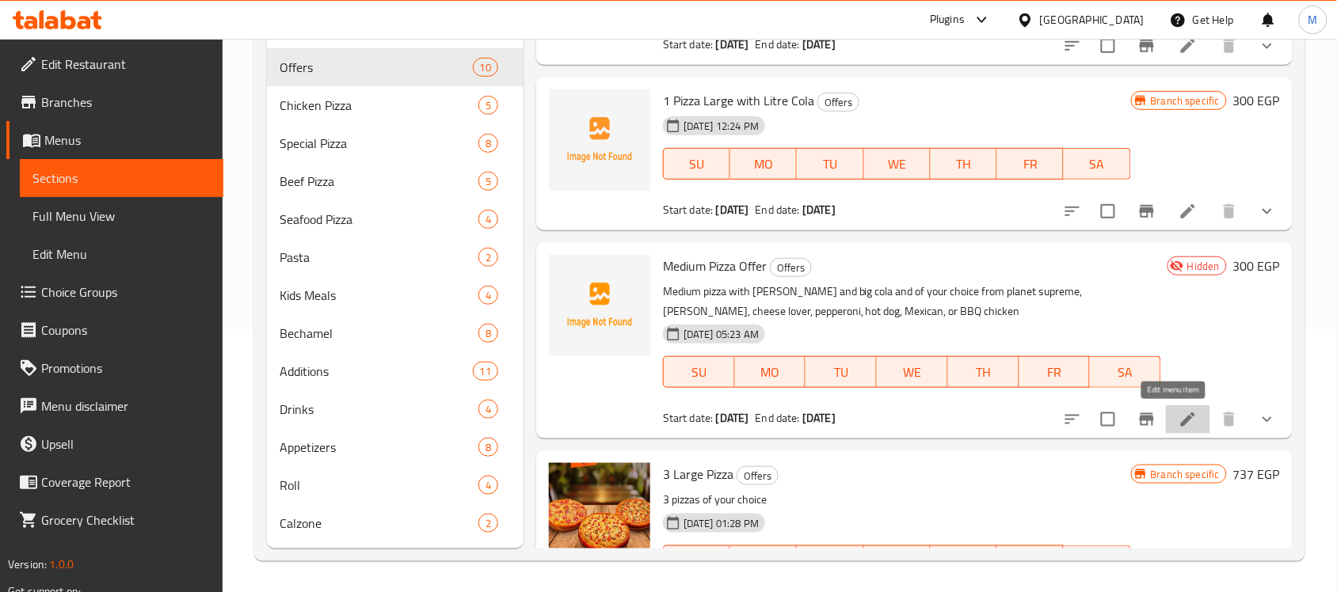
click at [1178, 421] on icon at bounding box center [1187, 419] width 19 height 19
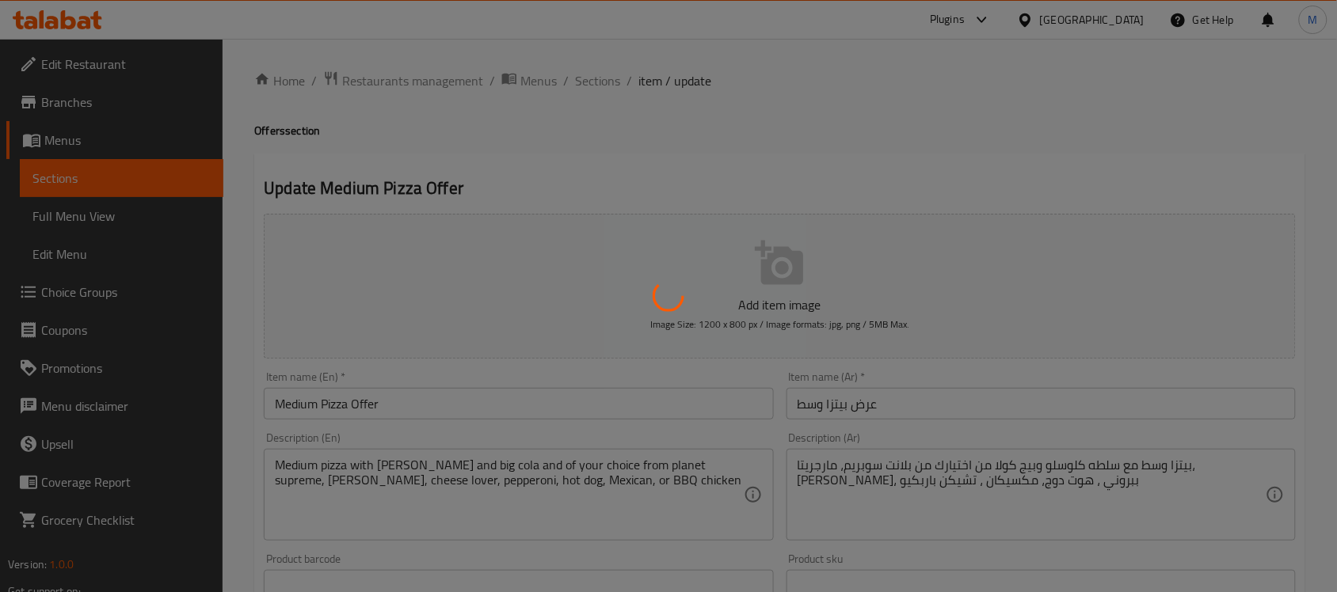
type input "اختيارك من البيتزا:"
type input "1"
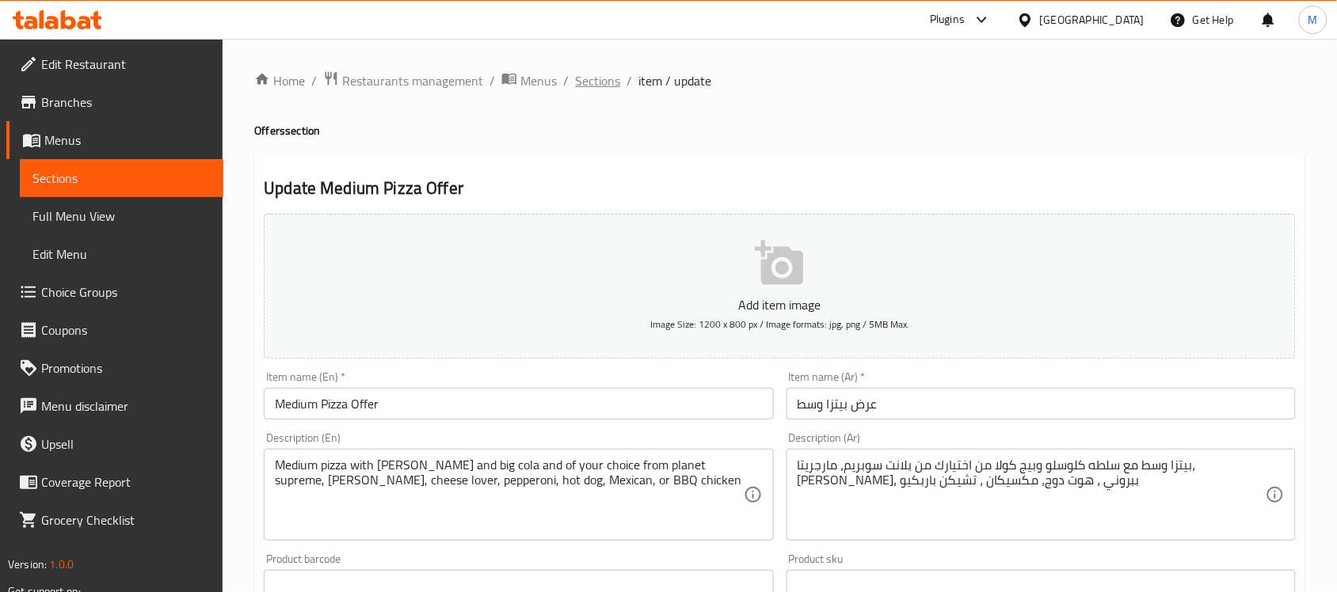
click at [592, 85] on span "Sections" at bounding box center [597, 80] width 45 height 19
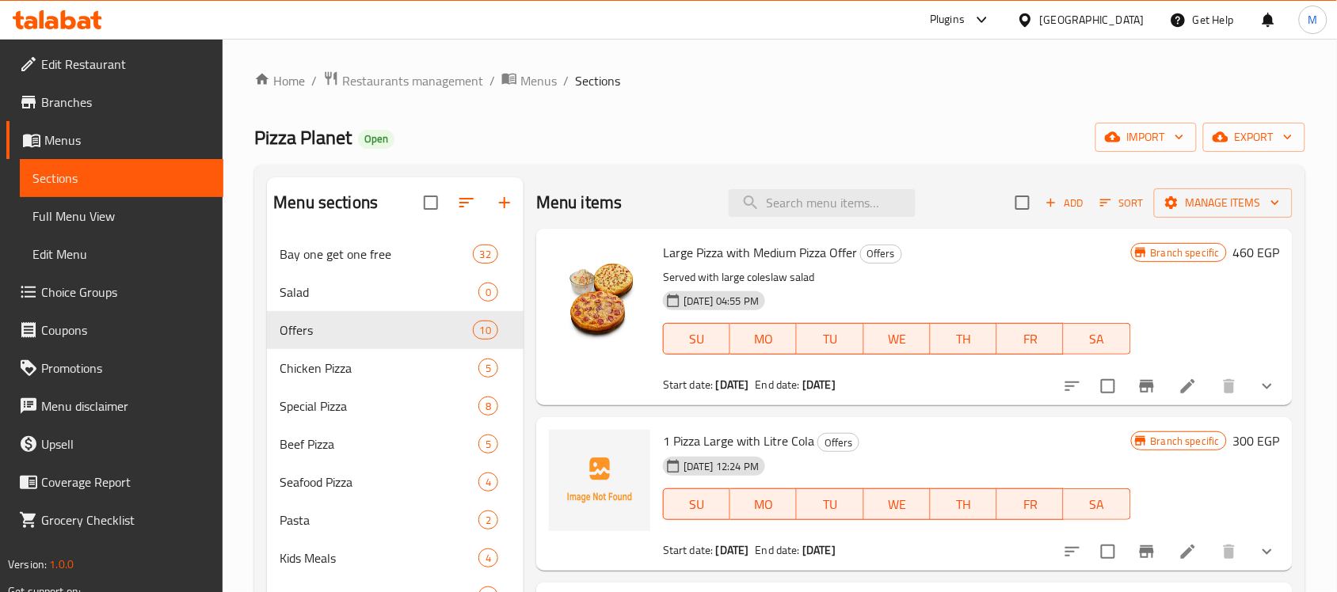
click at [116, 105] on span "Branches" at bounding box center [125, 102] width 169 height 19
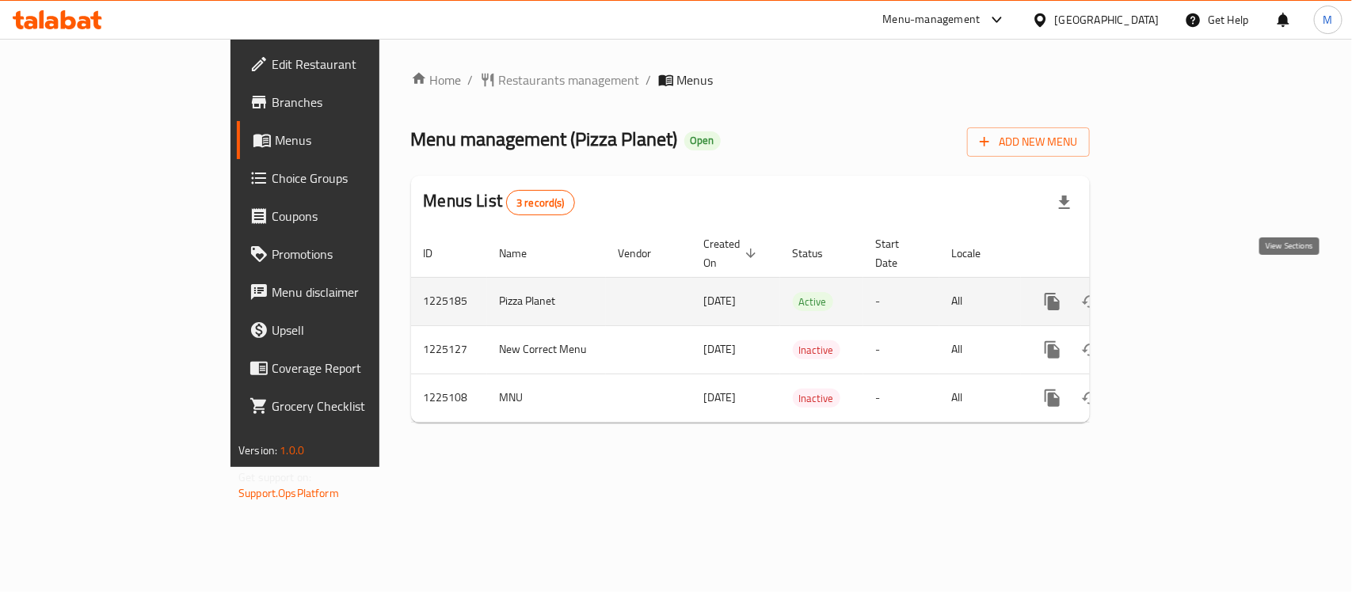
click at [1173, 295] on icon "enhanced table" at bounding box center [1166, 302] width 14 height 14
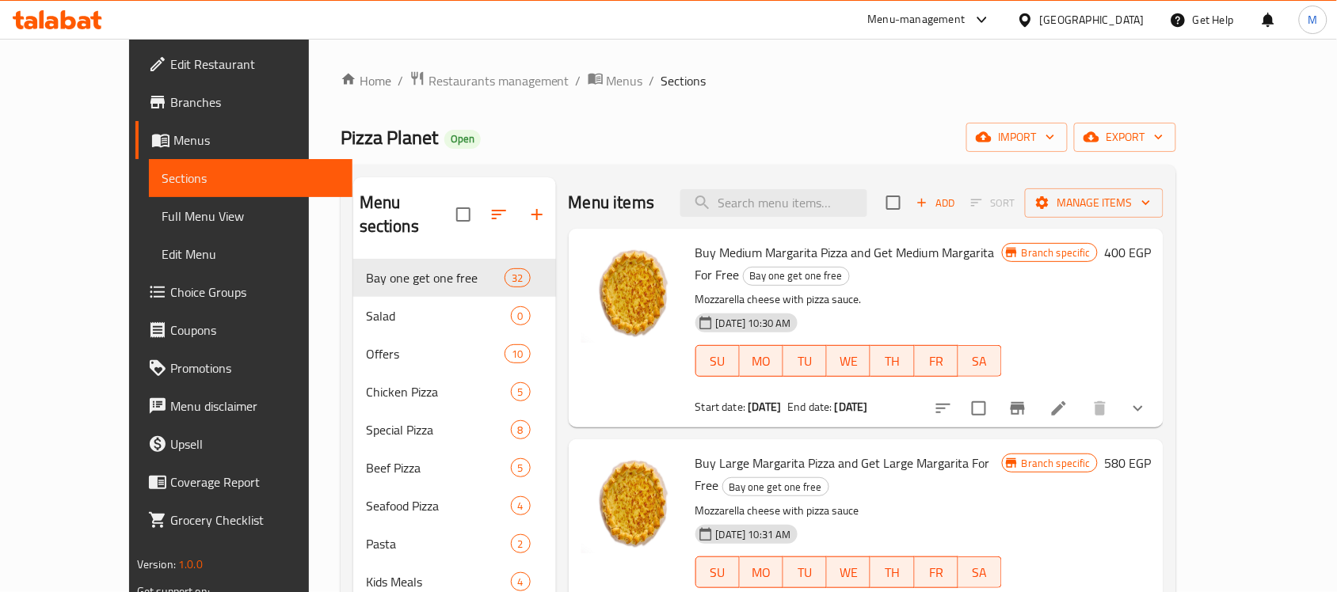
click at [162, 215] on span "Full Menu View" at bounding box center [251, 216] width 178 height 19
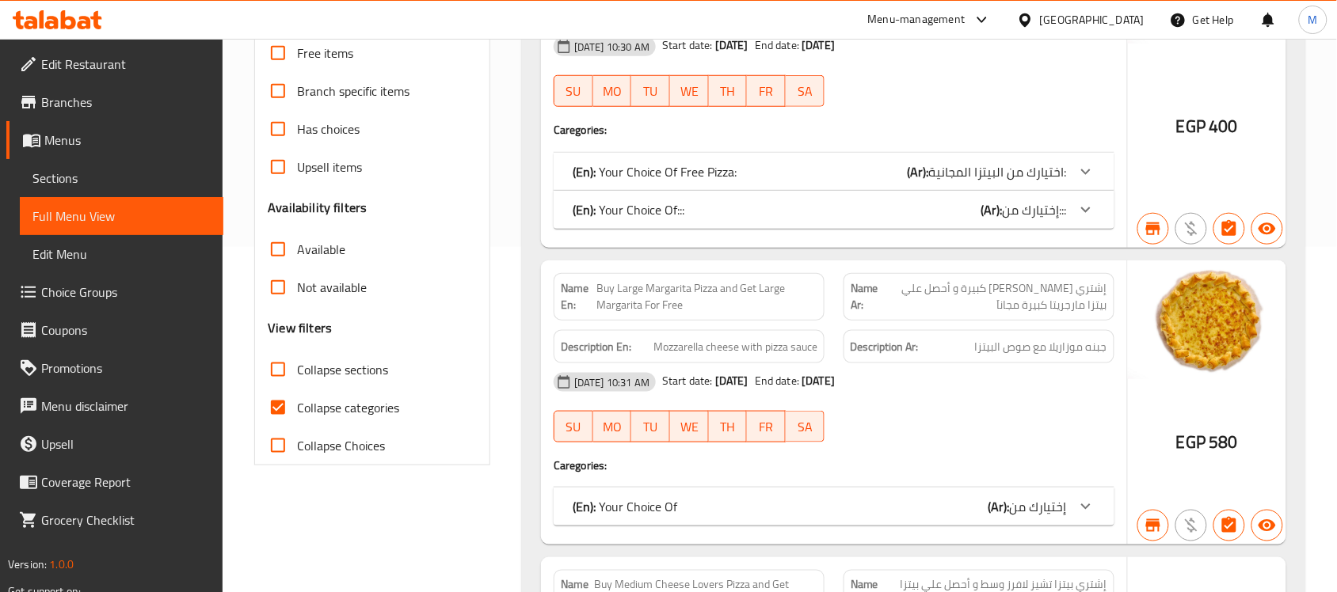
scroll to position [495, 0]
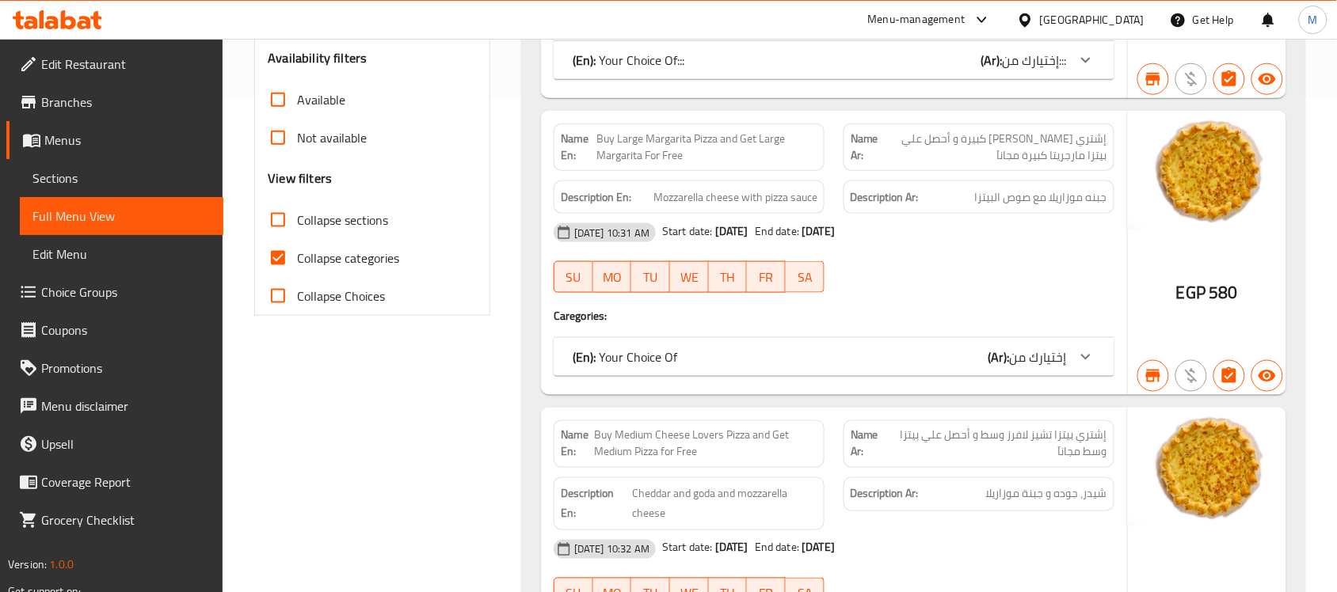
drag, startPoint x: 273, startPoint y: 219, endPoint x: 371, endPoint y: 374, distance: 183.2
click at [274, 219] on input "Collapse sections" at bounding box center [278, 220] width 38 height 38
checkbox input "true"
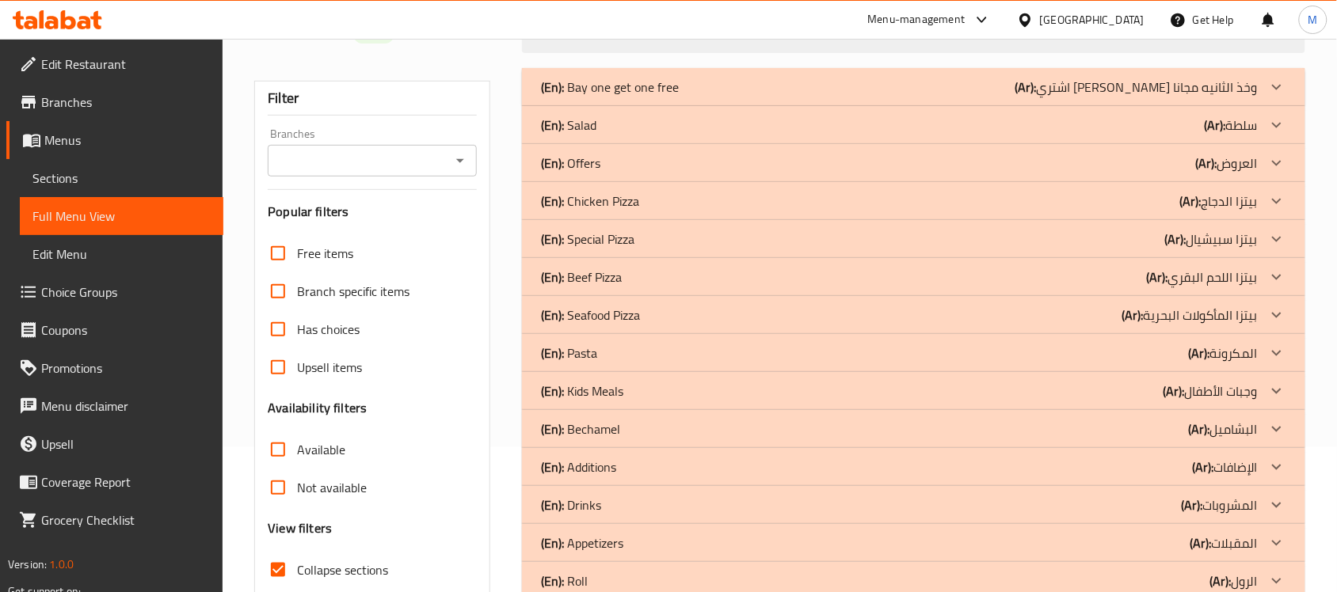
scroll to position [0, 0]
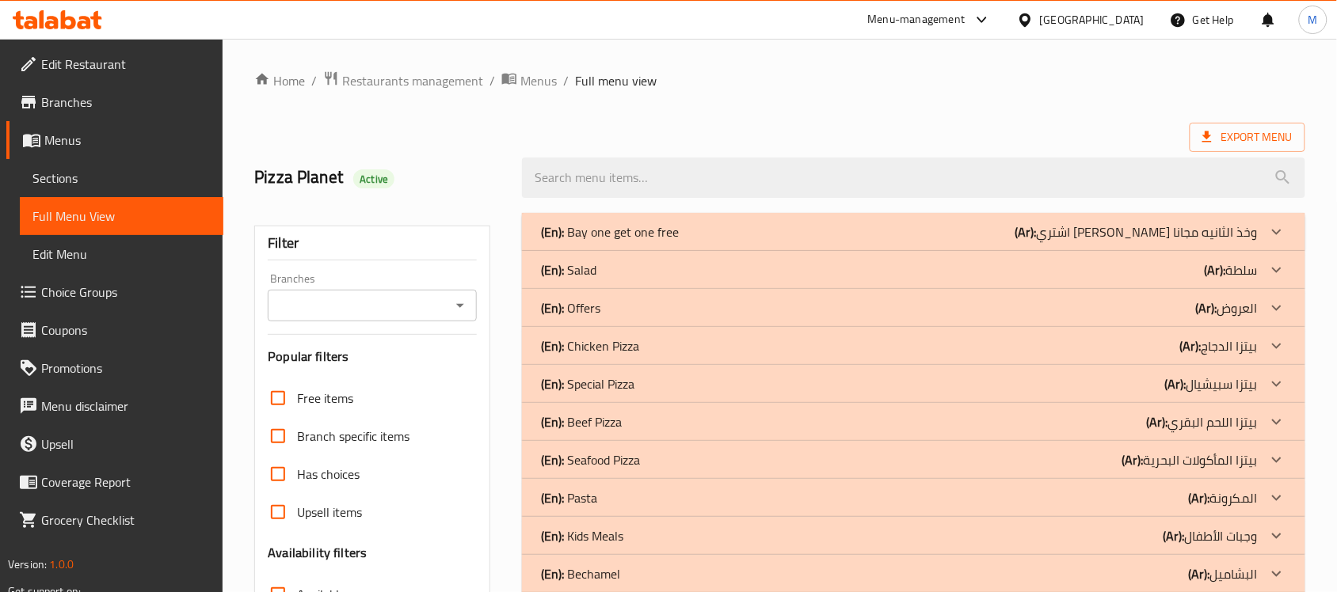
click at [1256, 306] on p "(Ar): العروض" at bounding box center [1227, 308] width 62 height 19
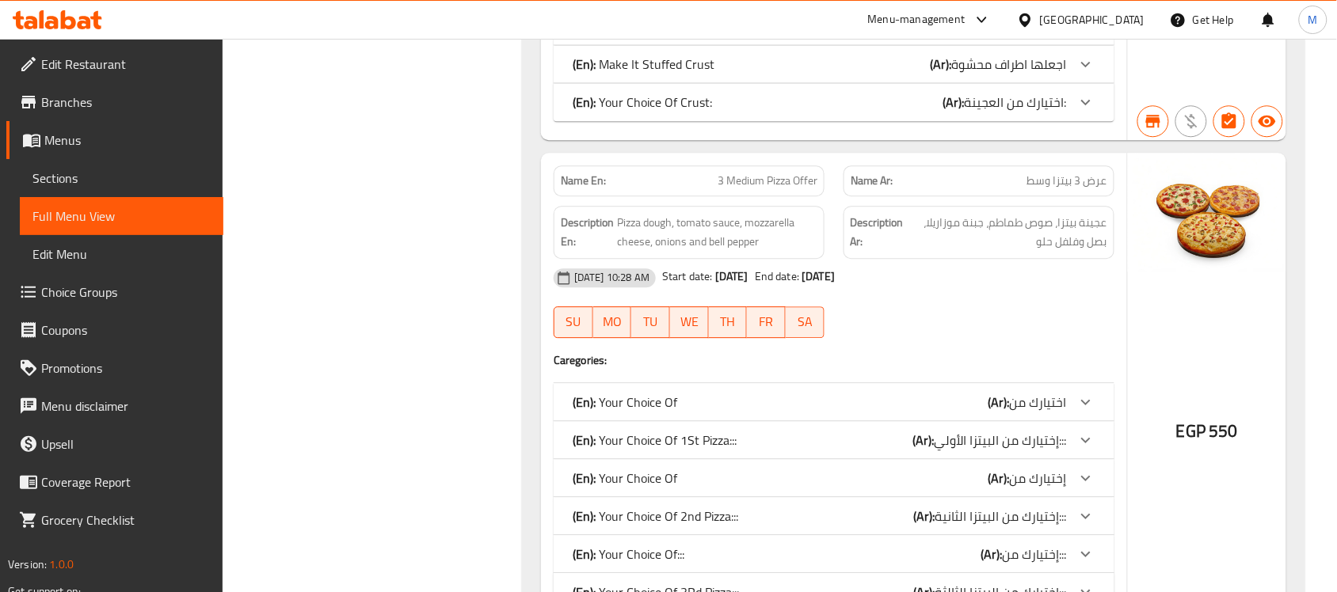
scroll to position [2870, 0]
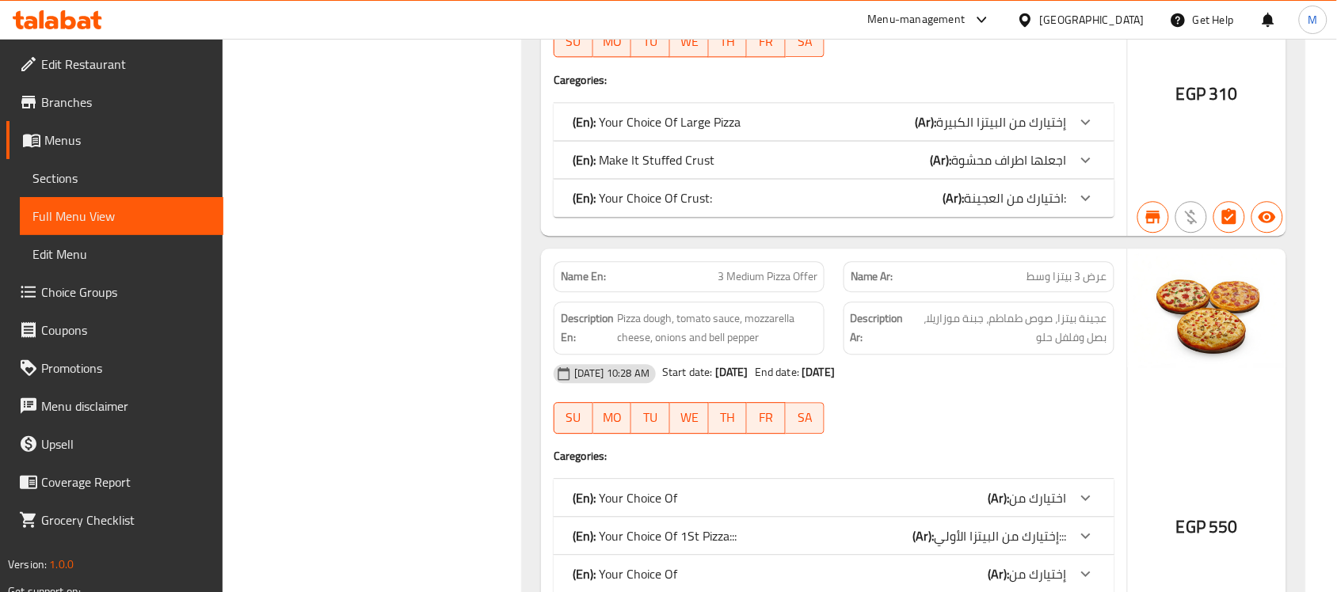
click at [74, 135] on span "Menus" at bounding box center [127, 140] width 166 height 19
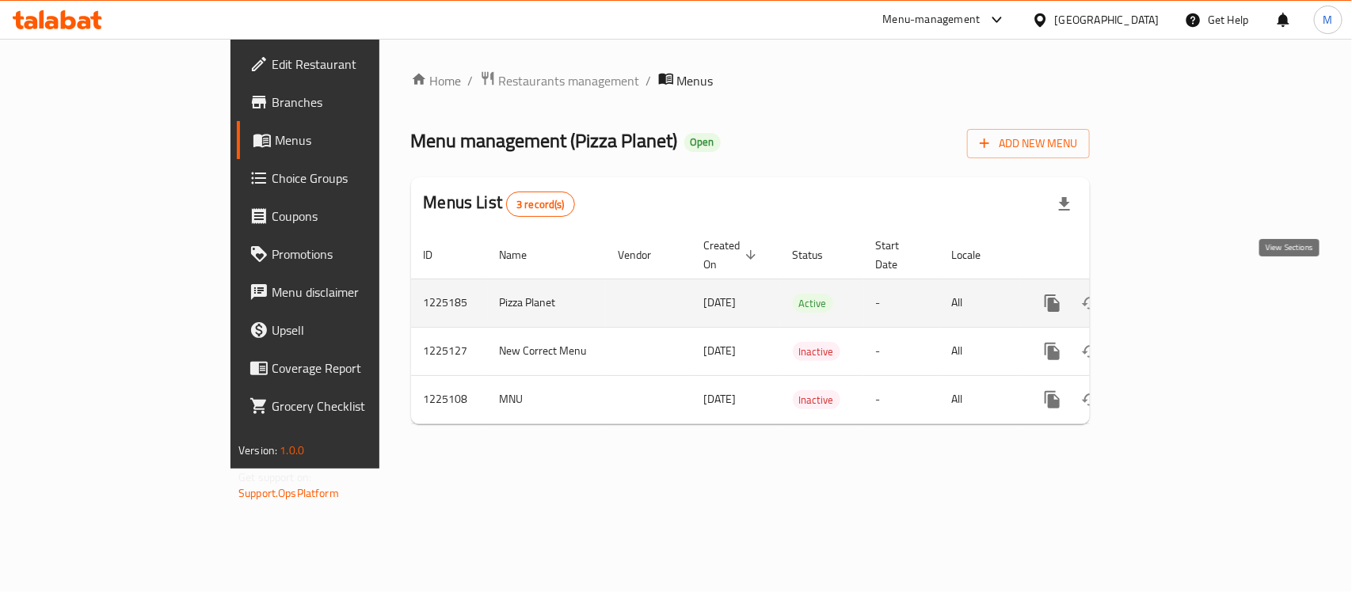
click at [1176, 294] on icon "enhanced table" at bounding box center [1166, 303] width 19 height 19
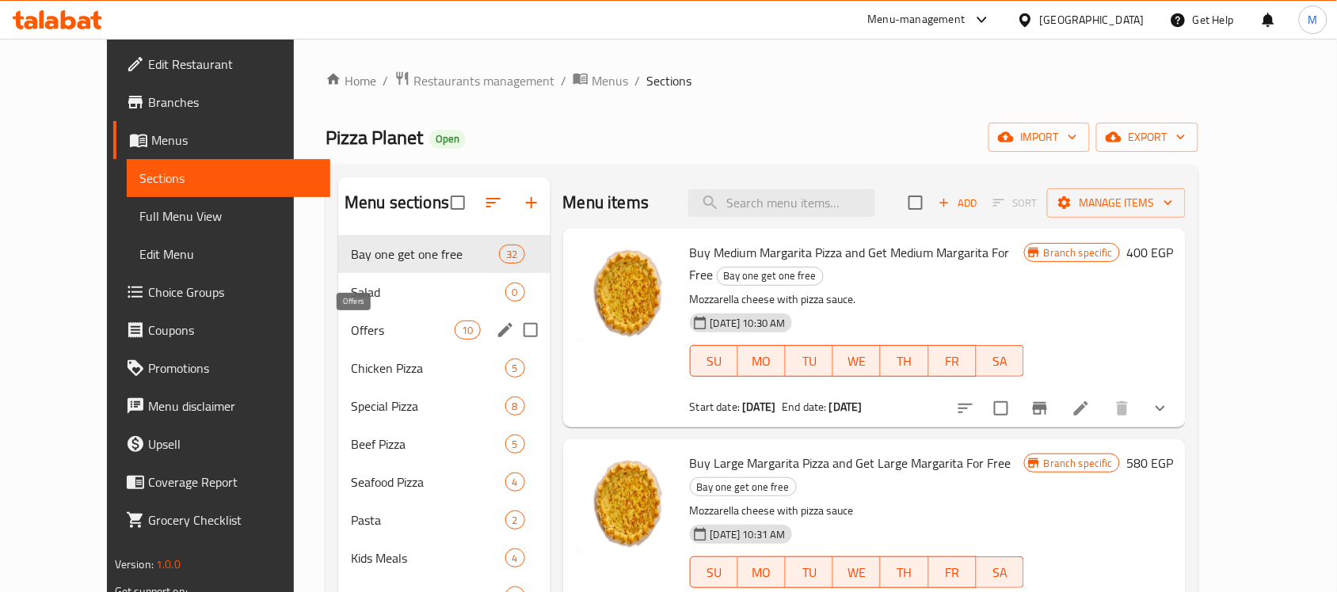
click at [351, 337] on span "Offers" at bounding box center [403, 330] width 104 height 19
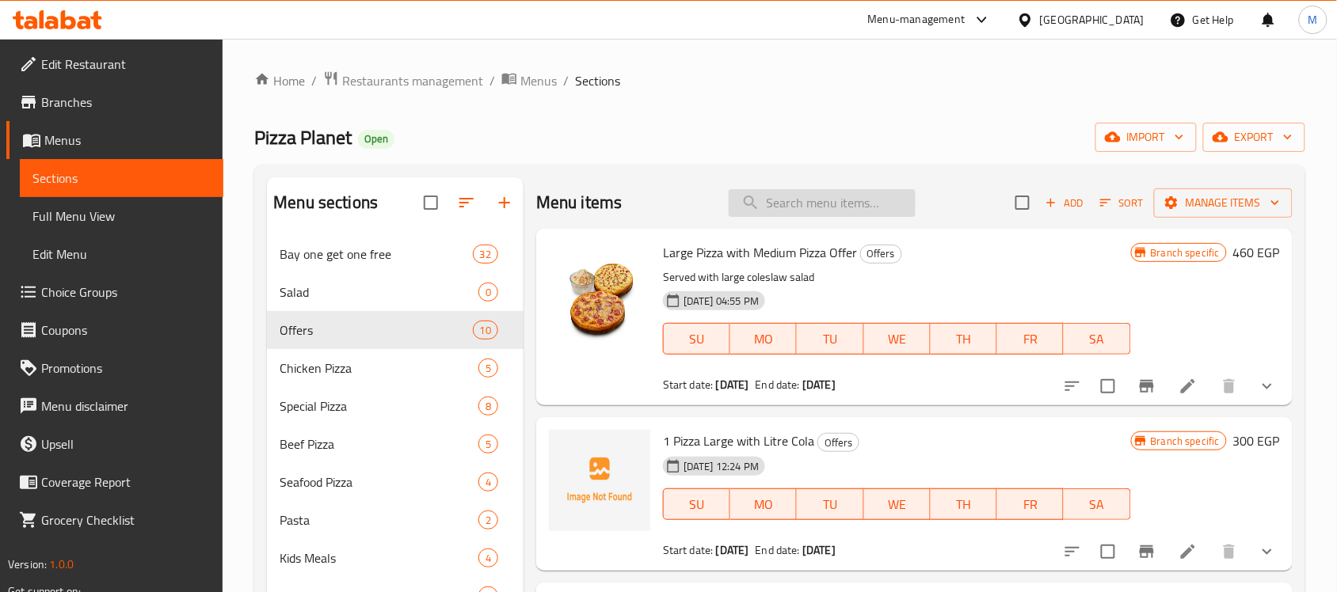
click at [831, 194] on input "search" at bounding box center [821, 203] width 187 height 28
paste input "3 Medium Pizza Offer"
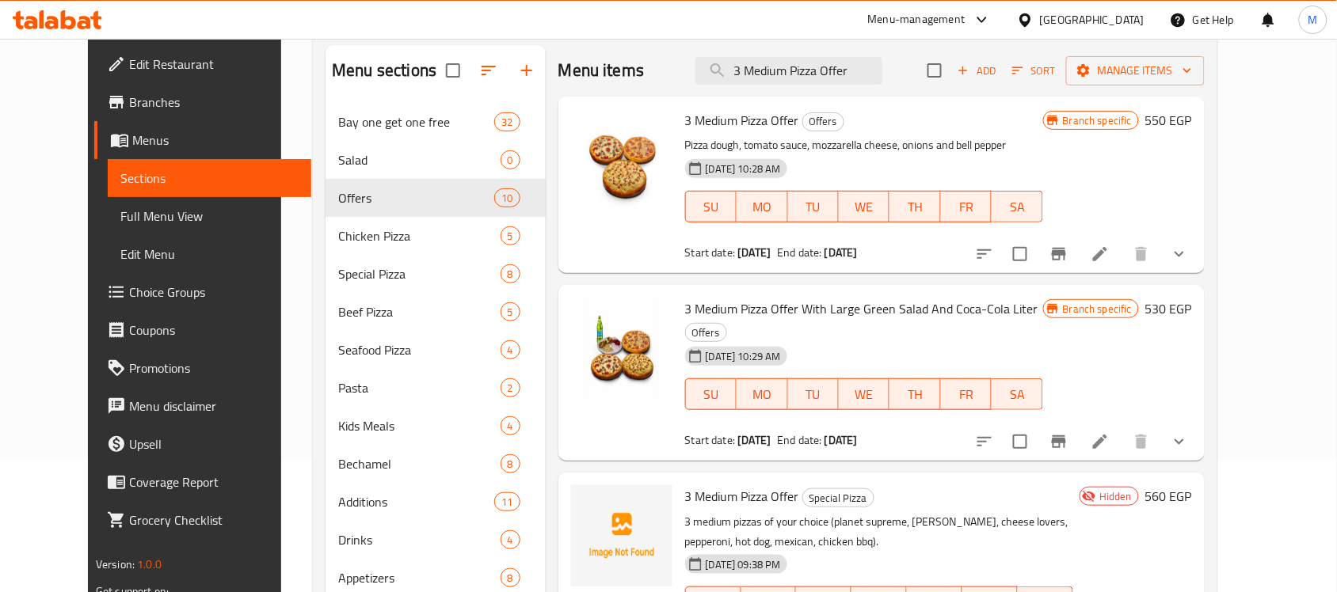
scroll to position [164, 0]
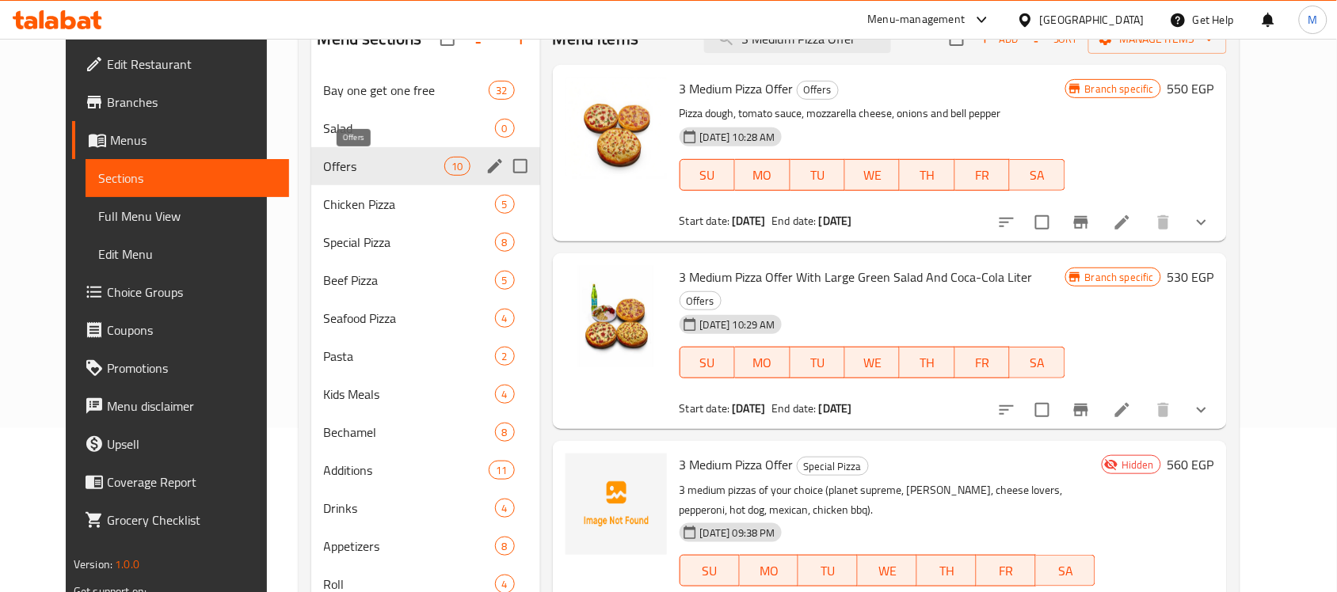
type input "3 Medium Pizza Offer"
click at [340, 160] on span "Offers" at bounding box center [384, 166] width 121 height 19
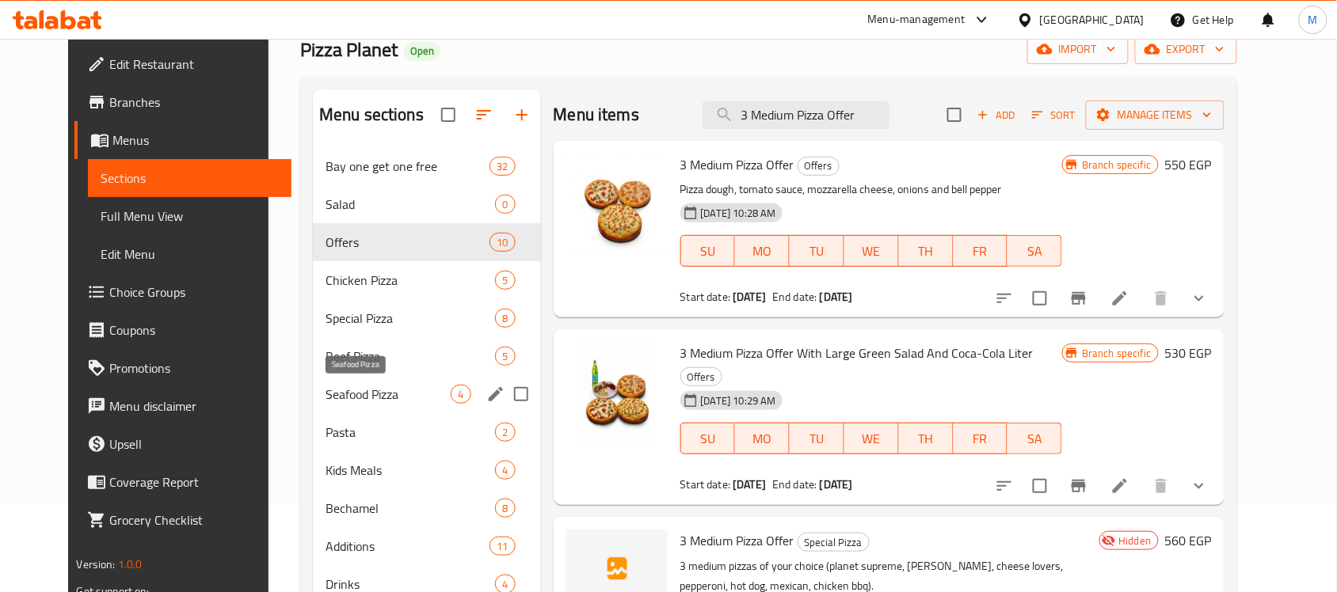
scroll to position [198, 0]
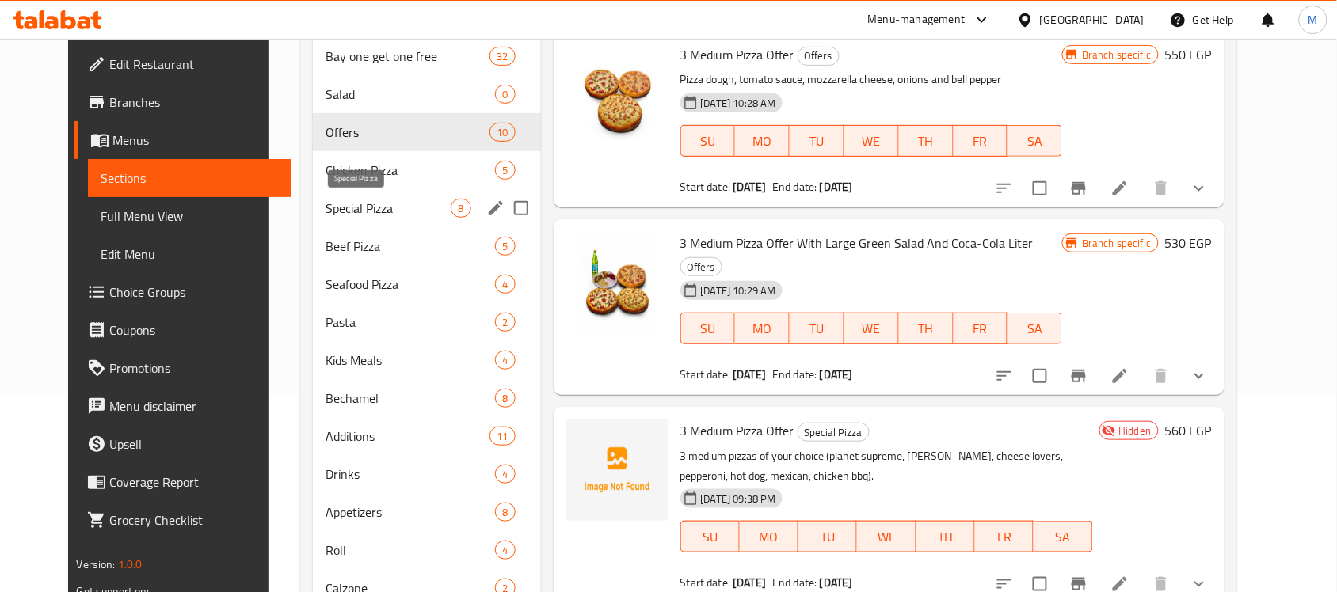
click at [347, 207] on span "Special Pizza" at bounding box center [387, 208] width 125 height 19
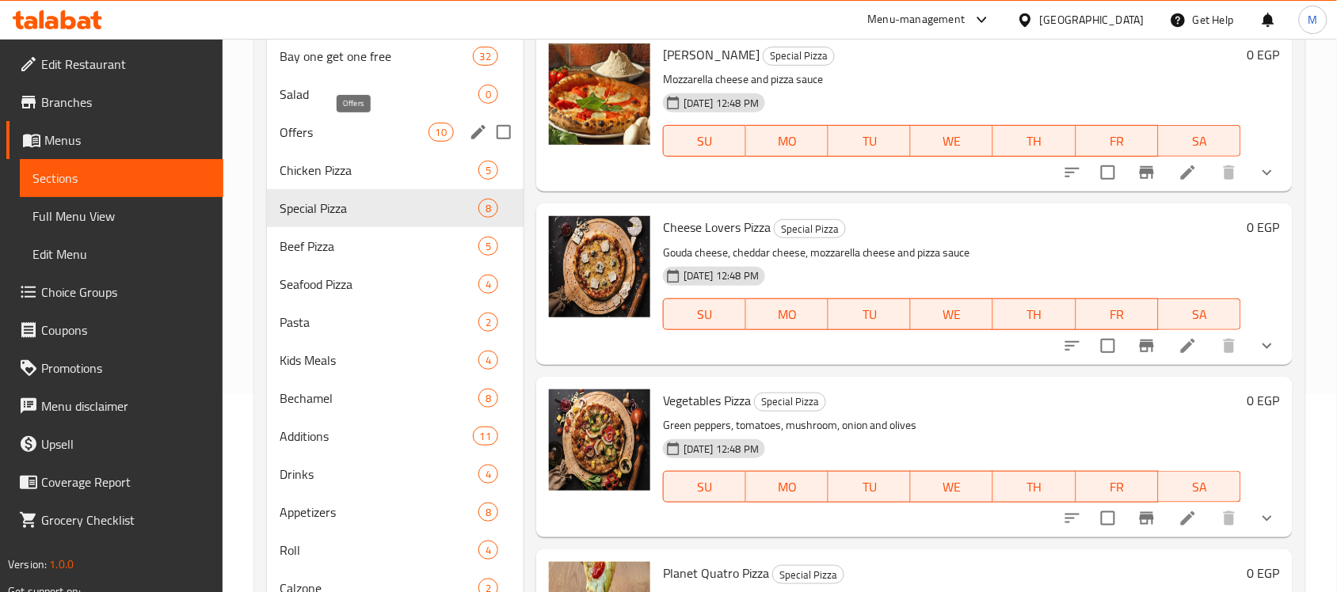
click at [360, 129] on span "Offers" at bounding box center [354, 132] width 148 height 19
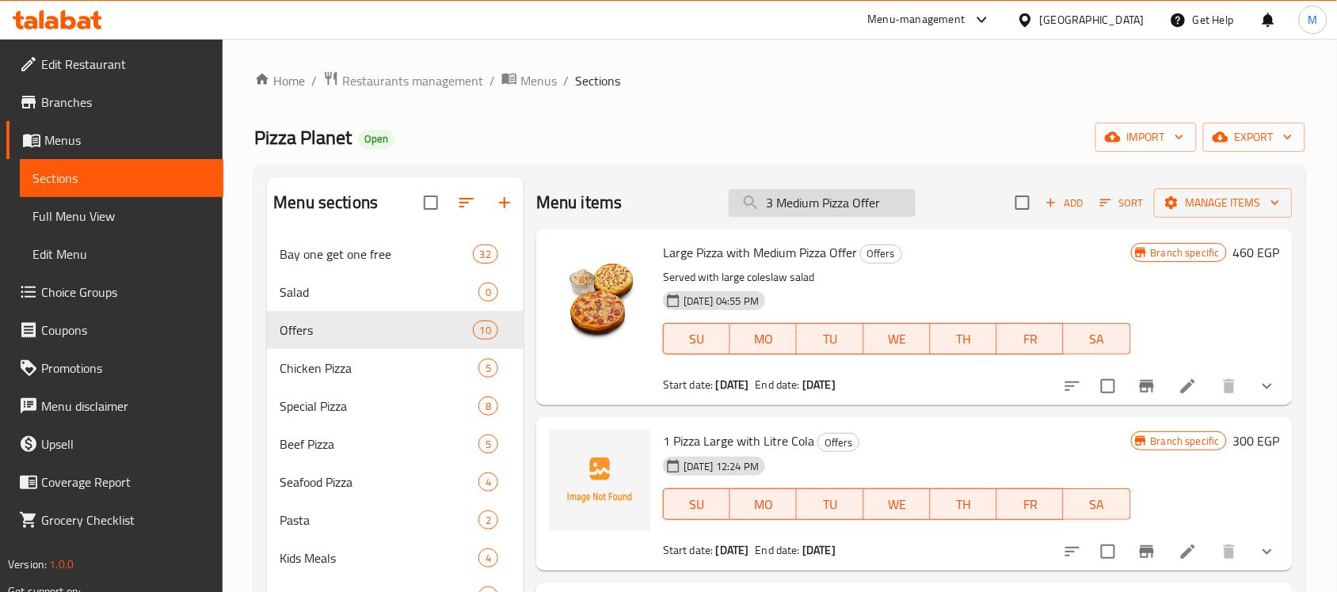
click at [760, 196] on input "3 Medium Pizza Offer" at bounding box center [821, 203] width 187 height 28
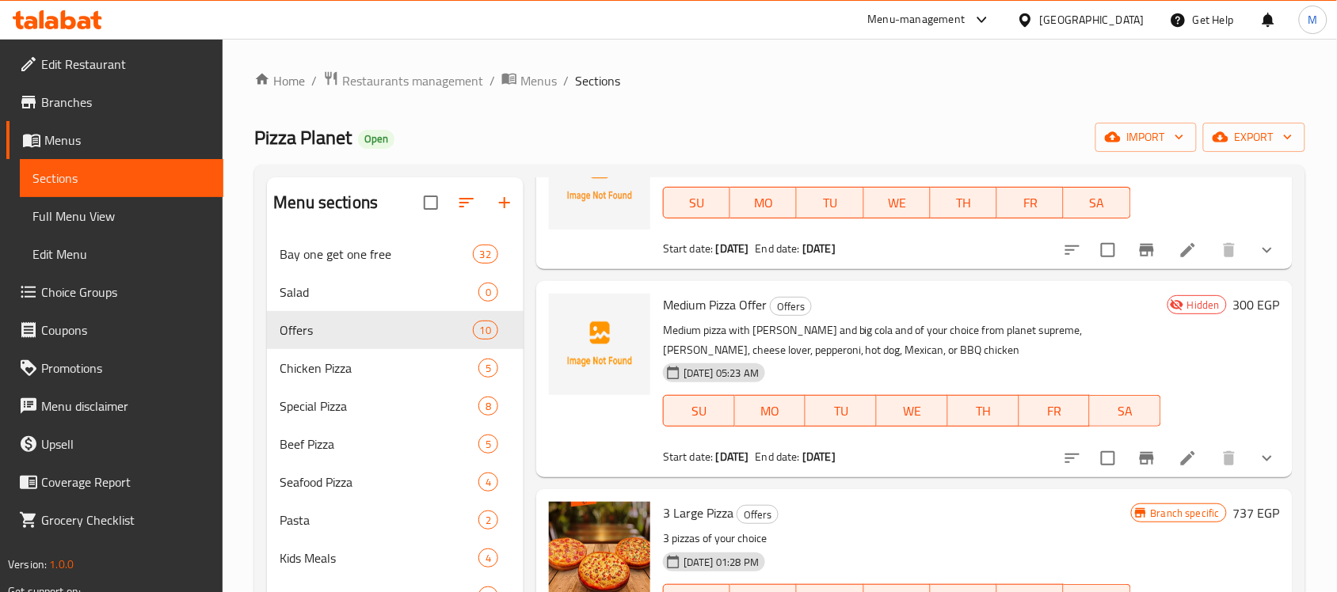
scroll to position [297, 0]
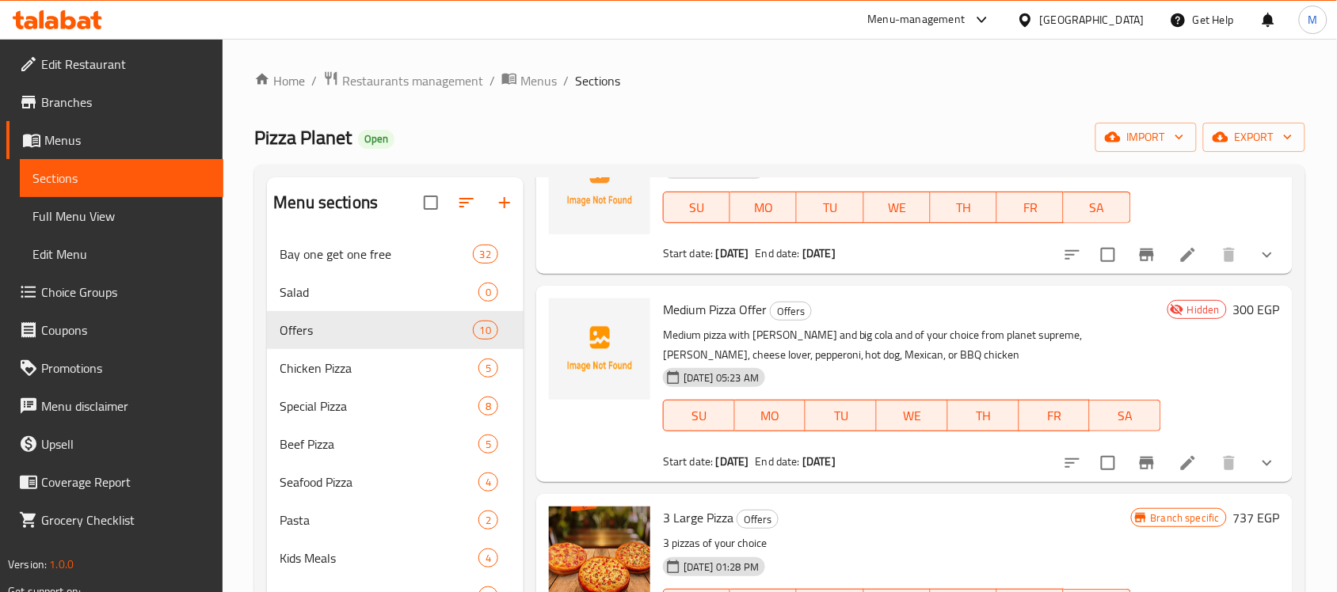
click at [1091, 466] on input "checkbox" at bounding box center [1107, 463] width 33 height 33
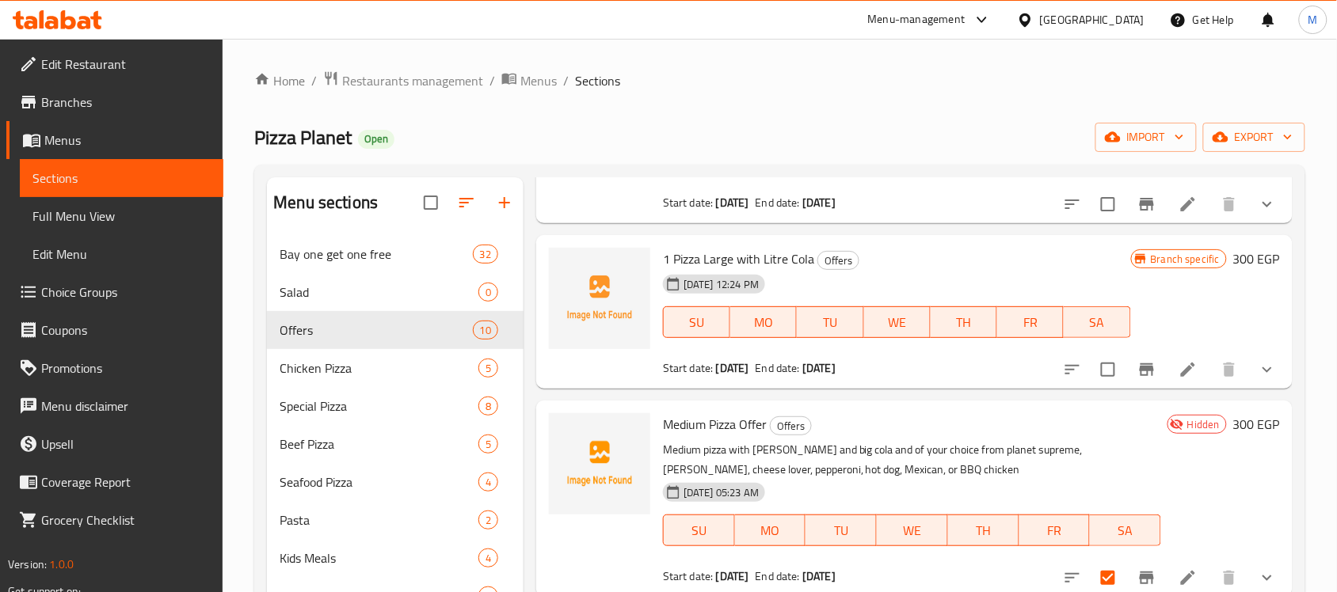
scroll to position [0, 0]
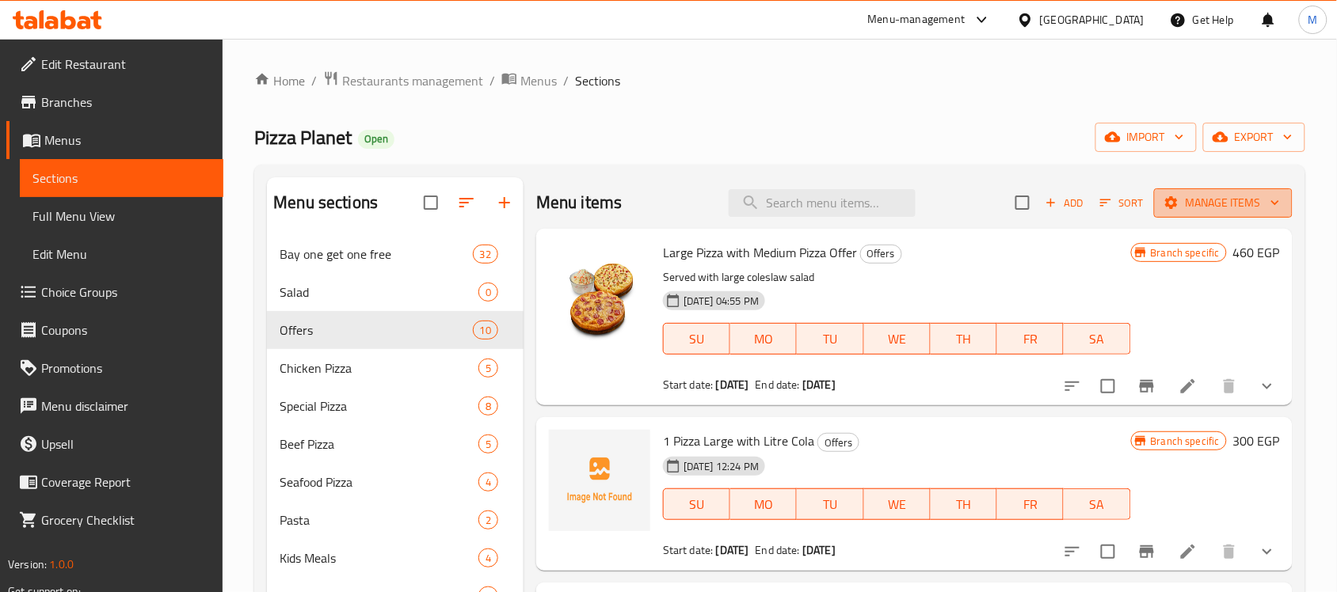
click at [1205, 207] on span "Manage items" at bounding box center [1222, 203] width 113 height 20
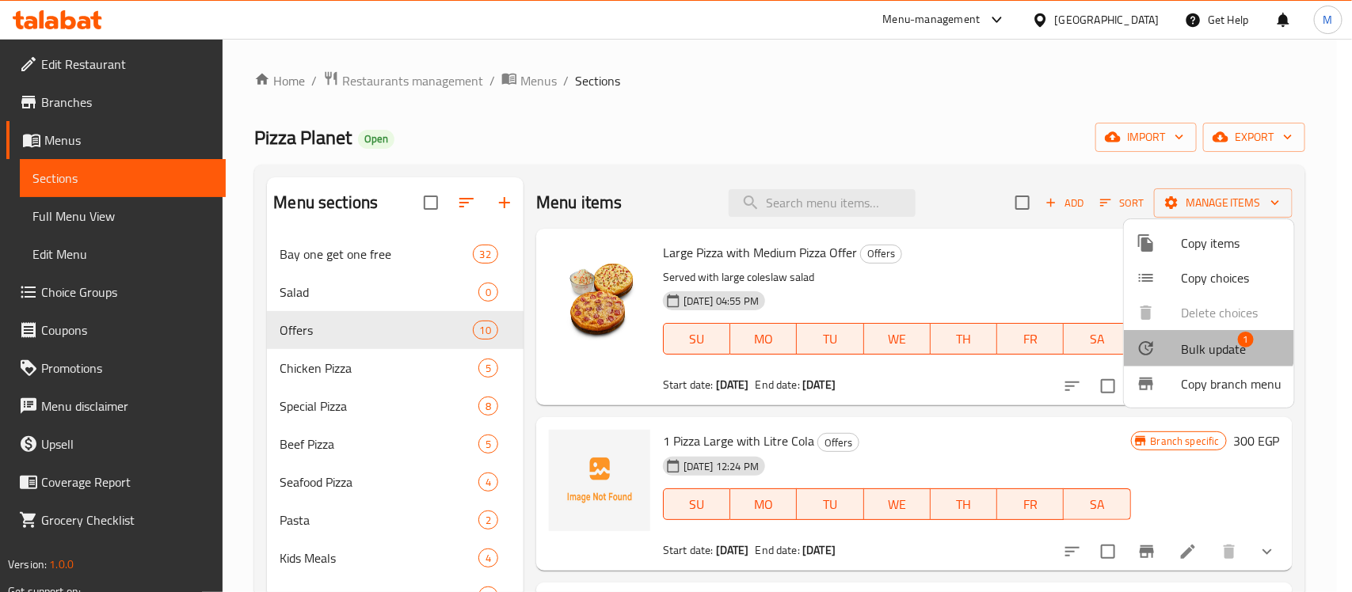
click at [1204, 341] on span "Bulk update" at bounding box center [1213, 349] width 65 height 19
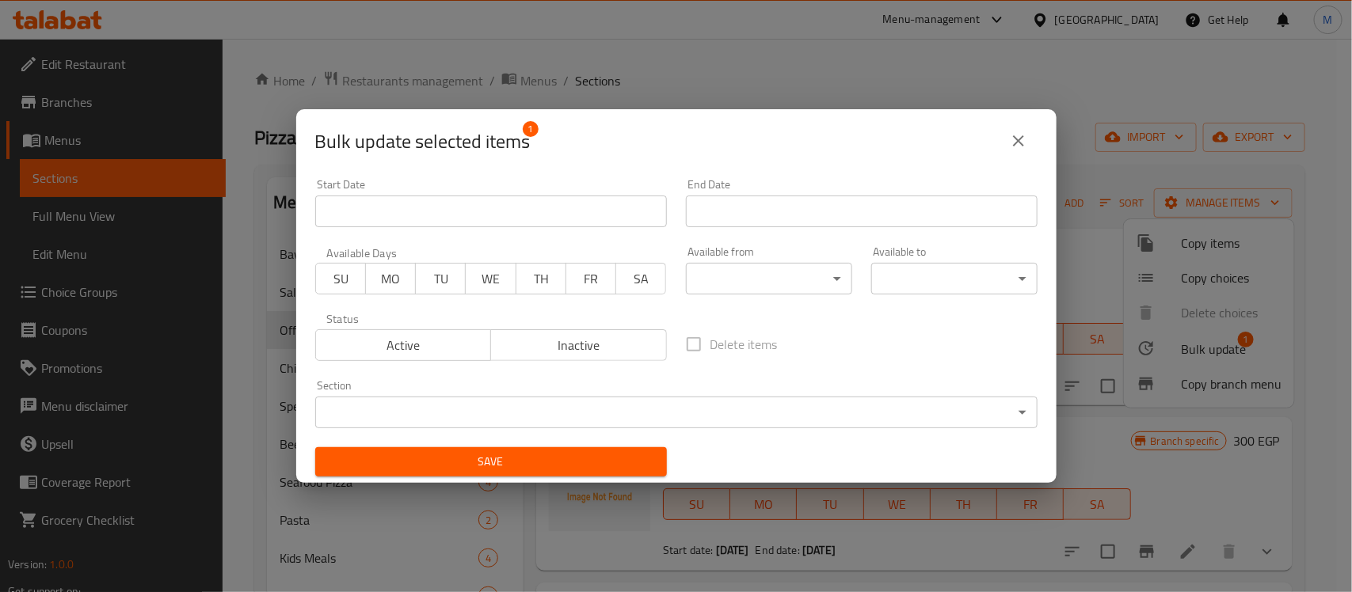
click at [404, 412] on body "​ Menu-management Egypt Get Help M Edit Restaurant Branches Menus Sections Full…" at bounding box center [676, 315] width 1352 height 553
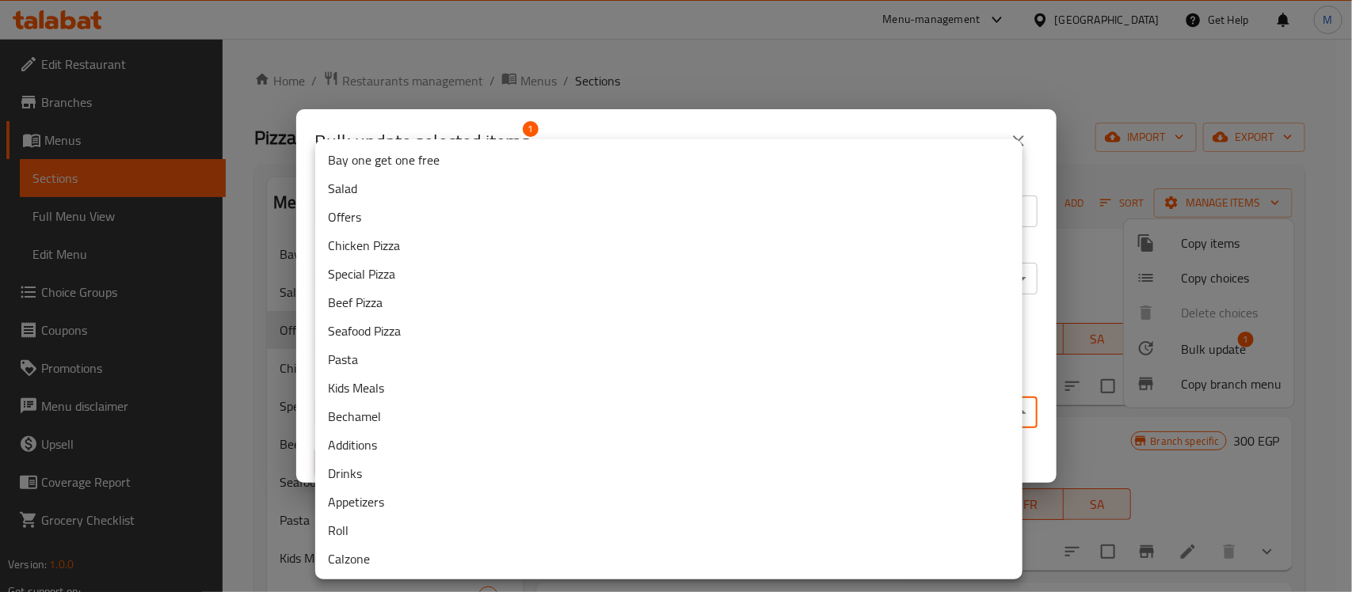
click at [390, 277] on li "Special Pizza" at bounding box center [668, 274] width 707 height 29
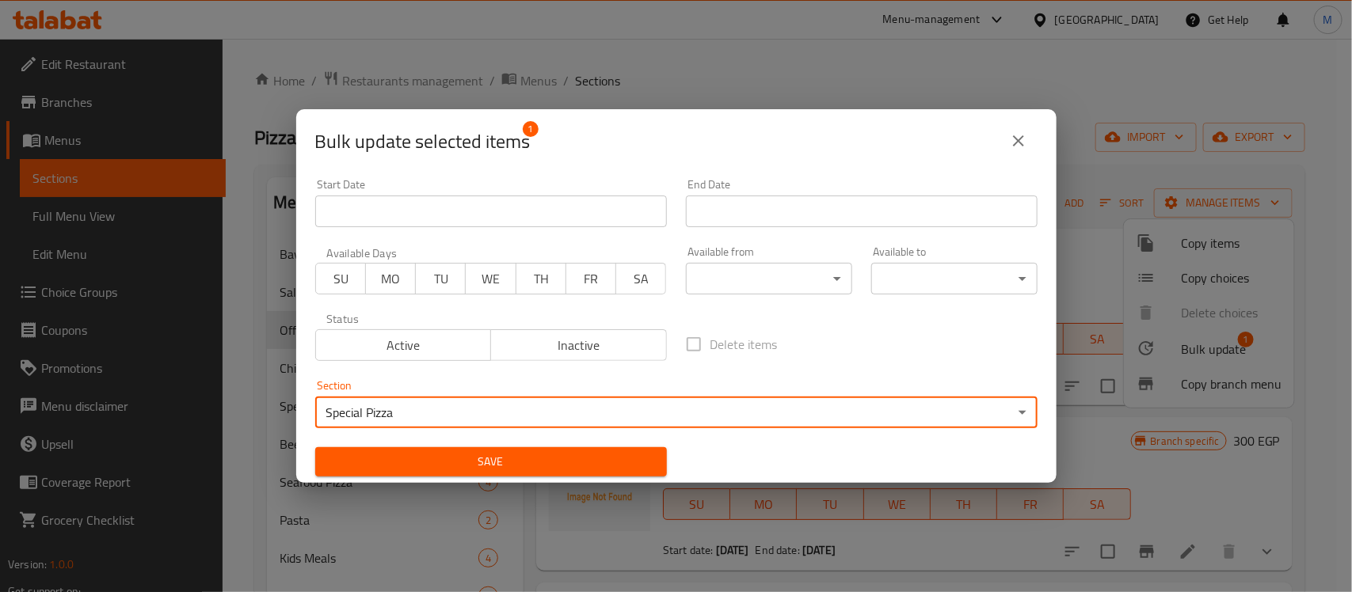
click at [446, 465] on span "Save" at bounding box center [491, 462] width 326 height 20
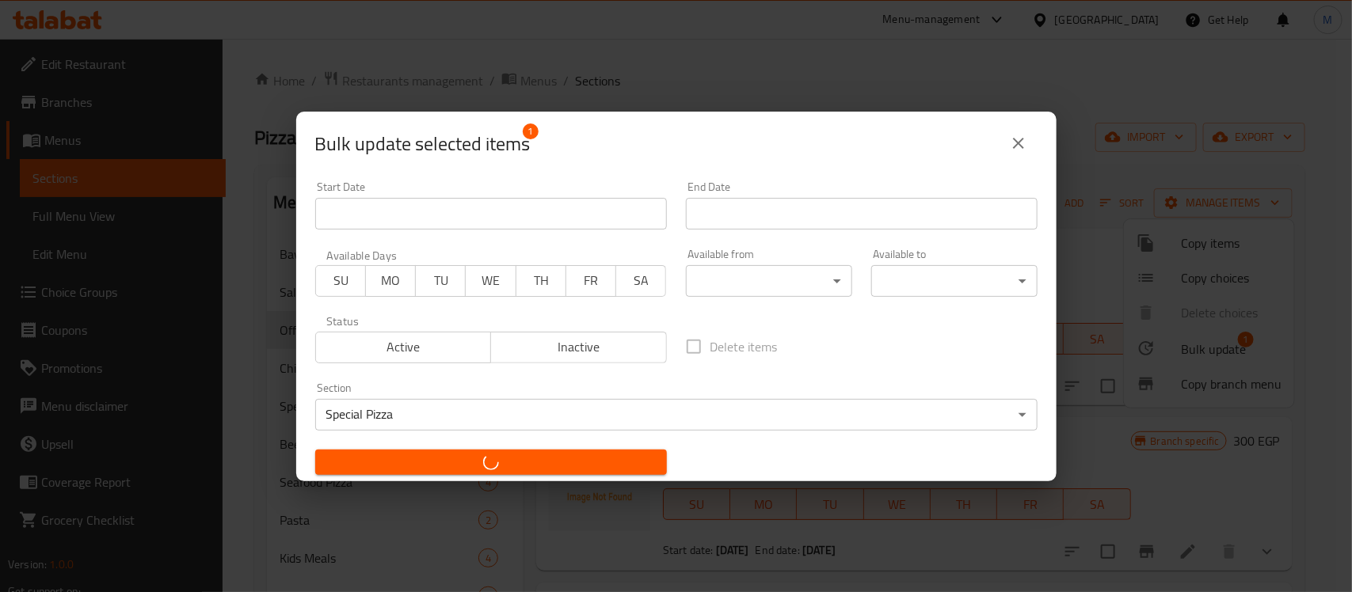
checkbox input "false"
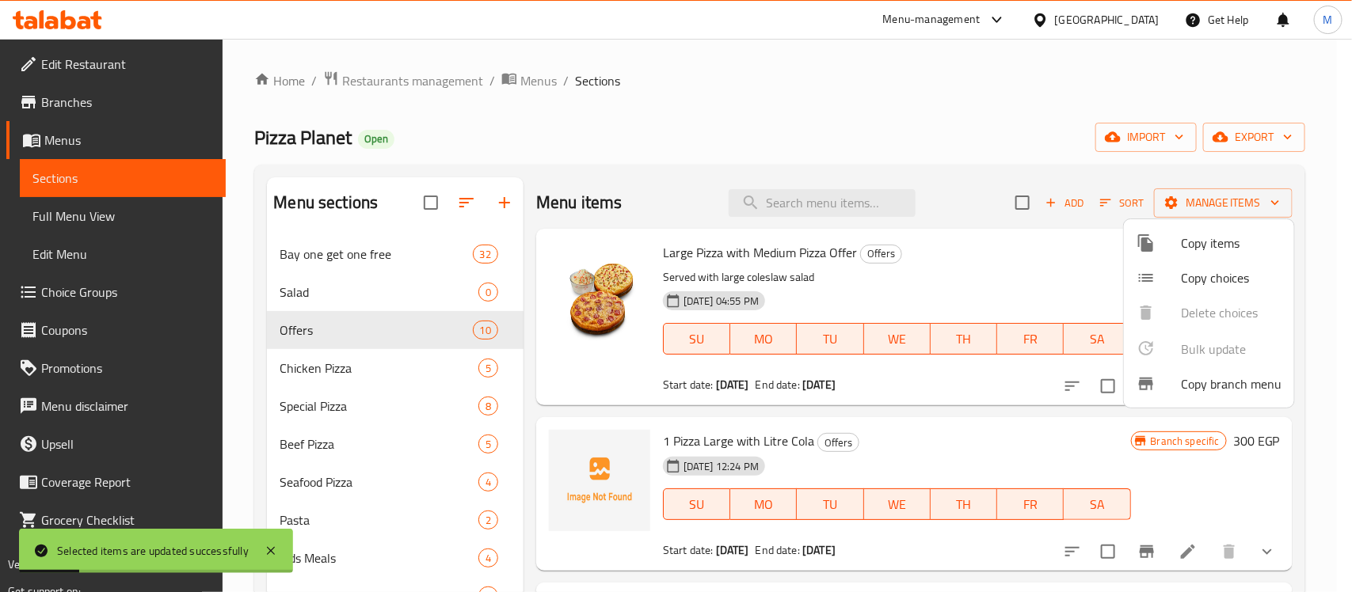
click at [74, 216] on div at bounding box center [676, 296] width 1352 height 592
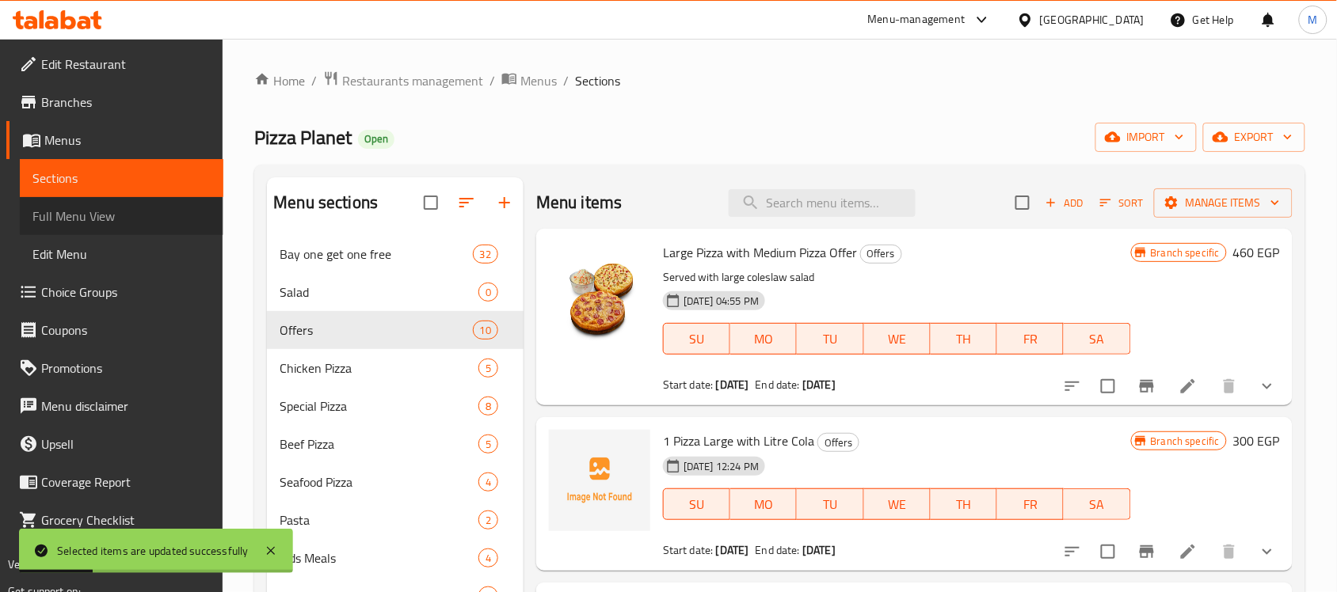
click at [74, 216] on span "Full Menu View" at bounding box center [121, 216] width 178 height 19
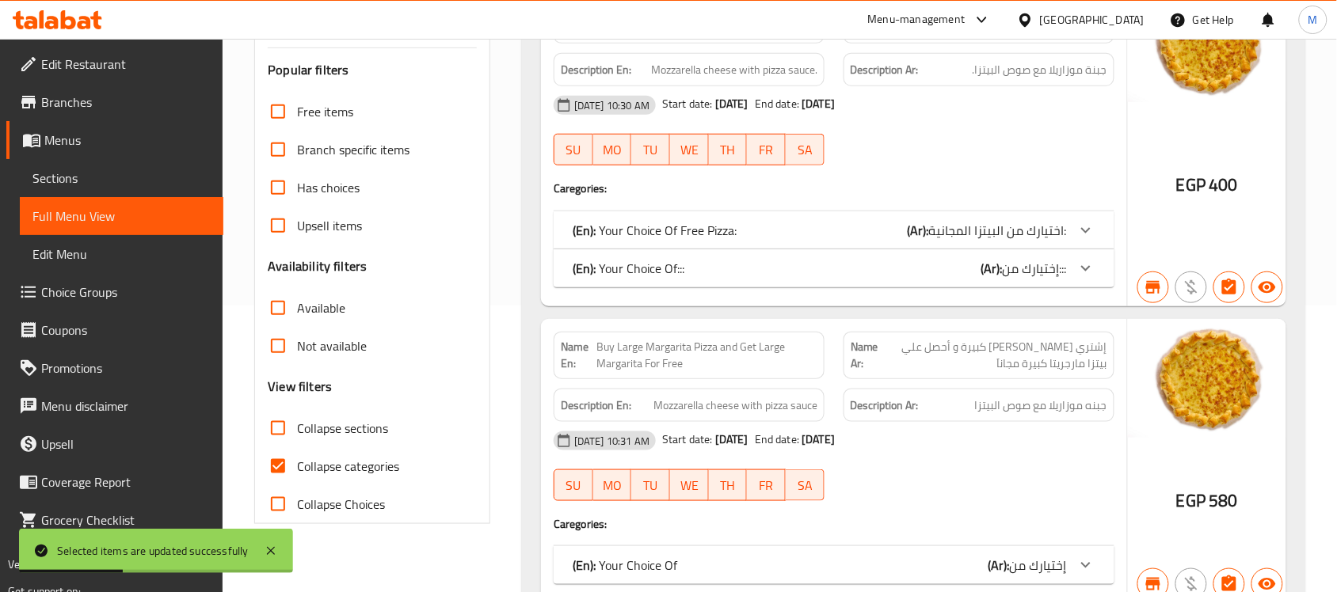
scroll to position [297, 0]
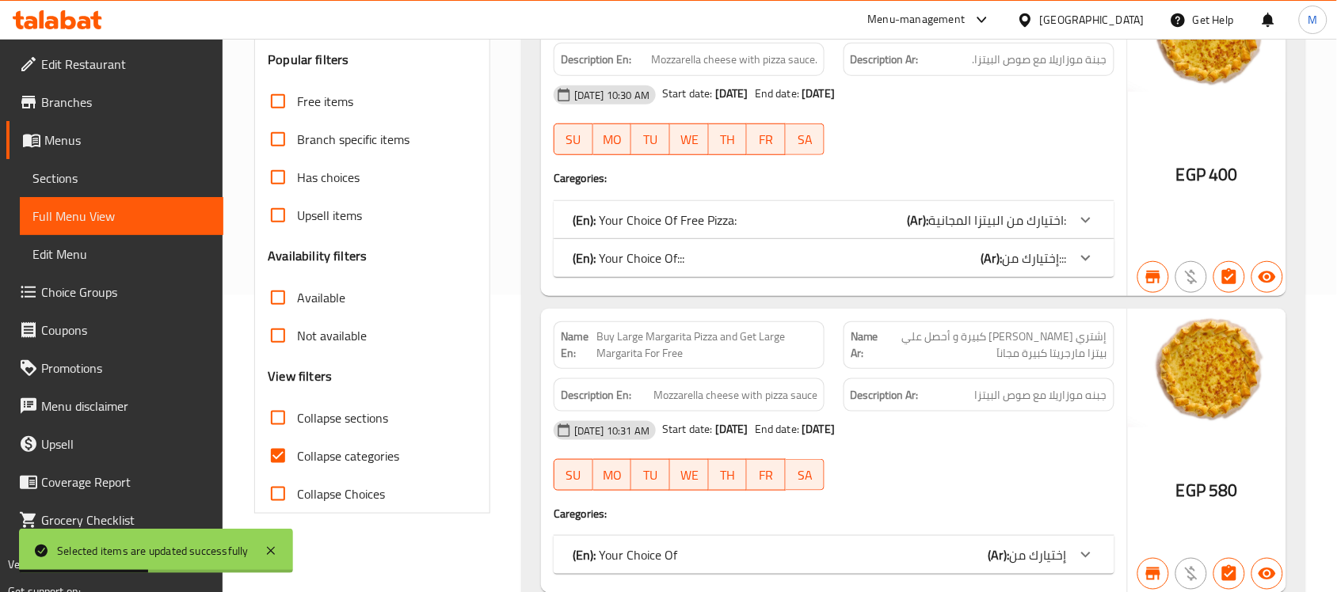
click at [290, 420] on input "Collapse sections" at bounding box center [278, 418] width 38 height 38
checkbox input "true"
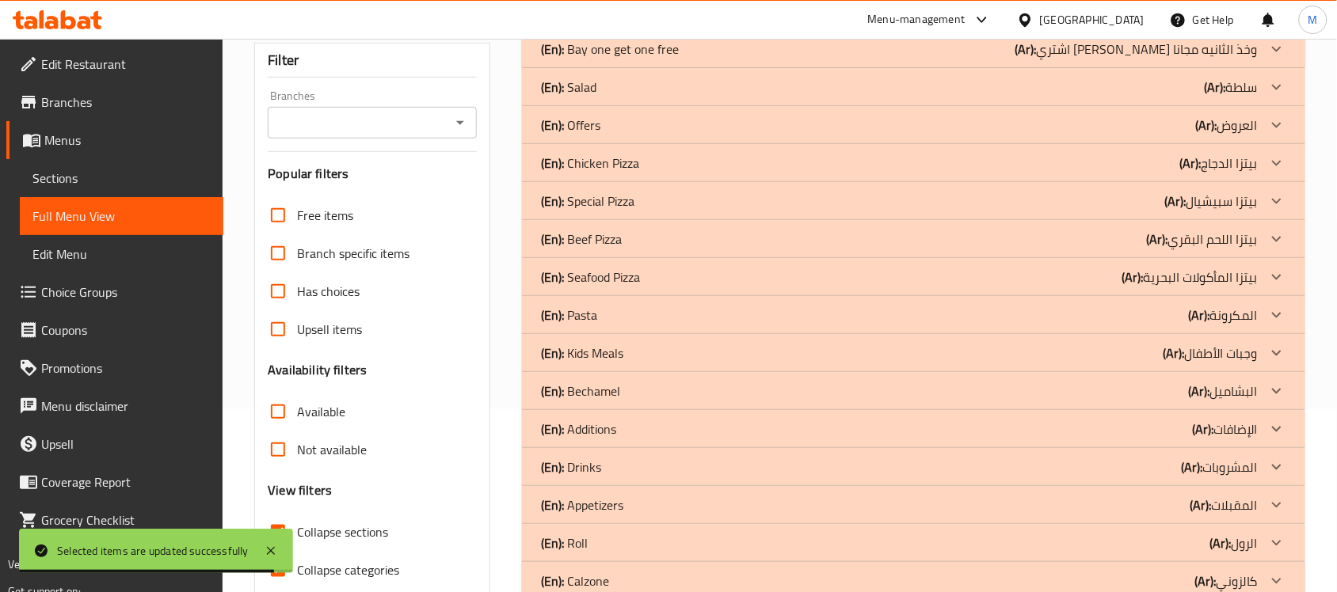
scroll to position [52, 0]
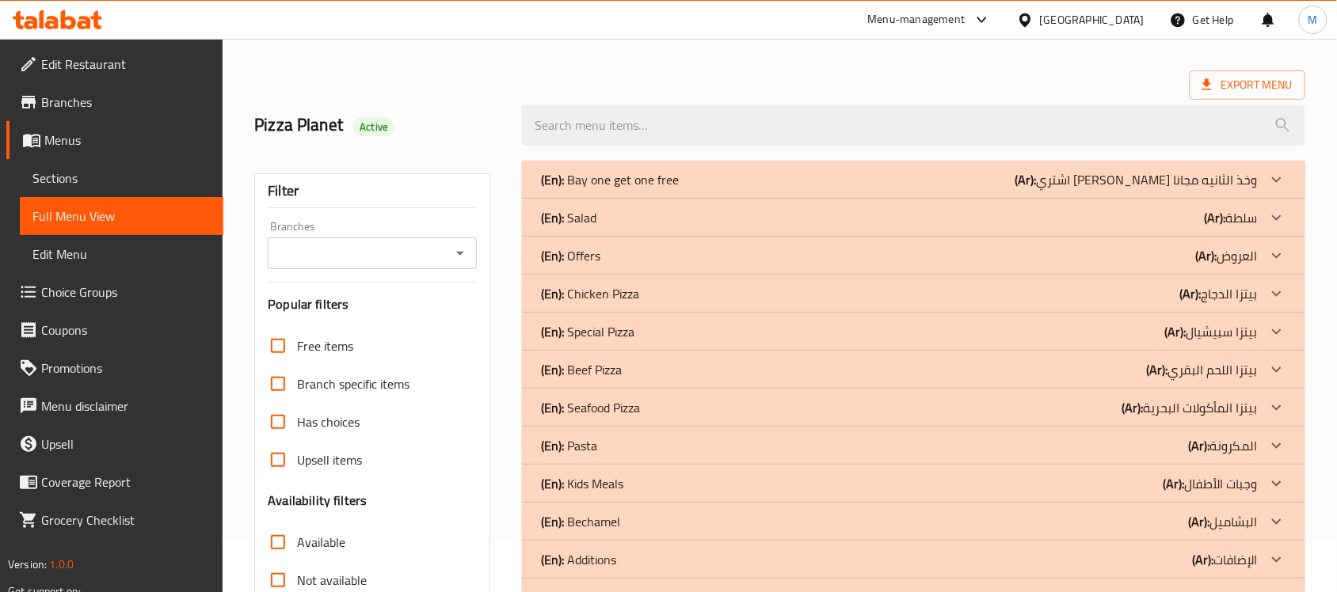
click at [354, 252] on input "Branches" at bounding box center [358, 253] width 173 height 22
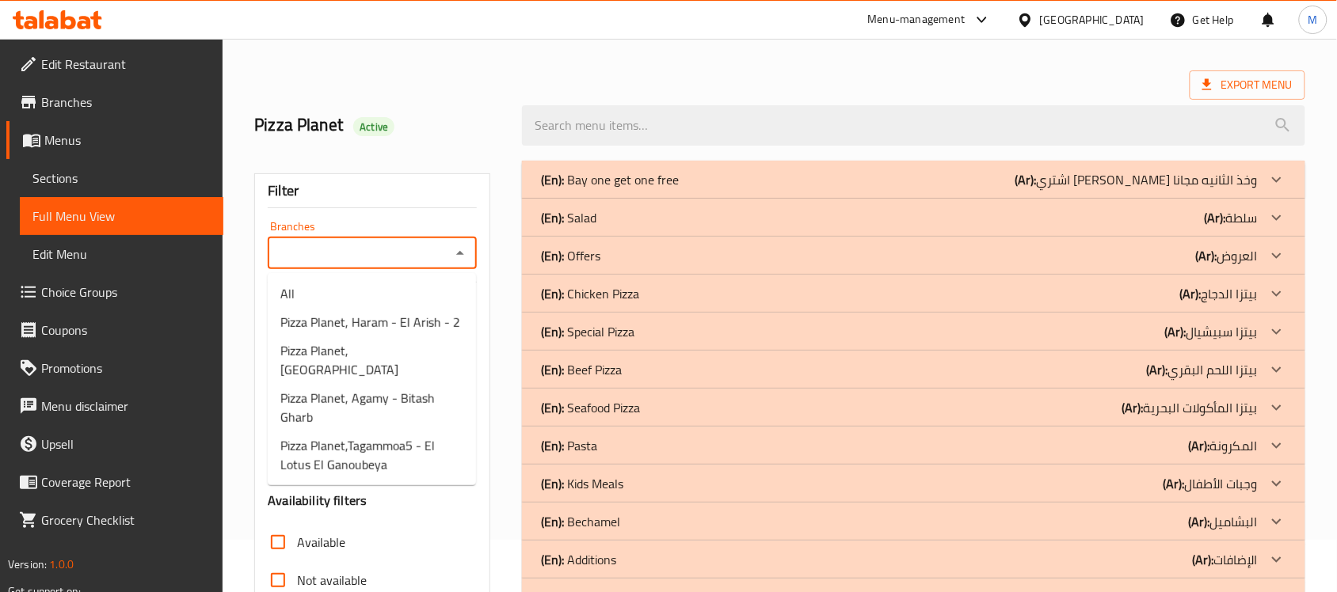
click at [354, 252] on input "Branches" at bounding box center [358, 253] width 173 height 22
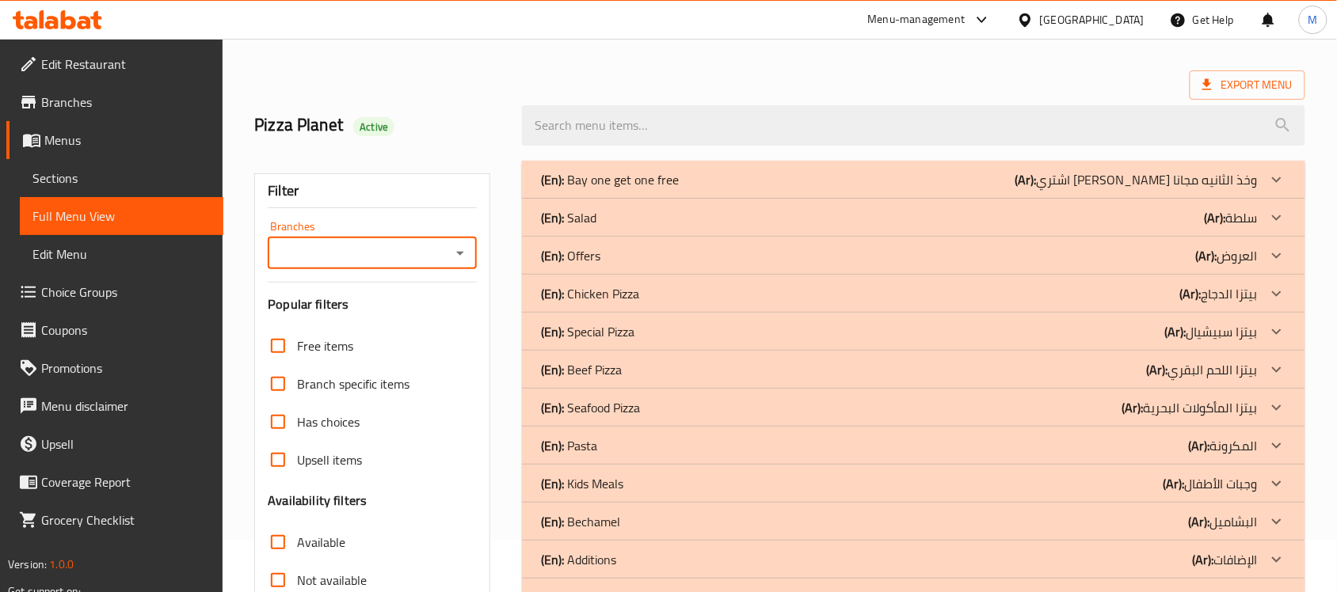
click at [964, 329] on div "(En): Special Pizza (Ar): بيتزا سبيشيال" at bounding box center [899, 331] width 717 height 19
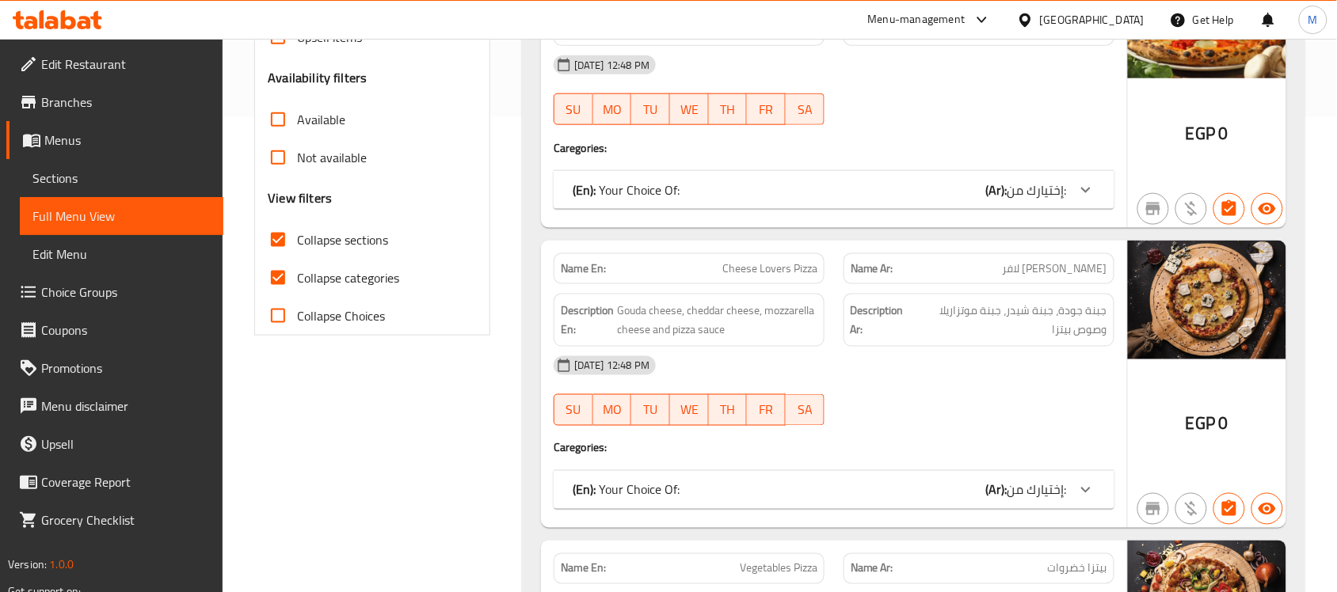
scroll to position [448, 0]
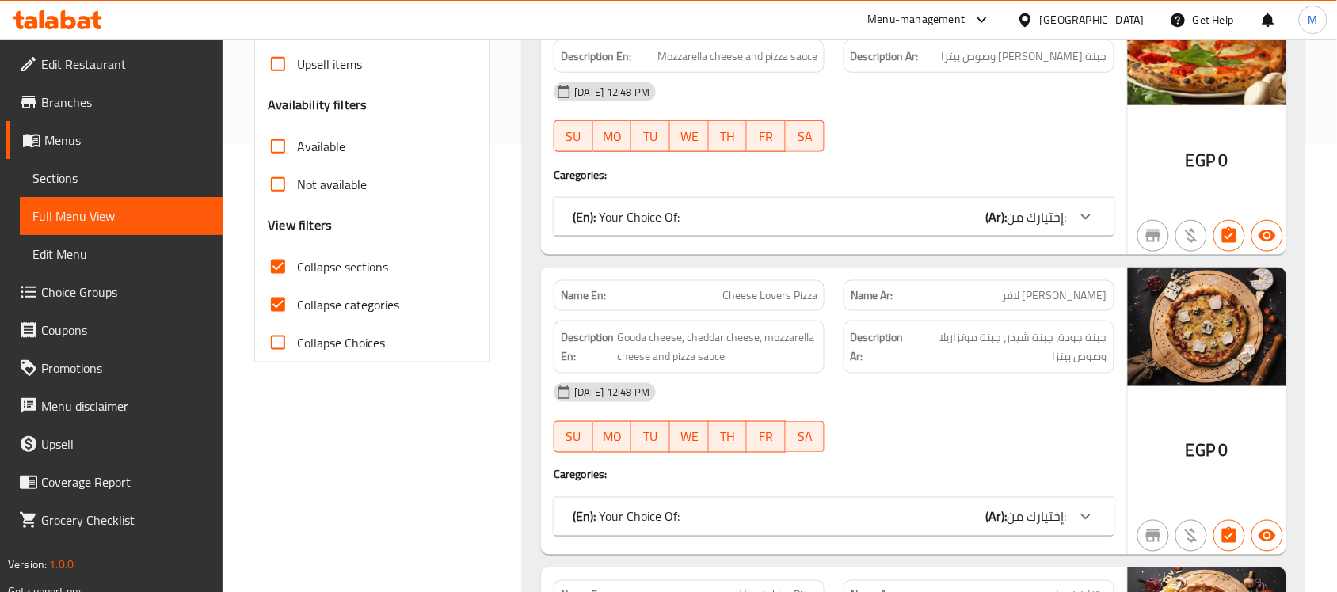
drag, startPoint x: 279, startPoint y: 294, endPoint x: 299, endPoint y: 370, distance: 78.6
click at [279, 294] on input "Collapse categories" at bounding box center [278, 305] width 38 height 38
checkbox input "false"
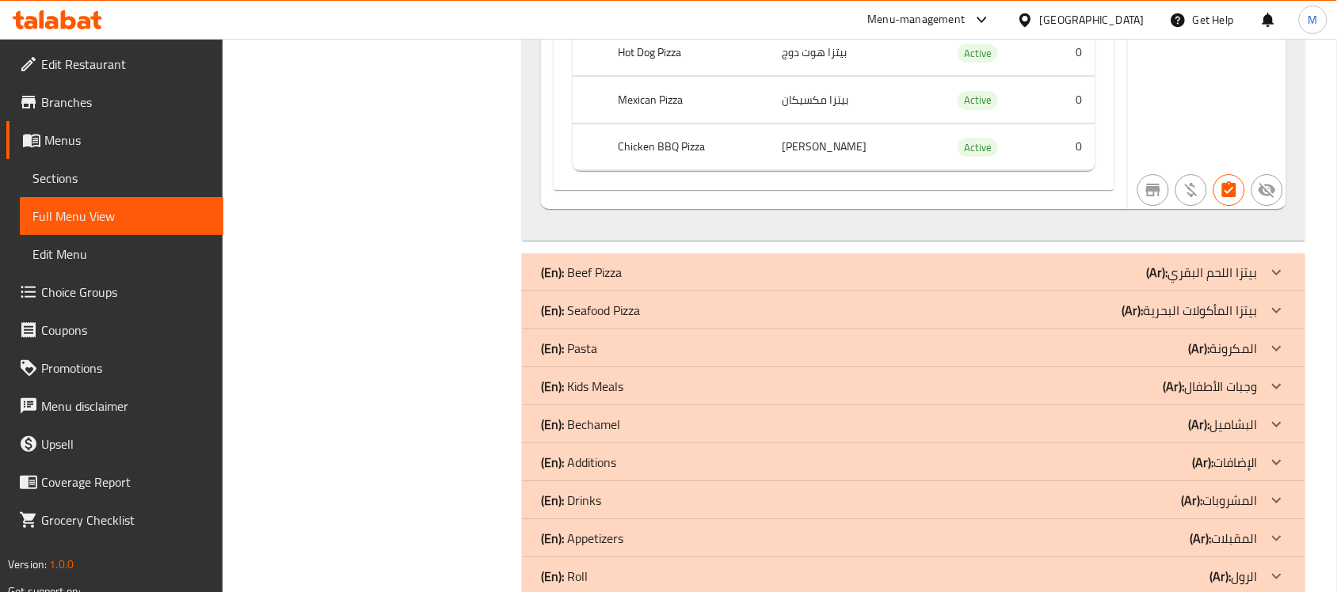
scroll to position [10135, 0]
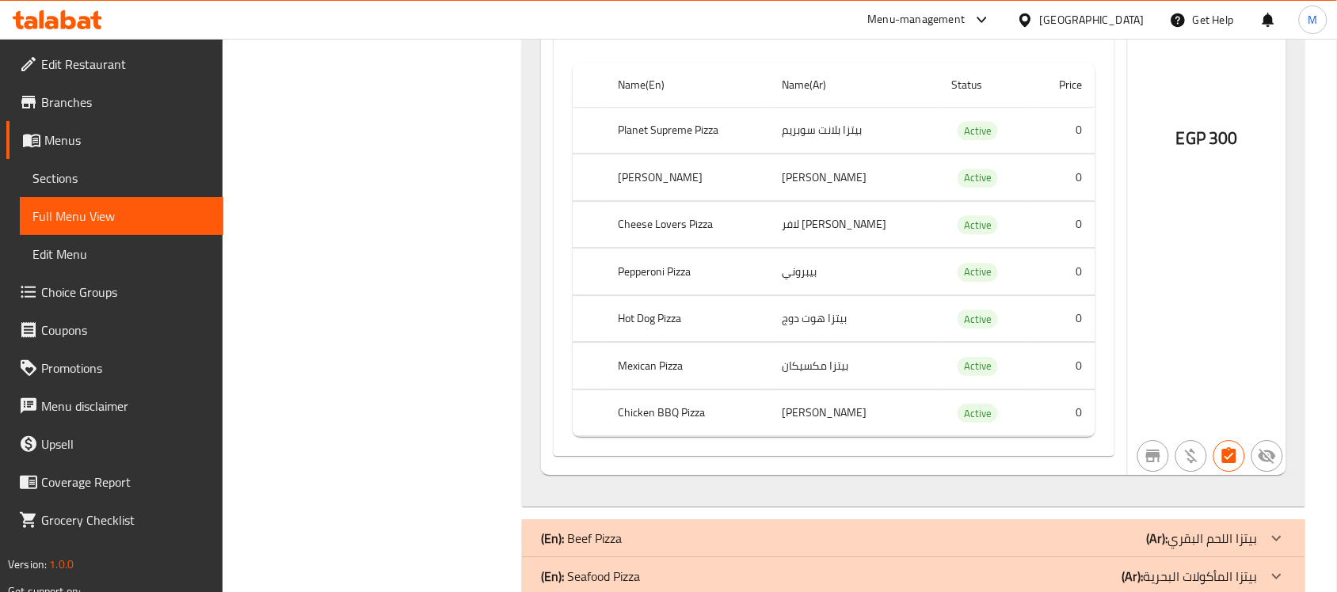
click at [97, 104] on span "Branches" at bounding box center [125, 102] width 169 height 19
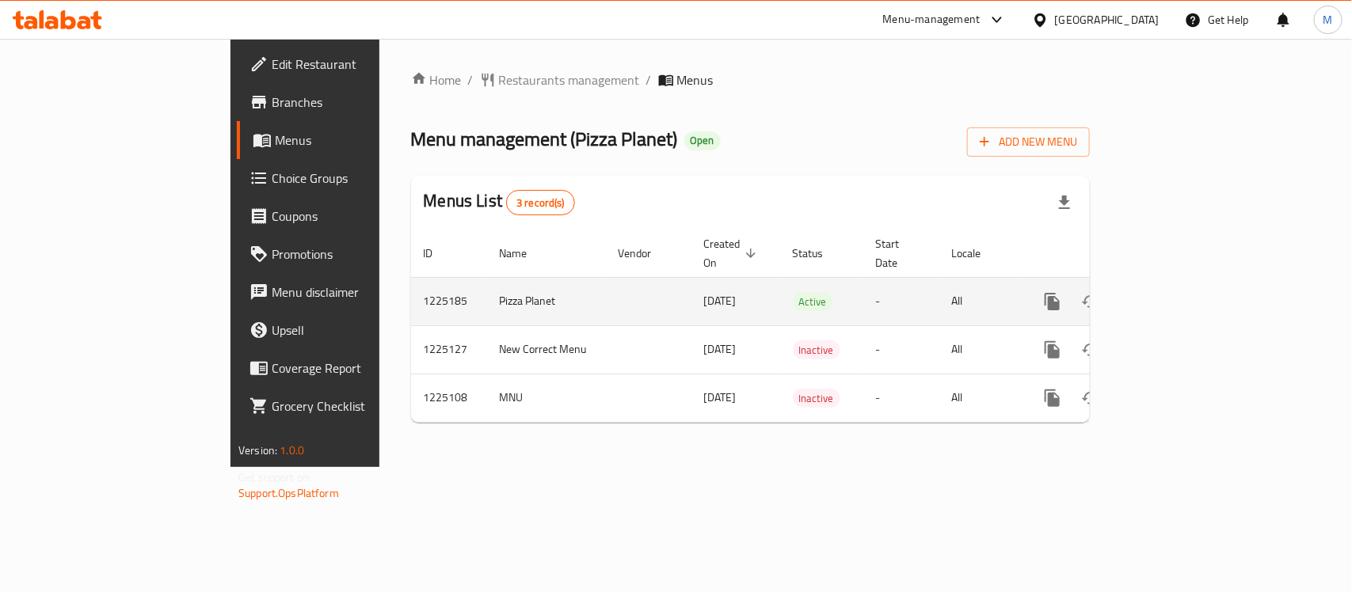
click at [1176, 292] on icon "enhanced table" at bounding box center [1166, 301] width 19 height 19
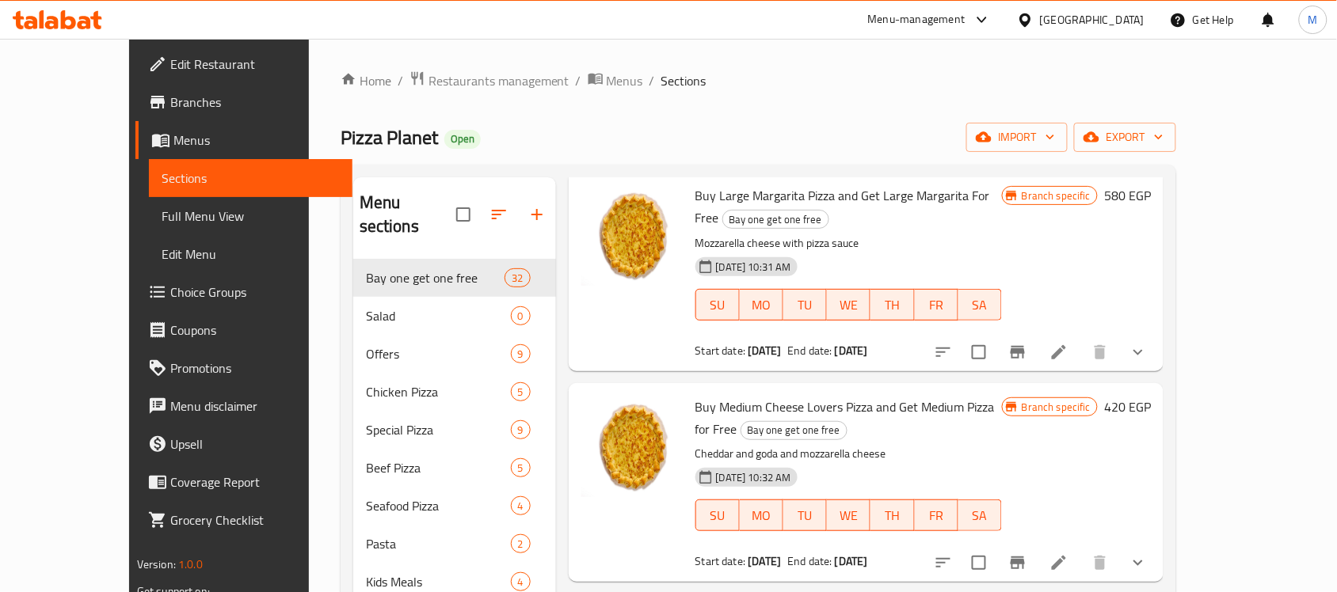
scroll to position [297, 0]
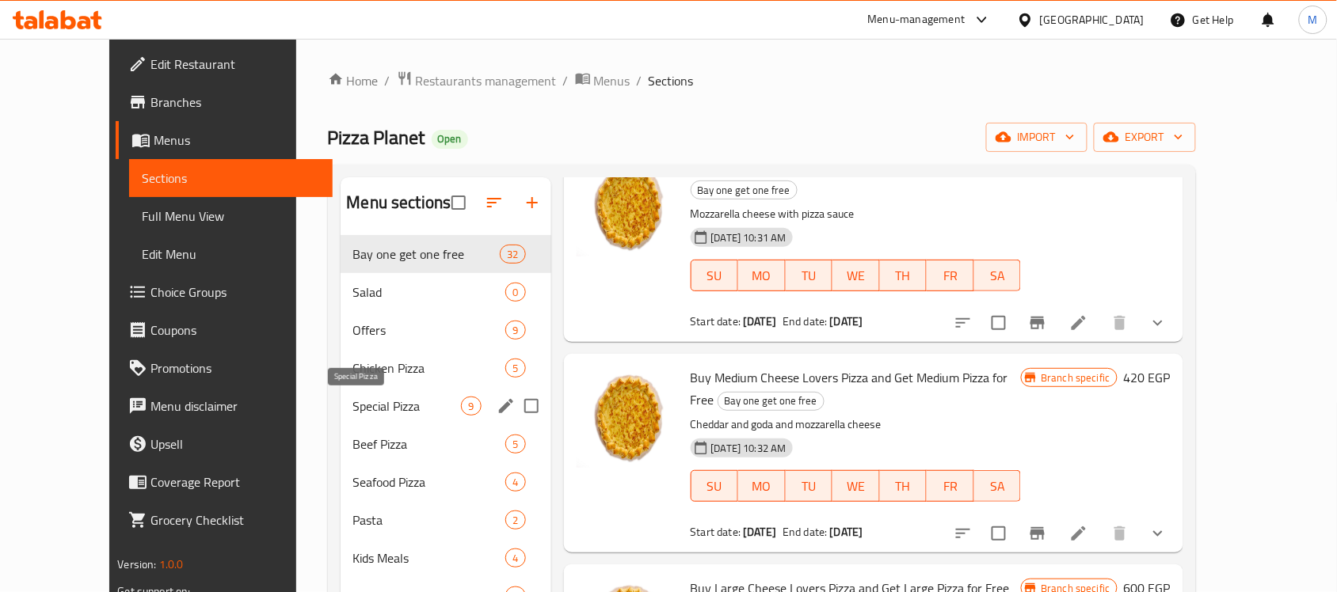
click at [353, 409] on span "Special Pizza" at bounding box center [407, 406] width 108 height 19
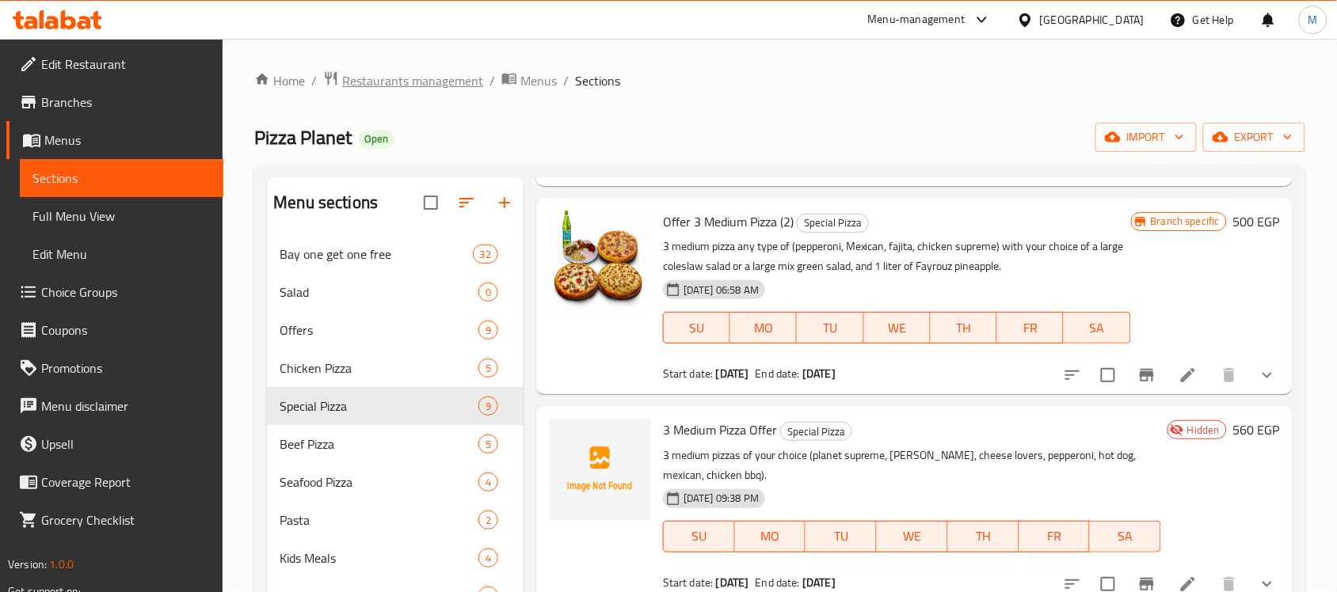
click at [378, 82] on span "Restaurants management" at bounding box center [412, 80] width 141 height 19
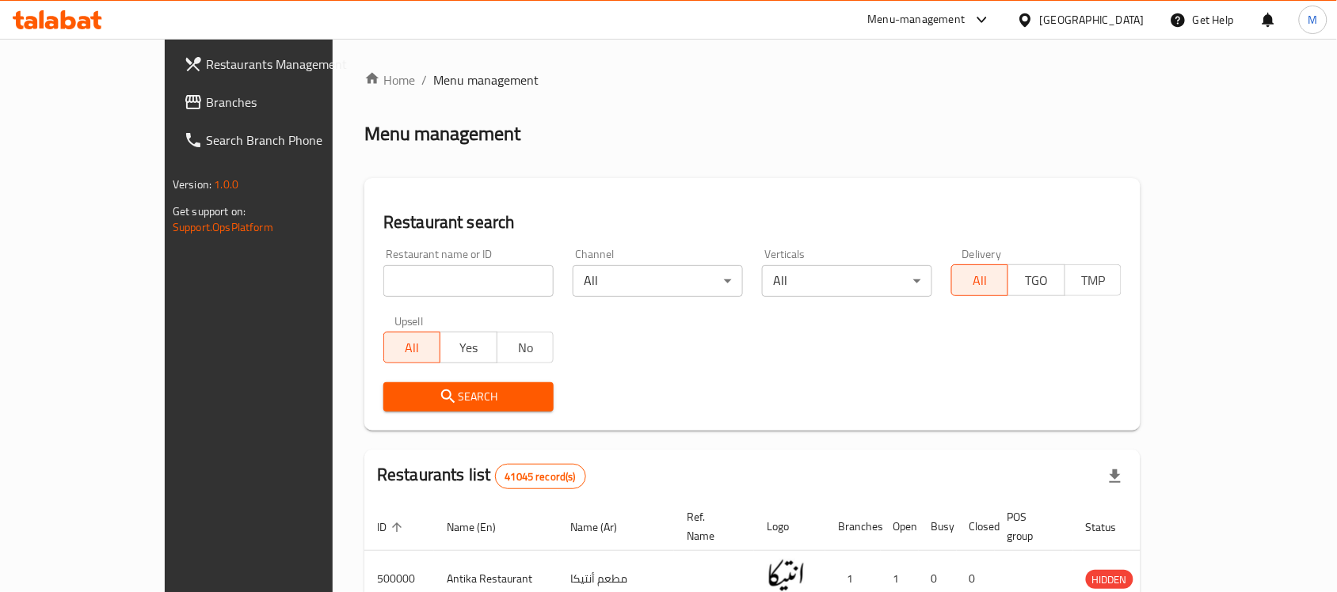
click at [206, 101] on span "Branches" at bounding box center [290, 102] width 169 height 19
